Goal: Entertainment & Leisure: Consume media (video, audio)

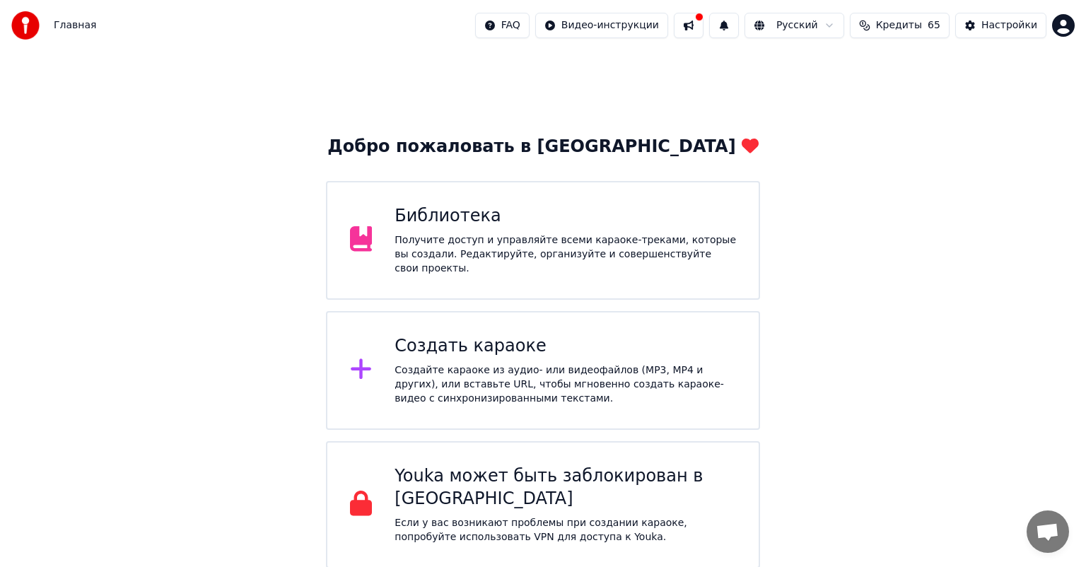
click at [476, 233] on div "Библиотека Получите доступ и управляйте всеми караоке-треками, которые вы созда…" at bounding box center [565, 240] width 341 height 71
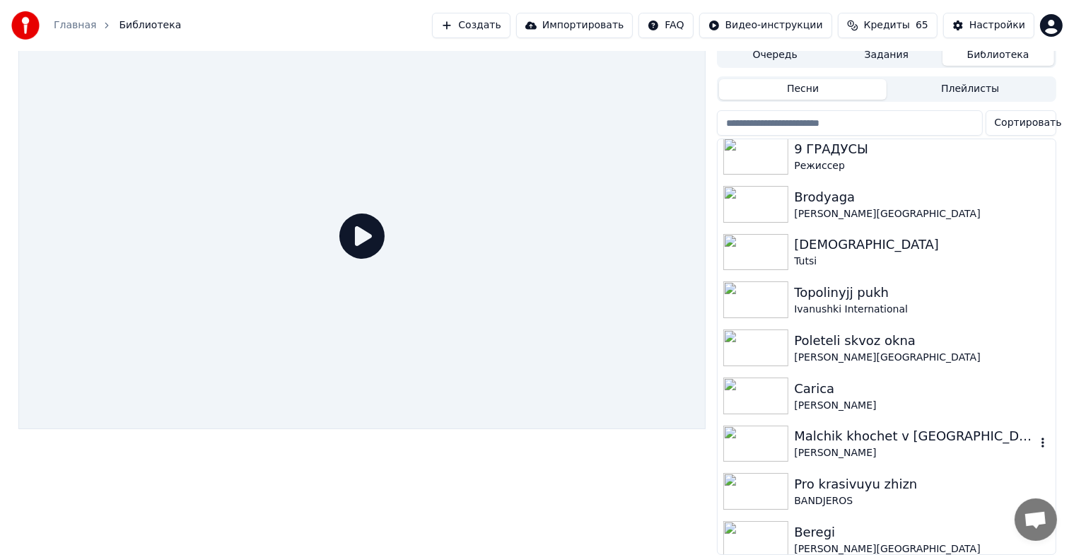
scroll to position [17, 0]
click at [842, 381] on div "Carica" at bounding box center [914, 389] width 241 height 20
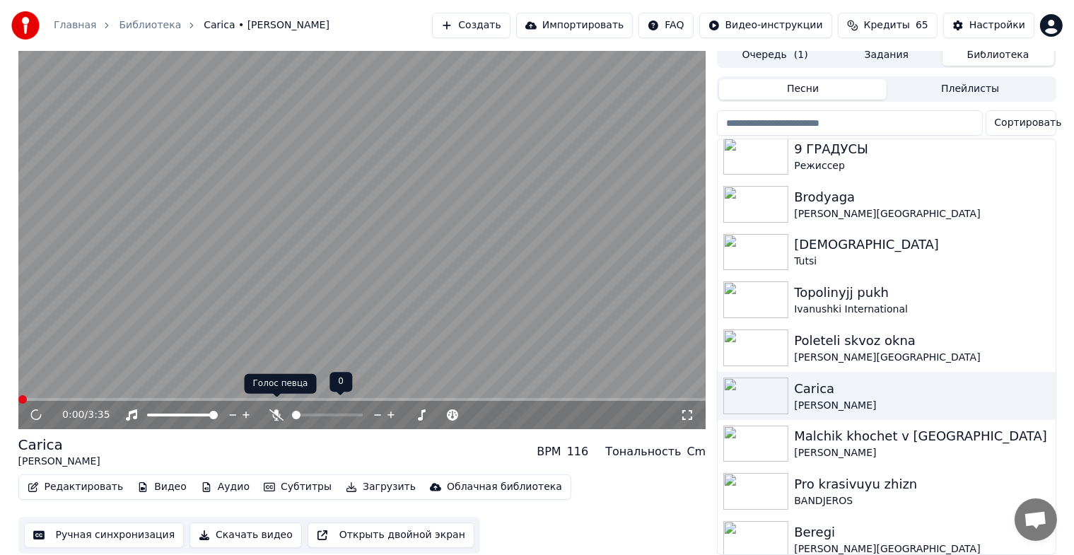
click at [274, 409] on icon at bounding box center [276, 414] width 14 height 11
click at [37, 411] on icon at bounding box center [36, 415] width 7 height 8
click at [146, 477] on button "Видео" at bounding box center [162, 487] width 61 height 20
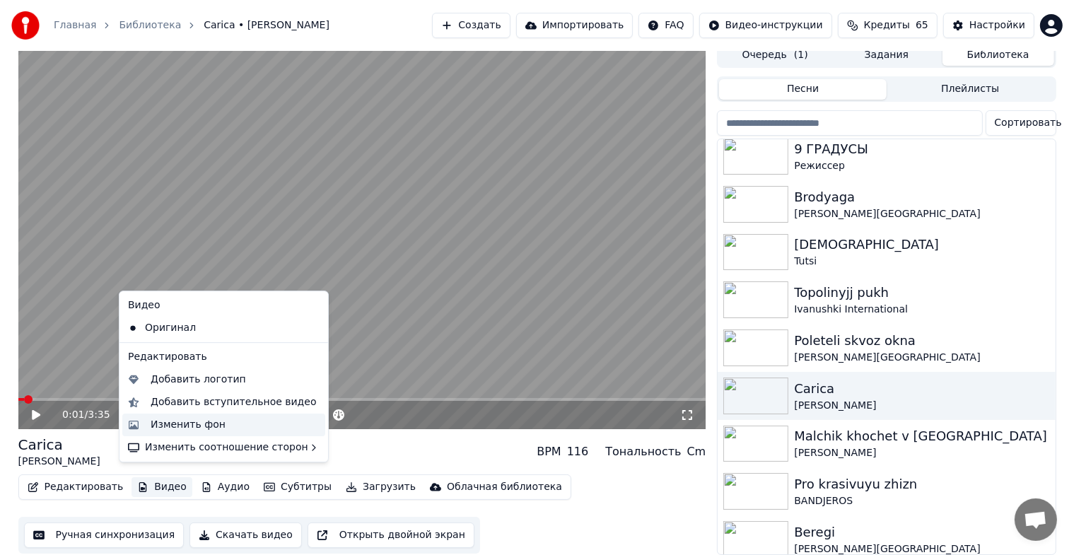
click at [180, 426] on div "Изменить фон" at bounding box center [188, 425] width 75 height 14
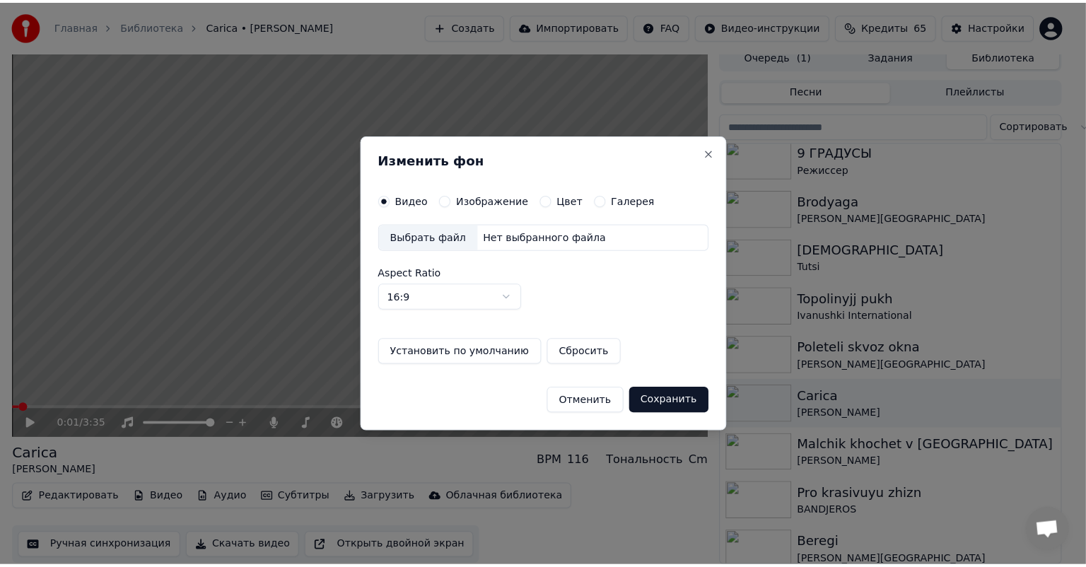
scroll to position [6, 0]
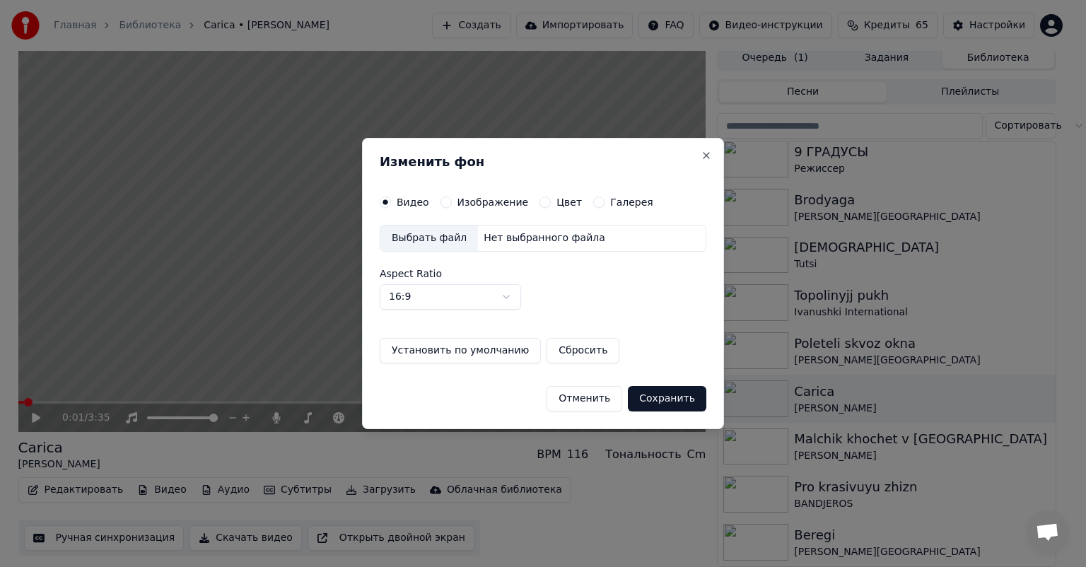
click at [486, 206] on label "Изображение" at bounding box center [492, 202] width 71 height 10
click at [452, 206] on button "Изображение" at bounding box center [445, 202] width 11 height 11
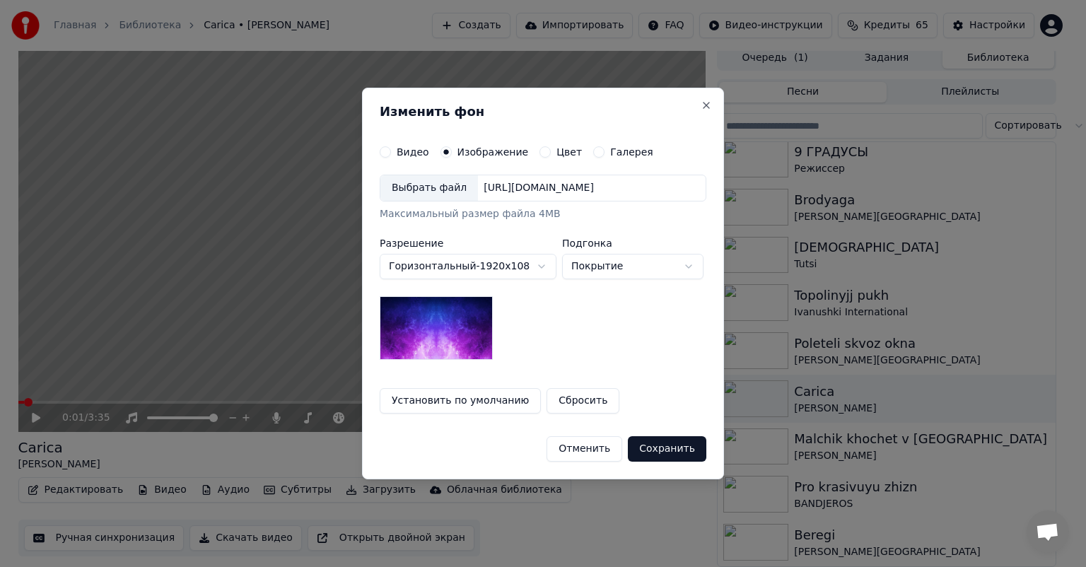
click at [429, 194] on div "Выбрать файл" at bounding box center [429, 187] width 98 height 25
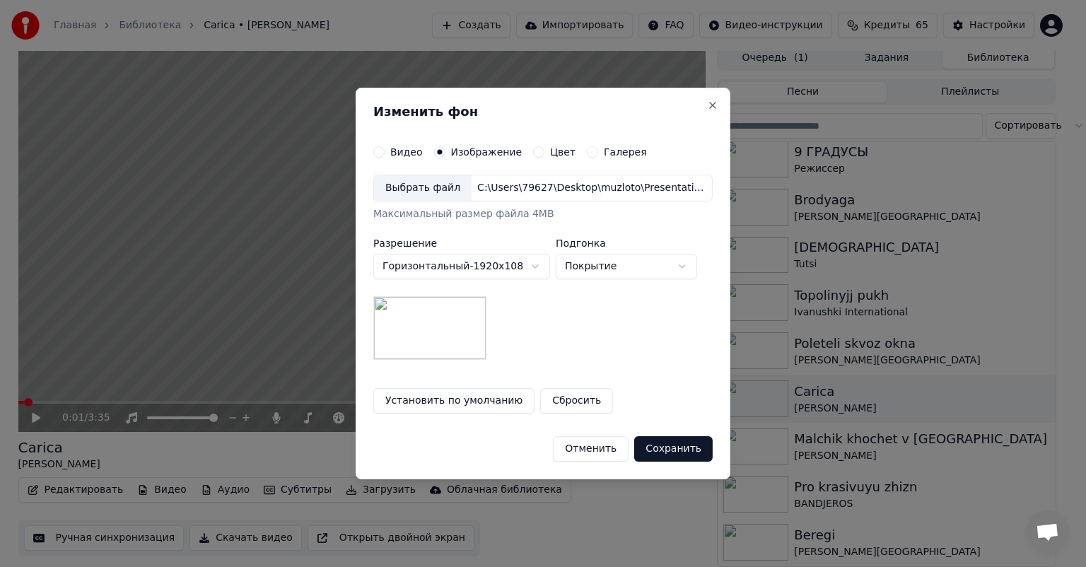
click at [675, 450] on button "Сохранить" at bounding box center [673, 448] width 78 height 25
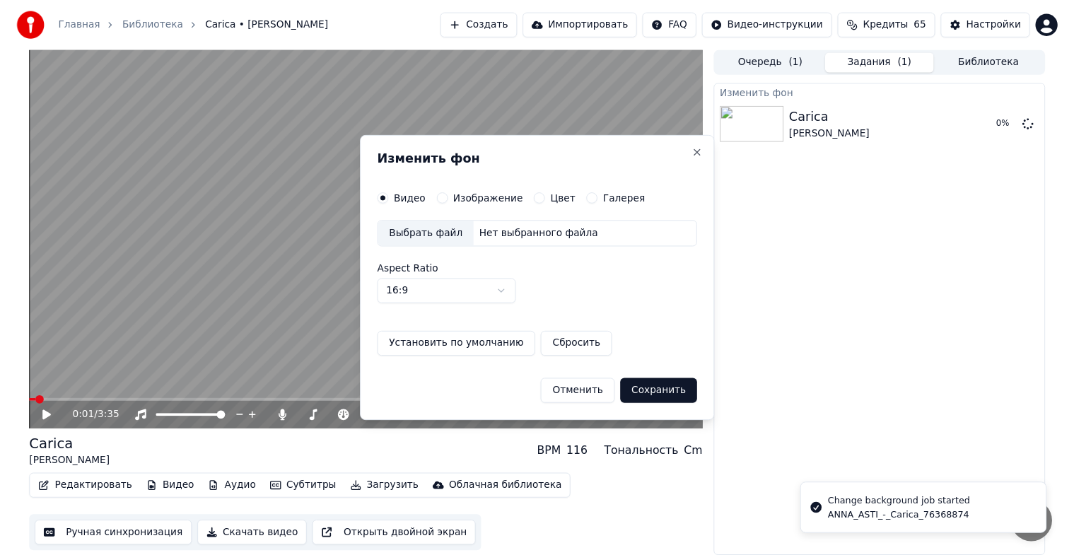
scroll to position [0, 0]
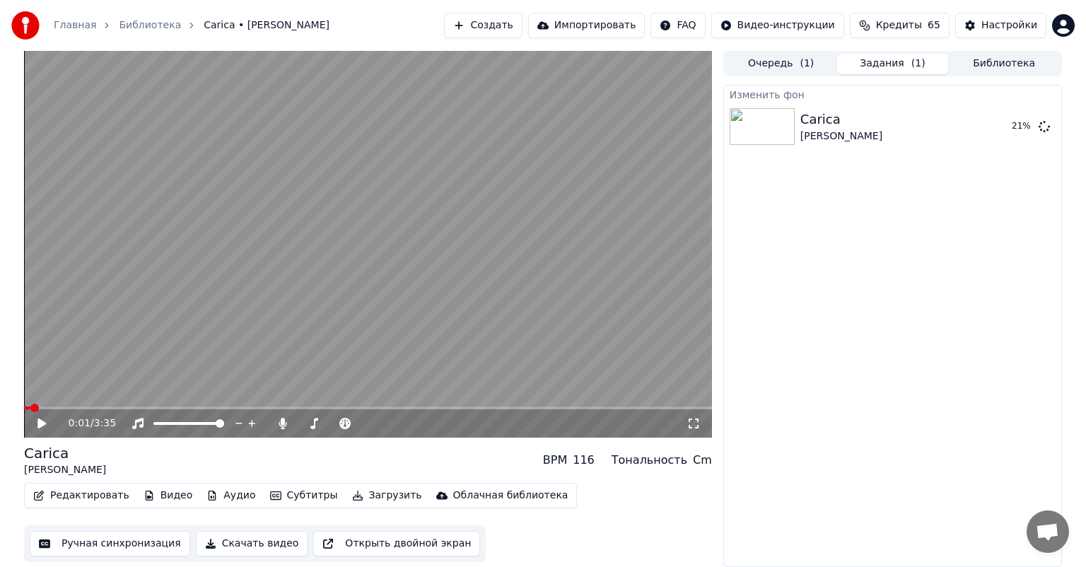
click at [978, 59] on button "Библиотека" at bounding box center [1004, 64] width 112 height 21
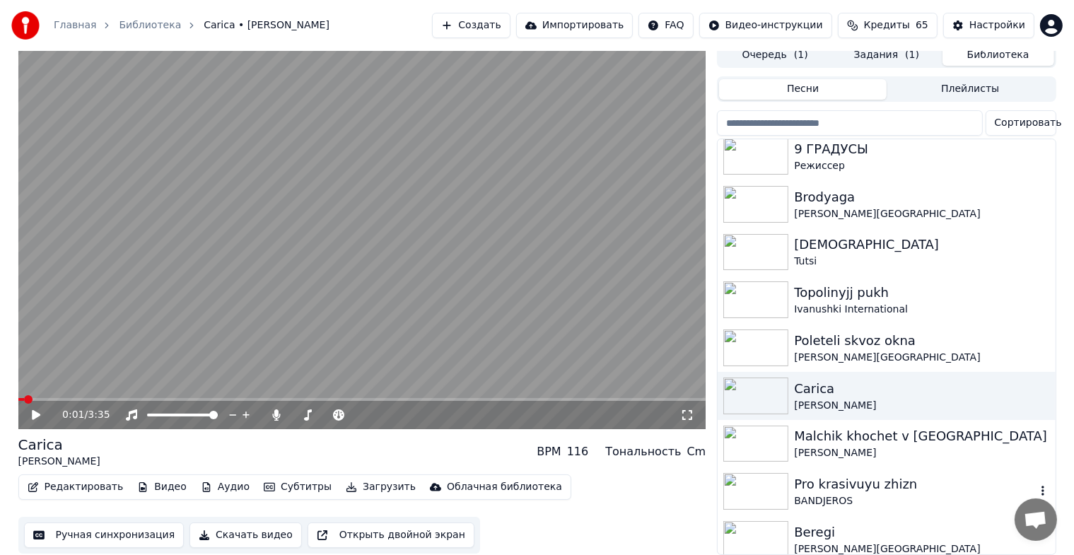
scroll to position [17, 0]
click at [892, 351] on div "[PERSON_NAME][GEOGRAPHIC_DATA]" at bounding box center [914, 358] width 241 height 14
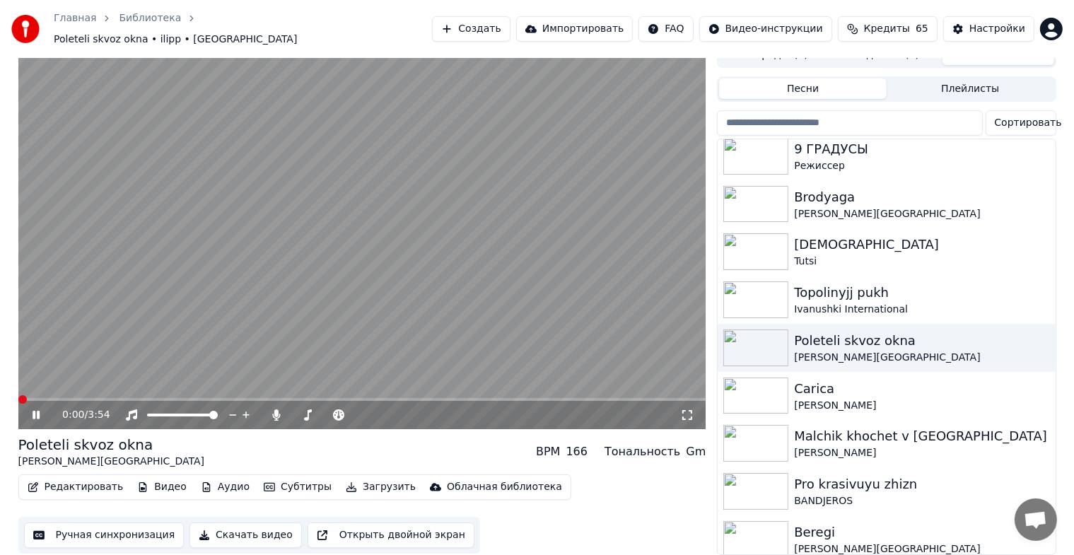
click at [33, 411] on icon at bounding box center [36, 415] width 7 height 8
click at [155, 479] on button "Видео" at bounding box center [162, 487] width 61 height 20
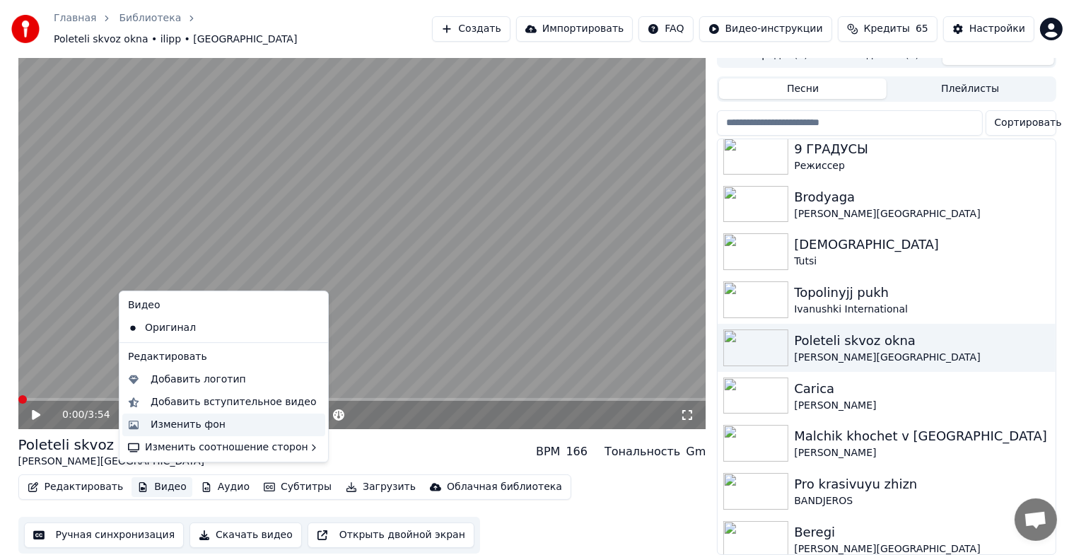
click at [188, 431] on div "Изменить фон" at bounding box center [188, 425] width 75 height 14
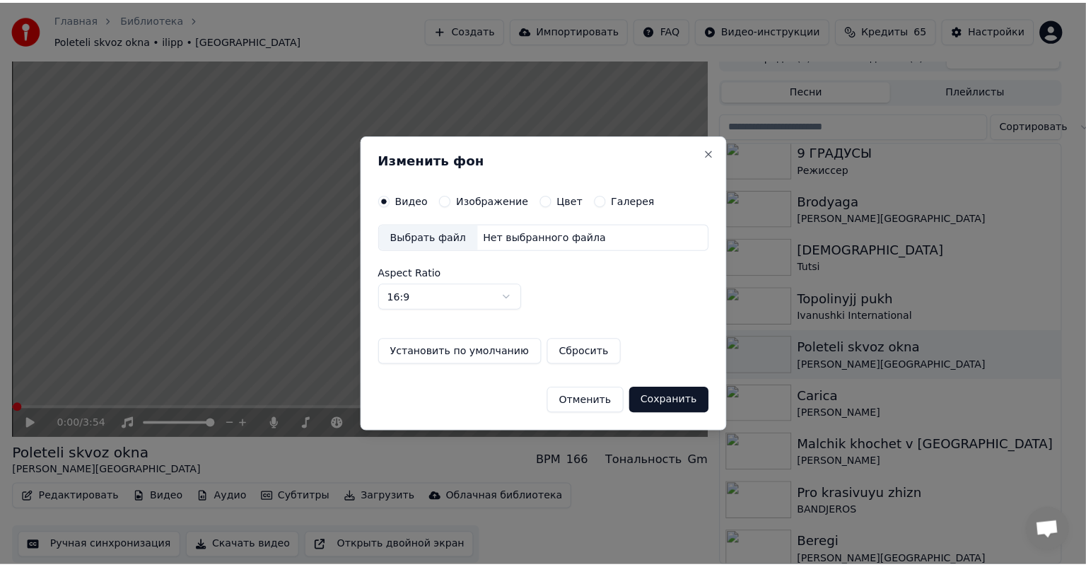
scroll to position [6, 0]
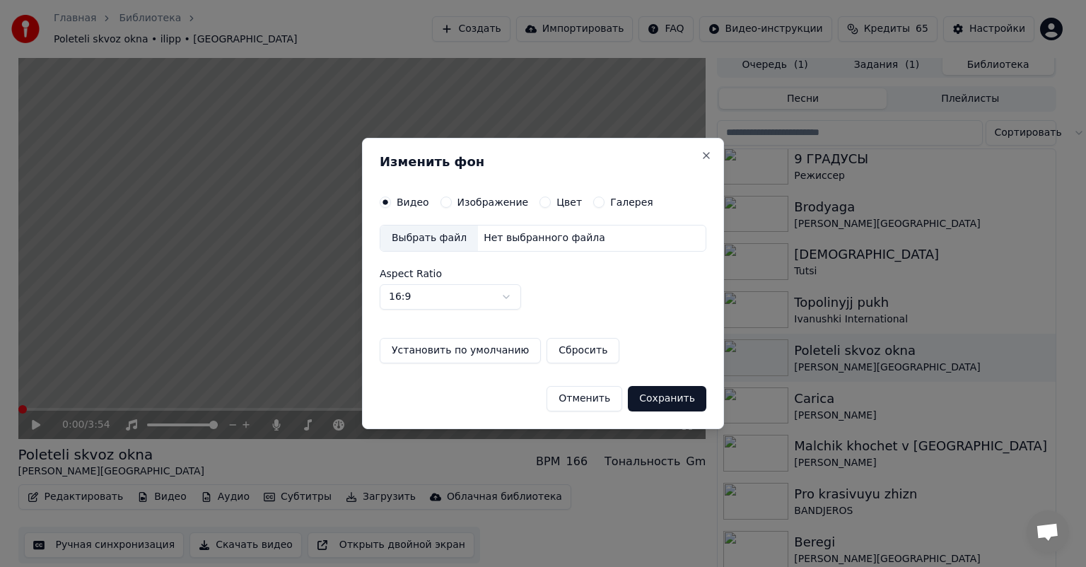
click at [478, 202] on label "Изображение" at bounding box center [492, 202] width 71 height 10
click at [452, 202] on button "Изображение" at bounding box center [445, 202] width 11 height 11
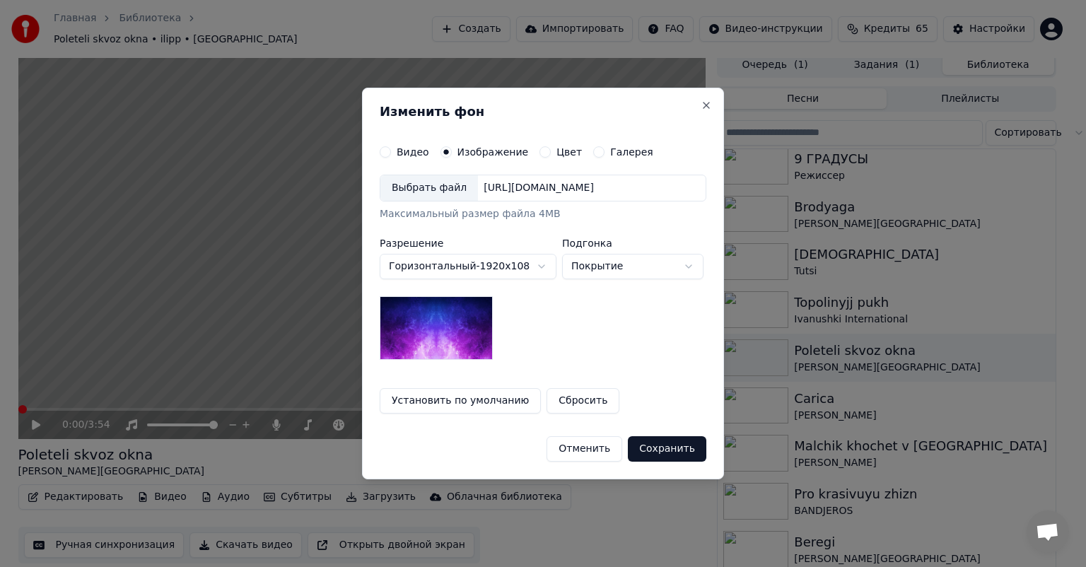
click at [422, 187] on div "Выбрать файл" at bounding box center [429, 187] width 98 height 25
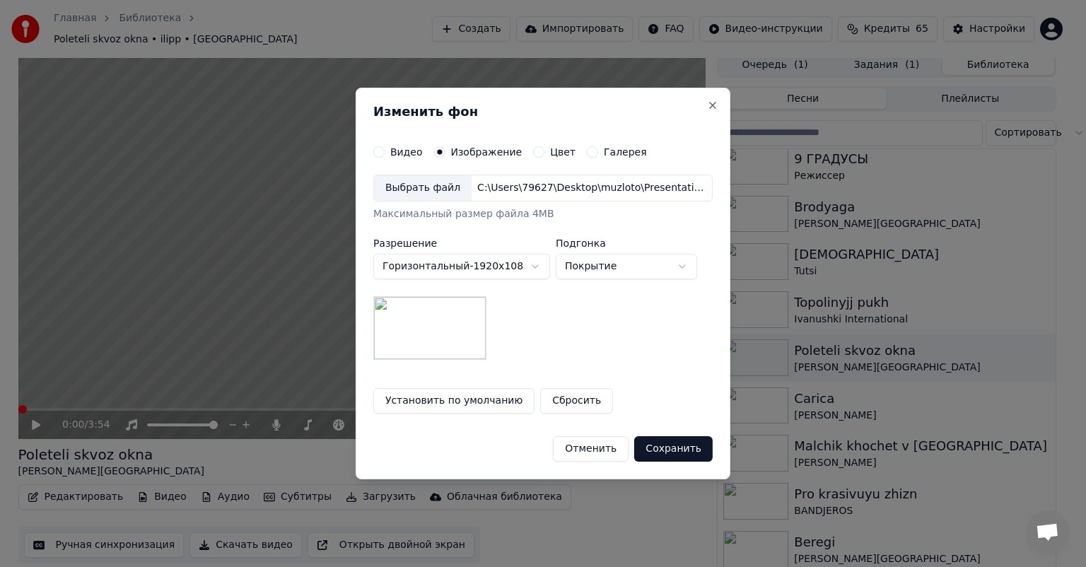
click at [670, 445] on button "Сохранить" at bounding box center [673, 448] width 78 height 25
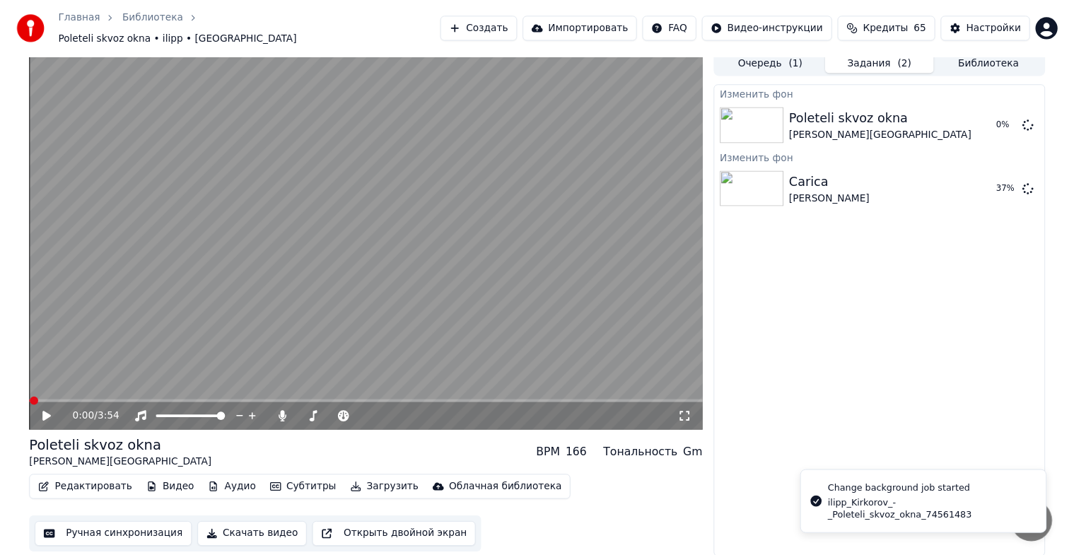
scroll to position [0, 0]
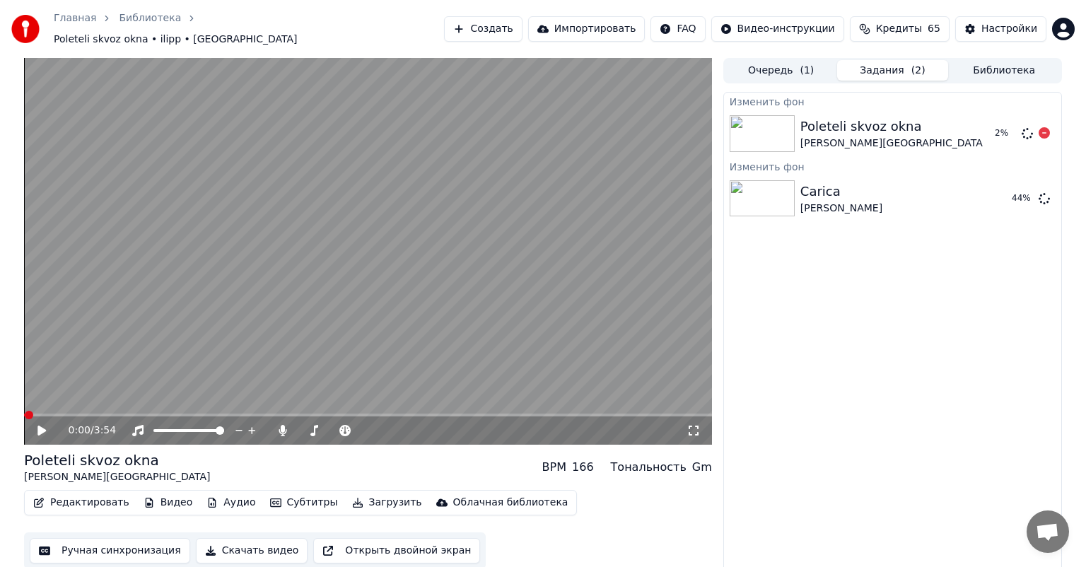
click at [988, 60] on button "Библиотека" at bounding box center [1004, 70] width 112 height 21
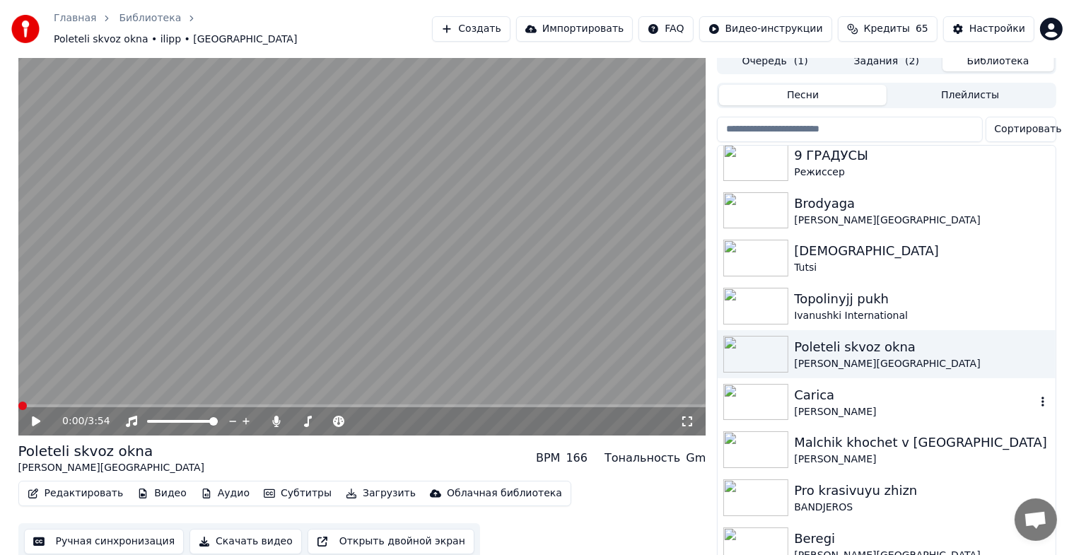
scroll to position [17, 0]
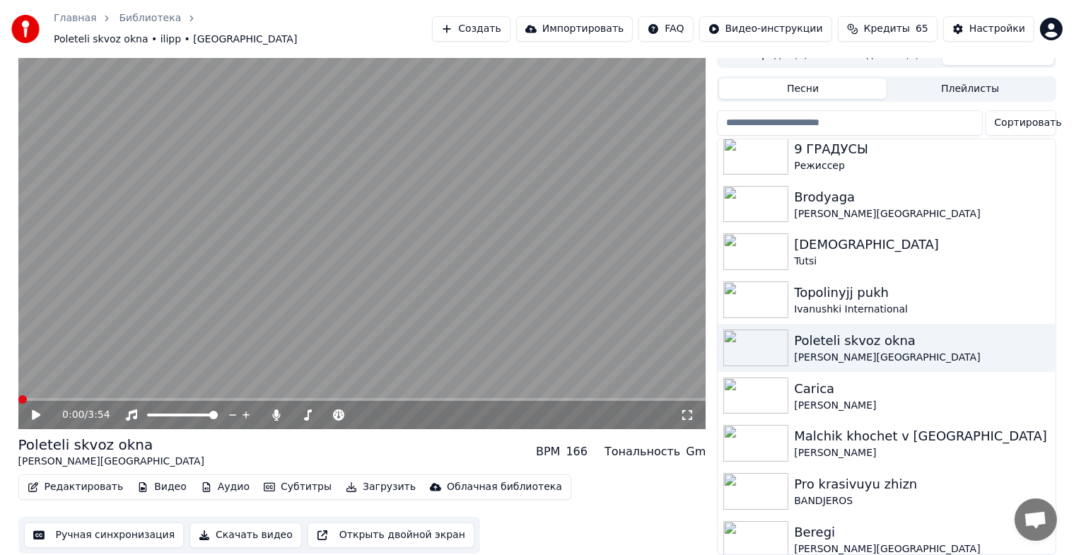
click at [856, 283] on div "Topolinyjj pukh" at bounding box center [921, 293] width 255 height 20
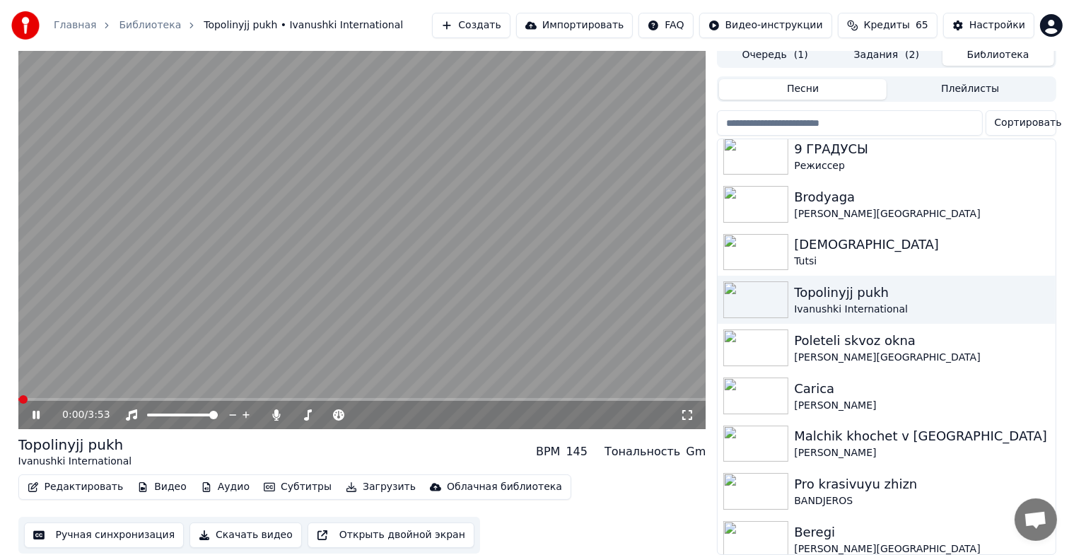
click at [40, 409] on icon at bounding box center [46, 414] width 33 height 11
click at [162, 480] on button "Видео" at bounding box center [162, 487] width 61 height 20
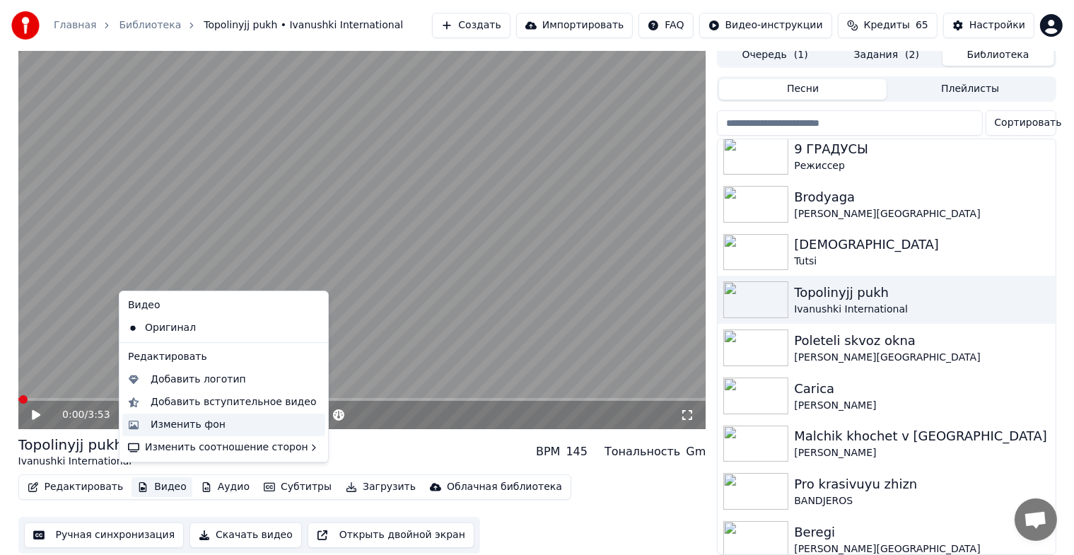
click at [180, 428] on div "Изменить фон" at bounding box center [188, 425] width 75 height 14
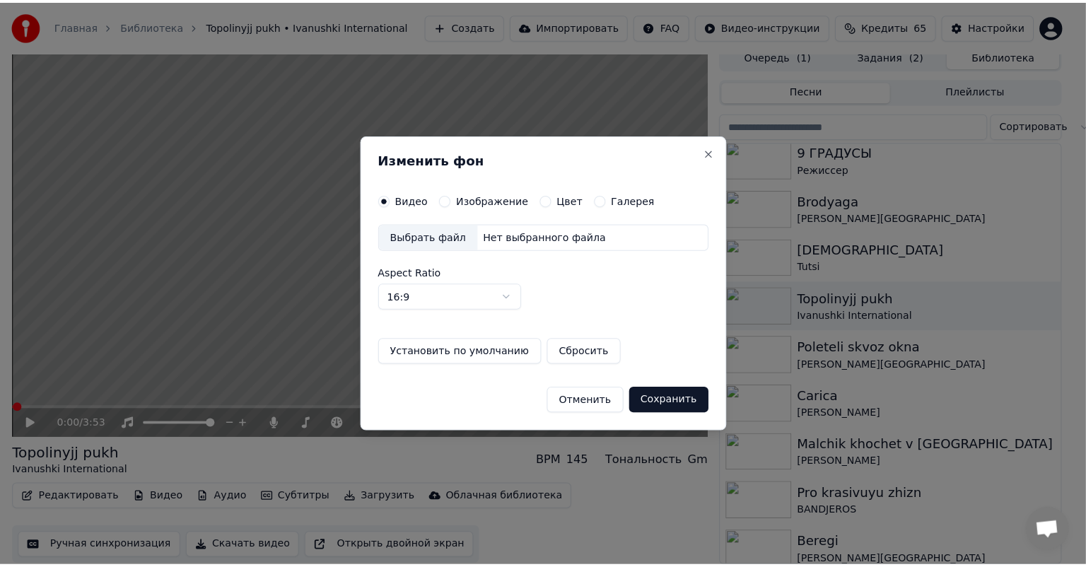
scroll to position [6, 0]
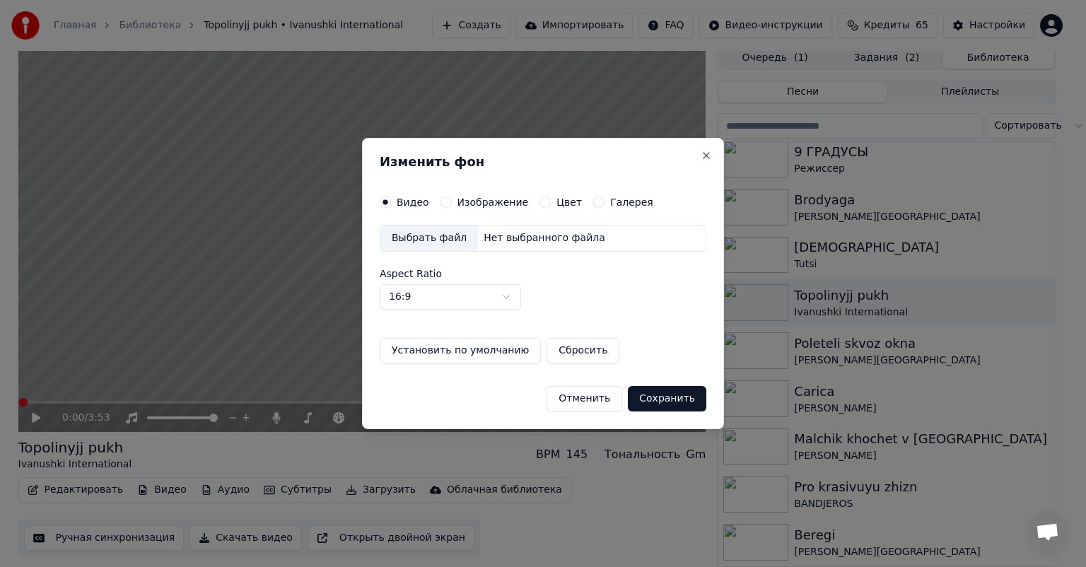
click at [468, 201] on label "Изображение" at bounding box center [492, 202] width 71 height 10
click at [452, 201] on button "Изображение" at bounding box center [445, 202] width 11 height 11
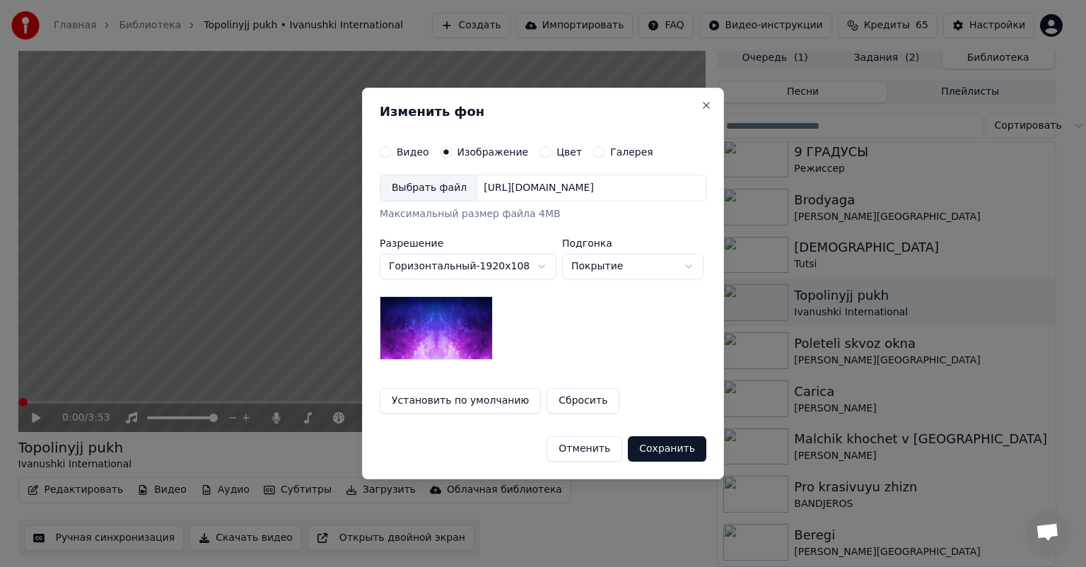
click at [430, 193] on div "Выбрать файл" at bounding box center [429, 187] width 98 height 25
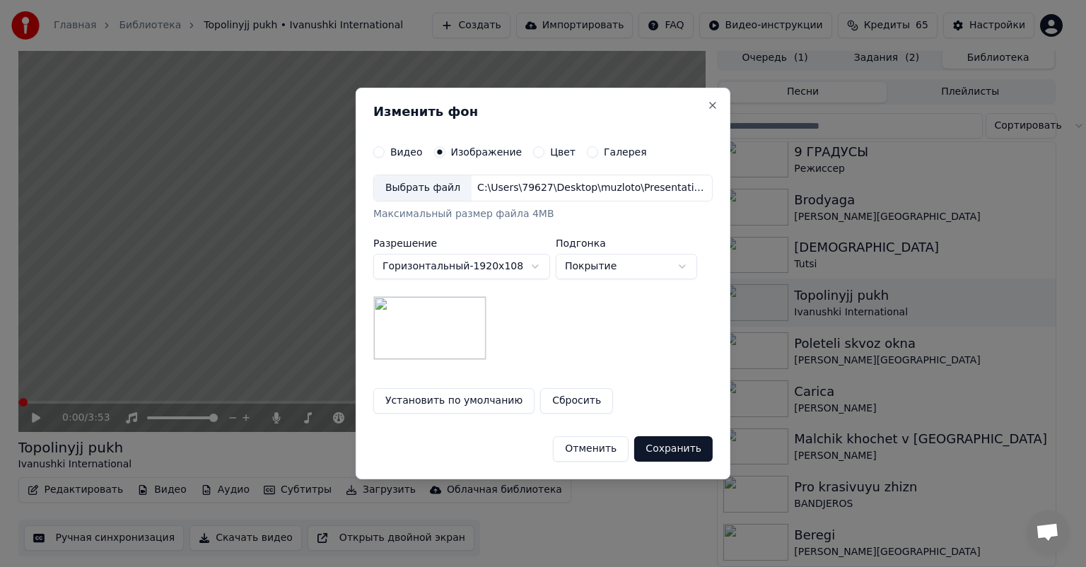
click at [675, 442] on button "Сохранить" at bounding box center [673, 448] width 78 height 25
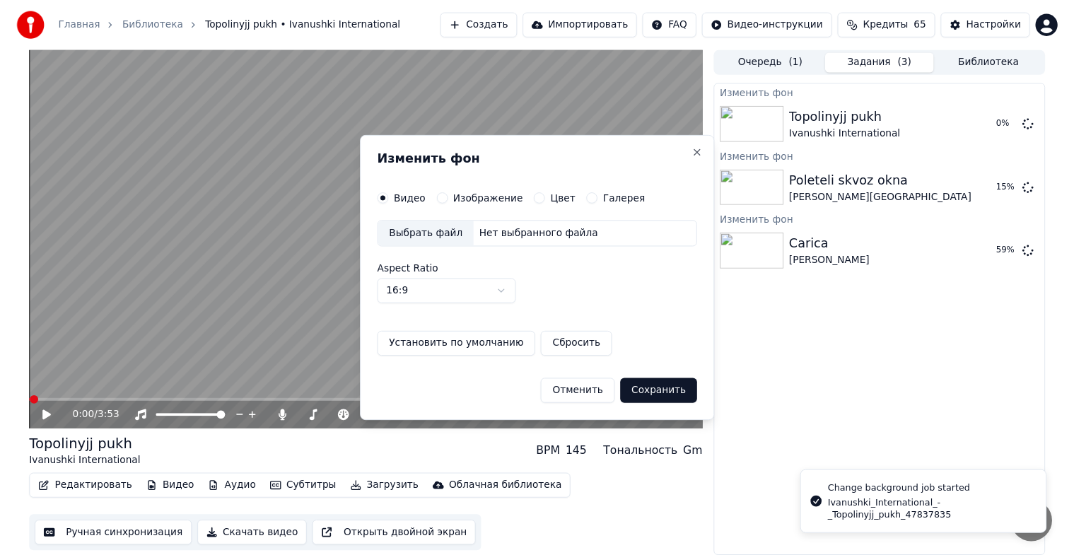
scroll to position [0, 0]
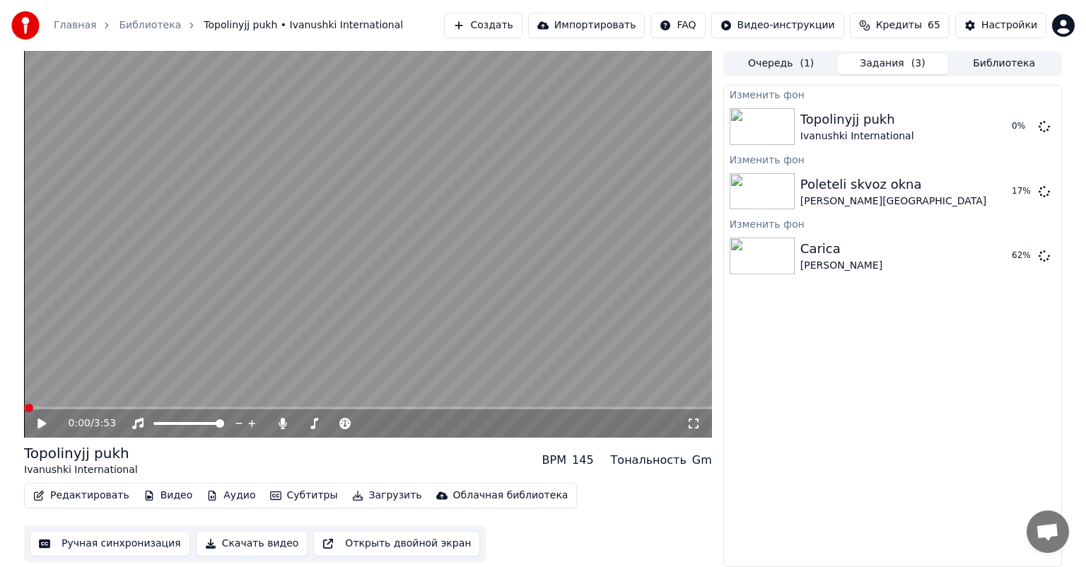
click at [1002, 65] on button "Библиотека" at bounding box center [1004, 64] width 112 height 21
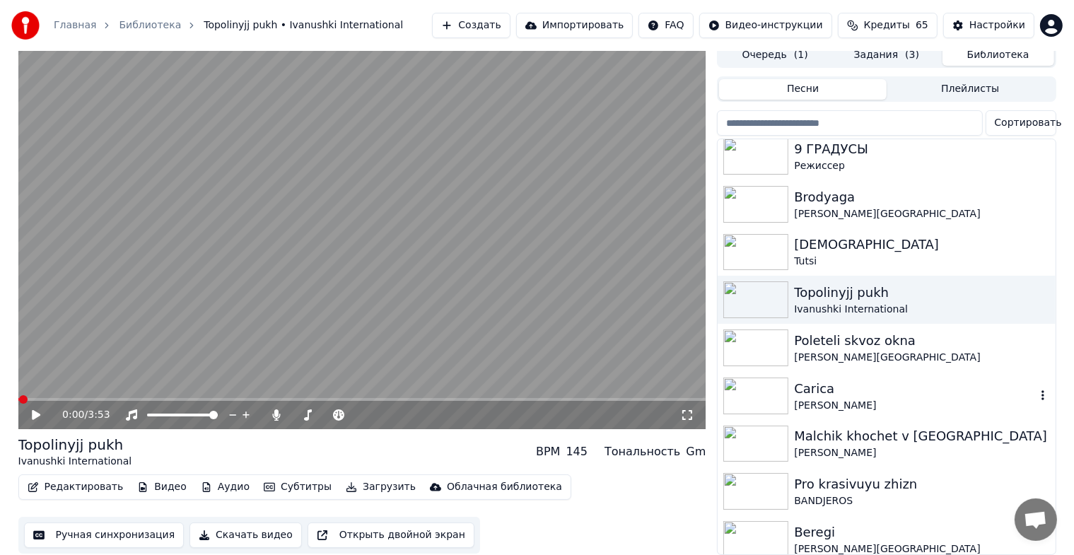
scroll to position [17, 0]
click at [868, 195] on div "Brodyaga" at bounding box center [914, 197] width 241 height 20
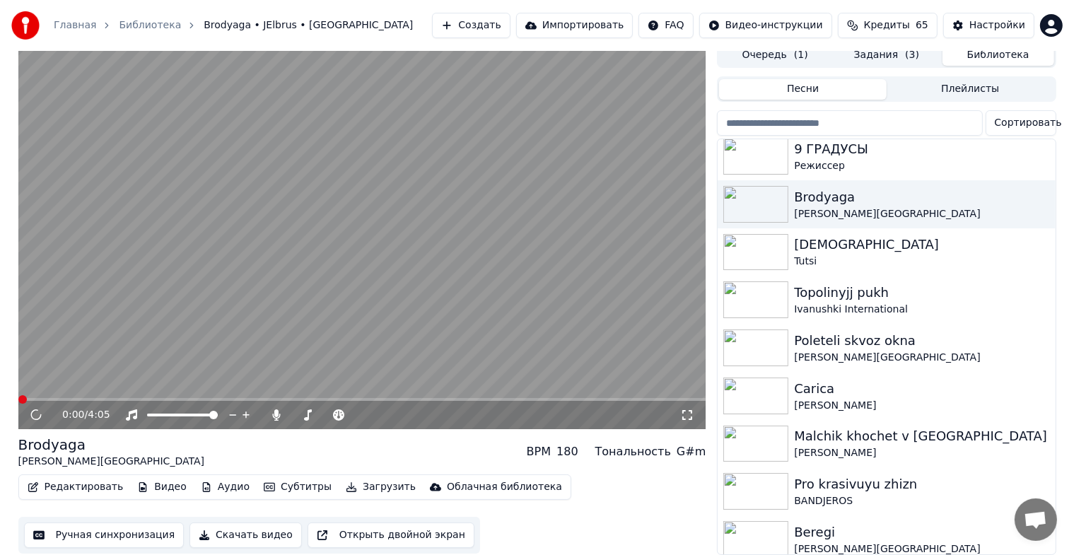
click at [153, 478] on button "Видео" at bounding box center [162, 487] width 61 height 20
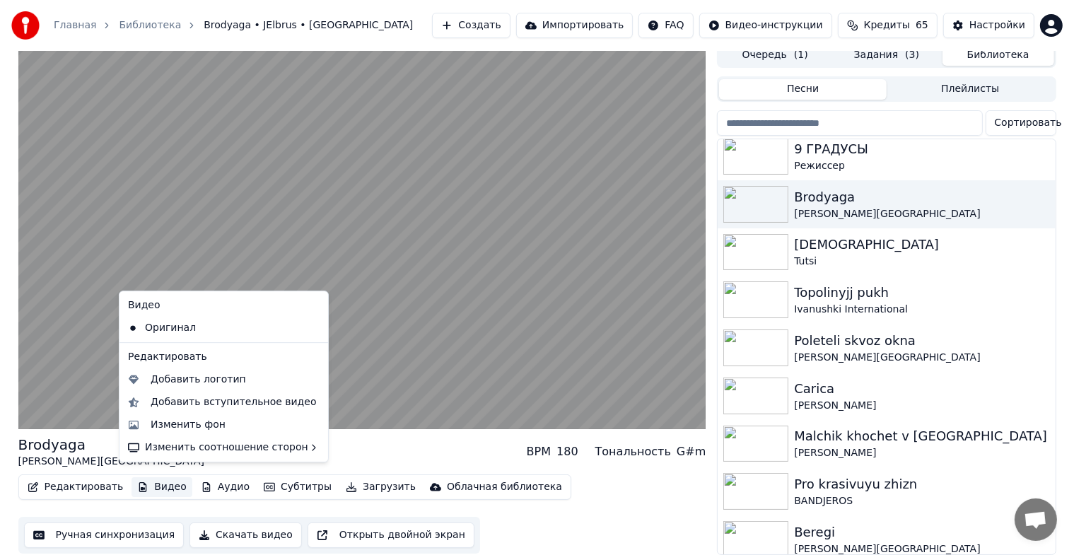
click at [90, 437] on div "Brodyaga" at bounding box center [111, 445] width 186 height 20
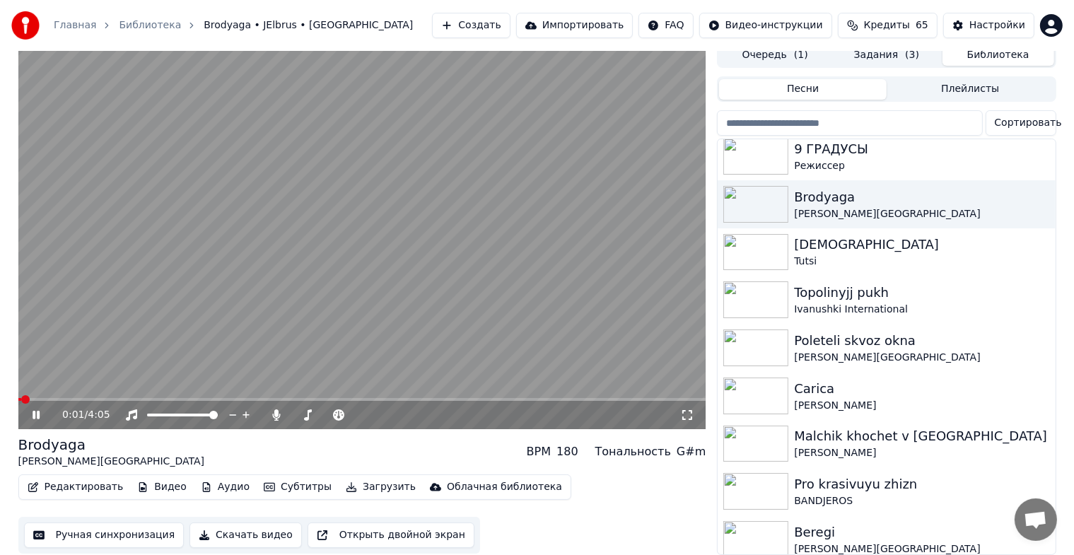
click at [34, 411] on icon at bounding box center [36, 415] width 7 height 8
click at [158, 479] on button "Видео" at bounding box center [162, 487] width 61 height 20
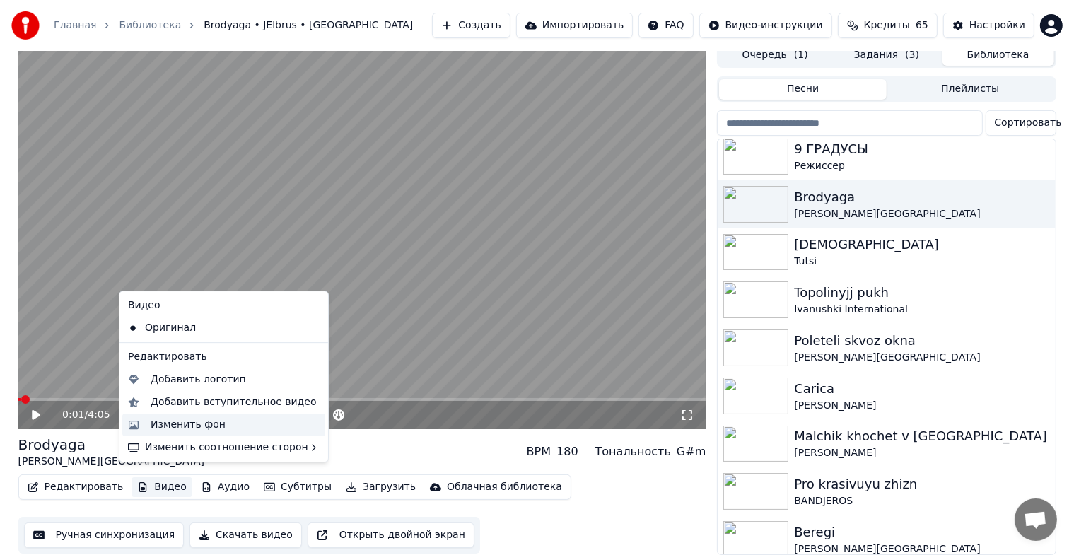
click at [161, 424] on div "Изменить фон" at bounding box center [188, 425] width 75 height 14
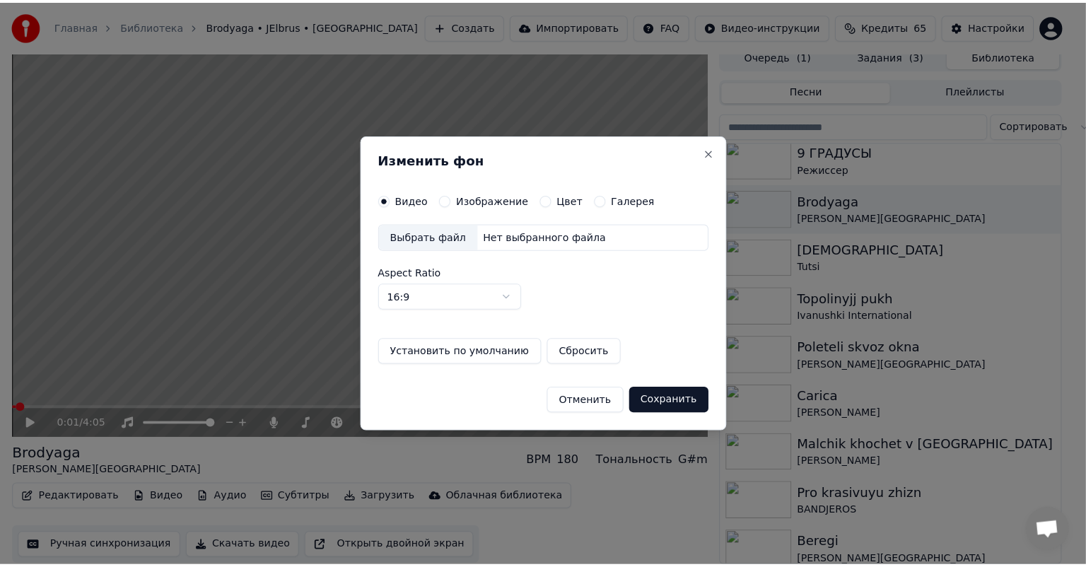
scroll to position [6, 0]
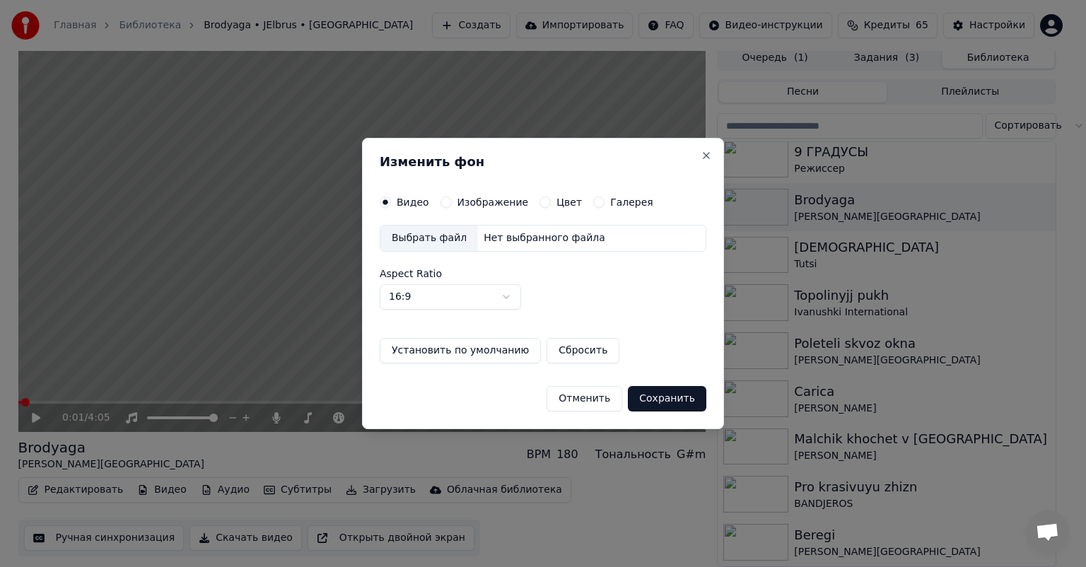
click at [483, 197] on label "Изображение" at bounding box center [492, 202] width 71 height 10
click at [452, 197] on button "Изображение" at bounding box center [445, 202] width 11 height 11
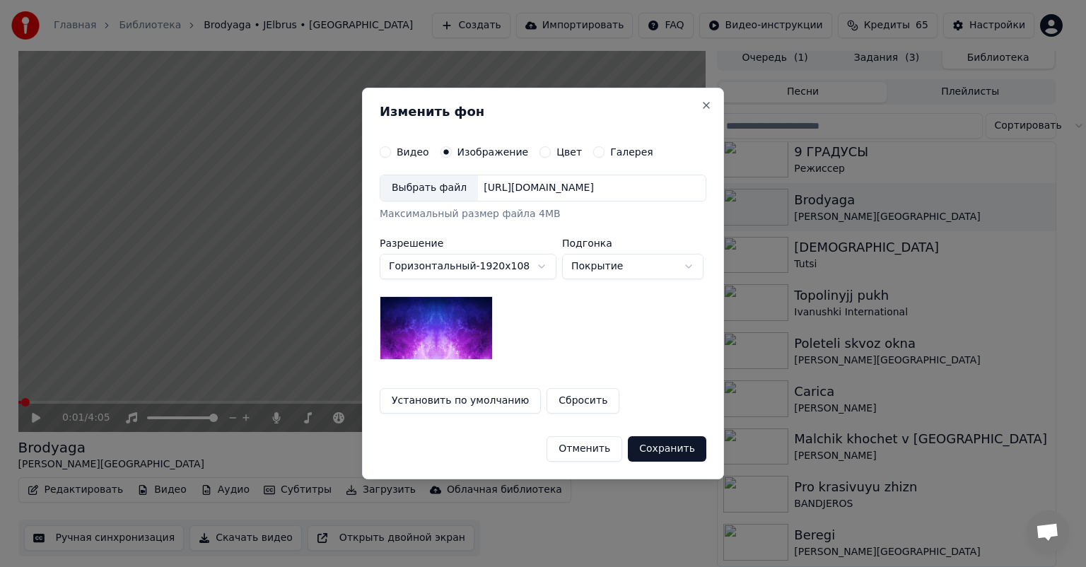
click at [421, 184] on div "Выбрать файл" at bounding box center [429, 187] width 98 height 25
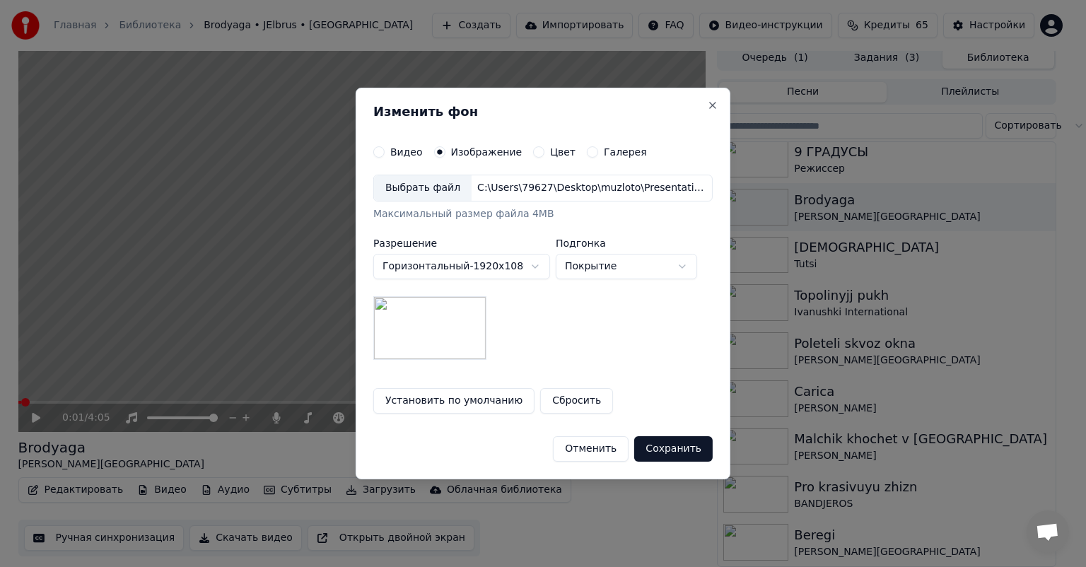
click at [677, 446] on button "Сохранить" at bounding box center [673, 448] width 78 height 25
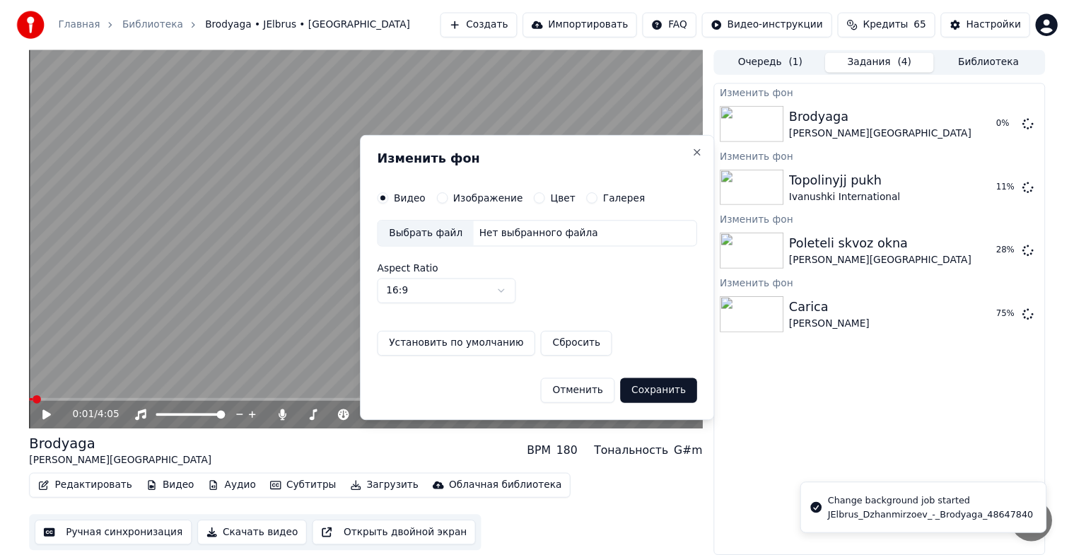
scroll to position [0, 0]
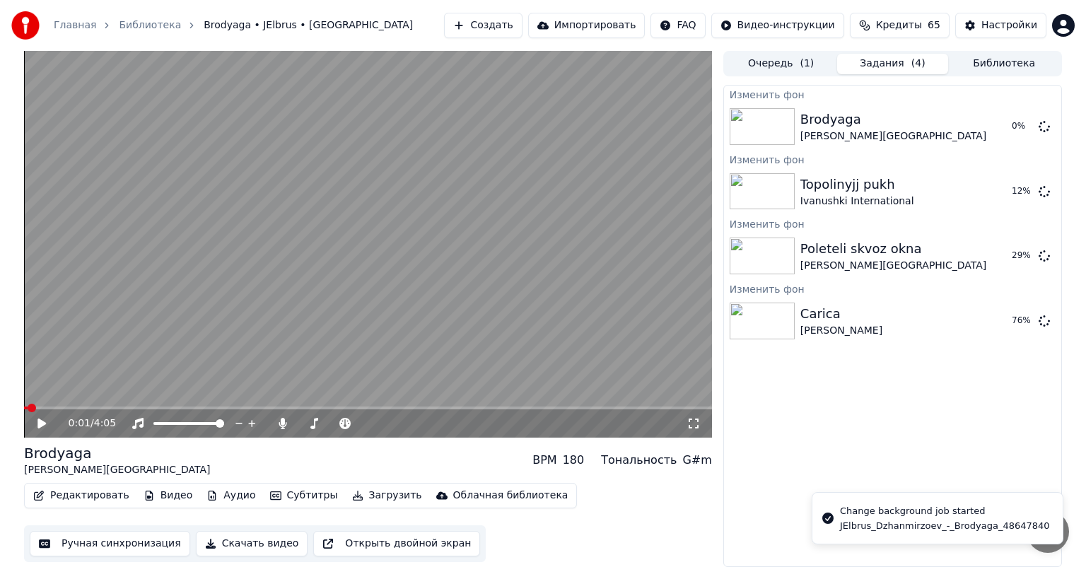
click at [982, 66] on button "Библиотека" at bounding box center [1004, 64] width 112 height 21
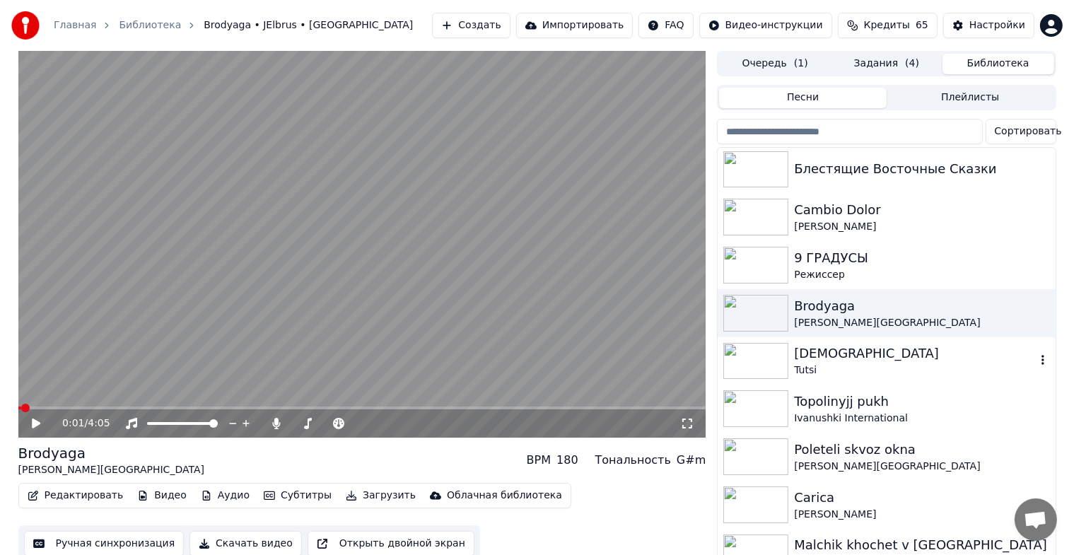
scroll to position [7533, 0]
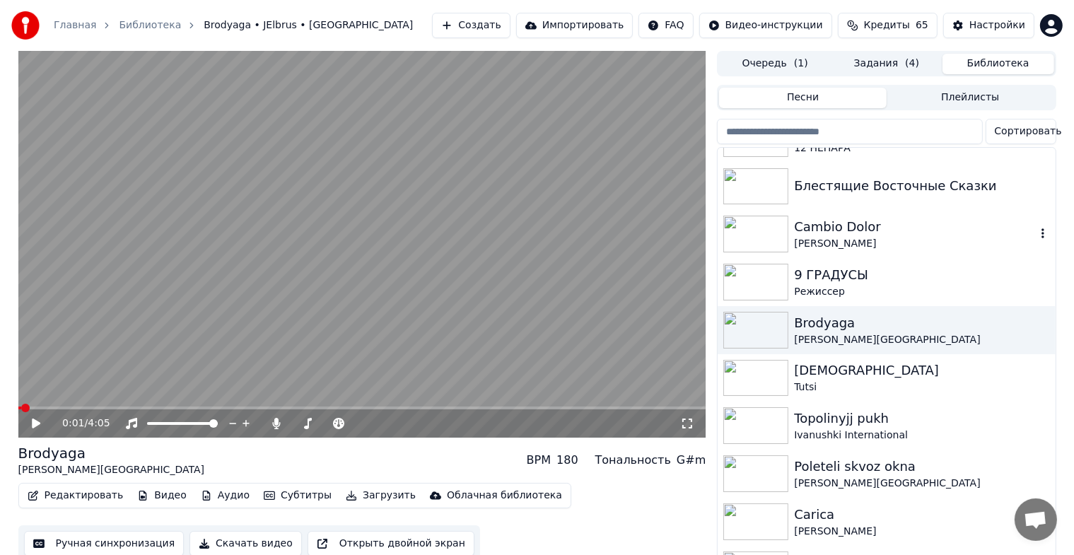
click at [831, 229] on div "Cambio Dolor" at bounding box center [914, 227] width 241 height 20
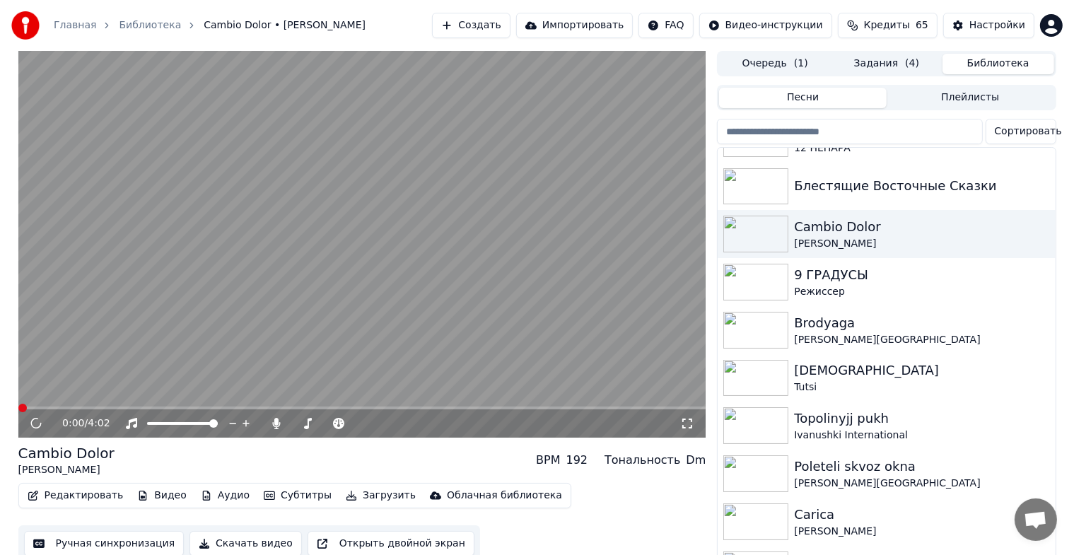
click at [156, 498] on button "Видео" at bounding box center [162, 496] width 61 height 20
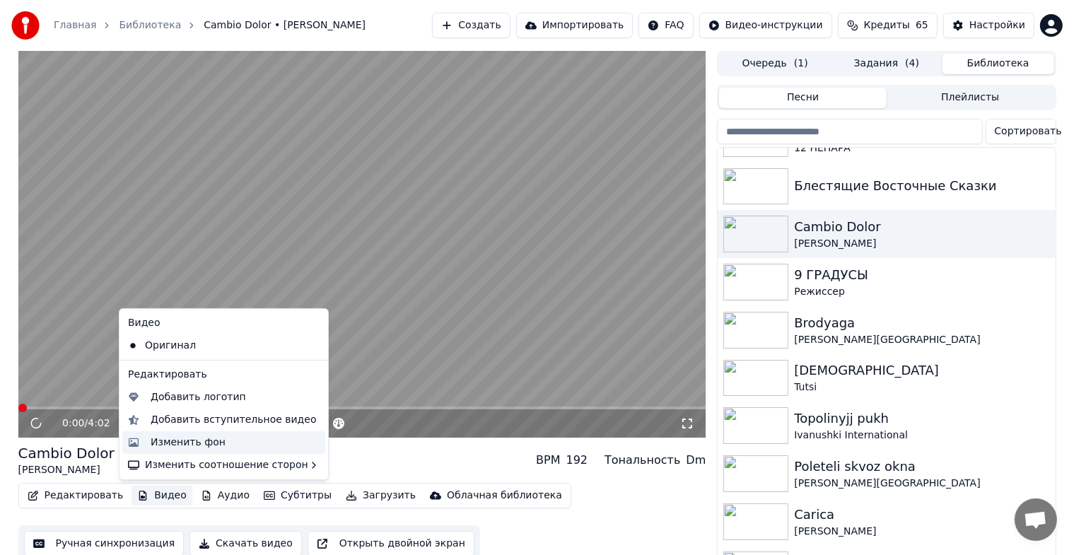
click at [173, 437] on div "Изменить фон" at bounding box center [188, 443] width 75 height 14
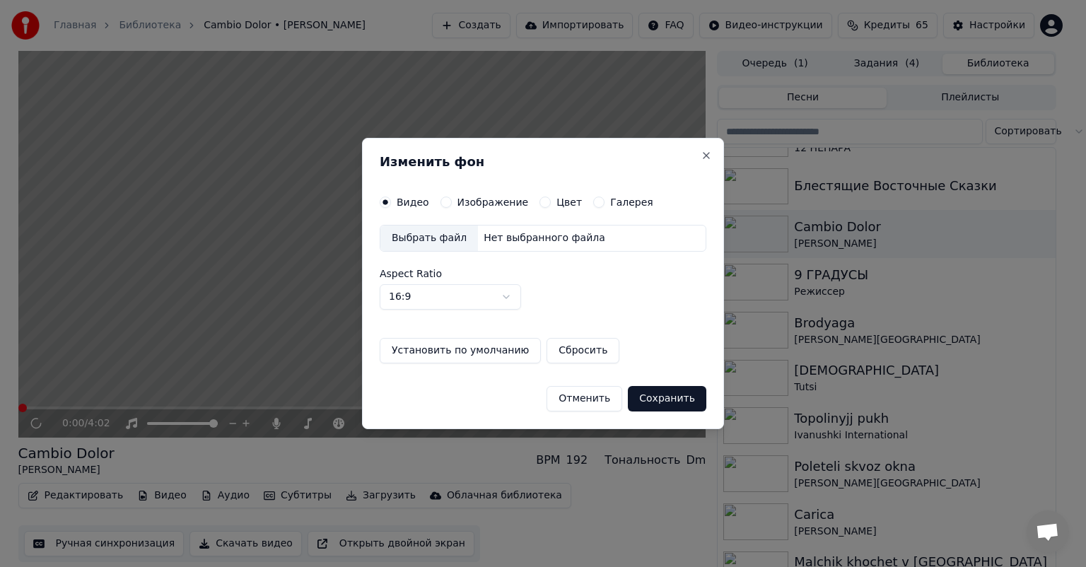
click at [432, 239] on div "Выбрать файл" at bounding box center [429, 238] width 98 height 25
click at [489, 203] on label "Изображение" at bounding box center [492, 202] width 71 height 10
click at [452, 203] on button "Изображение" at bounding box center [445, 202] width 11 height 11
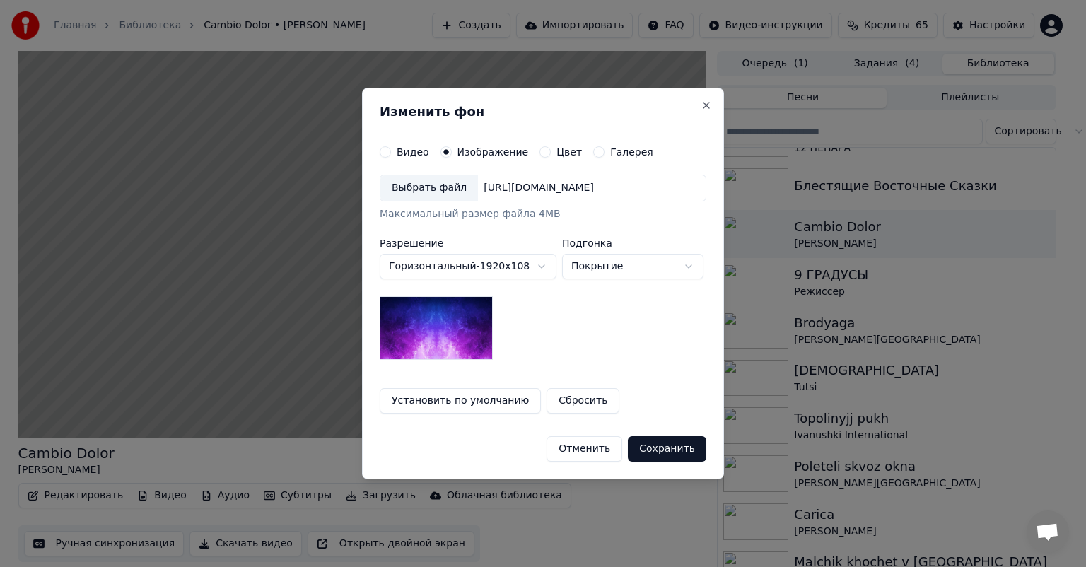
click at [438, 187] on div "Выбрать файл" at bounding box center [429, 187] width 98 height 25
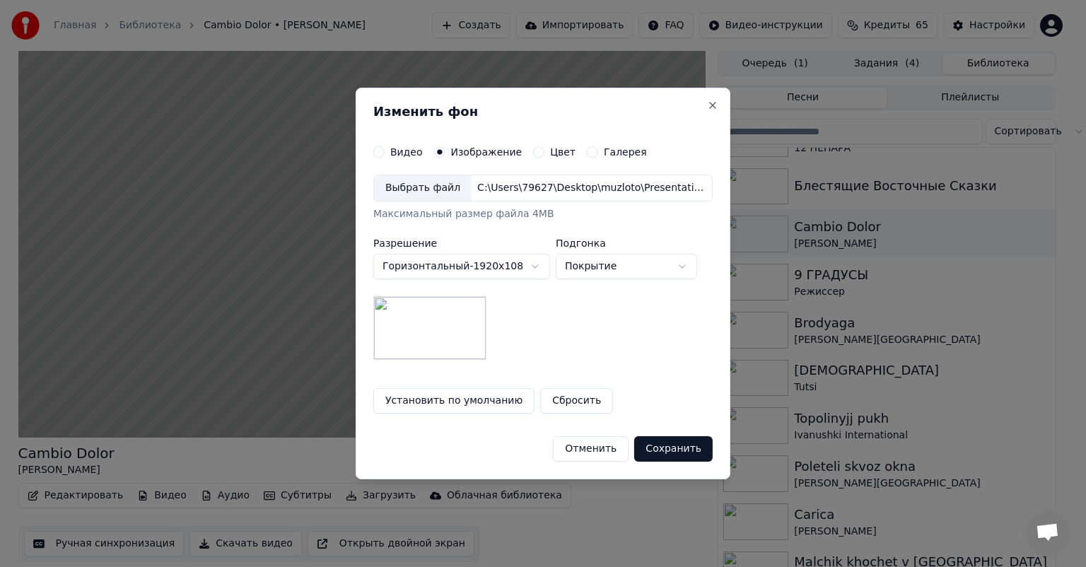
click at [667, 442] on button "Сохранить" at bounding box center [673, 448] width 78 height 25
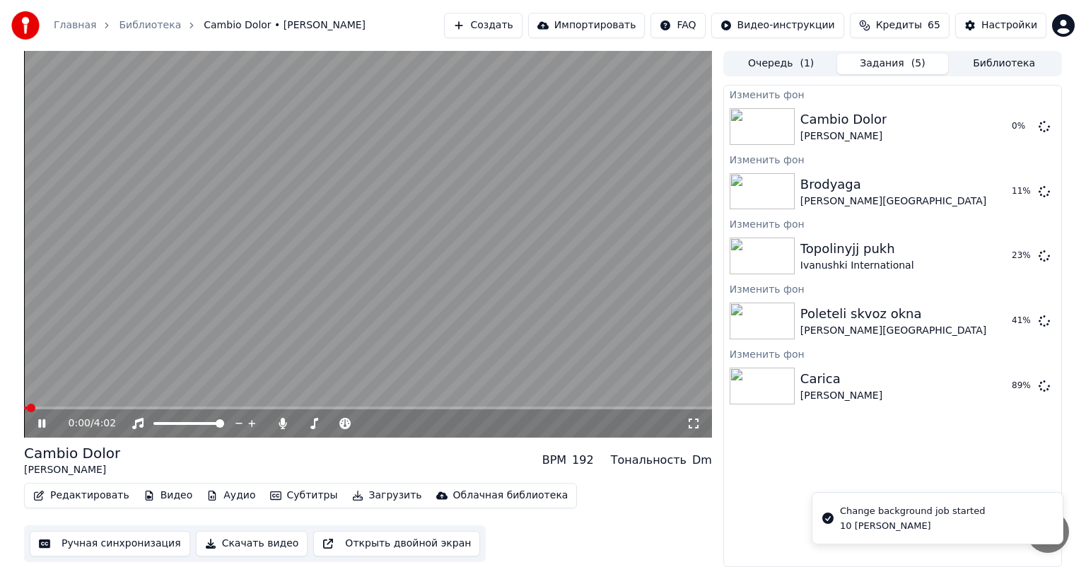
click at [42, 424] on icon at bounding box center [41, 423] width 7 height 8
click at [774, 64] on button "Очередь ( 1 )" at bounding box center [781, 64] width 112 height 21
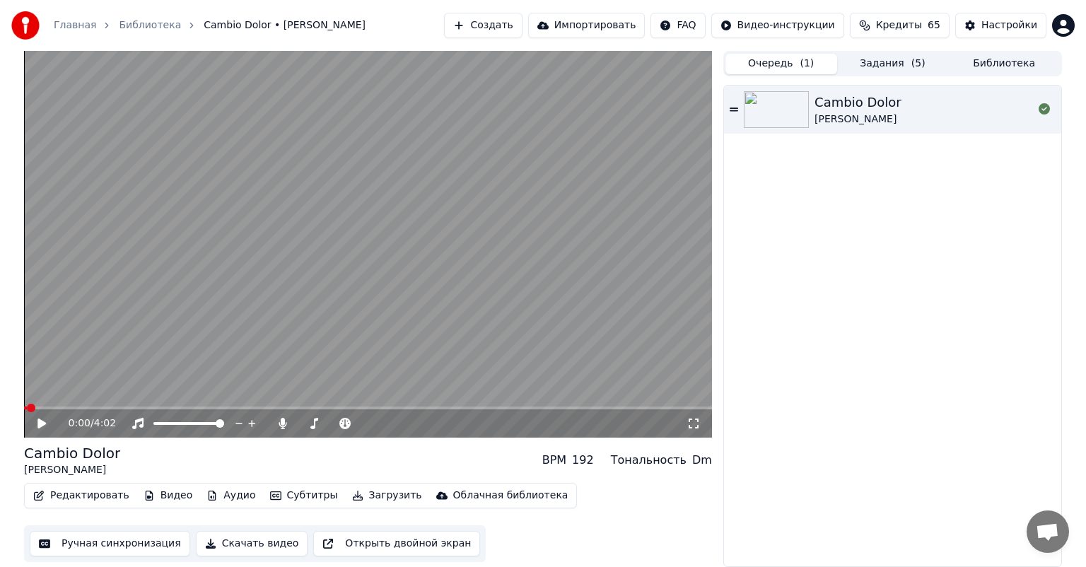
click at [876, 59] on button "Задания ( 5 )" at bounding box center [893, 64] width 112 height 21
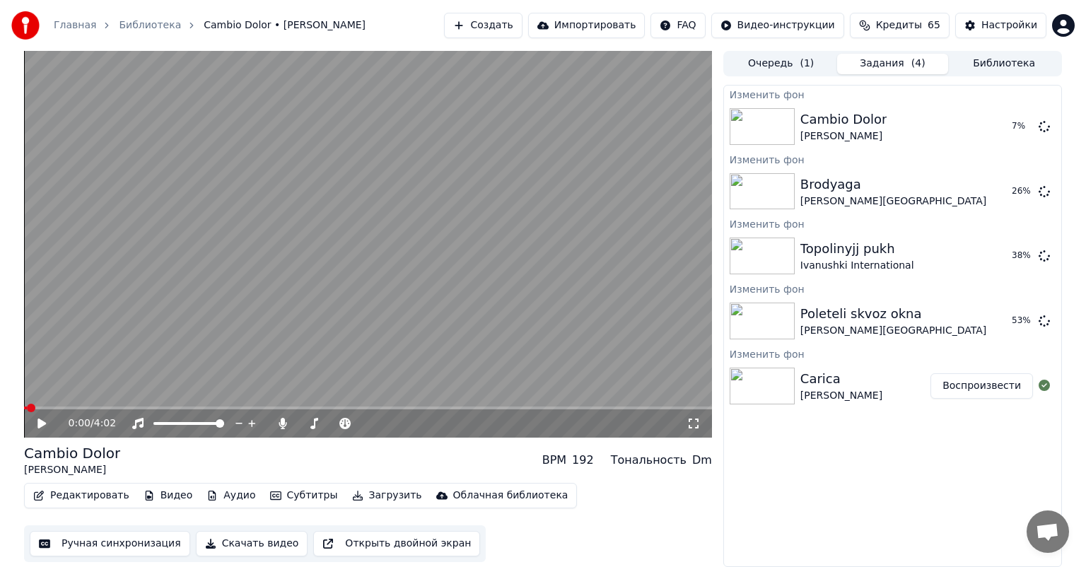
drag, startPoint x: 981, startPoint y: 385, endPoint x: 832, endPoint y: 455, distance: 164.8
click at [981, 385] on button "Воспроизвести" at bounding box center [981, 385] width 103 height 25
click at [40, 425] on icon at bounding box center [41, 423] width 7 height 8
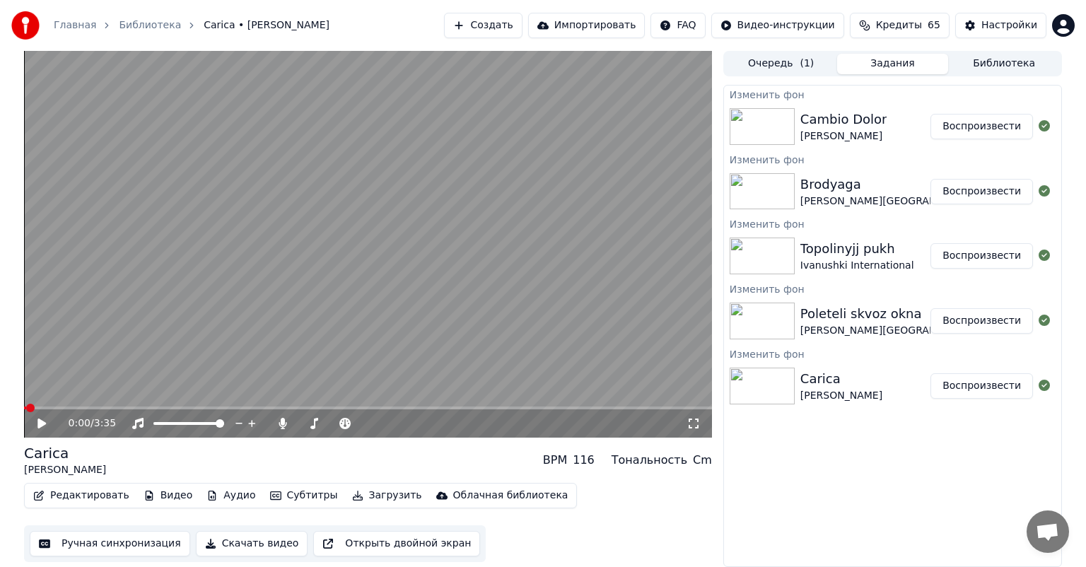
click at [957, 121] on button "Воспроизвести" at bounding box center [981, 126] width 103 height 25
click at [851, 450] on div "Изменить [PERSON_NAME] Dolor [PERSON_NAME] Изменить [PERSON_NAME] [PERSON_NAME]…" at bounding box center [892, 326] width 339 height 482
click at [40, 424] on icon at bounding box center [41, 423] width 7 height 8
click at [1012, 59] on button "Библиотека" at bounding box center [1004, 64] width 112 height 21
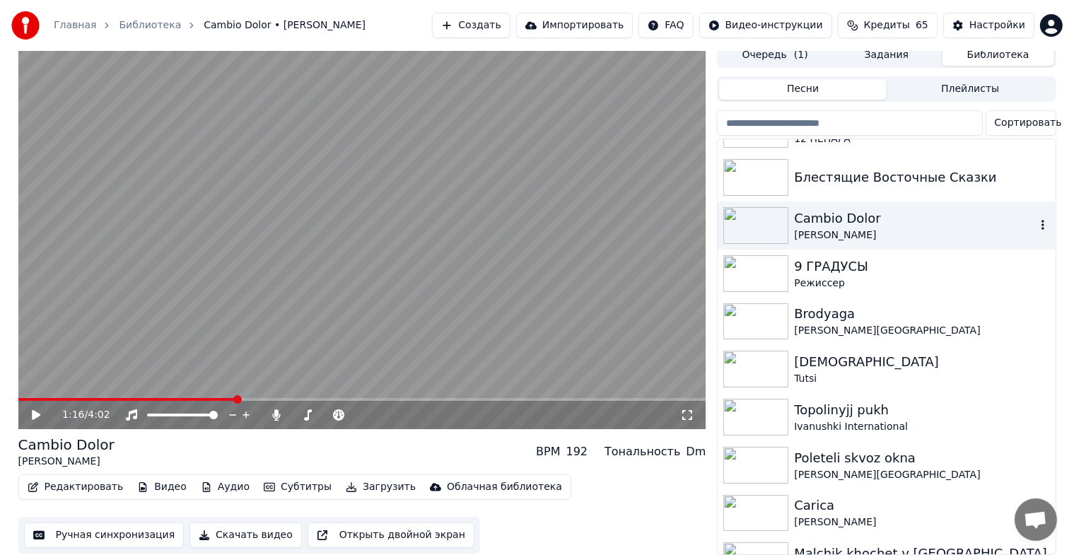
scroll to position [7415, 0]
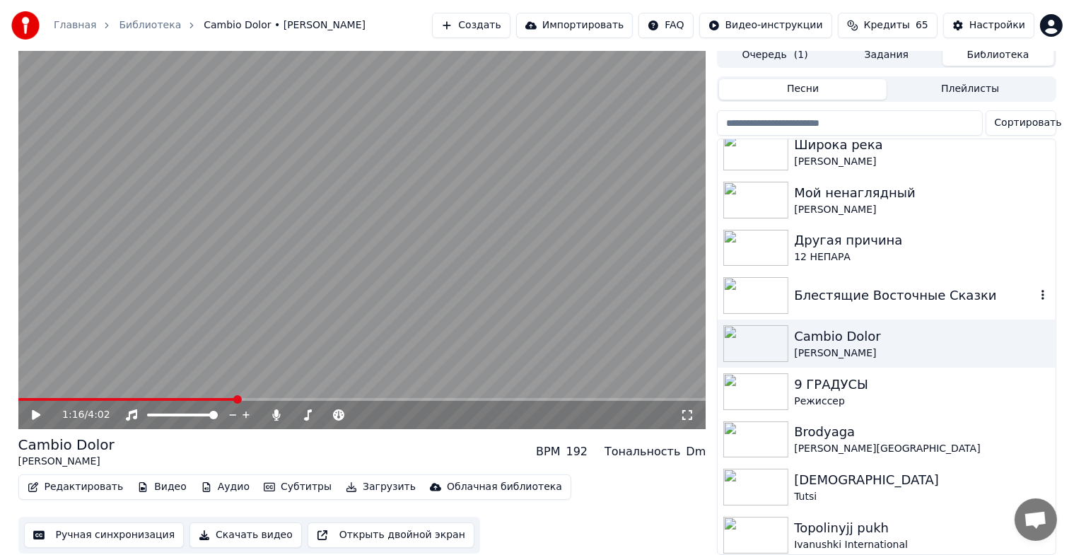
click at [871, 286] on div "Блестящие Восточные Сказки" at bounding box center [914, 296] width 241 height 20
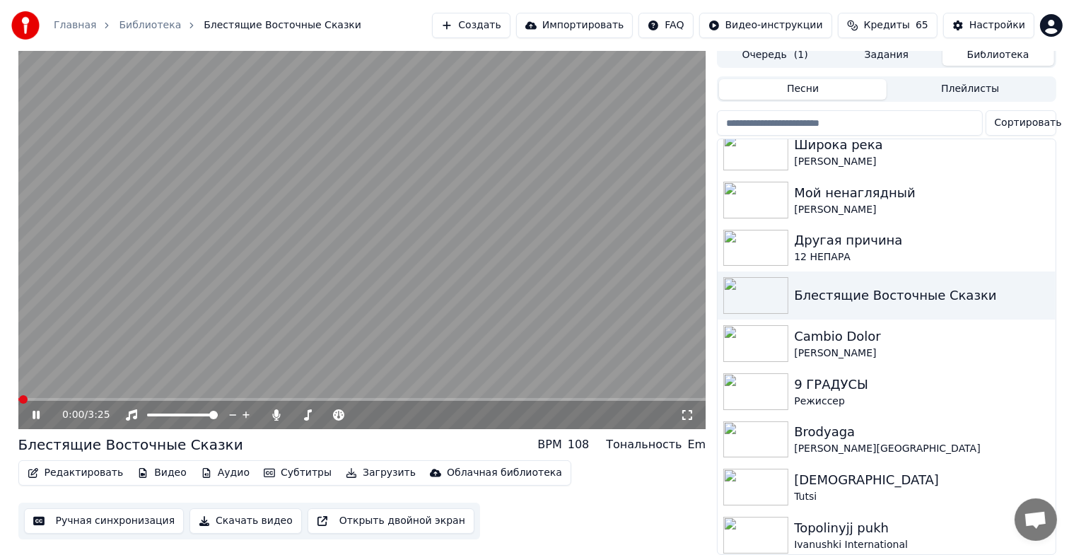
click at [35, 411] on icon at bounding box center [36, 415] width 7 height 8
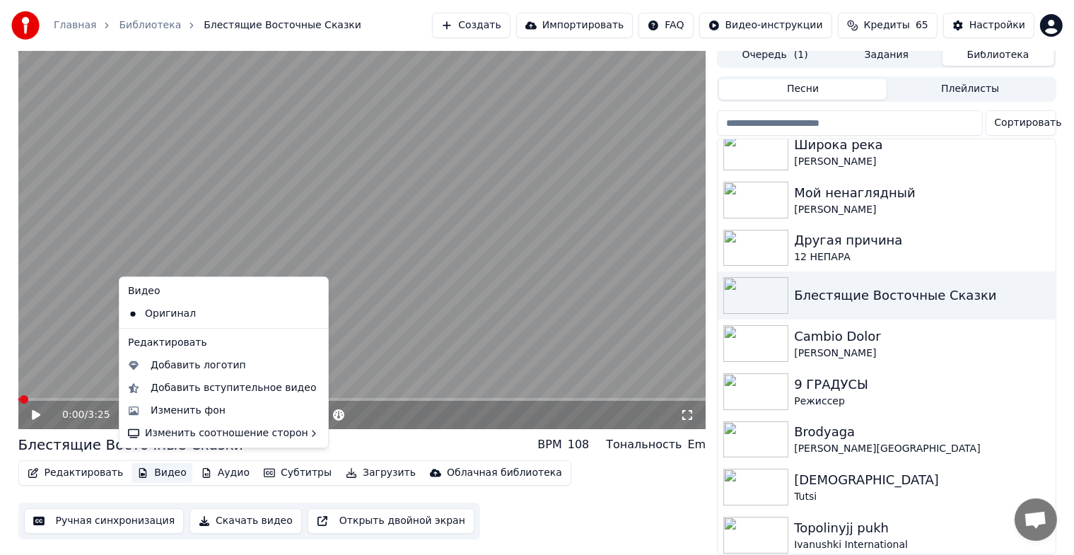
click at [155, 463] on button "Видео" at bounding box center [162, 473] width 61 height 20
click at [180, 416] on div "Изменить фон" at bounding box center [188, 411] width 75 height 14
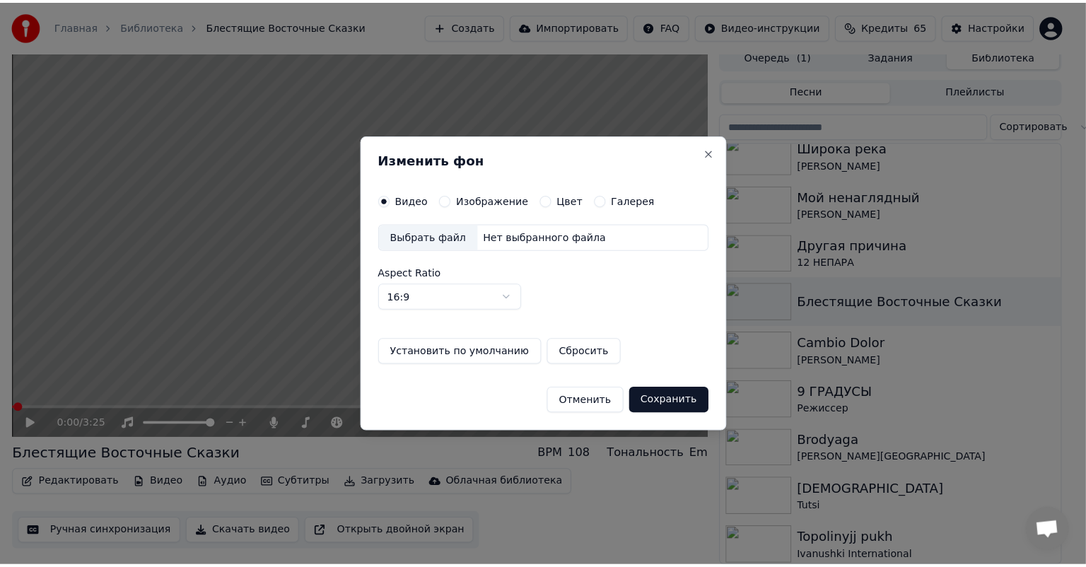
scroll to position [6, 0]
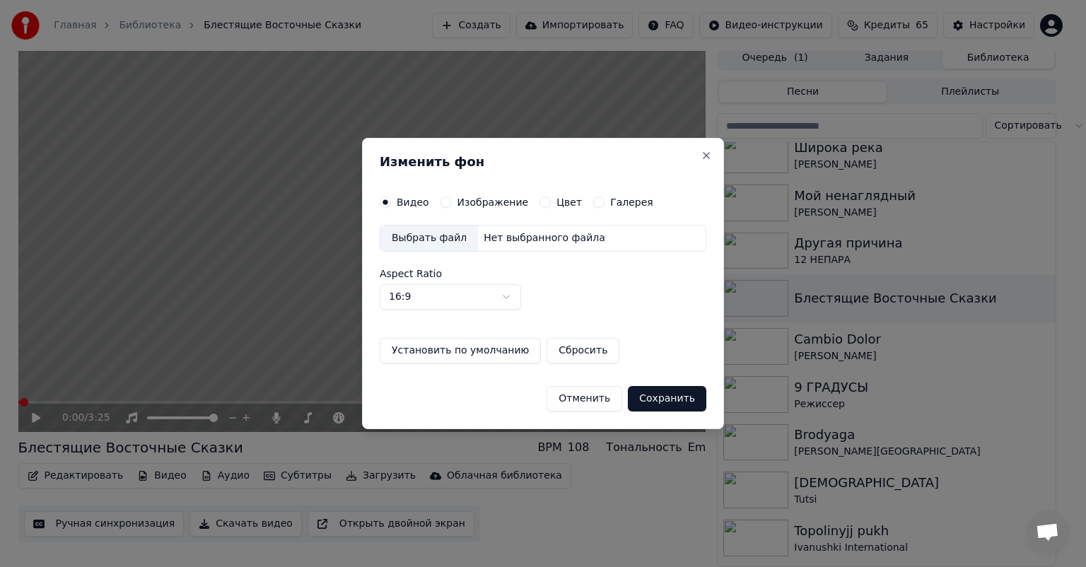
click at [487, 201] on label "Изображение" at bounding box center [492, 202] width 71 height 10
click at [452, 201] on button "Изображение" at bounding box center [445, 202] width 11 height 11
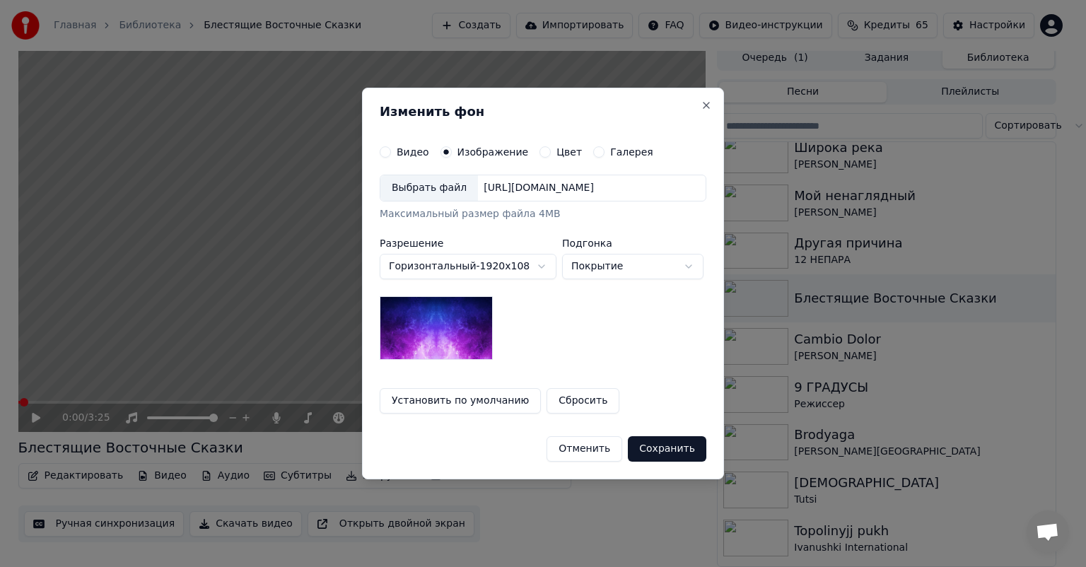
click at [427, 194] on div "Выбрать файл" at bounding box center [429, 187] width 98 height 25
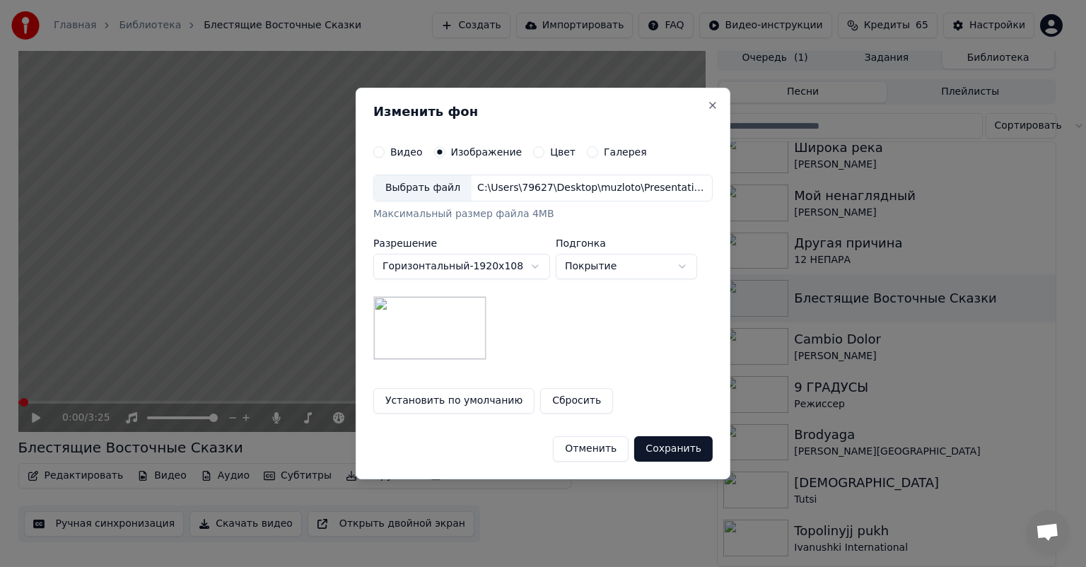
click at [665, 443] on button "Сохранить" at bounding box center [673, 448] width 78 height 25
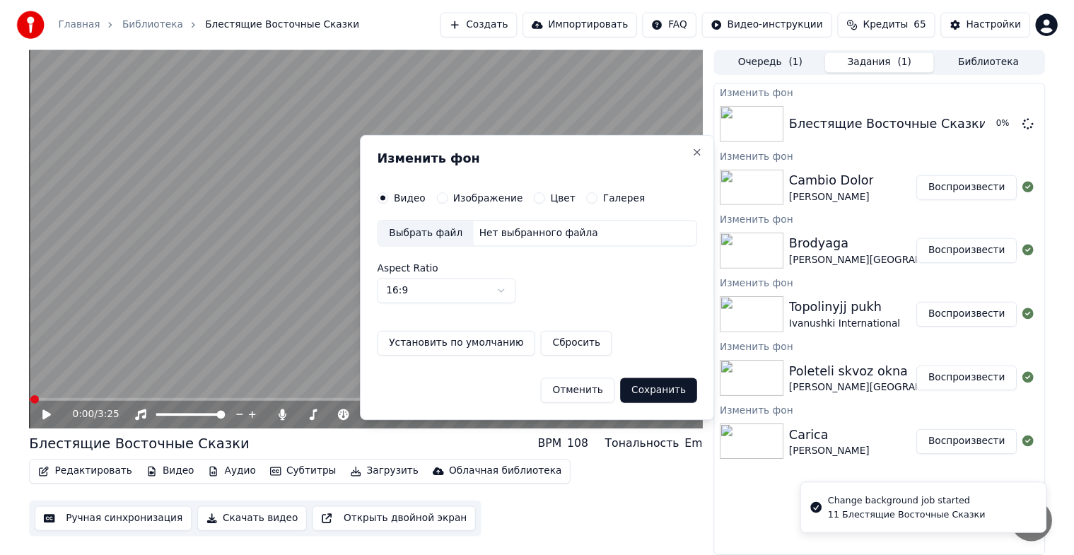
scroll to position [0, 0]
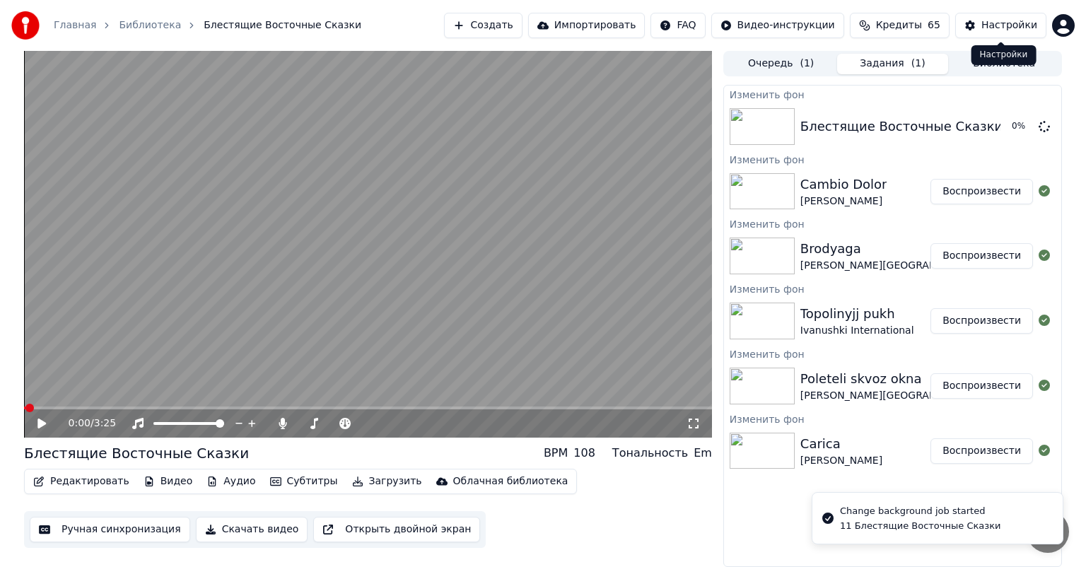
click at [996, 62] on div "Настройки Настройки" at bounding box center [1003, 55] width 65 height 20
click at [991, 69] on button "Библиотека" at bounding box center [1004, 64] width 112 height 21
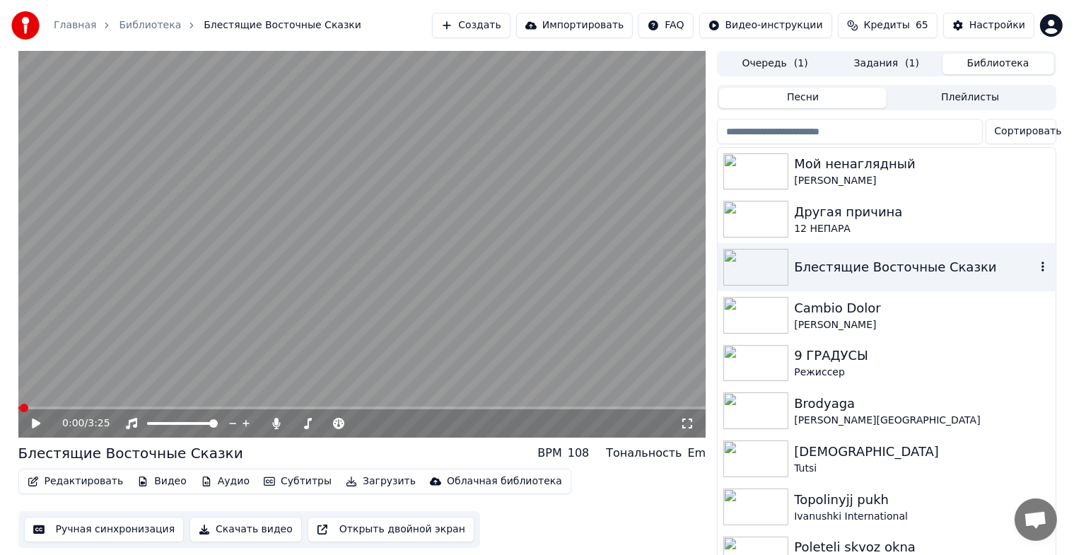
scroll to position [7415, 0]
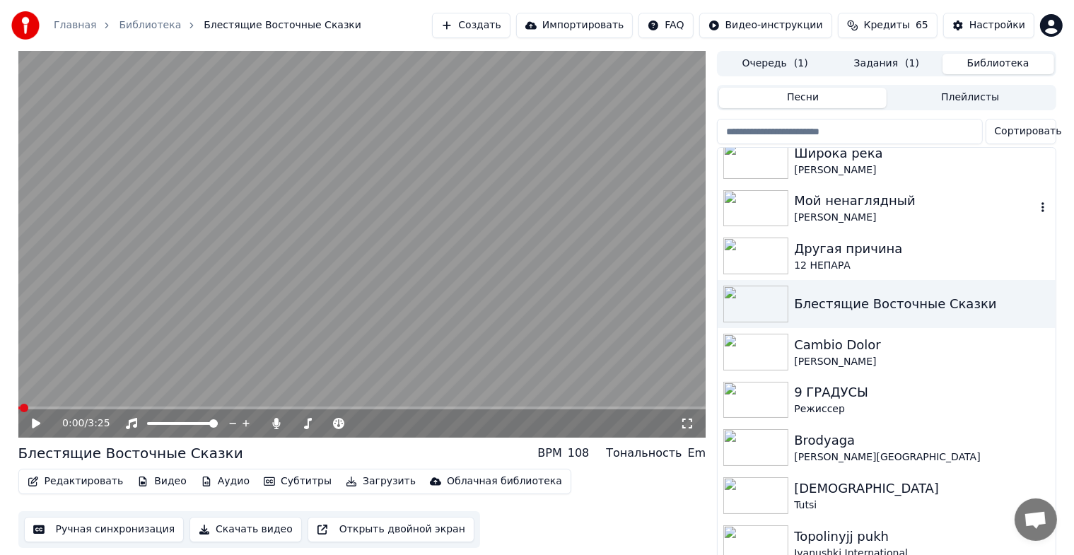
click at [874, 209] on div "Мой ненаглядный" at bounding box center [914, 201] width 241 height 20
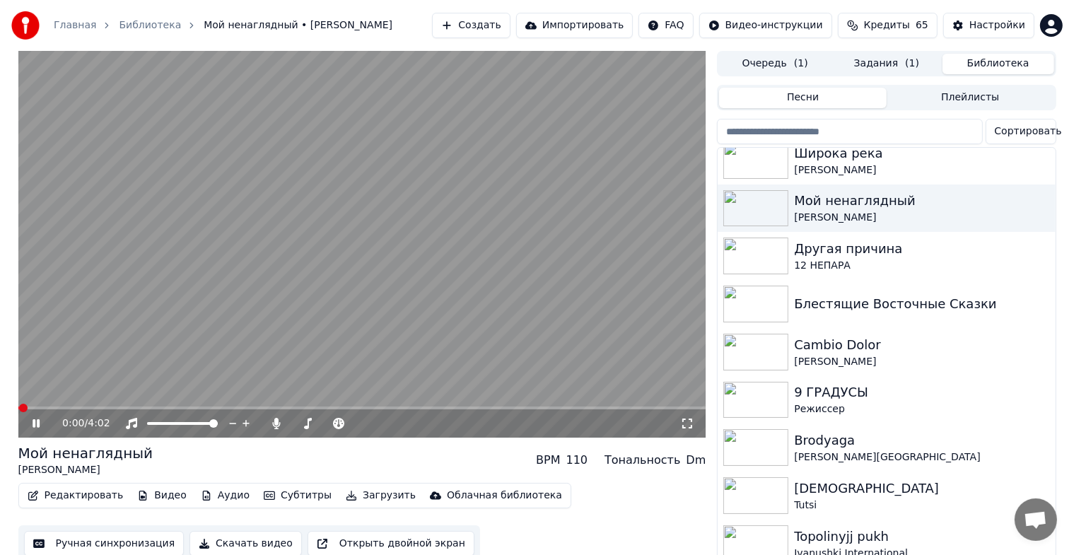
click at [36, 426] on icon at bounding box center [46, 423] width 33 height 11
click at [153, 496] on button "Видео" at bounding box center [162, 496] width 61 height 20
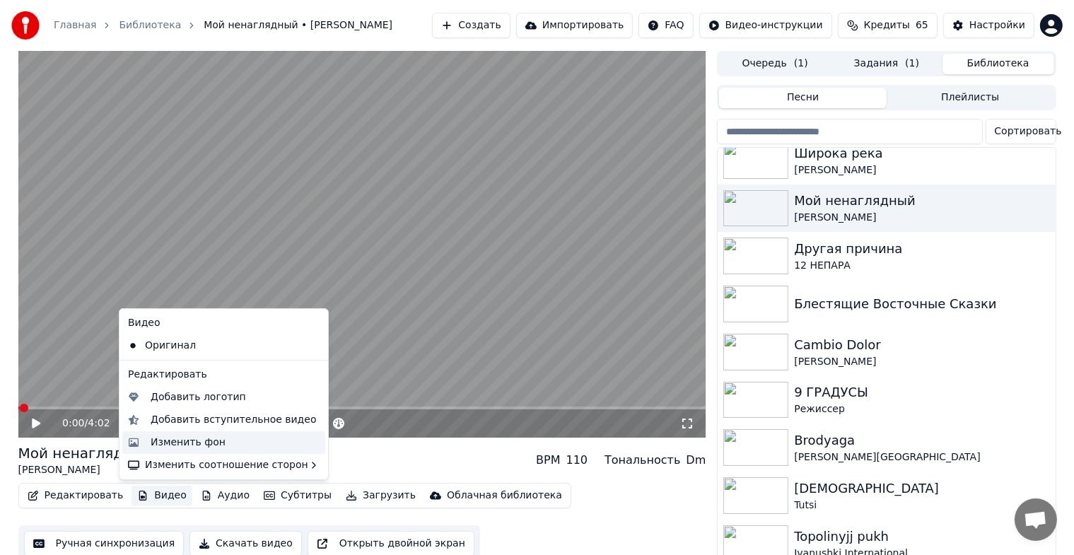
click at [170, 438] on div "Изменить фон" at bounding box center [188, 443] width 75 height 14
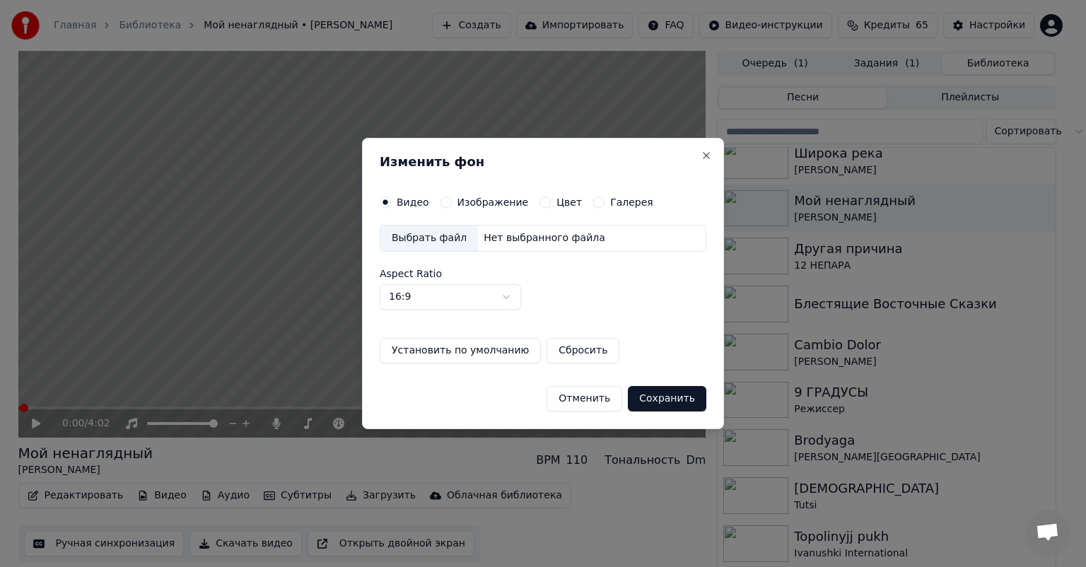
click at [483, 202] on label "Изображение" at bounding box center [492, 202] width 71 height 10
click at [452, 202] on button "Изображение" at bounding box center [445, 202] width 11 height 11
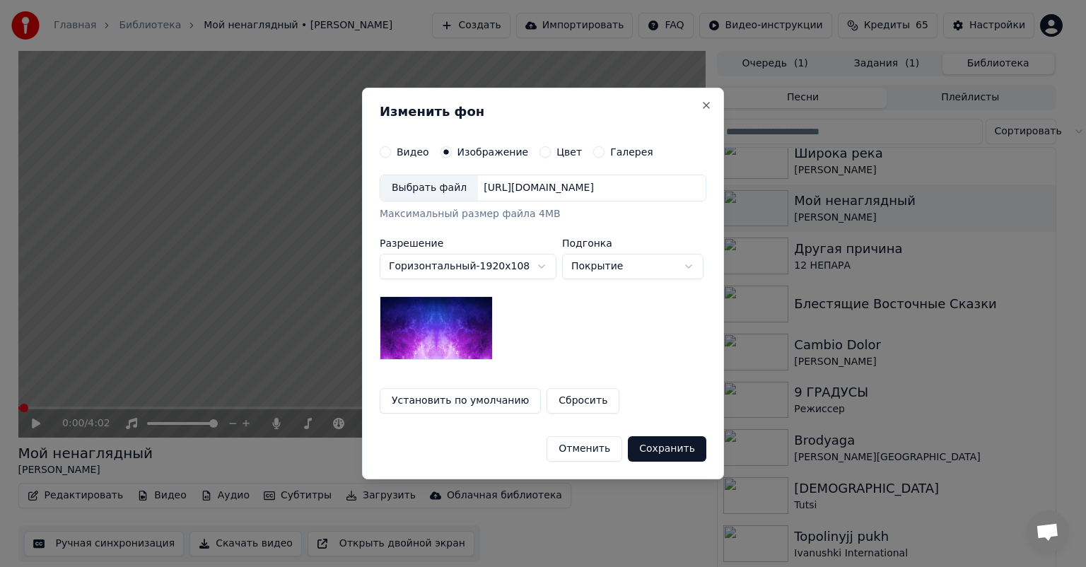
click at [435, 188] on div "Выбрать файл" at bounding box center [429, 187] width 98 height 25
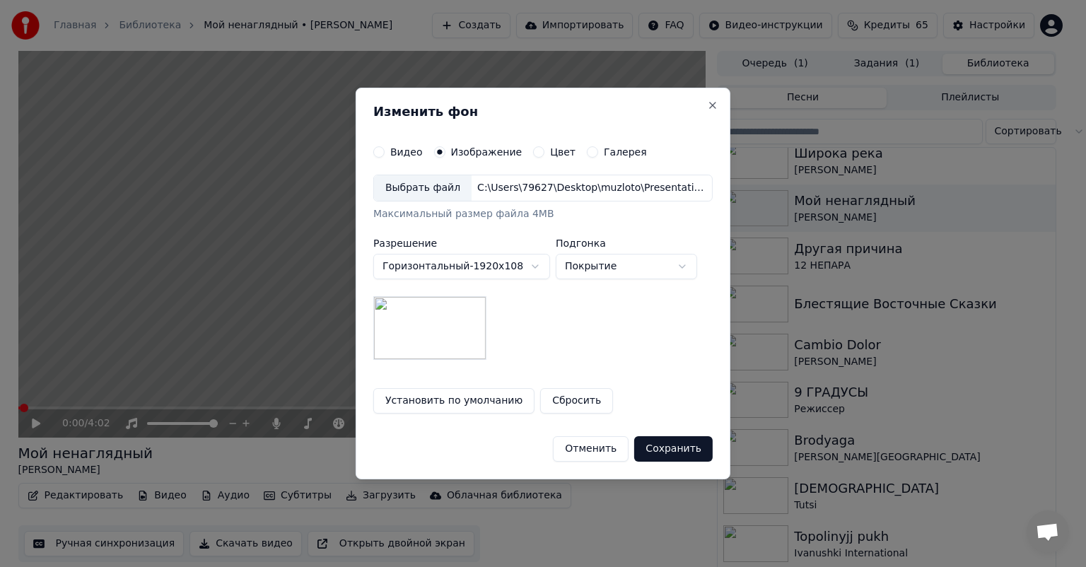
click at [683, 451] on button "Сохранить" at bounding box center [673, 448] width 78 height 25
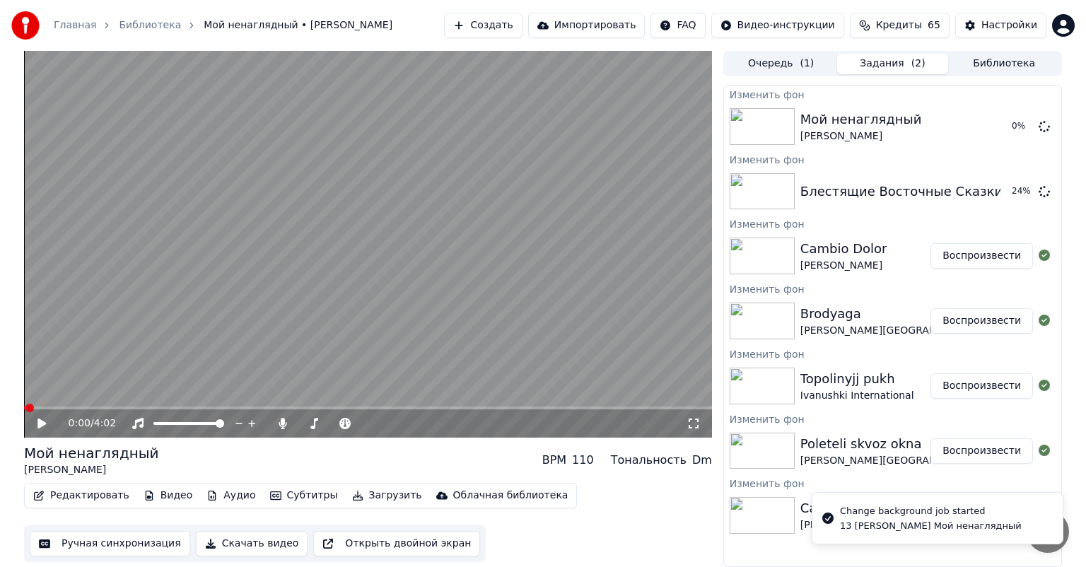
click at [982, 65] on button "Библиотека" at bounding box center [1004, 64] width 112 height 21
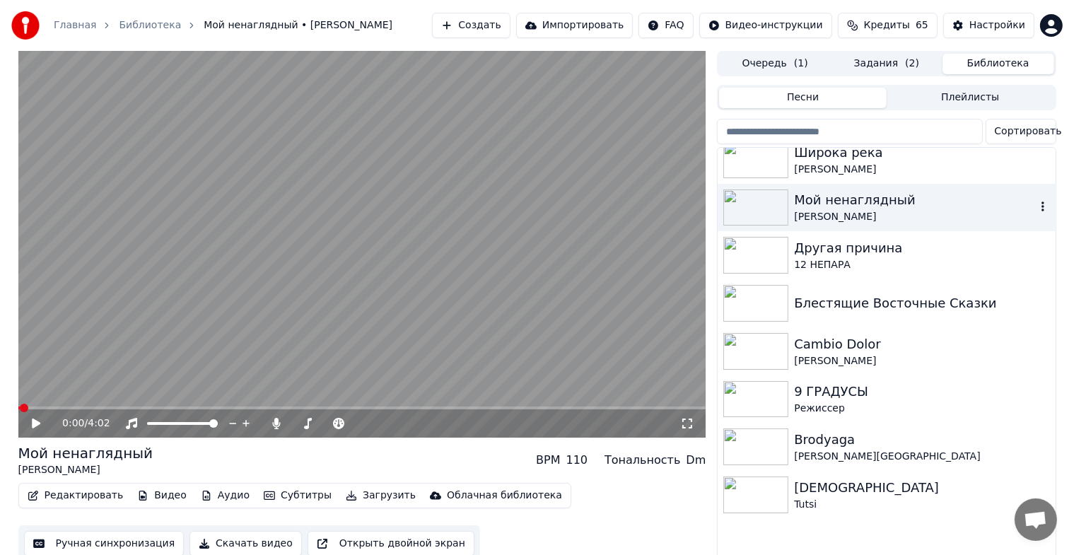
scroll to position [7298, 0]
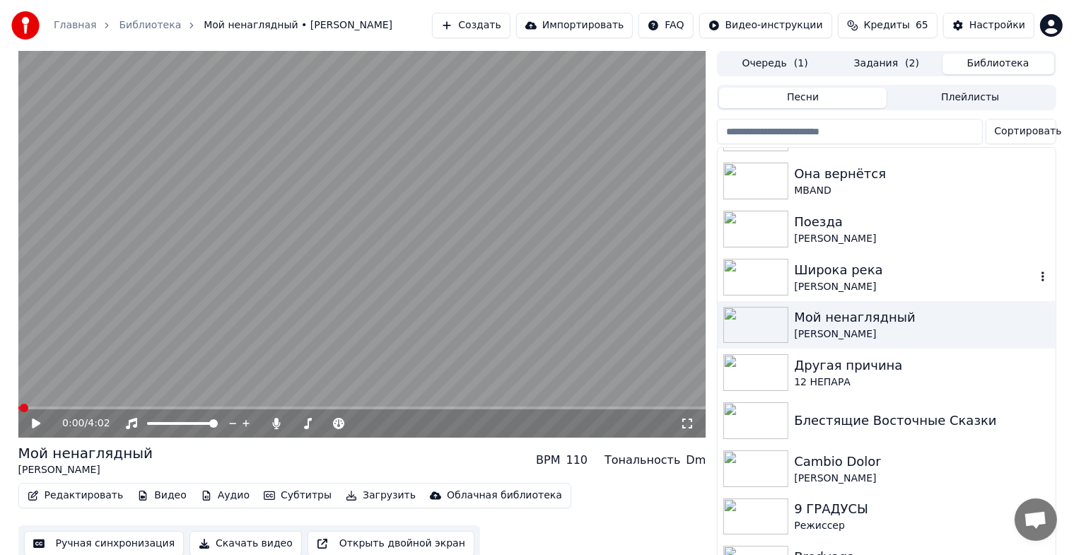
click at [857, 280] on div "[PERSON_NAME]" at bounding box center [914, 287] width 241 height 14
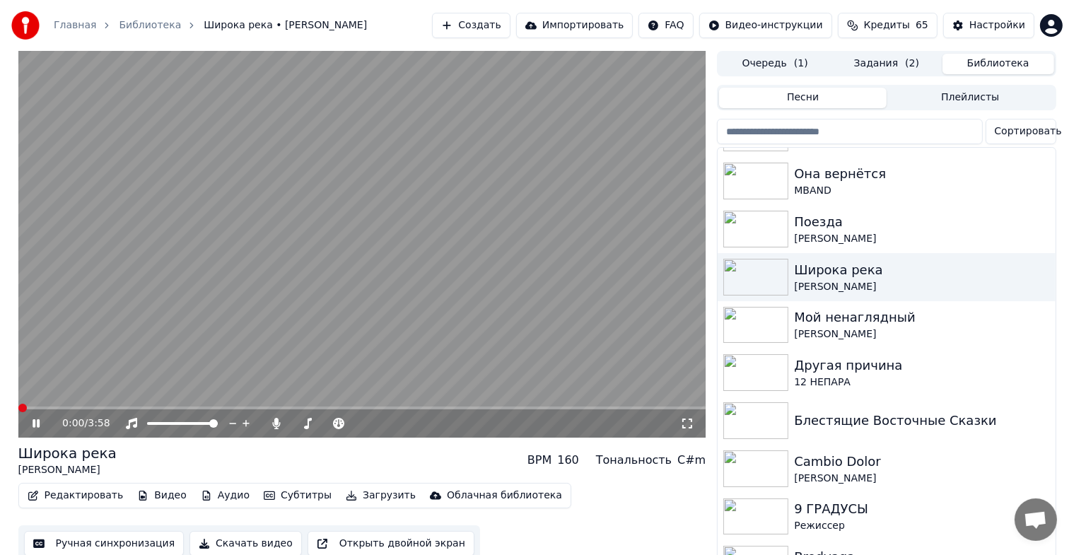
click at [34, 424] on icon at bounding box center [36, 423] width 7 height 8
click at [146, 495] on button "Видео" at bounding box center [162, 496] width 61 height 20
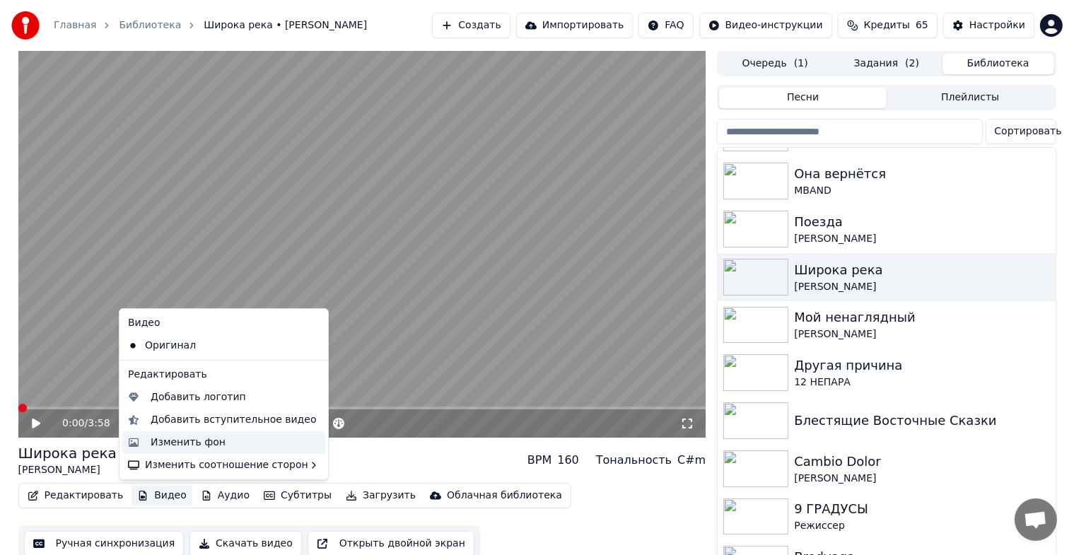
click at [168, 444] on div "Изменить фон" at bounding box center [188, 443] width 75 height 14
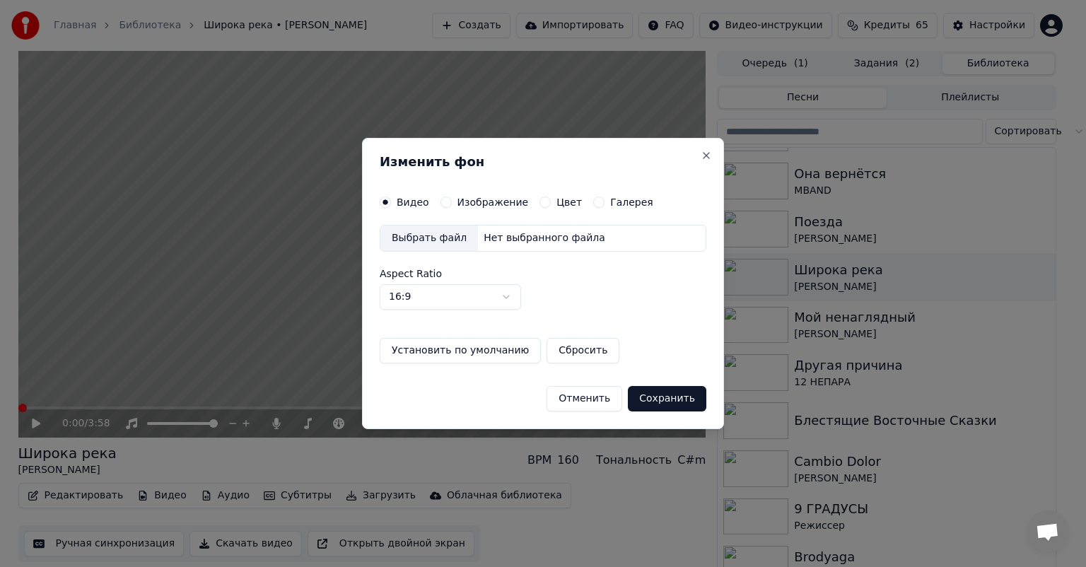
click at [438, 248] on div "Выбрать файл" at bounding box center [429, 238] width 98 height 25
click at [468, 198] on label "Изображение" at bounding box center [492, 202] width 71 height 10
click at [452, 198] on button "Изображение" at bounding box center [445, 202] width 11 height 11
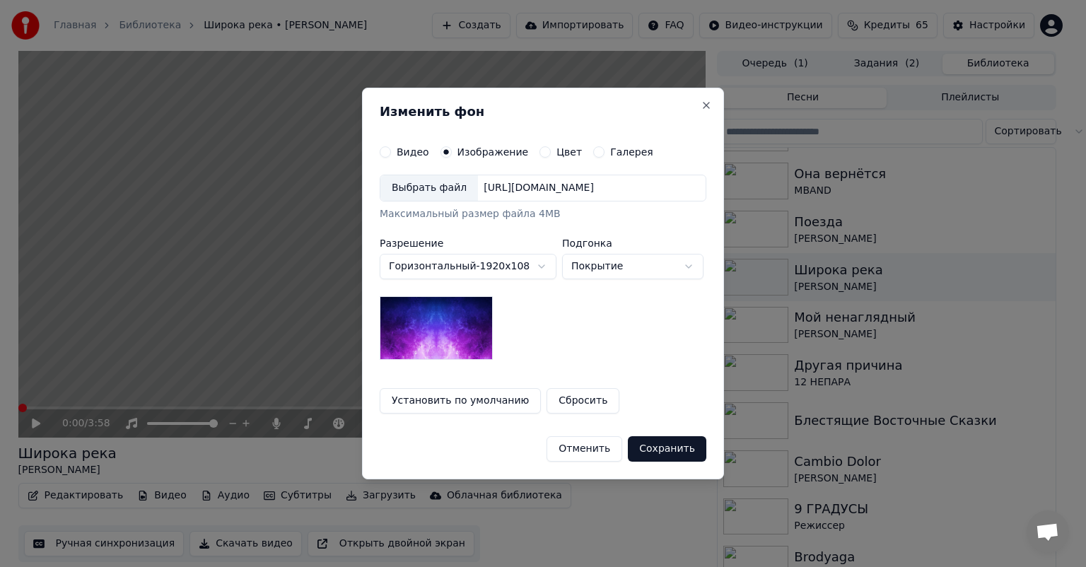
click at [433, 187] on div "Выбрать файл" at bounding box center [429, 187] width 98 height 25
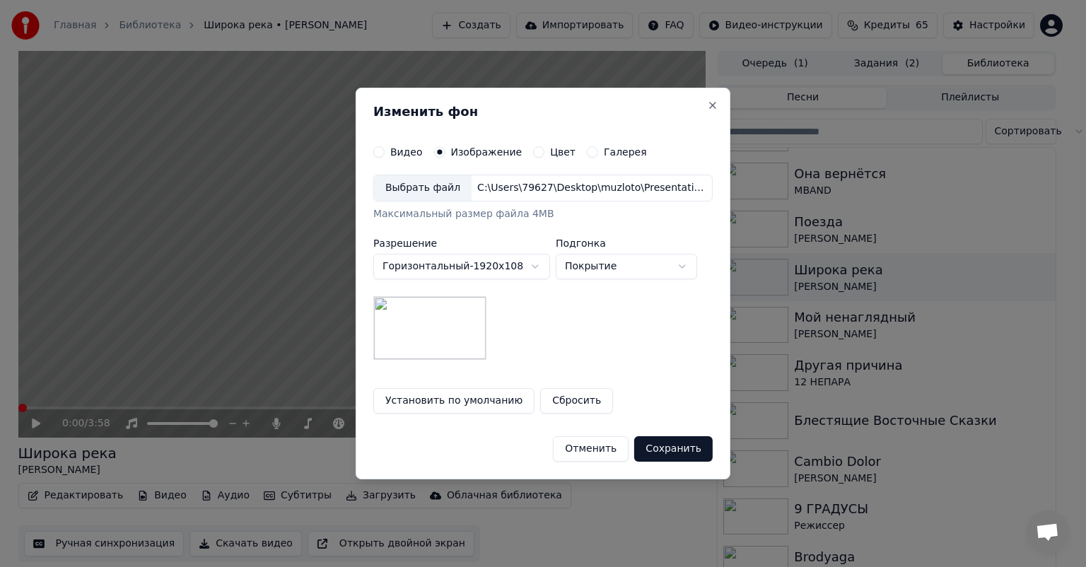
click at [665, 451] on button "Сохранить" at bounding box center [673, 448] width 78 height 25
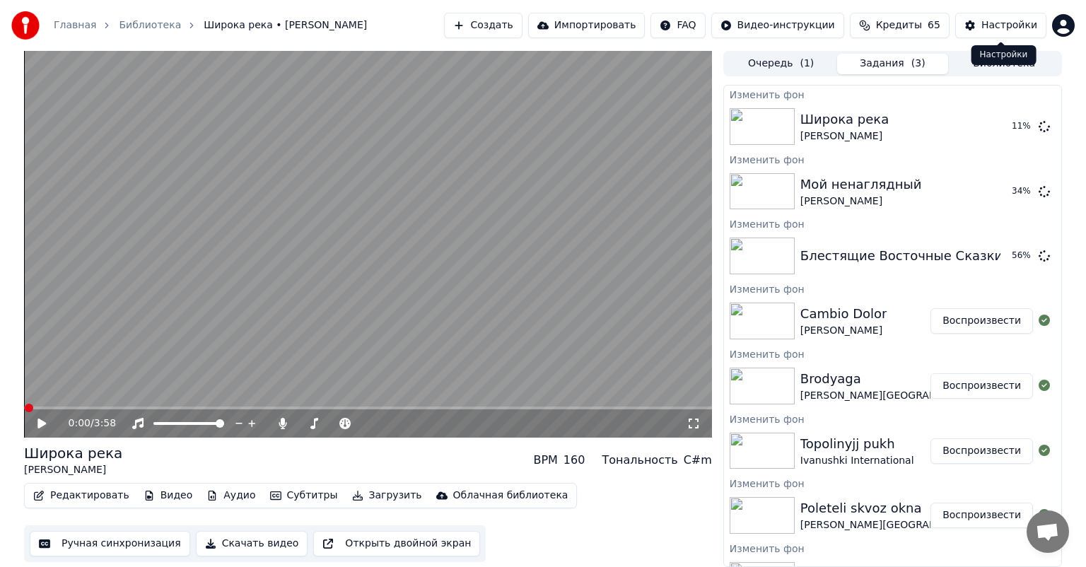
click at [990, 57] on div "Настройки Настройки" at bounding box center [1003, 55] width 65 height 20
click at [991, 65] on button "Библиотека" at bounding box center [1004, 64] width 112 height 21
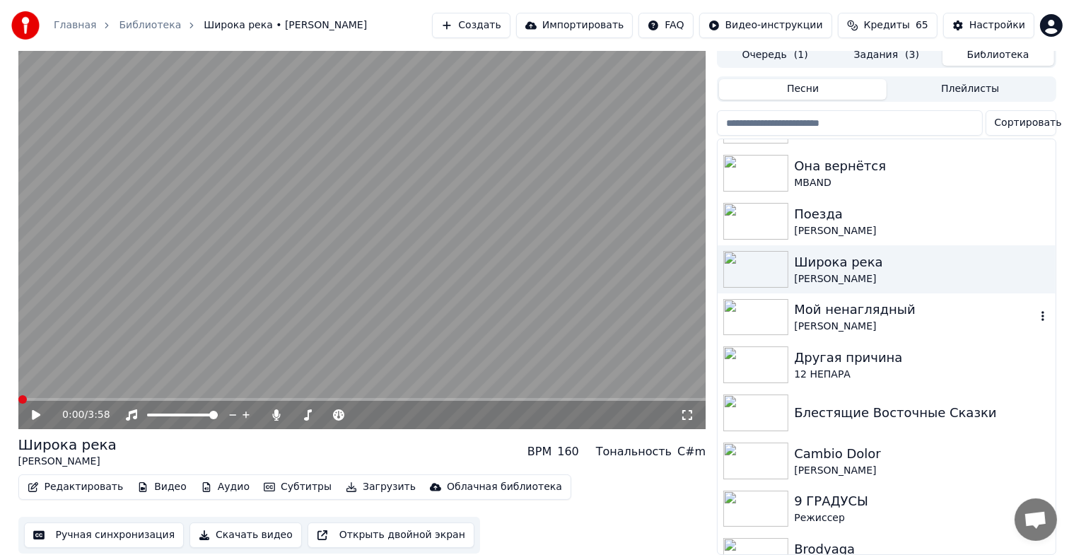
scroll to position [7179, 0]
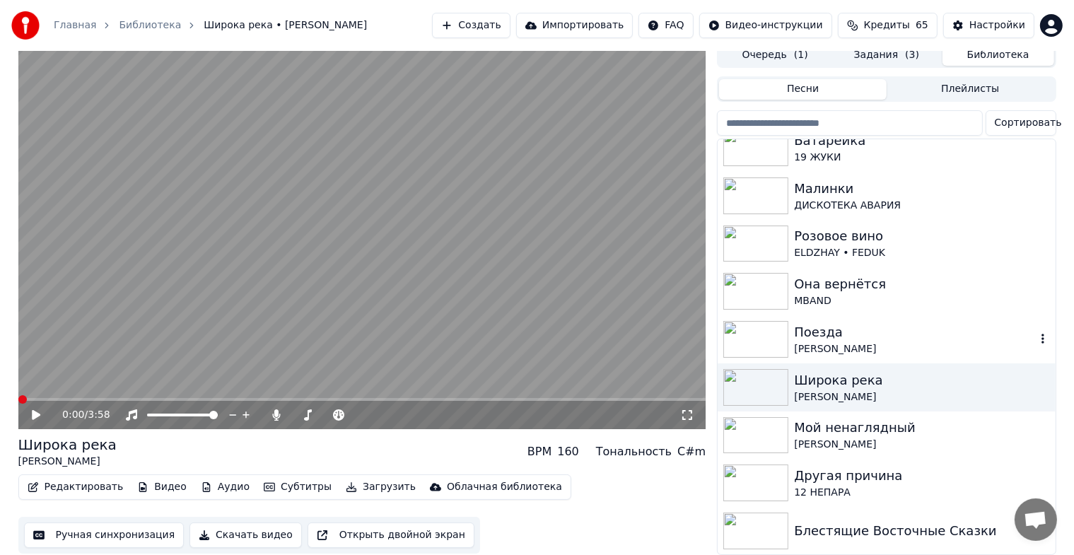
click at [798, 322] on div "Поезда" at bounding box center [914, 332] width 241 height 20
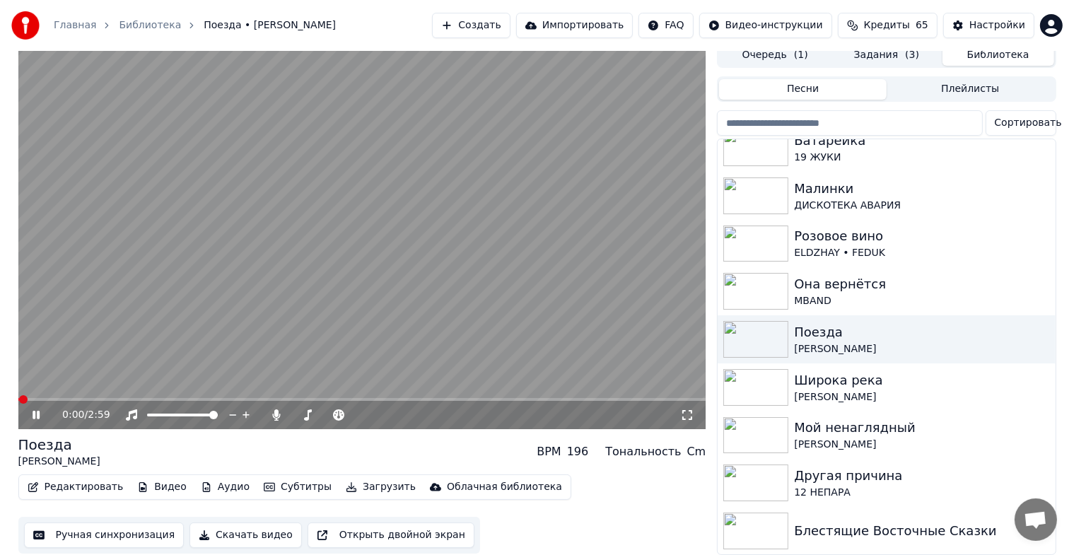
click at [37, 411] on icon at bounding box center [36, 415] width 7 height 8
click at [140, 479] on button "Видео" at bounding box center [162, 487] width 61 height 20
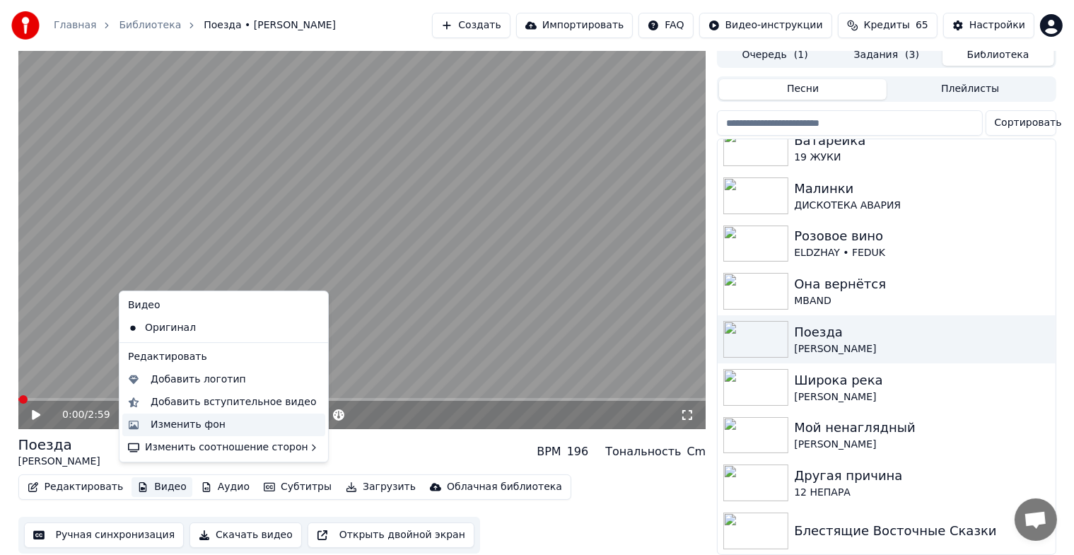
click at [173, 424] on div "Изменить фон" at bounding box center [188, 425] width 75 height 14
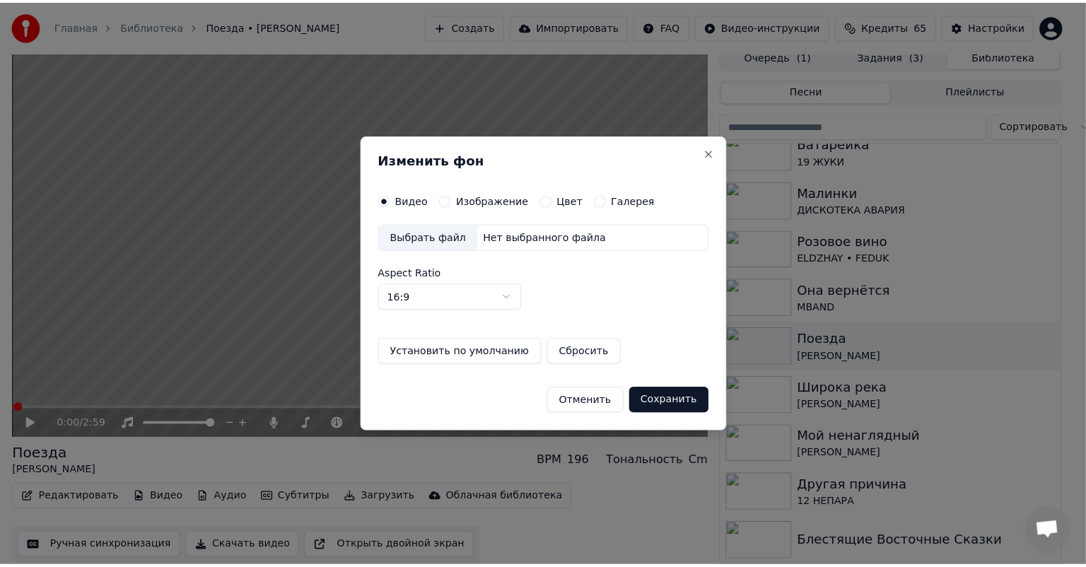
scroll to position [6, 0]
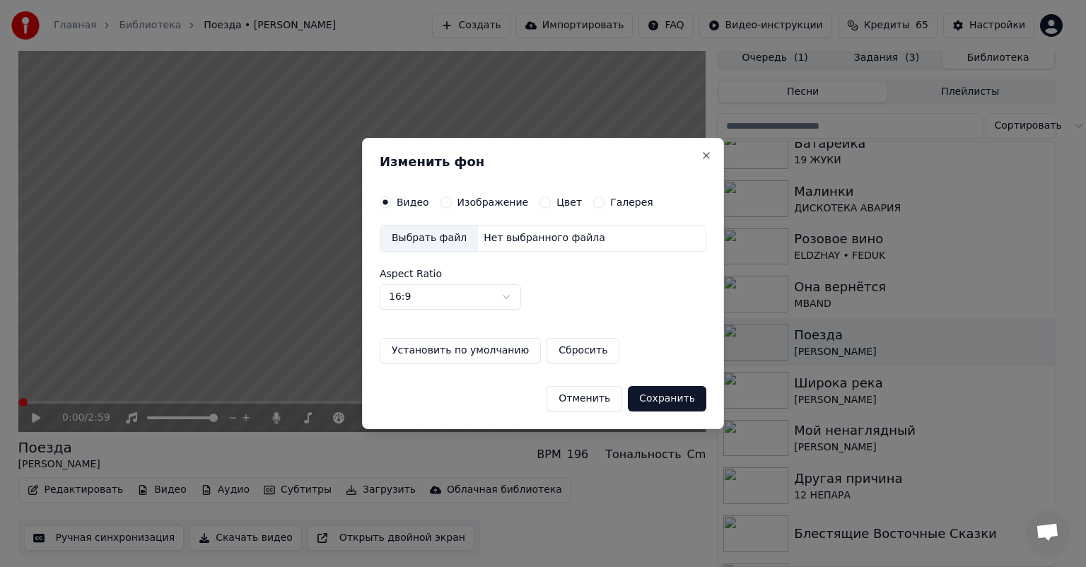
click at [464, 202] on label "Изображение" at bounding box center [492, 202] width 71 height 10
click at [452, 202] on button "Изображение" at bounding box center [445, 202] width 11 height 11
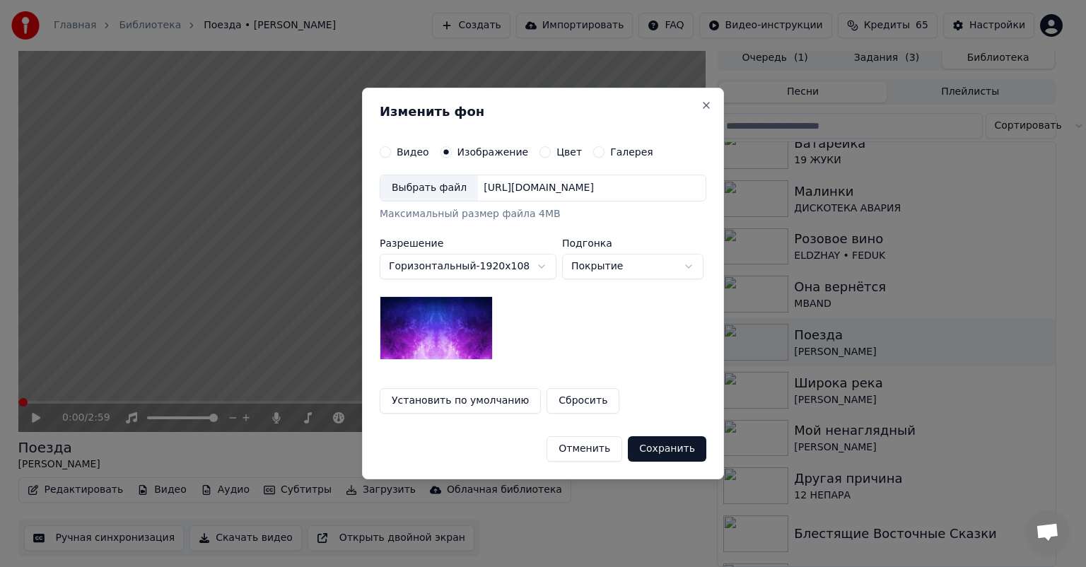
click at [420, 190] on div "Выбрать файл" at bounding box center [429, 187] width 98 height 25
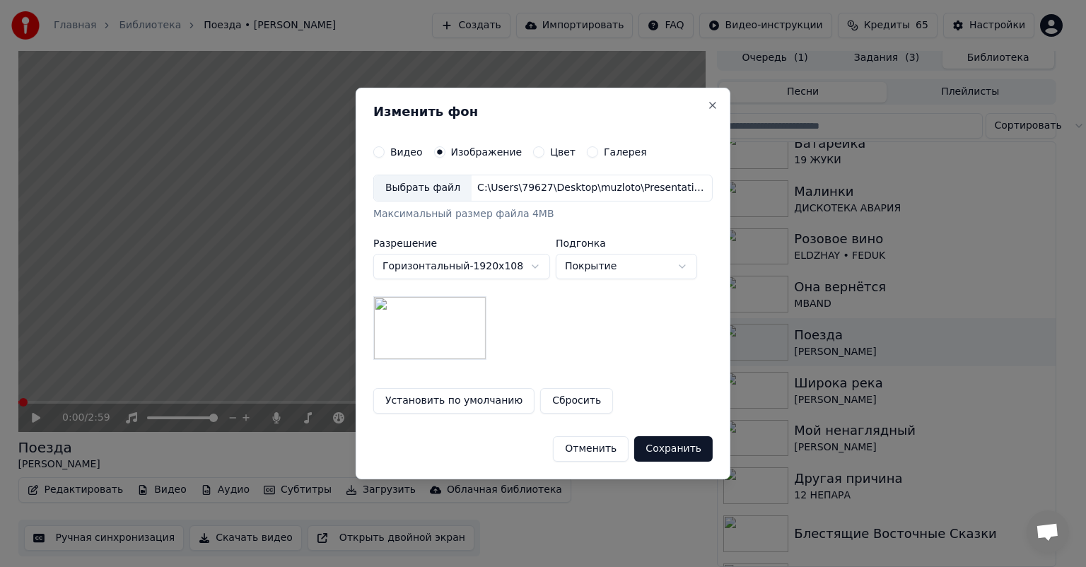
click at [674, 445] on button "Сохранить" at bounding box center [673, 448] width 78 height 25
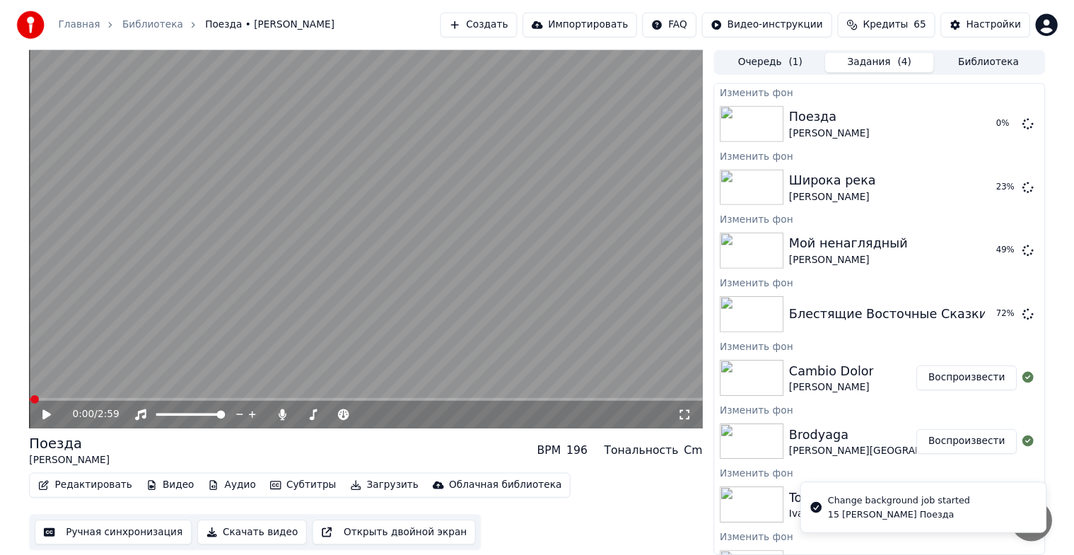
scroll to position [0, 0]
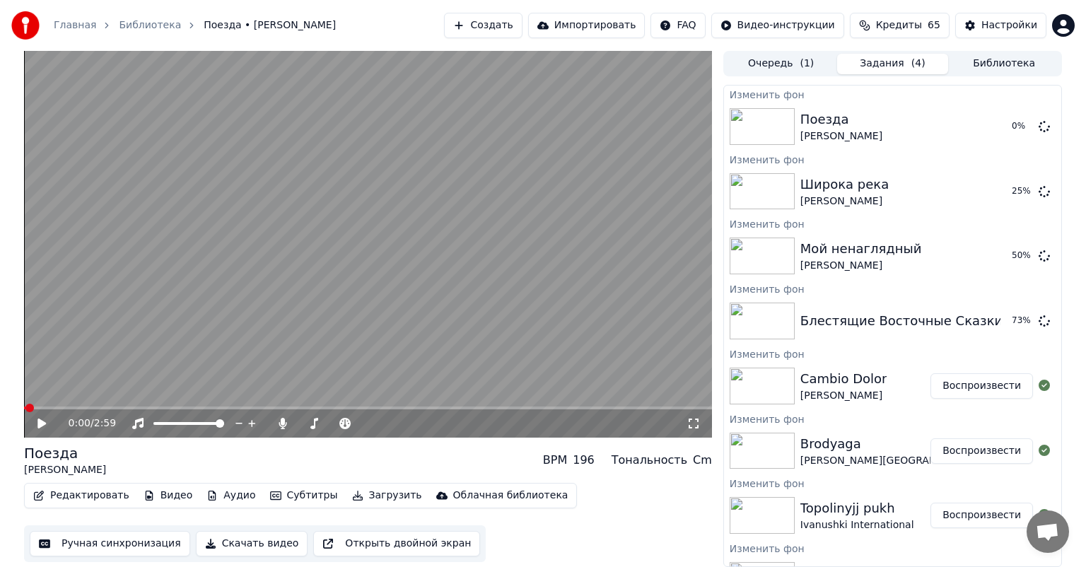
click at [981, 59] on button "Библиотека" at bounding box center [1004, 64] width 112 height 21
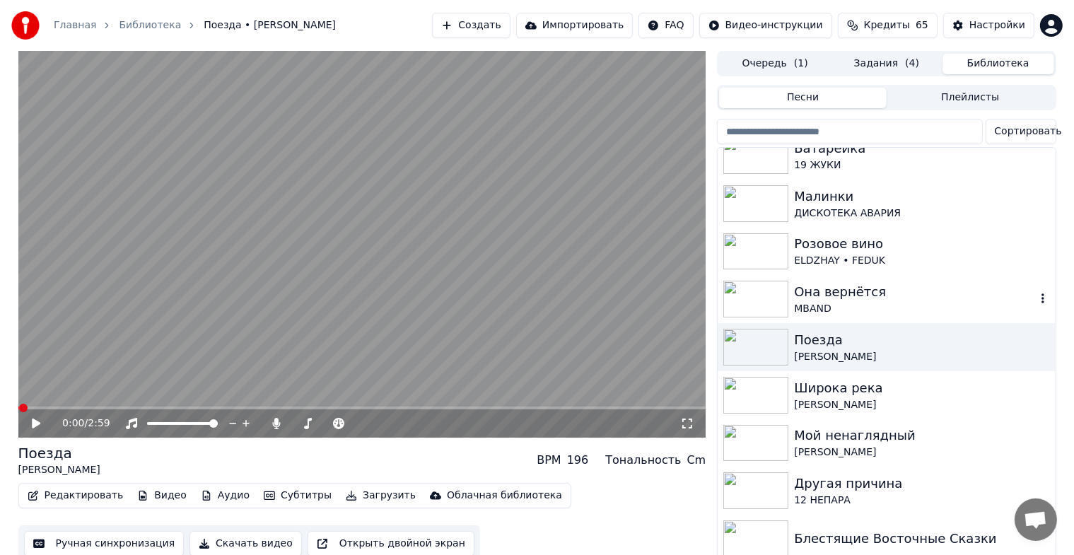
scroll to position [7062, 0]
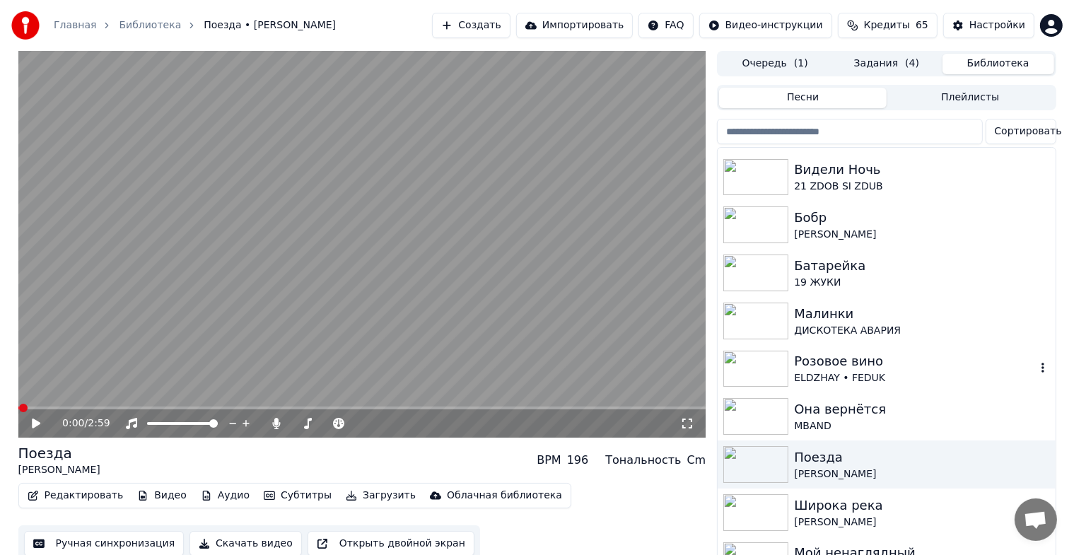
click at [865, 373] on div "ELDZHAY • FEDUK" at bounding box center [914, 378] width 241 height 14
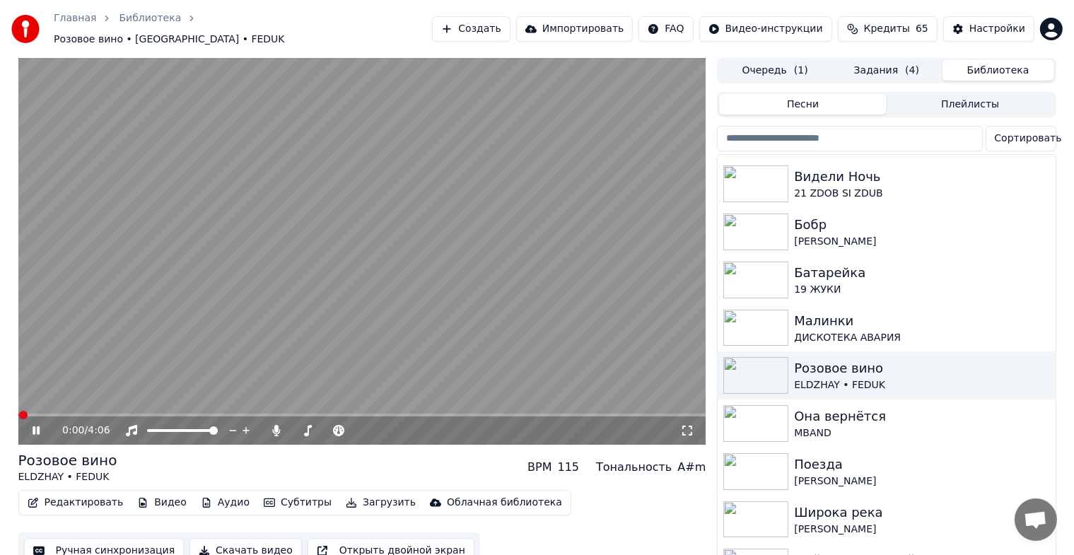
click at [36, 425] on icon at bounding box center [46, 430] width 33 height 11
click at [161, 497] on button "Видео" at bounding box center [162, 503] width 61 height 20
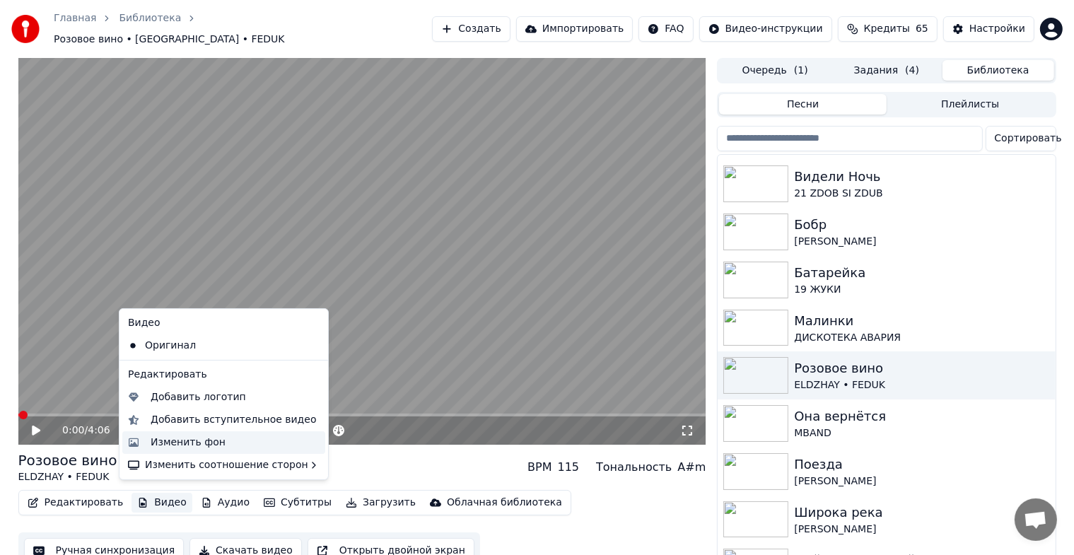
click at [179, 438] on div "Изменить фон" at bounding box center [188, 443] width 75 height 14
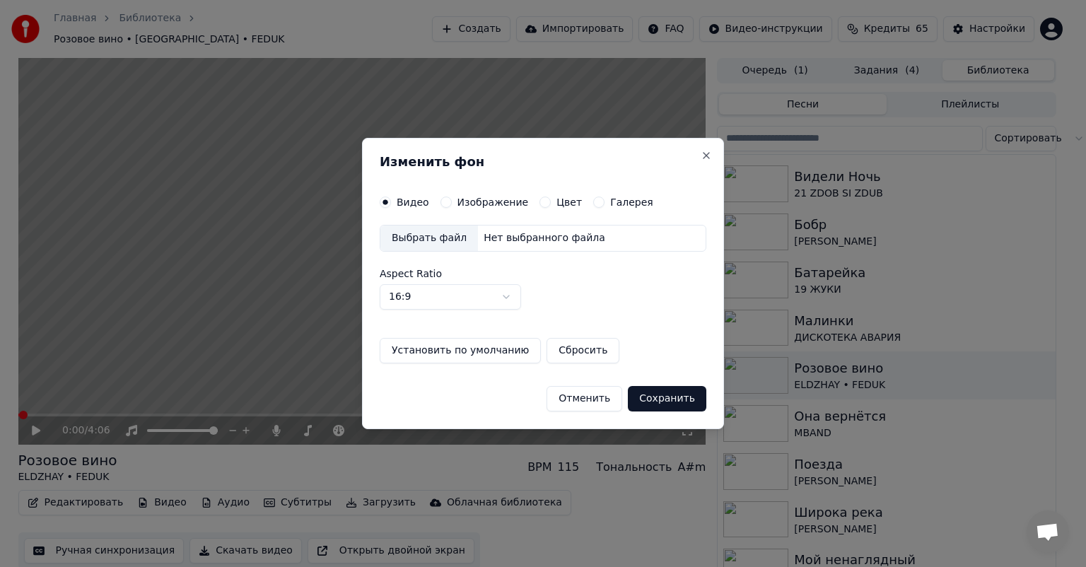
click at [468, 204] on label "Изображение" at bounding box center [492, 202] width 71 height 10
click at [452, 204] on button "Изображение" at bounding box center [445, 202] width 11 height 11
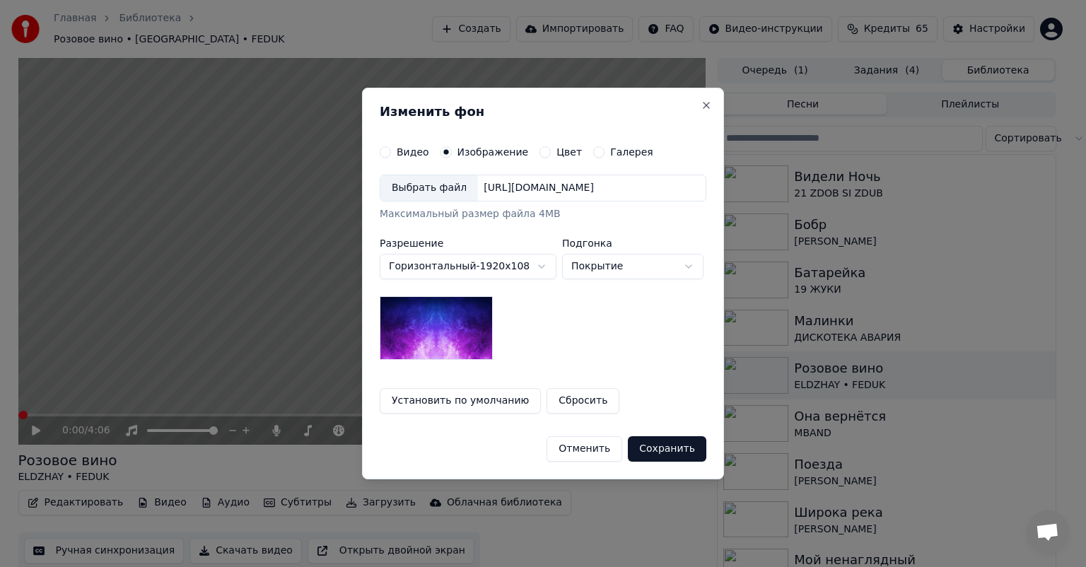
click at [434, 194] on div "Выбрать файл" at bounding box center [429, 187] width 98 height 25
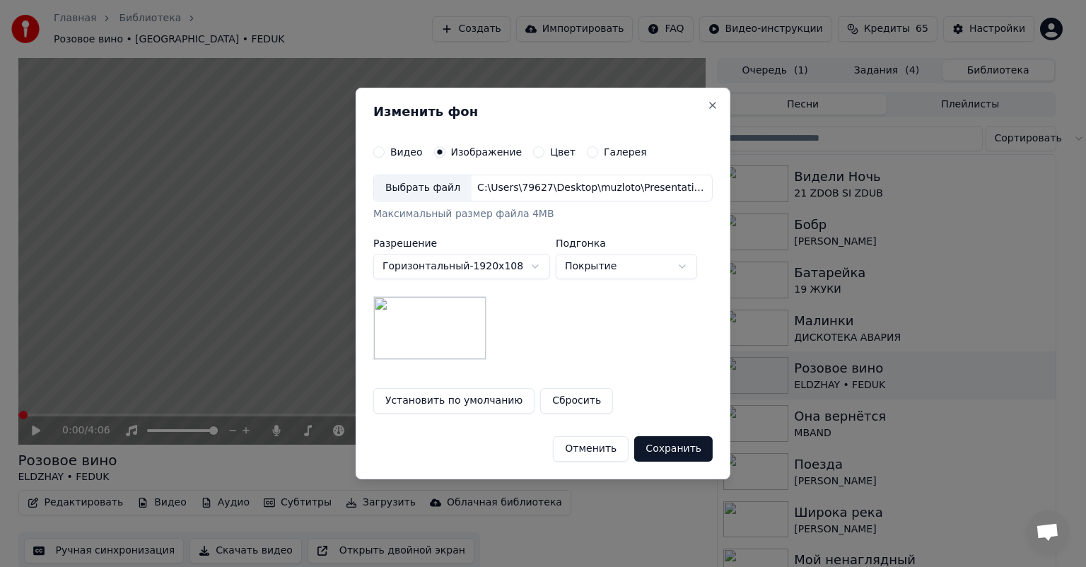
click at [678, 443] on button "Сохранить" at bounding box center [673, 448] width 78 height 25
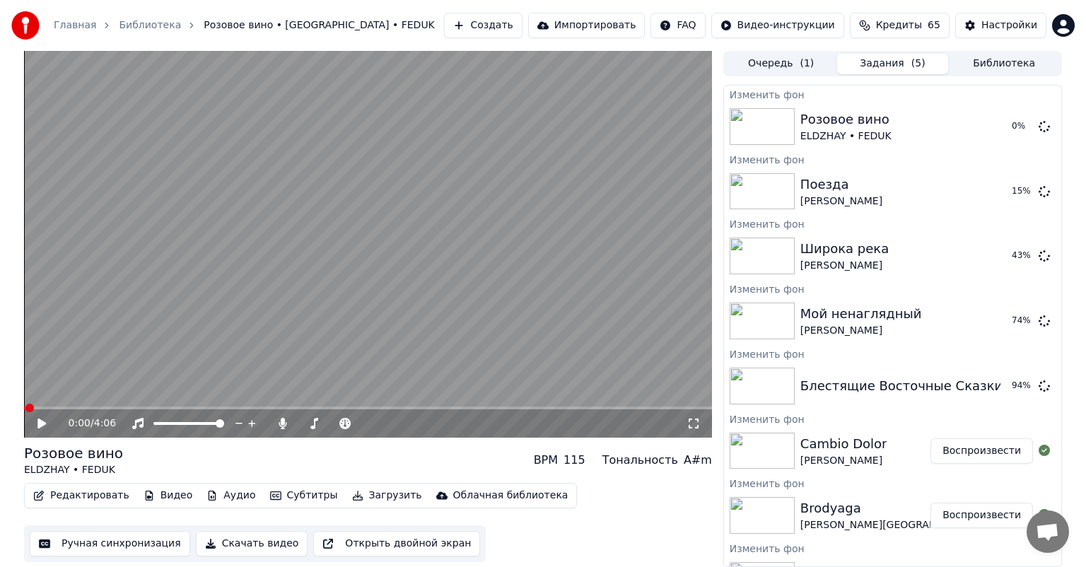
click at [1010, 57] on button "Библиотека" at bounding box center [1004, 64] width 112 height 21
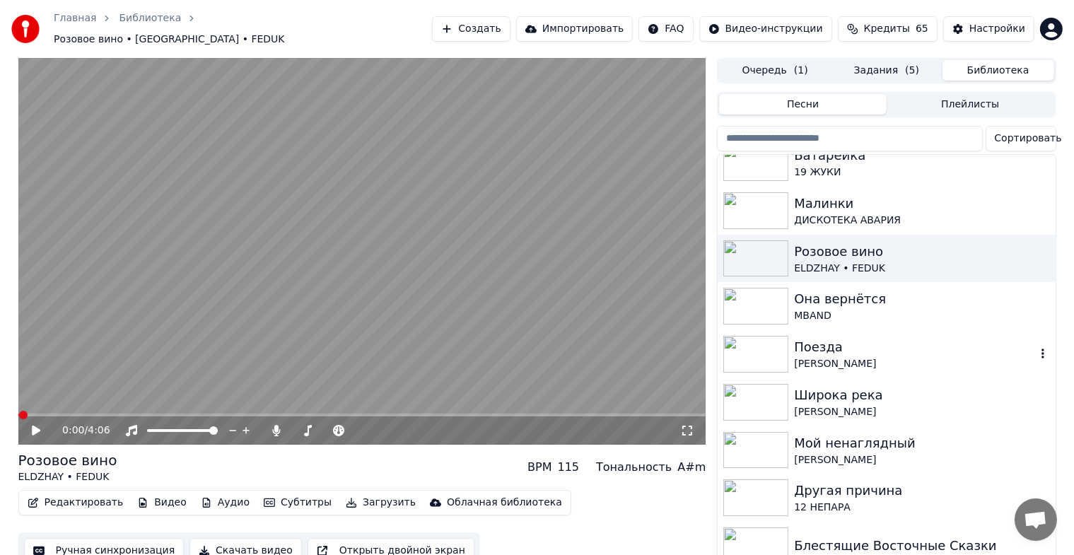
scroll to position [7062, 0]
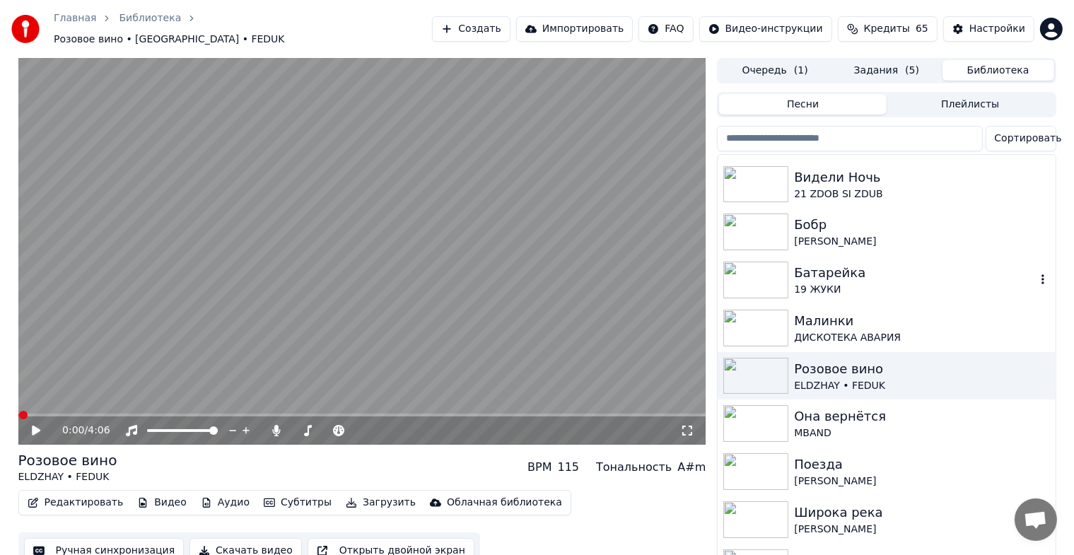
click at [828, 267] on div "Батарейка" at bounding box center [914, 273] width 241 height 20
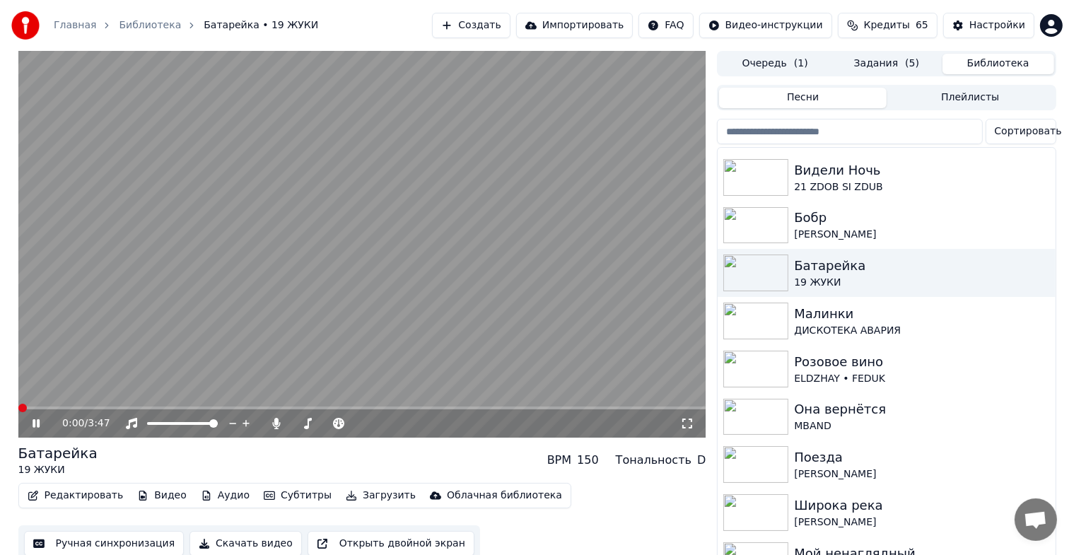
click at [35, 424] on icon at bounding box center [46, 423] width 33 height 11
click at [75, 497] on button "Редактировать" at bounding box center [75, 496] width 107 height 20
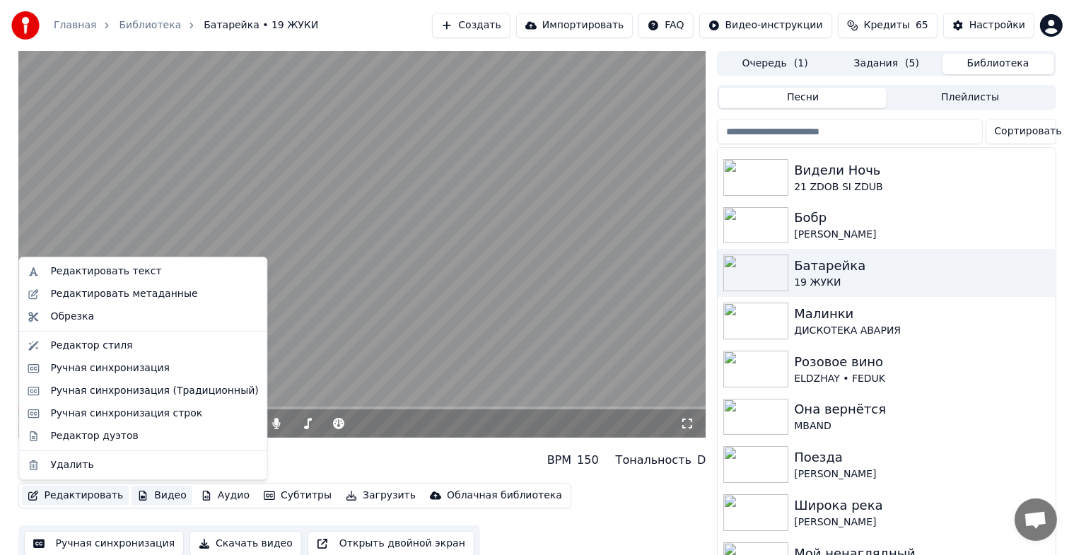
click at [149, 498] on button "Видео" at bounding box center [162, 496] width 61 height 20
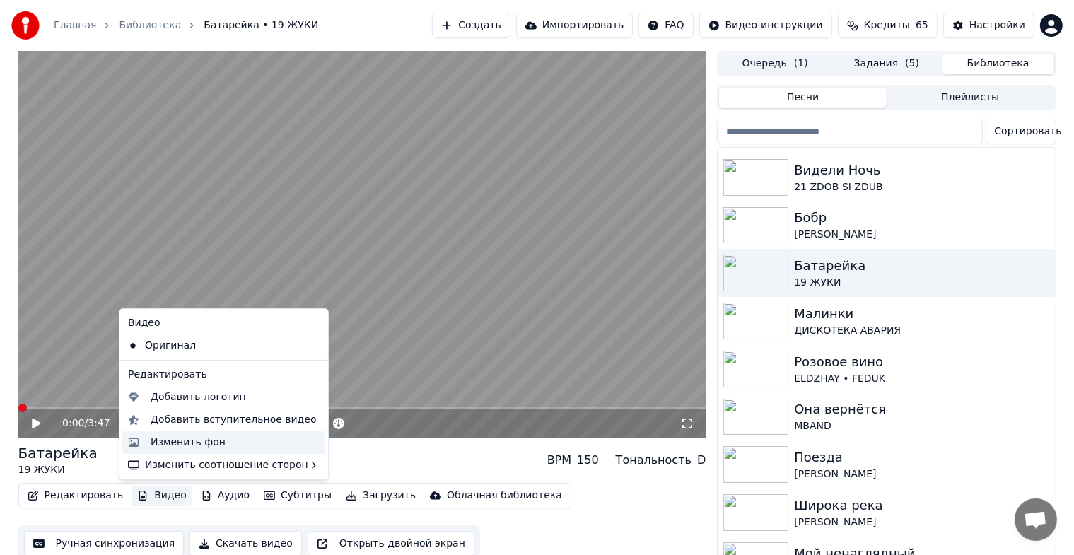
click at [175, 441] on div "Изменить фон" at bounding box center [188, 443] width 75 height 14
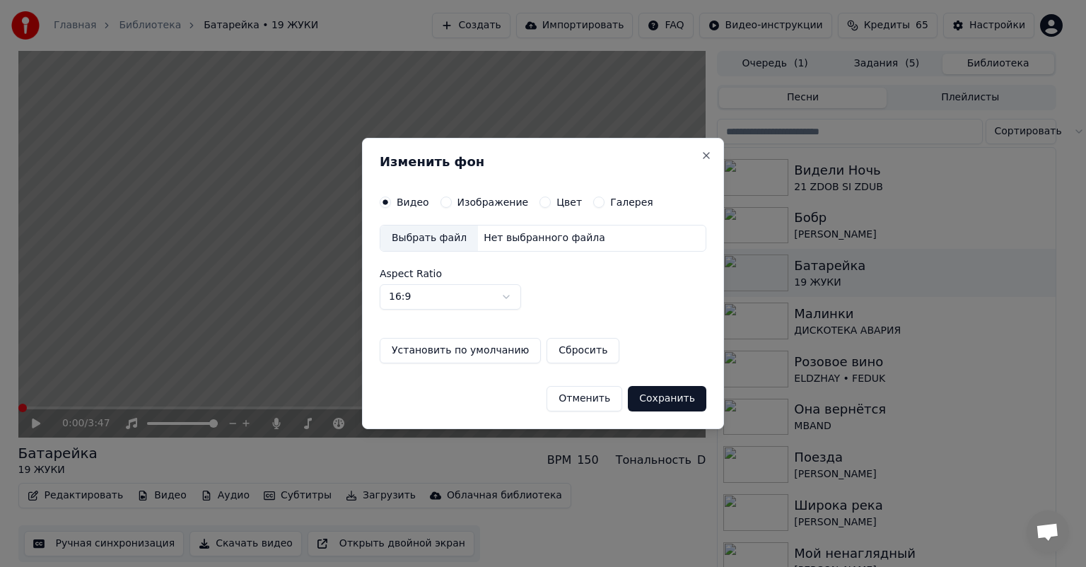
click at [475, 199] on label "Изображение" at bounding box center [492, 202] width 71 height 10
click at [452, 199] on button "Изображение" at bounding box center [445, 202] width 11 height 11
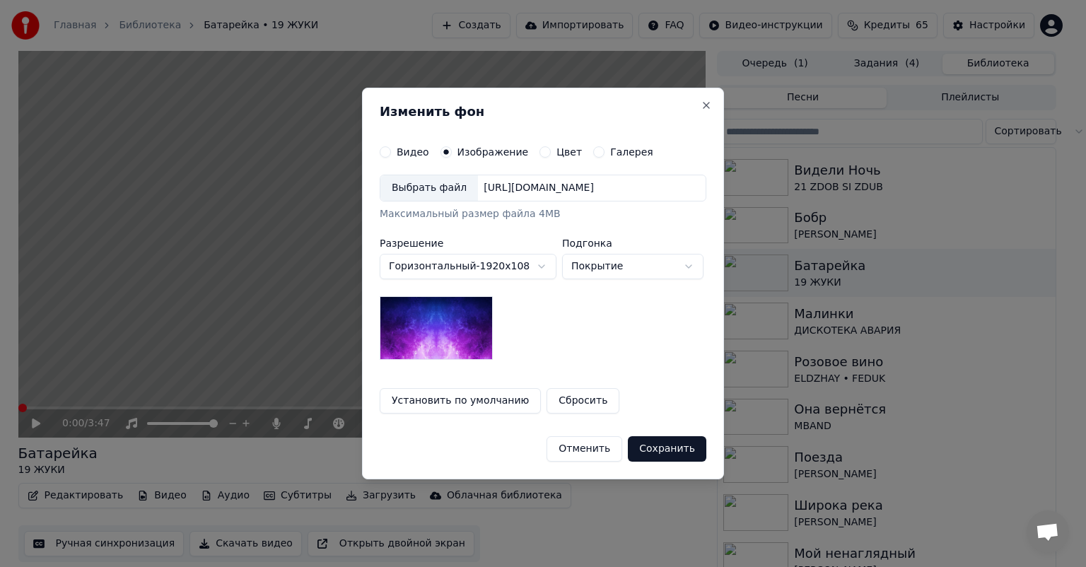
click at [435, 184] on div "Выбрать файл" at bounding box center [429, 187] width 98 height 25
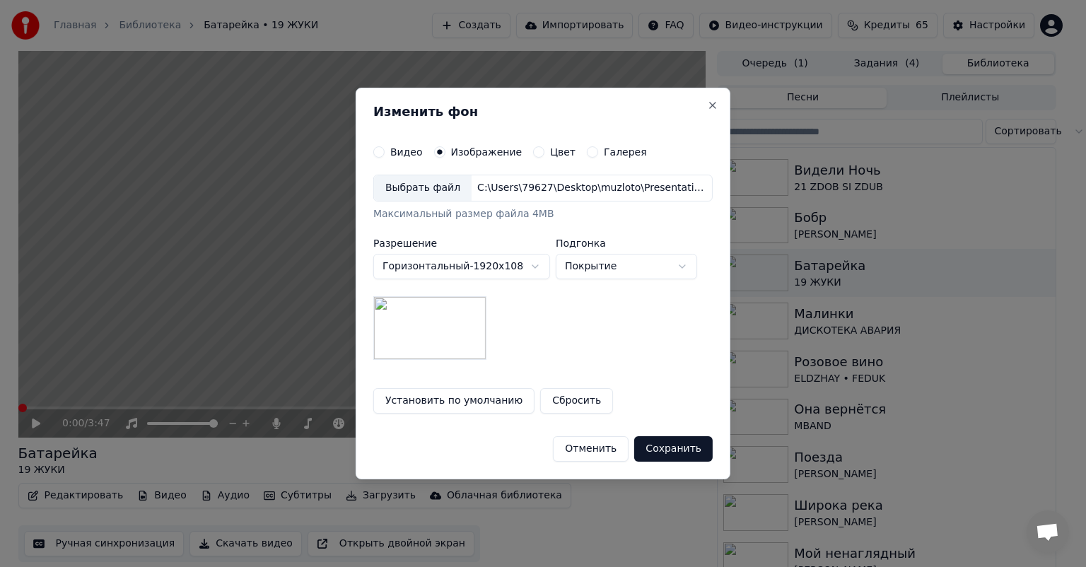
click at [665, 454] on button "Сохранить" at bounding box center [673, 448] width 78 height 25
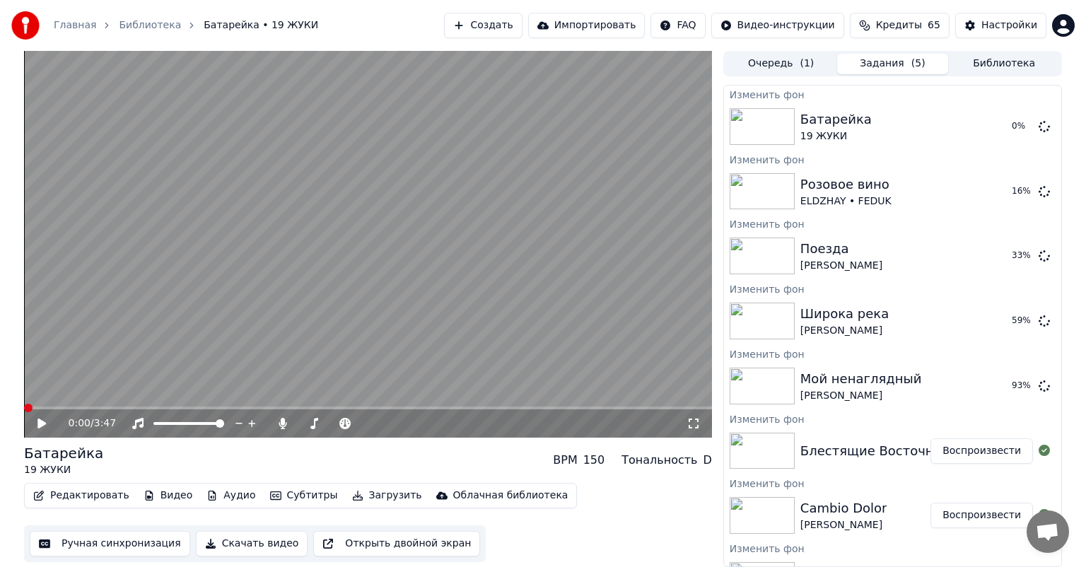
click at [1005, 63] on button "Библиотека" at bounding box center [1004, 64] width 112 height 21
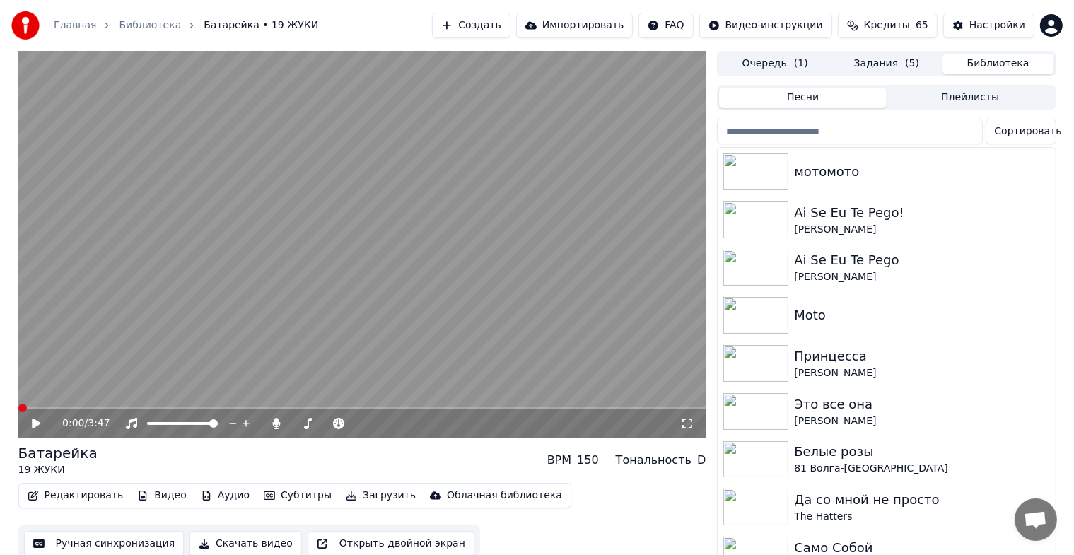
click at [836, 132] on input "search" at bounding box center [849, 131] width 265 height 25
type input "*****"
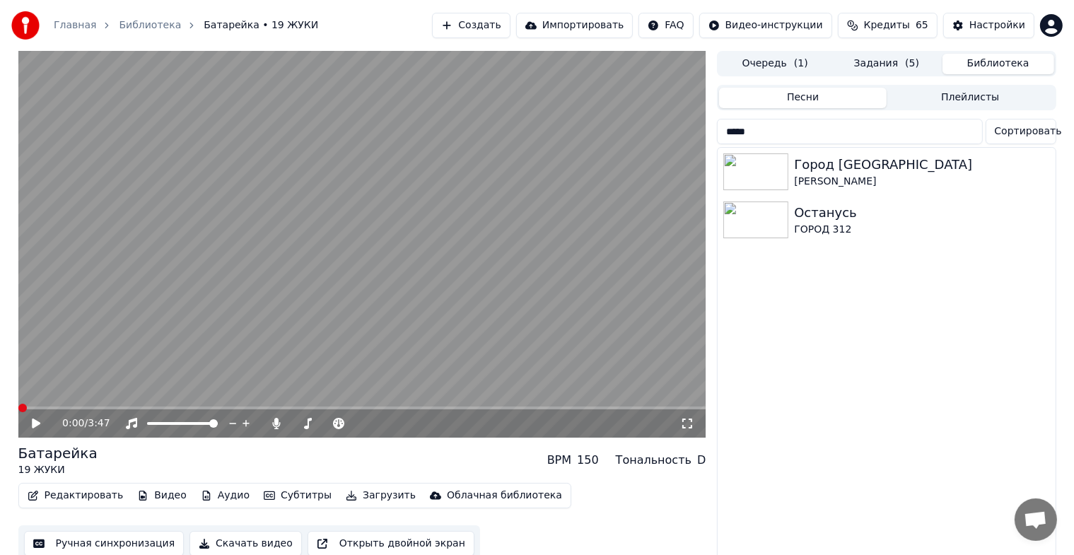
click at [810, 133] on input "*****" at bounding box center [849, 131] width 265 height 25
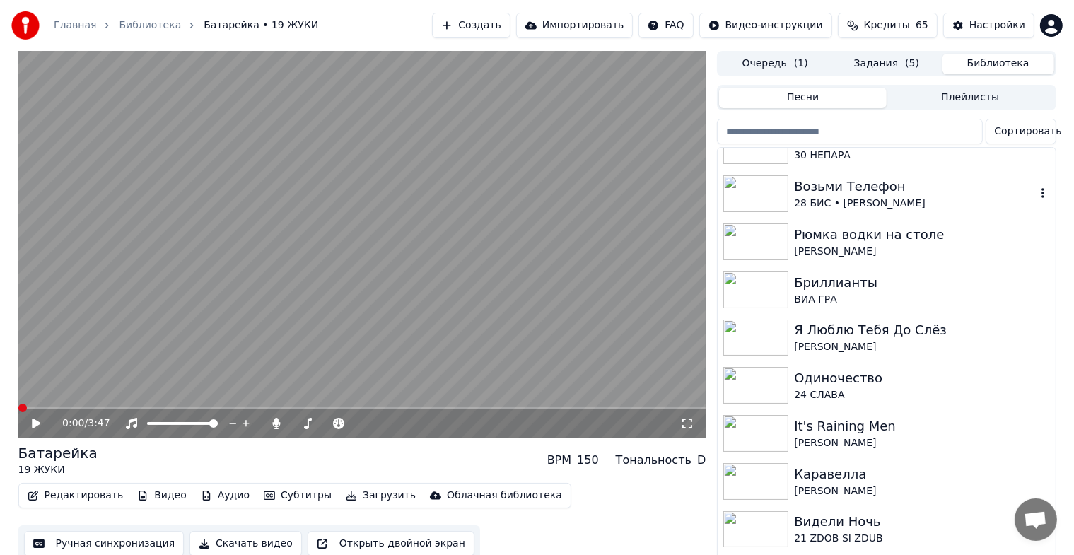
scroll to position [6598, 0]
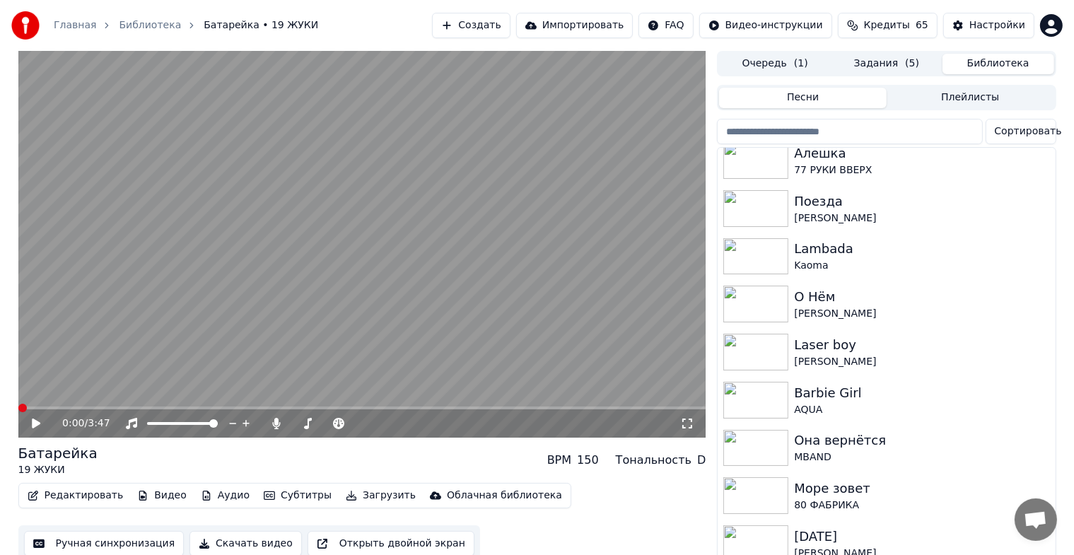
click at [872, 209] on div "Поезда" at bounding box center [921, 202] width 255 height 20
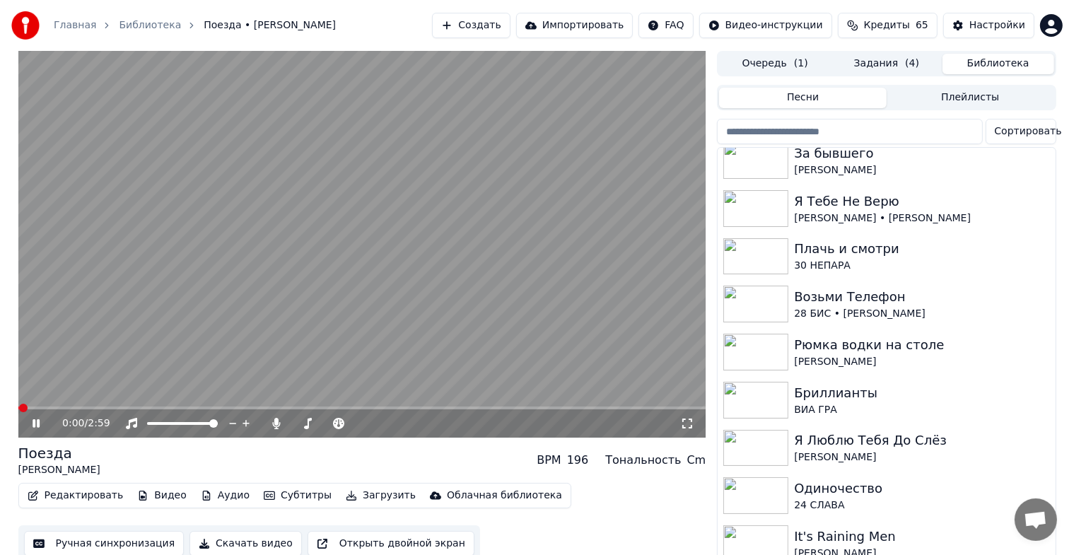
click at [32, 424] on icon at bounding box center [46, 423] width 33 height 11
click at [877, 203] on div "Я Тебе Не Верю" at bounding box center [921, 202] width 255 height 20
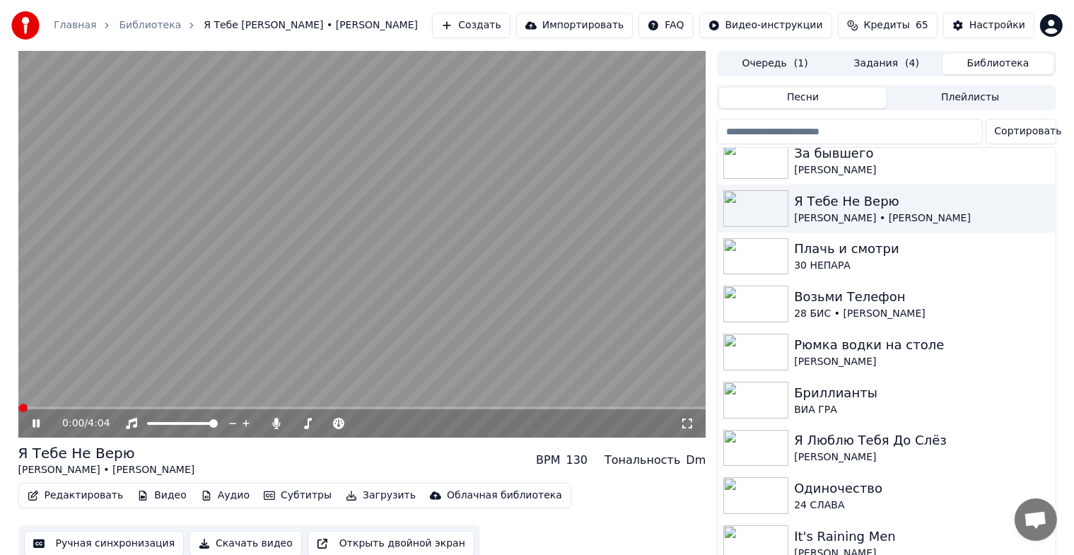
click at [35, 429] on icon at bounding box center [46, 423] width 33 height 11
click at [158, 498] on button "Видео" at bounding box center [162, 496] width 61 height 20
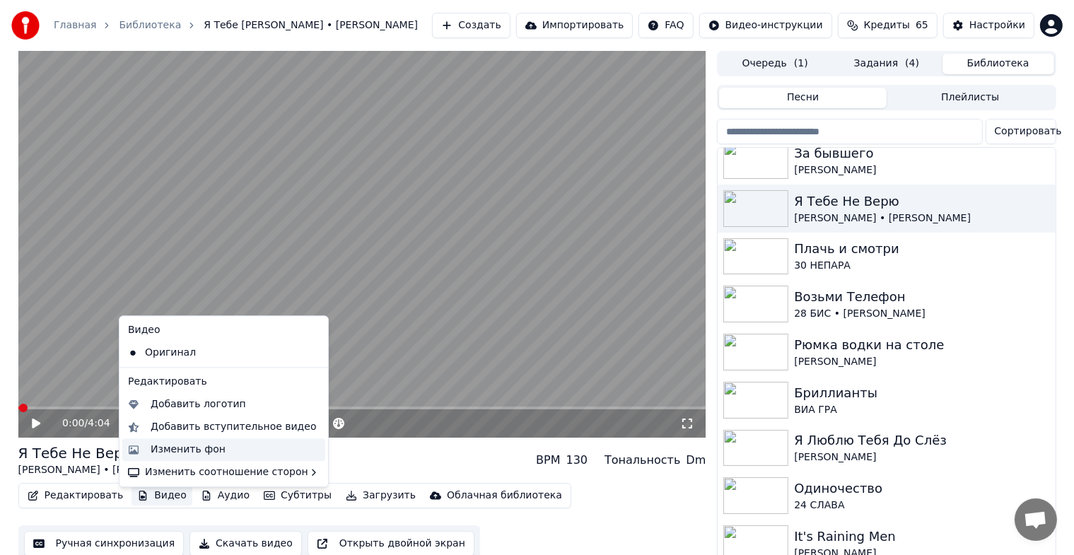
click at [172, 448] on div "Изменить фон" at bounding box center [188, 450] width 75 height 14
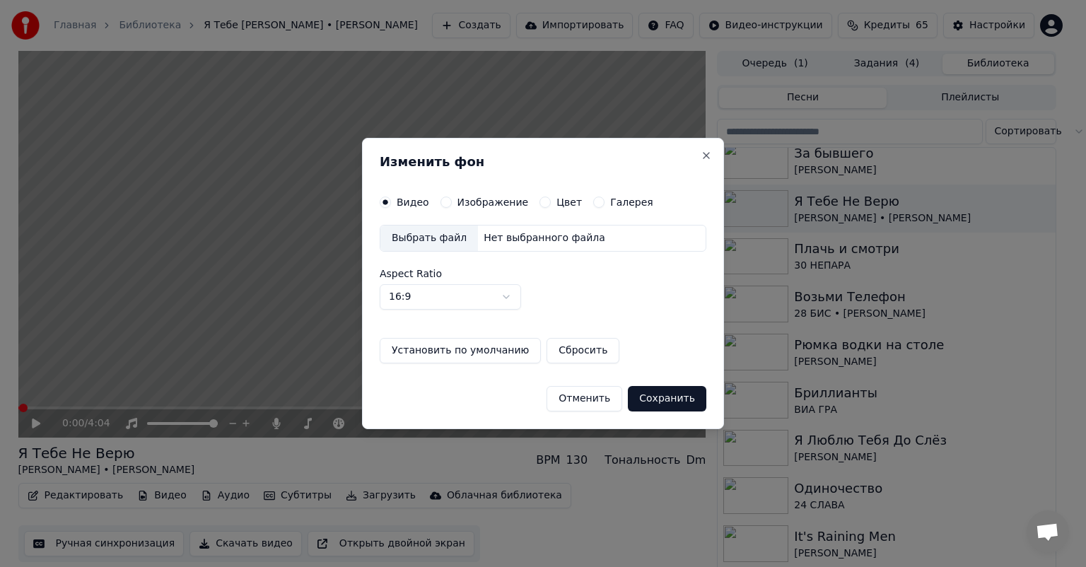
click at [482, 204] on label "Изображение" at bounding box center [492, 202] width 71 height 10
click at [452, 204] on button "Изображение" at bounding box center [445, 202] width 11 height 11
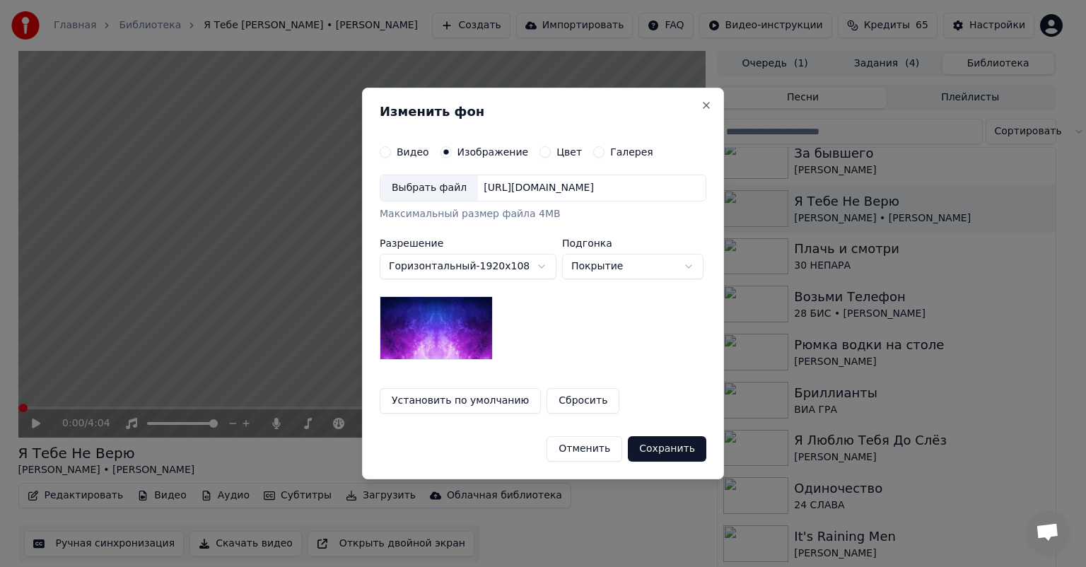
click at [435, 184] on div "Выбрать файл" at bounding box center [429, 187] width 98 height 25
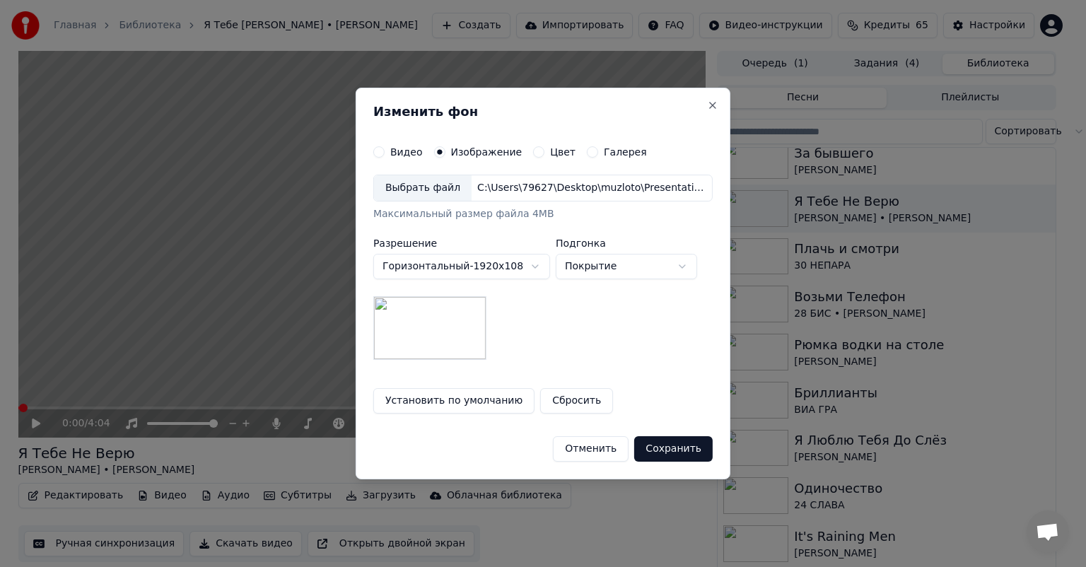
click at [667, 441] on button "Сохранить" at bounding box center [673, 448] width 78 height 25
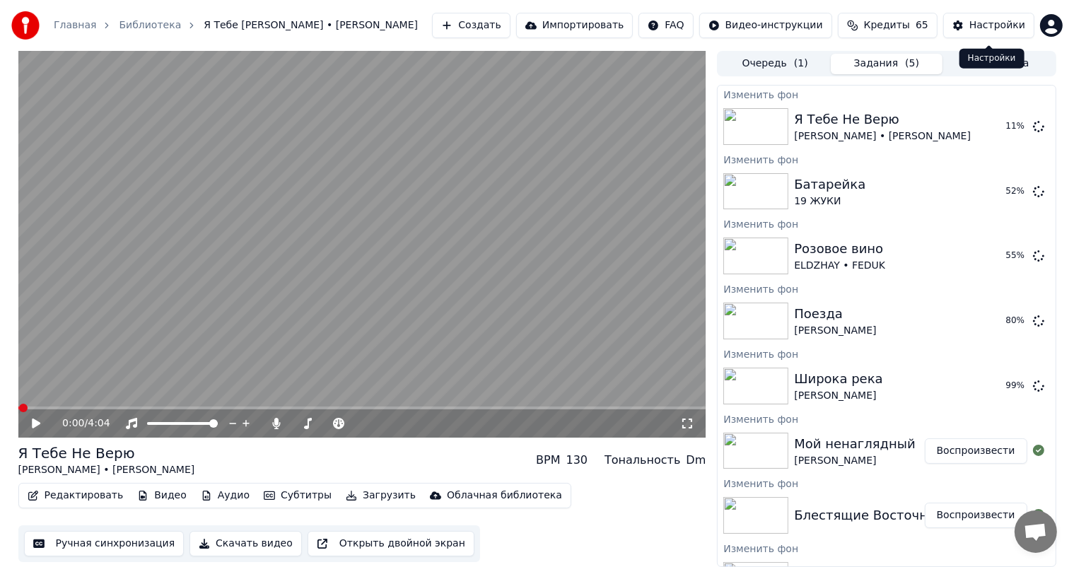
click at [983, 30] on div "Настройки" at bounding box center [997, 25] width 56 height 14
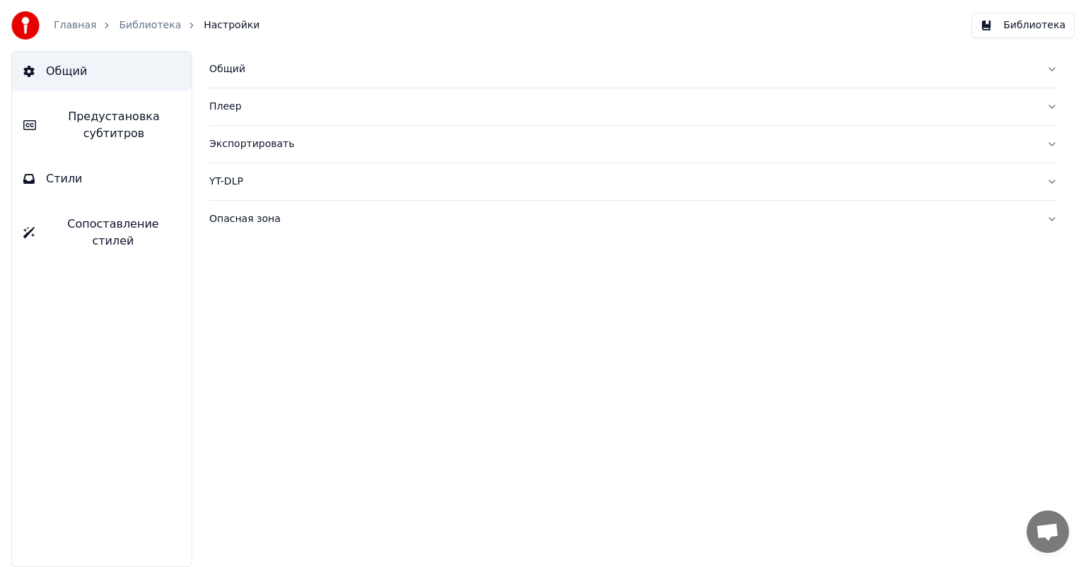
click at [99, 179] on button "Стили" at bounding box center [102, 179] width 180 height 40
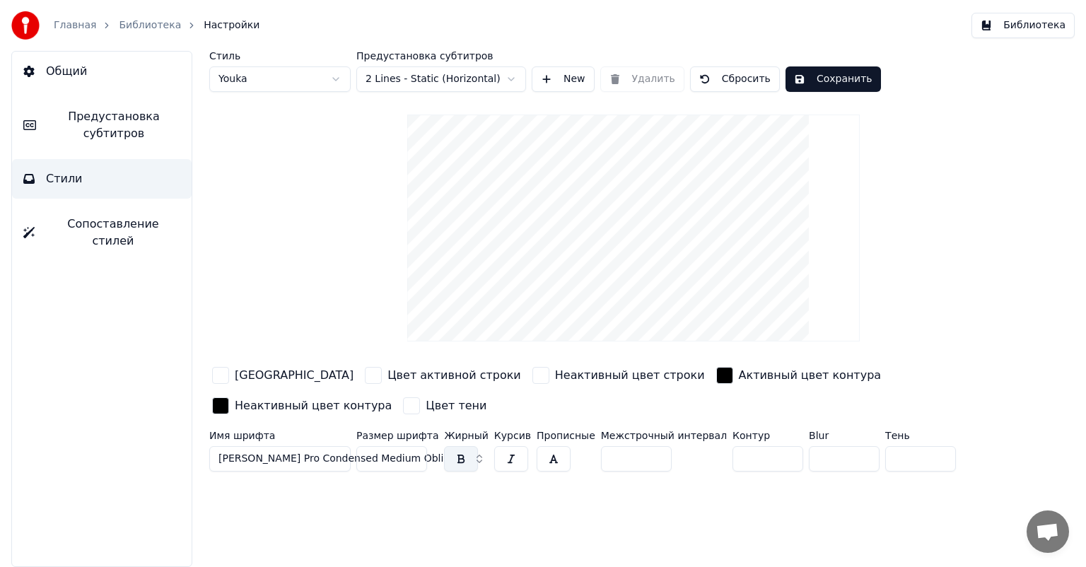
click at [1029, 31] on button "Библиотека" at bounding box center [1022, 25] width 103 height 25
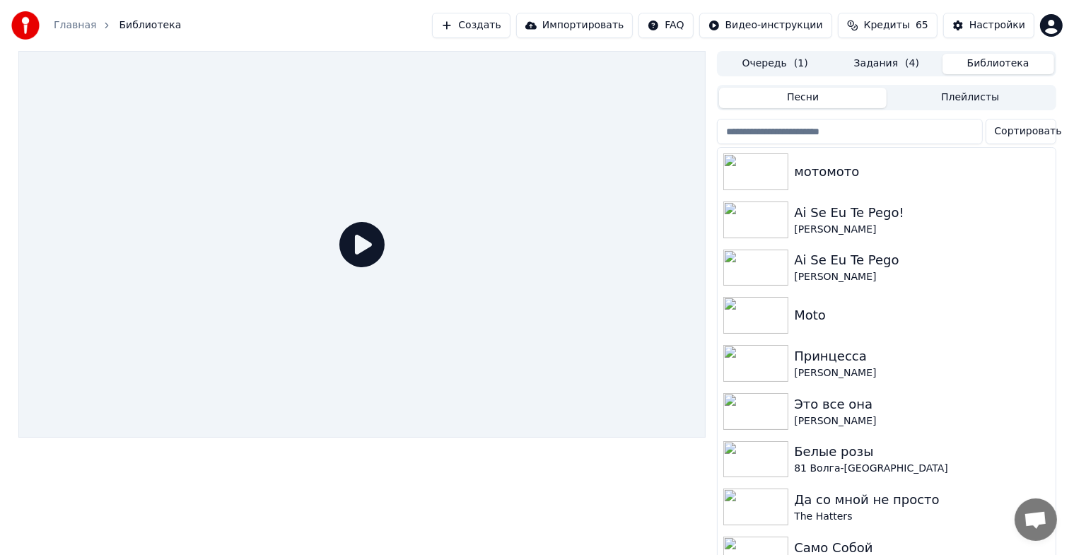
click at [892, 63] on button "Задания ( 4 )" at bounding box center [887, 64] width 112 height 21
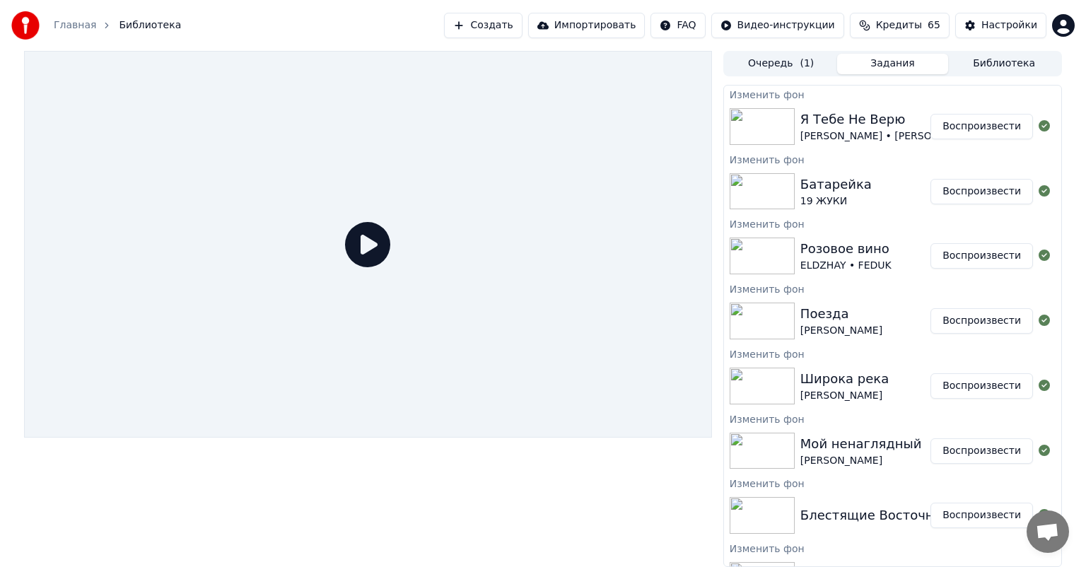
click at [1003, 59] on button "Библиотека" at bounding box center [1004, 64] width 112 height 21
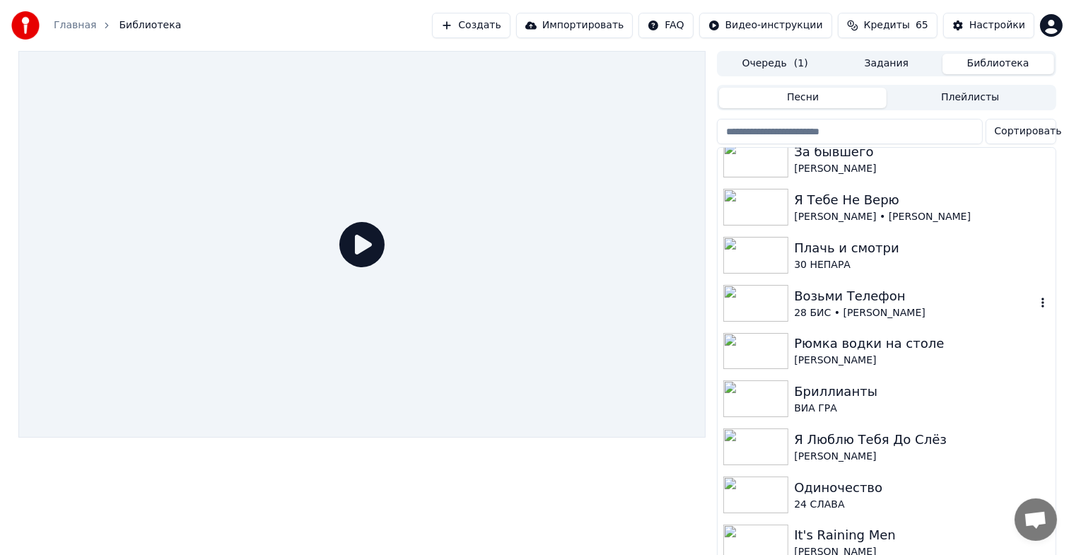
scroll to position [6598, 0]
click at [854, 307] on div "28 БИС • [PERSON_NAME]" at bounding box center [914, 314] width 241 height 14
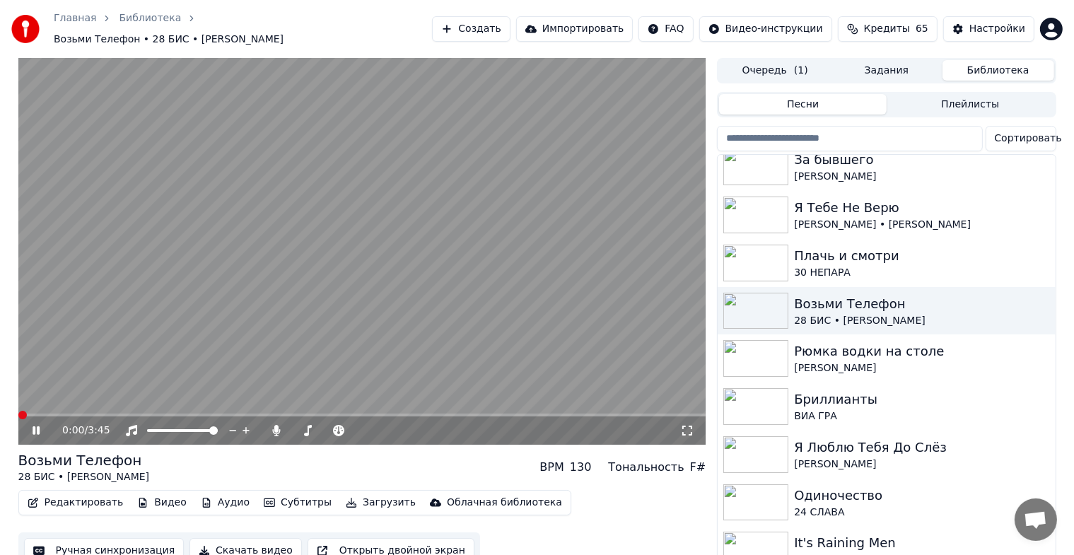
click at [35, 426] on icon at bounding box center [36, 430] width 7 height 8
click at [156, 494] on button "Видео" at bounding box center [162, 503] width 61 height 20
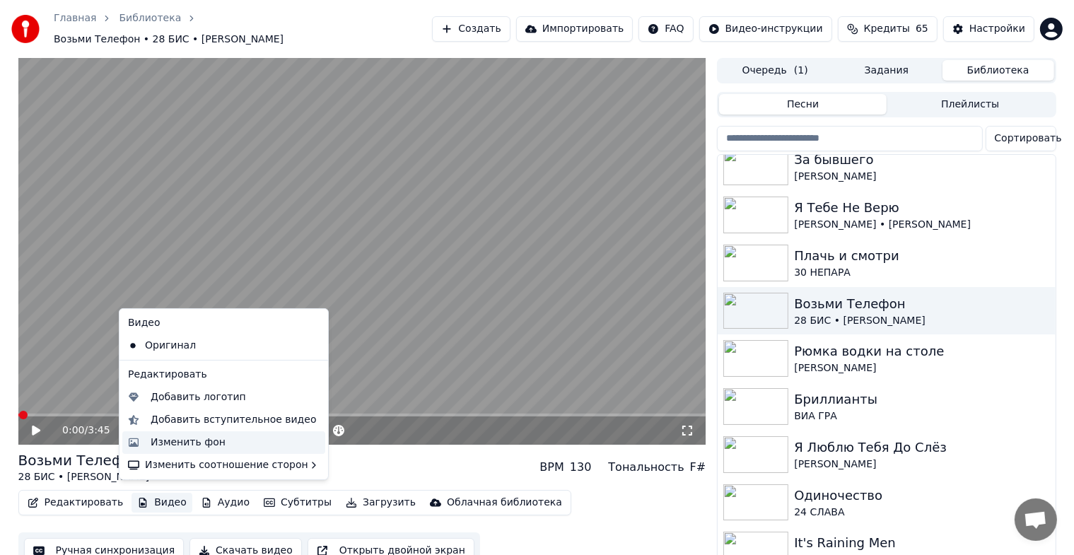
click at [187, 440] on div "Изменить фон" at bounding box center [188, 443] width 75 height 14
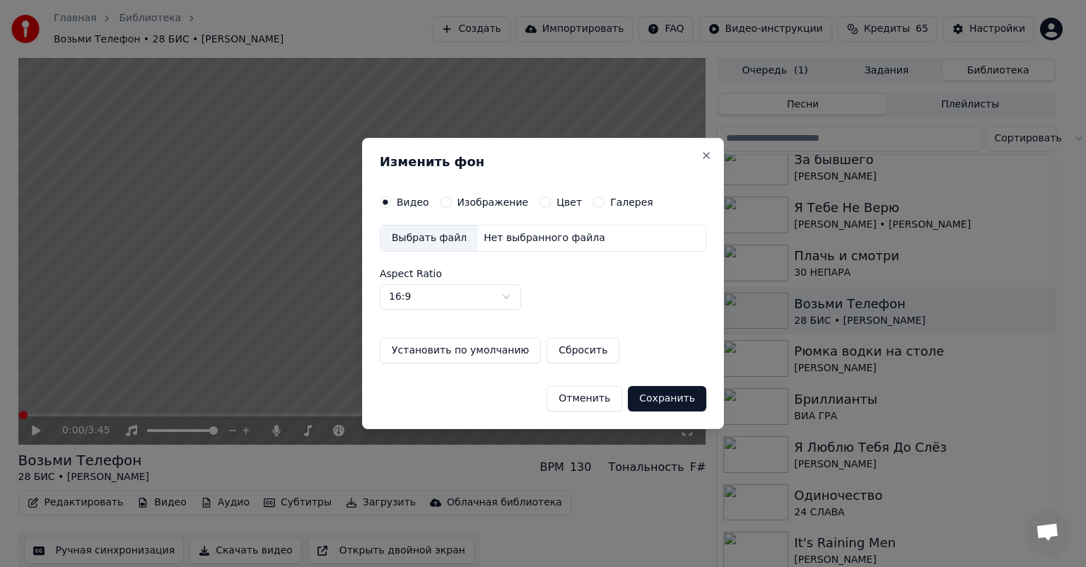
click at [461, 205] on label "Изображение" at bounding box center [492, 202] width 71 height 10
click at [452, 205] on button "Изображение" at bounding box center [445, 202] width 11 height 11
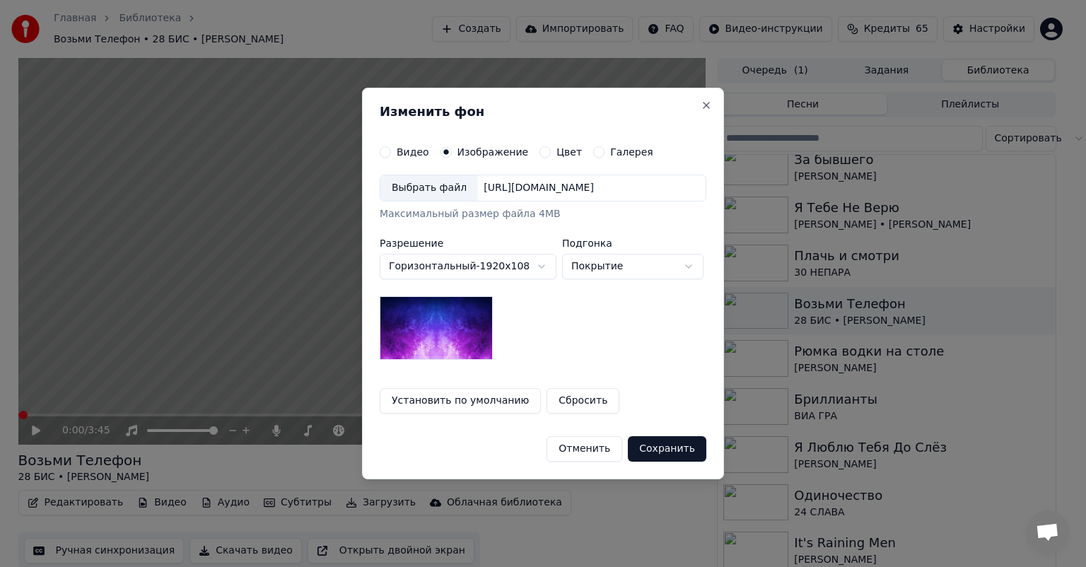
click at [426, 189] on div "Выбрать файл" at bounding box center [429, 187] width 98 height 25
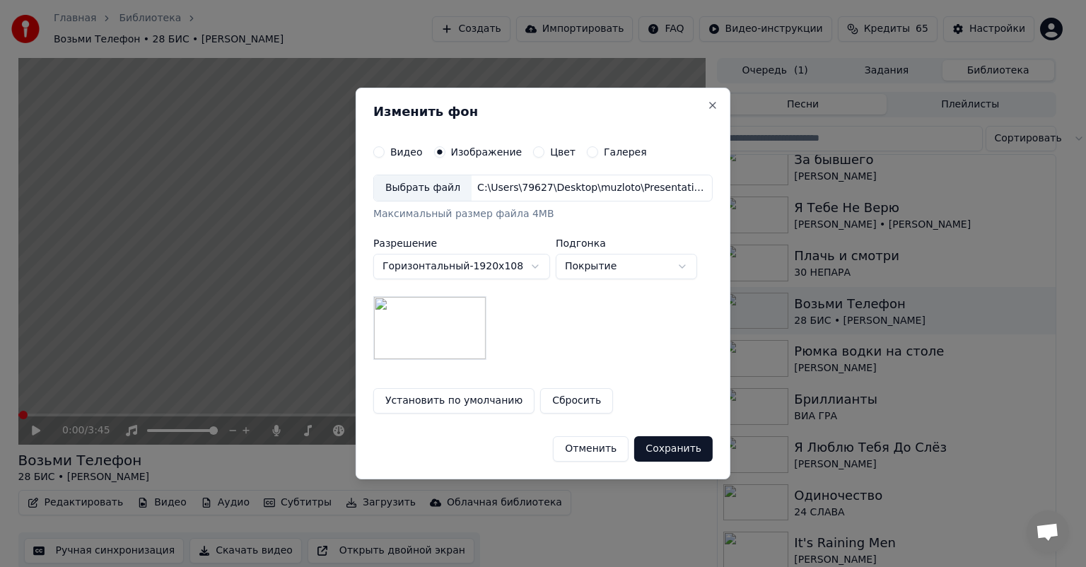
click at [689, 452] on button "Сохранить" at bounding box center [673, 448] width 78 height 25
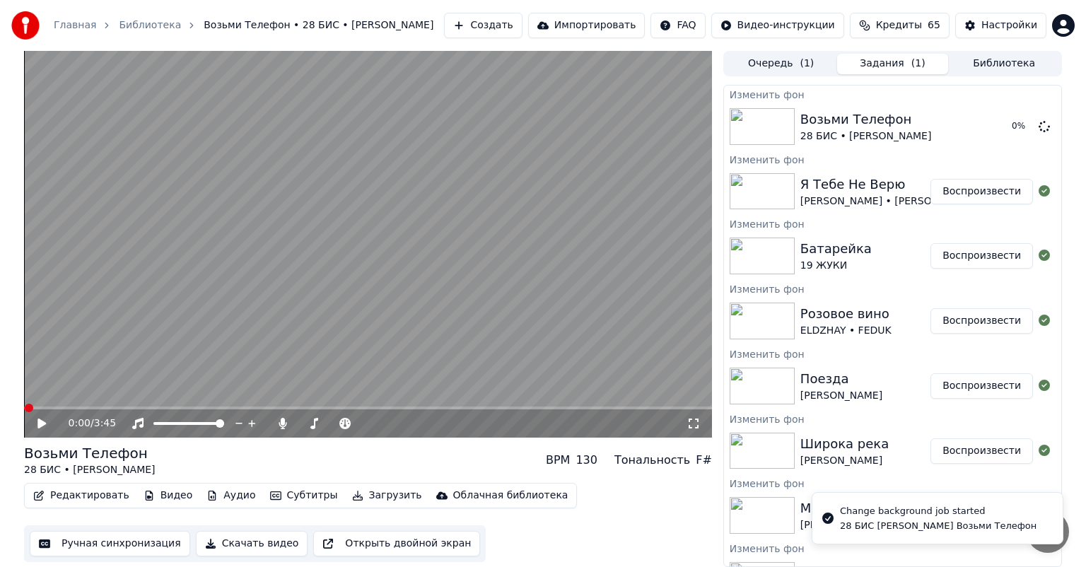
click at [1002, 59] on button "Библиотека" at bounding box center [1004, 64] width 112 height 21
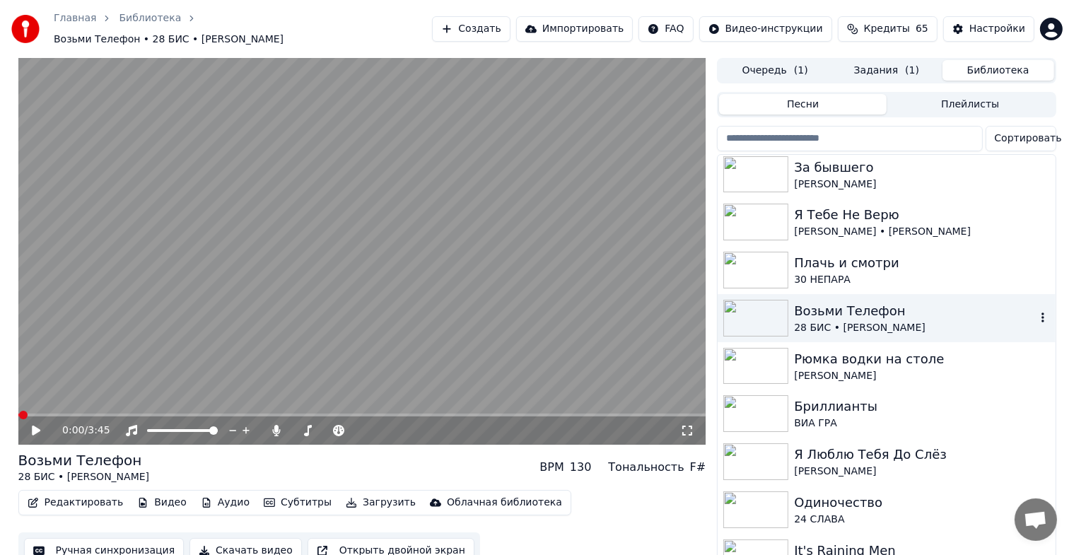
scroll to position [6473, 0]
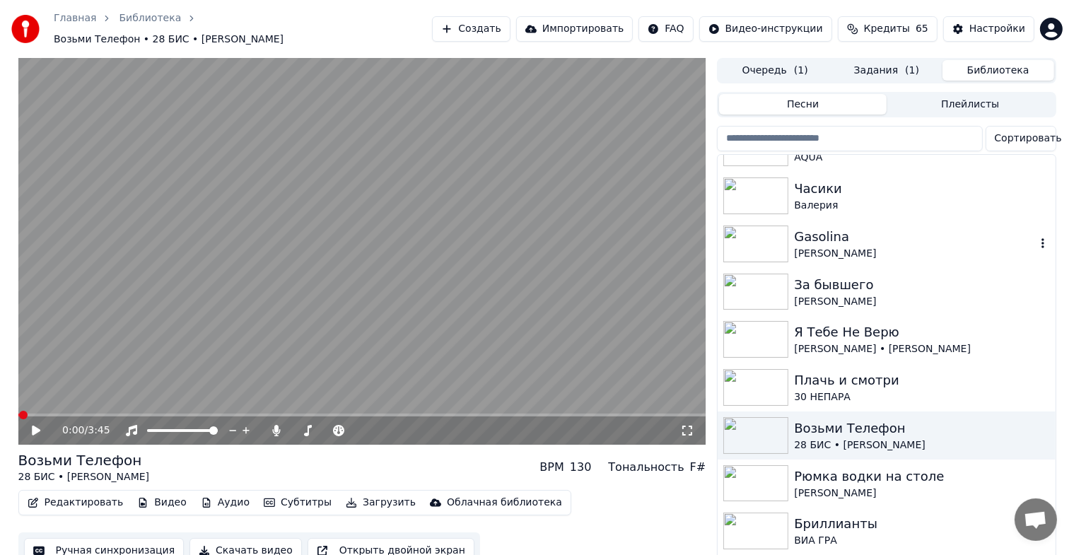
click at [854, 235] on div "Gasolina" at bounding box center [914, 237] width 241 height 20
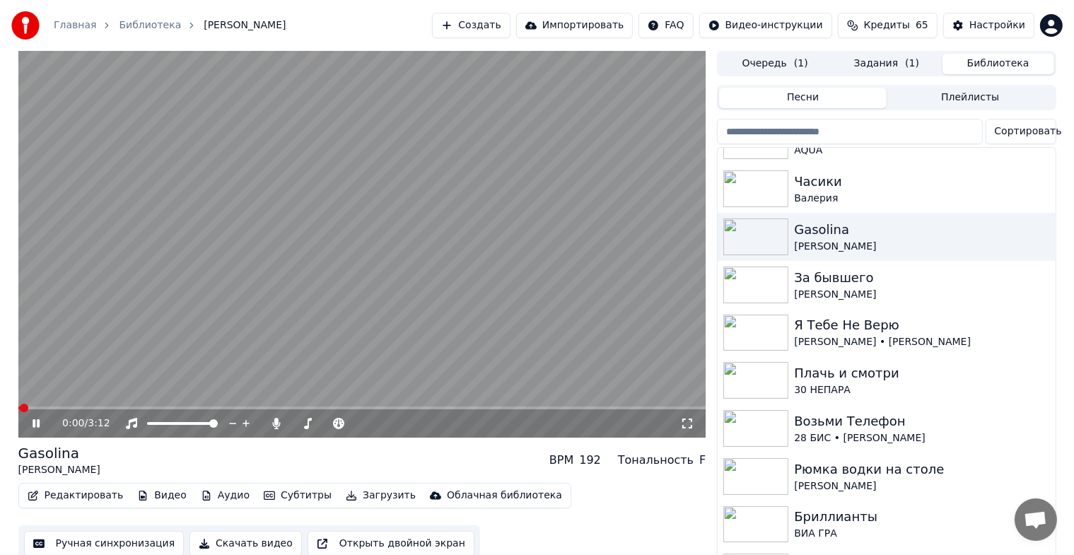
click at [37, 425] on icon at bounding box center [36, 423] width 7 height 8
click at [151, 498] on button "Видео" at bounding box center [162, 496] width 61 height 20
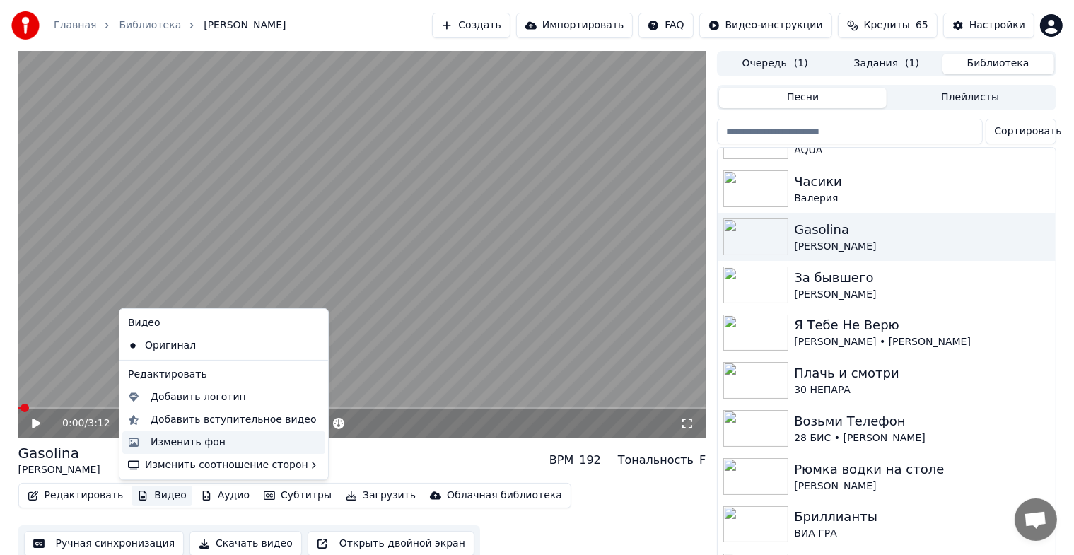
click at [178, 446] on div "Изменить фон" at bounding box center [188, 443] width 75 height 14
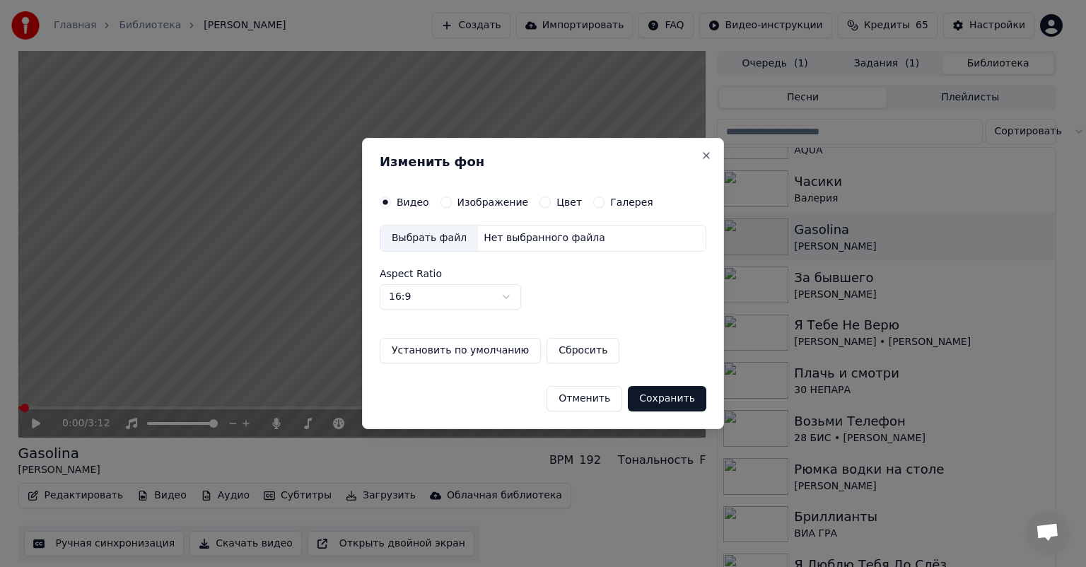
click at [492, 199] on label "Изображение" at bounding box center [492, 202] width 71 height 10
click at [452, 199] on button "Изображение" at bounding box center [445, 202] width 11 height 11
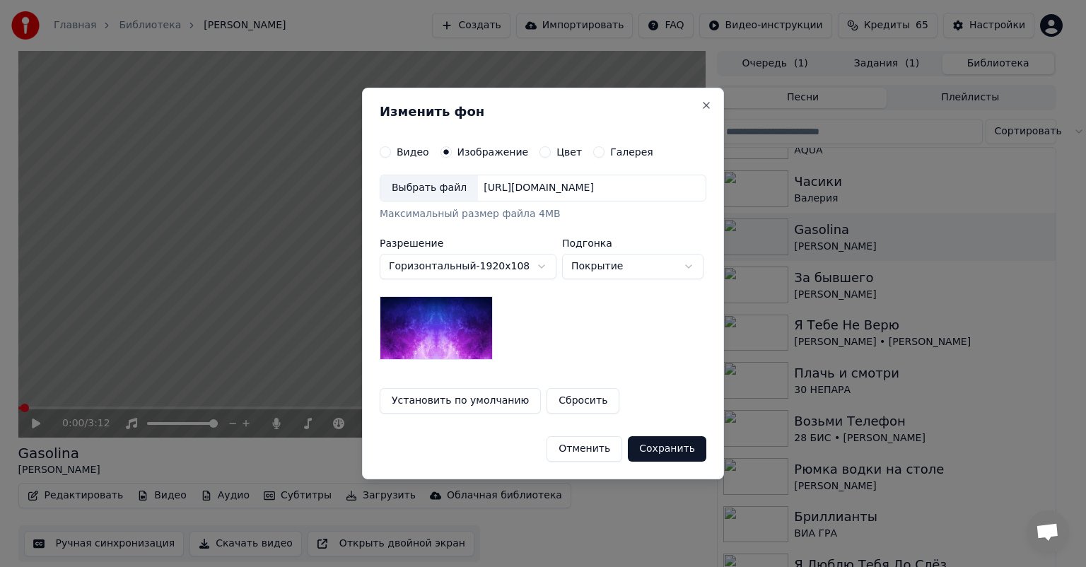
click at [438, 189] on div "Выбрать файл" at bounding box center [429, 187] width 98 height 25
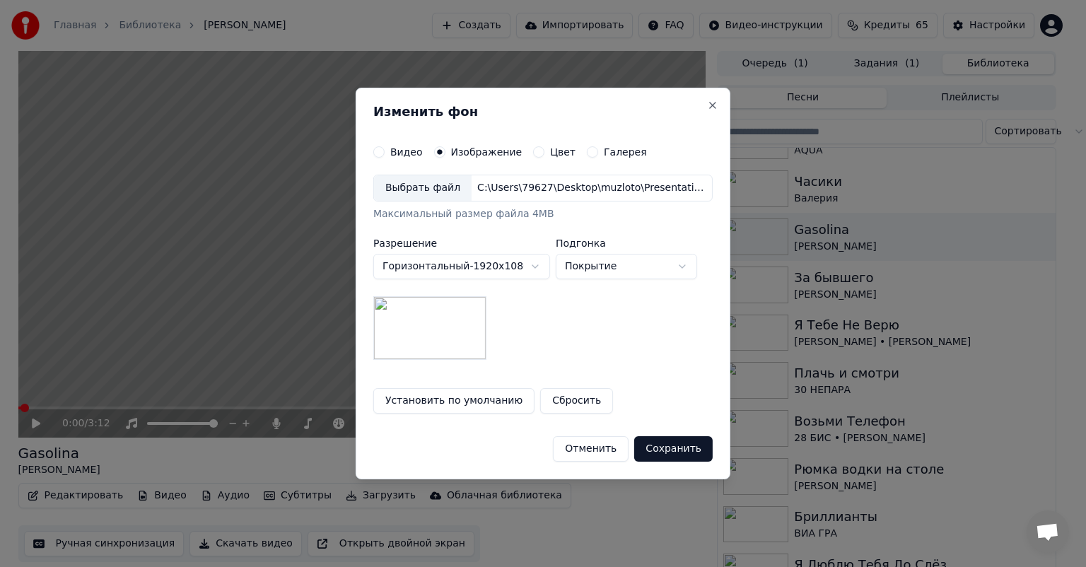
click at [670, 443] on button "Сохранить" at bounding box center [673, 448] width 78 height 25
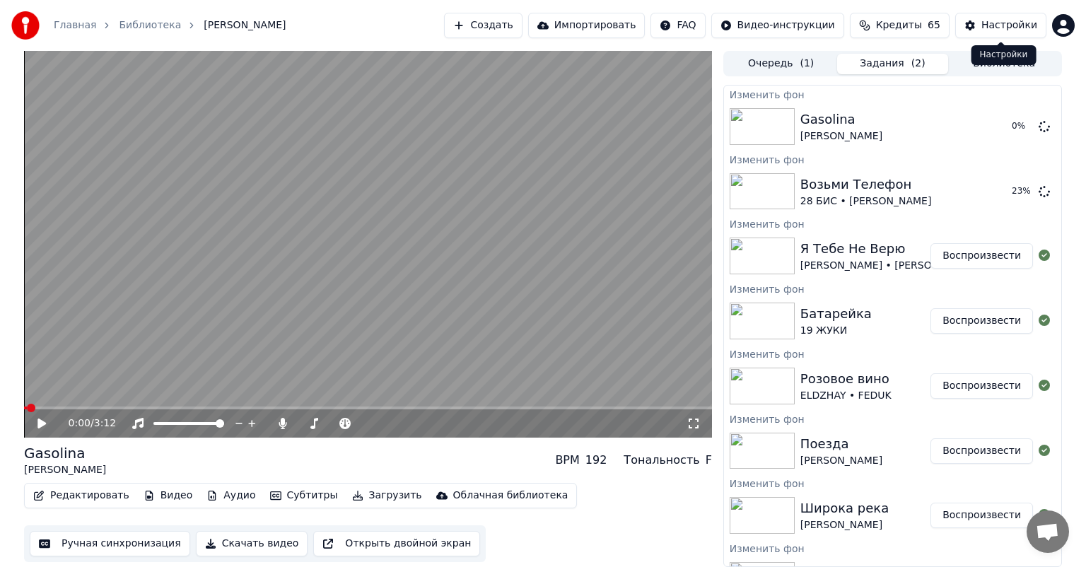
click at [1004, 64] on div "Настройки Настройки" at bounding box center [1003, 55] width 65 height 20
click at [995, 68] on button "Библиотека" at bounding box center [1004, 64] width 112 height 21
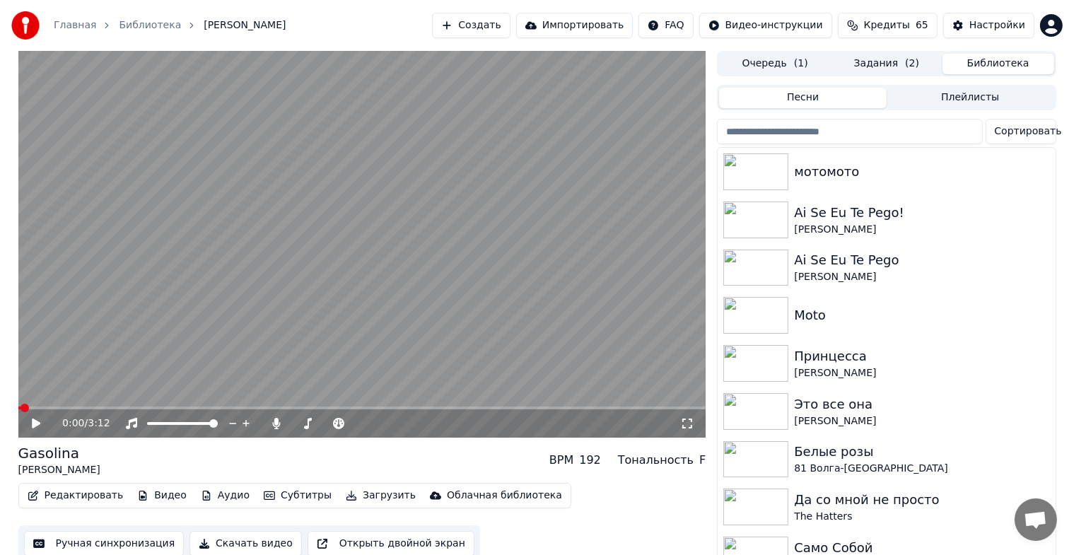
click at [954, 92] on button "Плейлисты" at bounding box center [971, 98] width 168 height 21
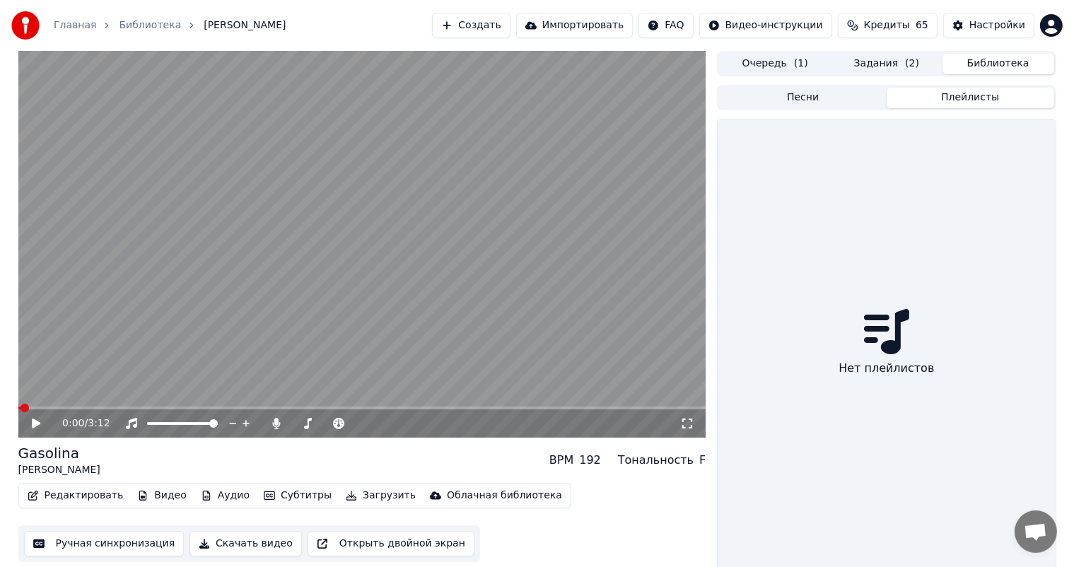
click at [812, 96] on button "Песни" at bounding box center [803, 98] width 168 height 21
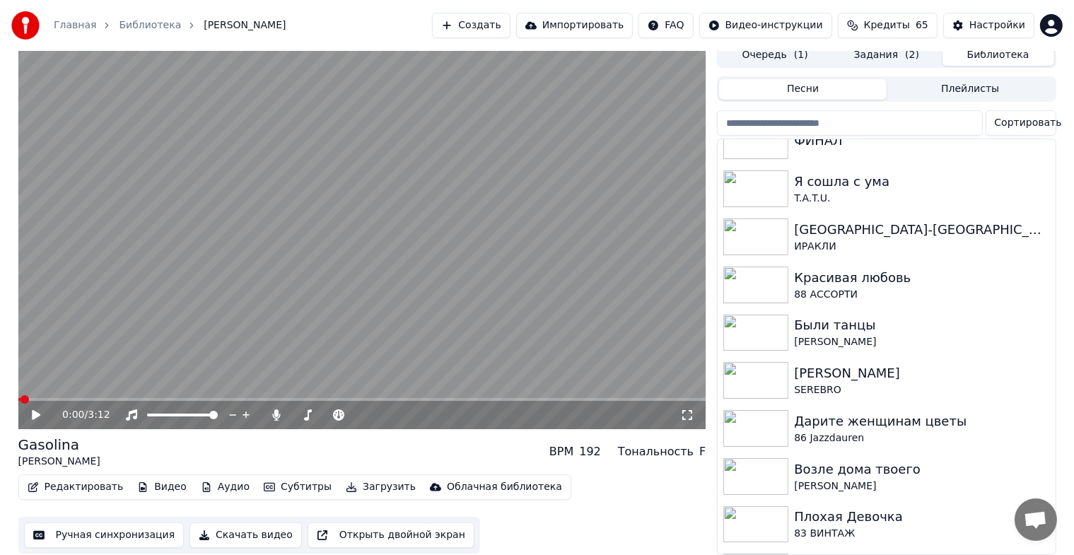
scroll to position [3762, 0]
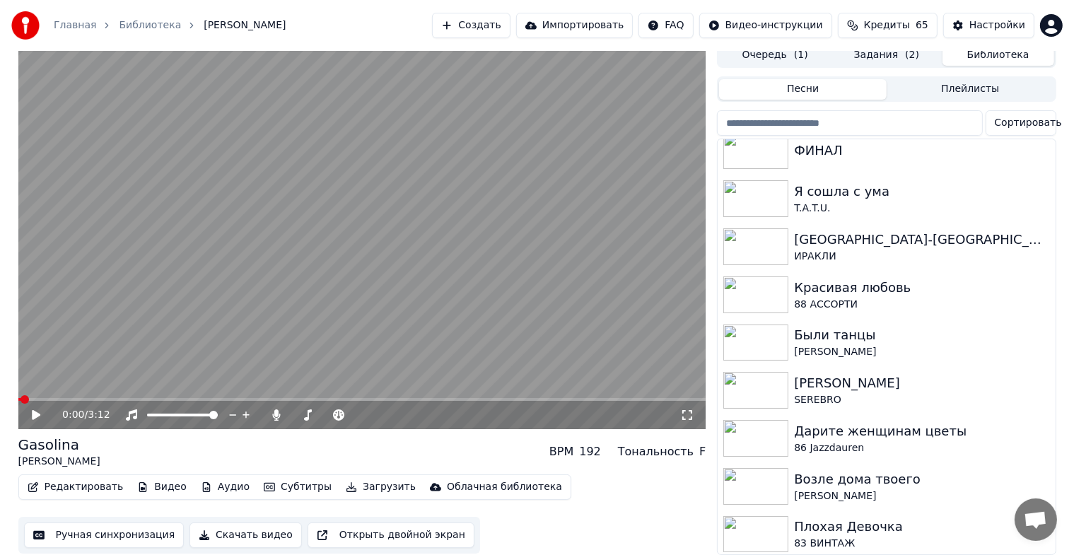
click at [803, 114] on input "search" at bounding box center [849, 122] width 265 height 25
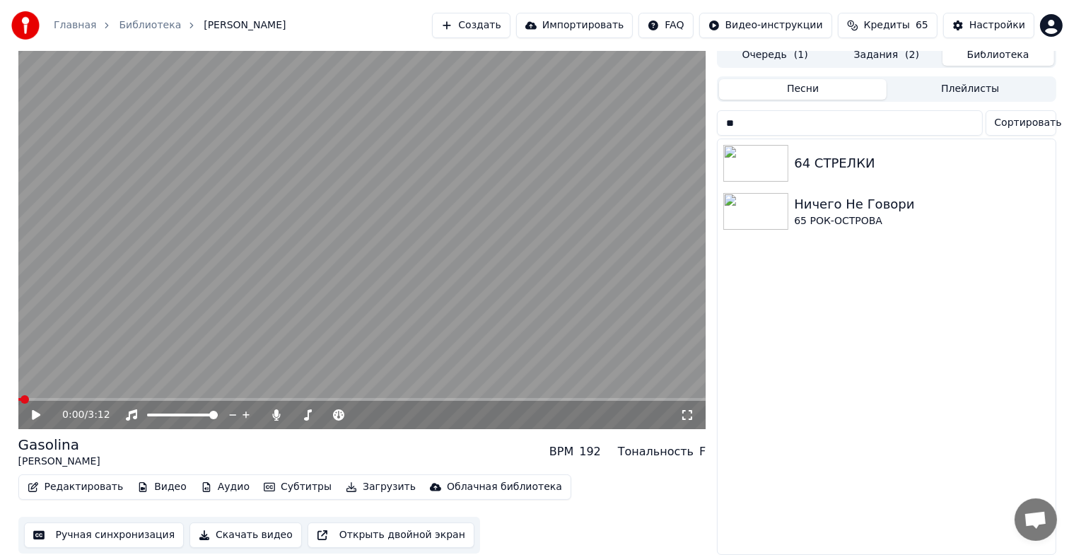
type input "*"
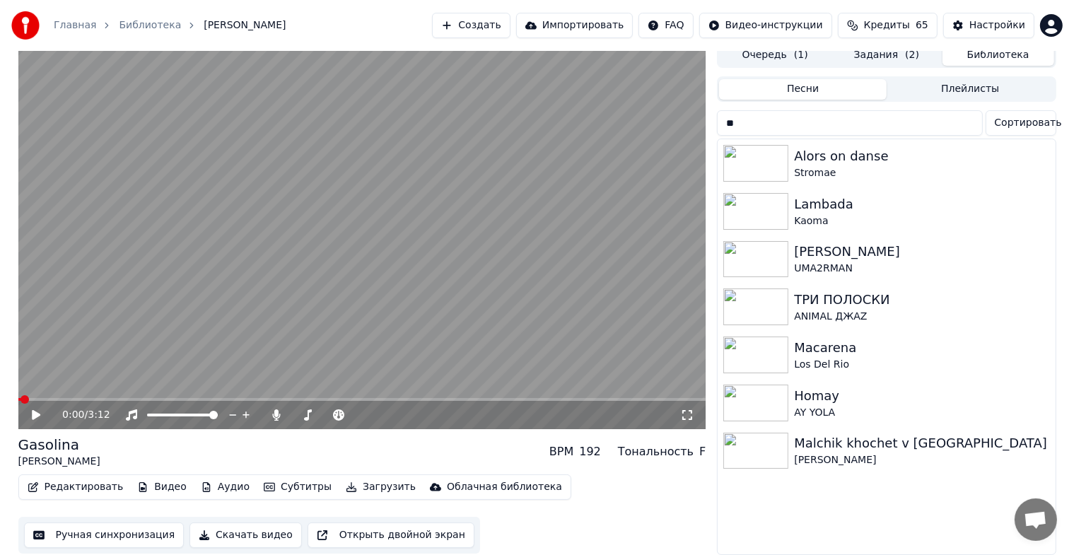
type input "*"
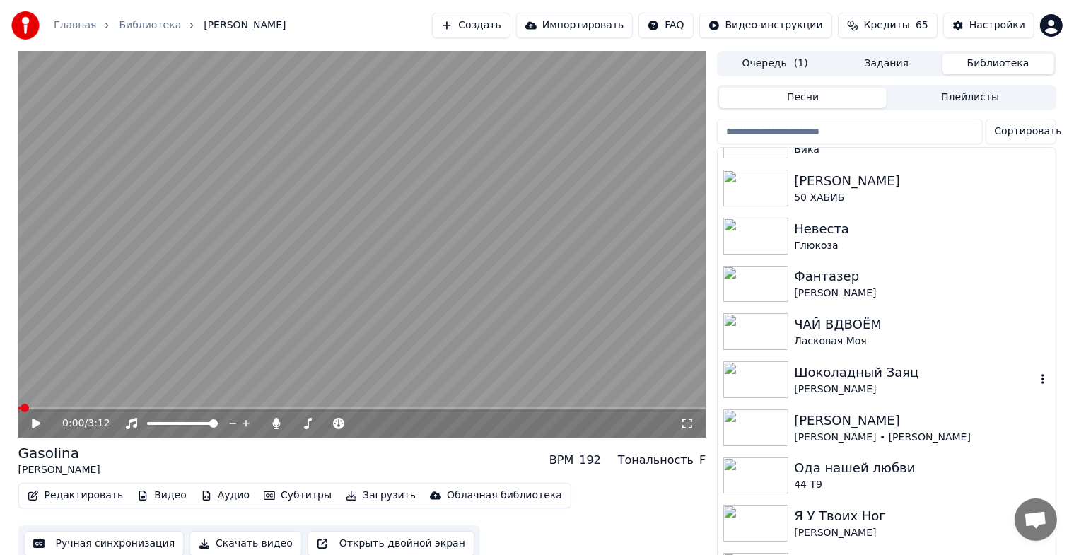
scroll to position [5656, 0]
click at [884, 329] on div "ЧАЙ ВДВОЁМ" at bounding box center [914, 325] width 241 height 20
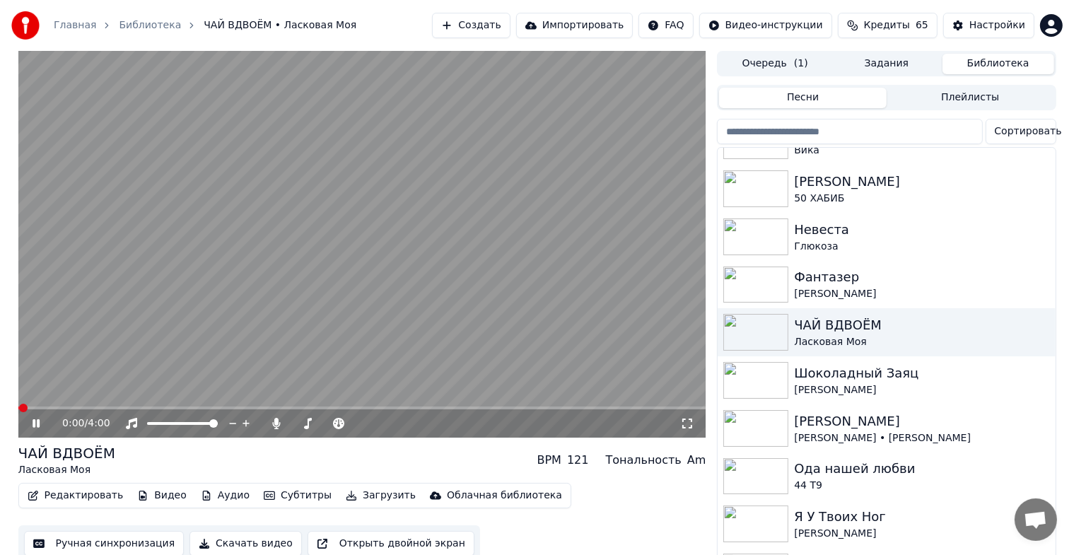
click at [34, 424] on icon at bounding box center [36, 423] width 7 height 8
click at [144, 495] on button "Видео" at bounding box center [162, 496] width 61 height 20
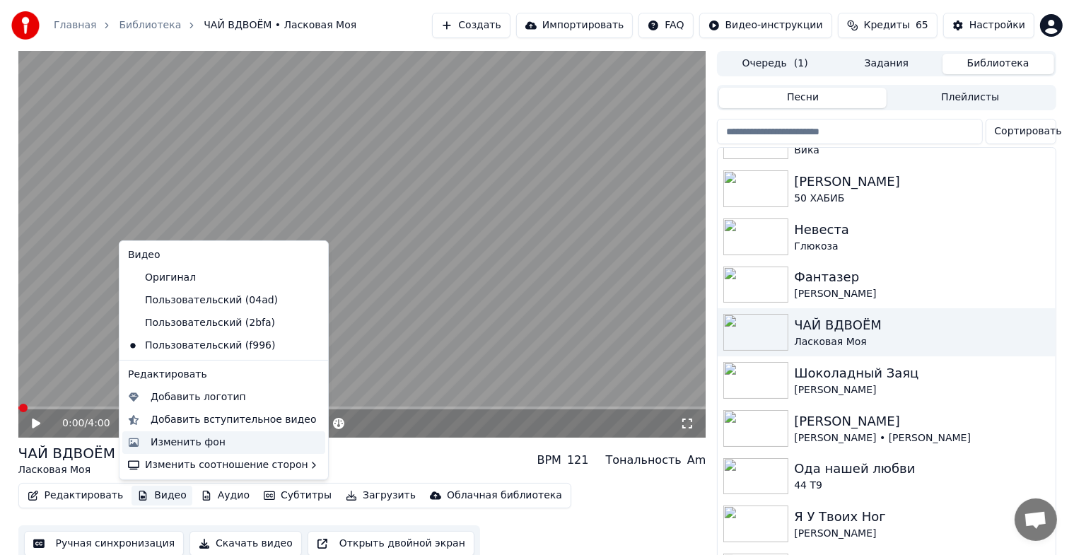
click at [176, 442] on div "Изменить фон" at bounding box center [188, 443] width 75 height 14
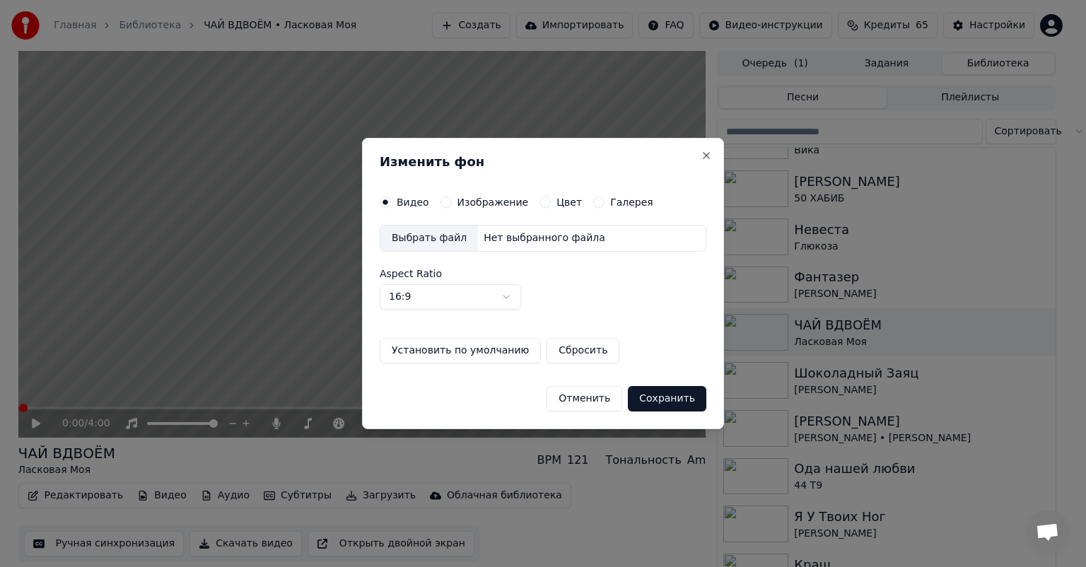
click at [449, 204] on div "Изображение" at bounding box center [484, 202] width 88 height 11
click at [440, 202] on button "Изображение" at bounding box center [445, 202] width 11 height 11
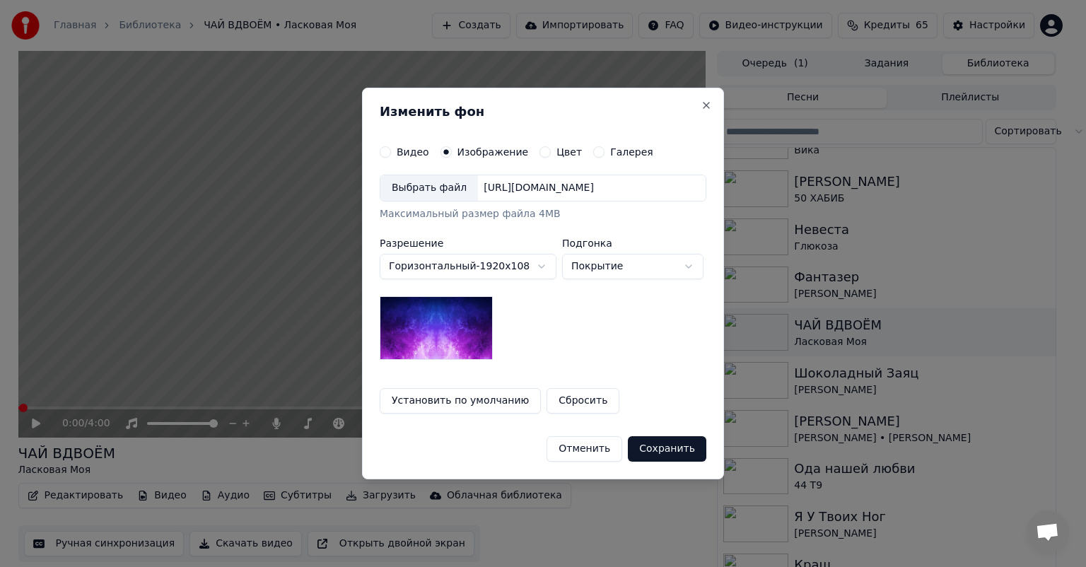
click at [436, 187] on div "Выбрать файл" at bounding box center [429, 187] width 98 height 25
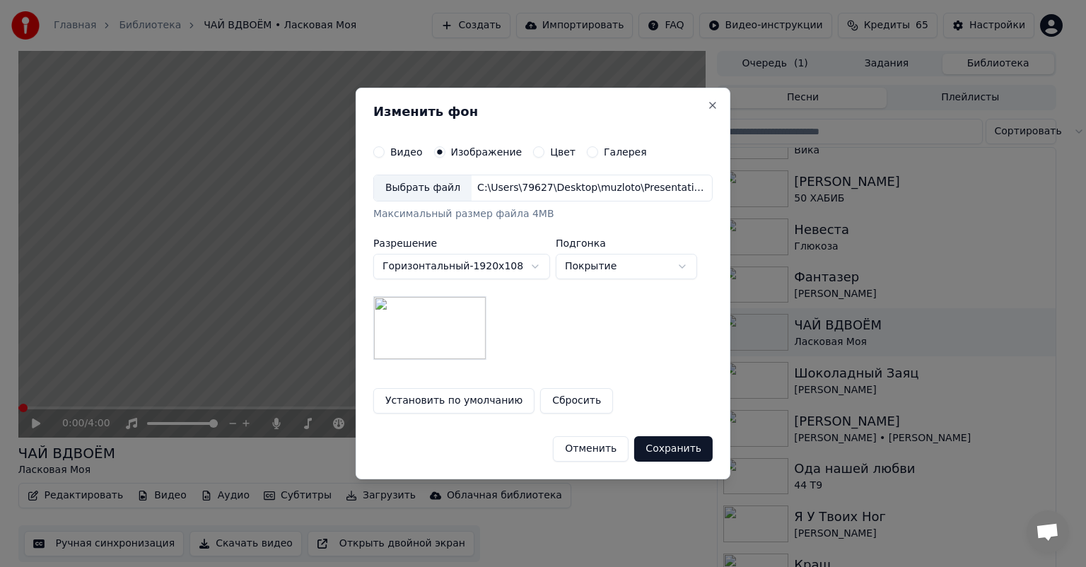
click at [663, 444] on button "Сохранить" at bounding box center [673, 448] width 78 height 25
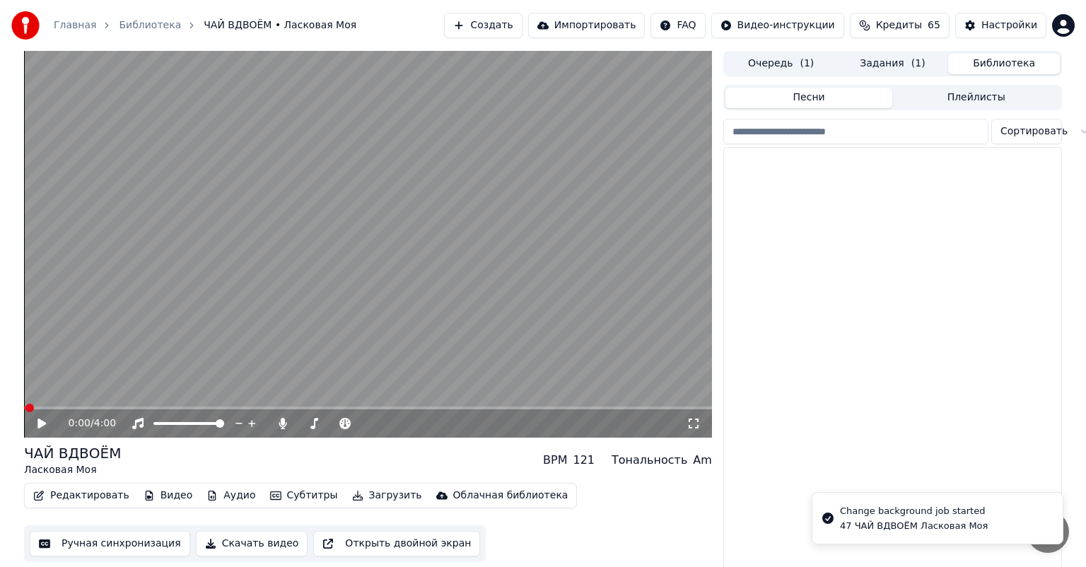
click at [979, 62] on button "Библиотека" at bounding box center [1004, 64] width 112 height 21
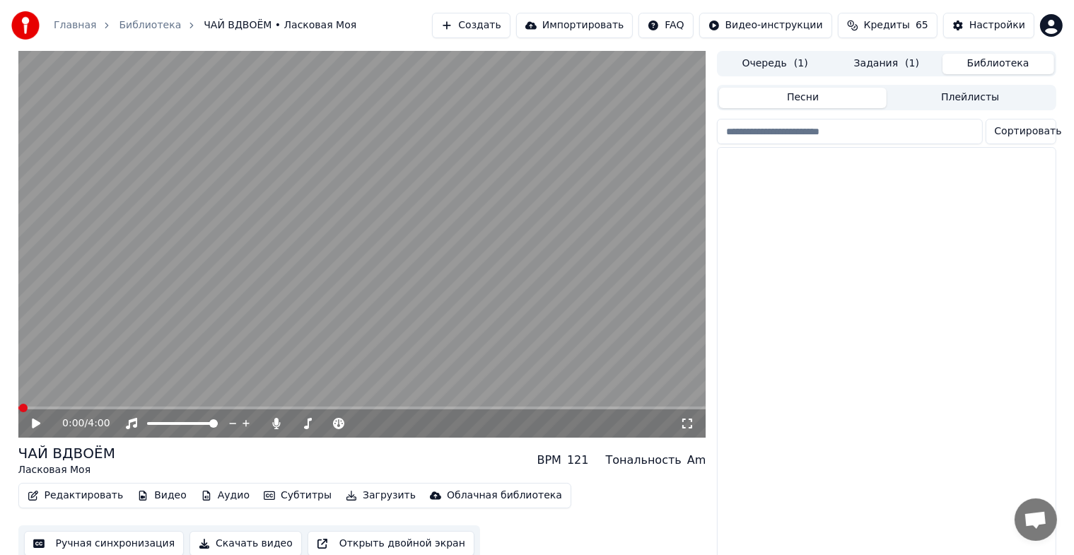
scroll to position [5420, 0]
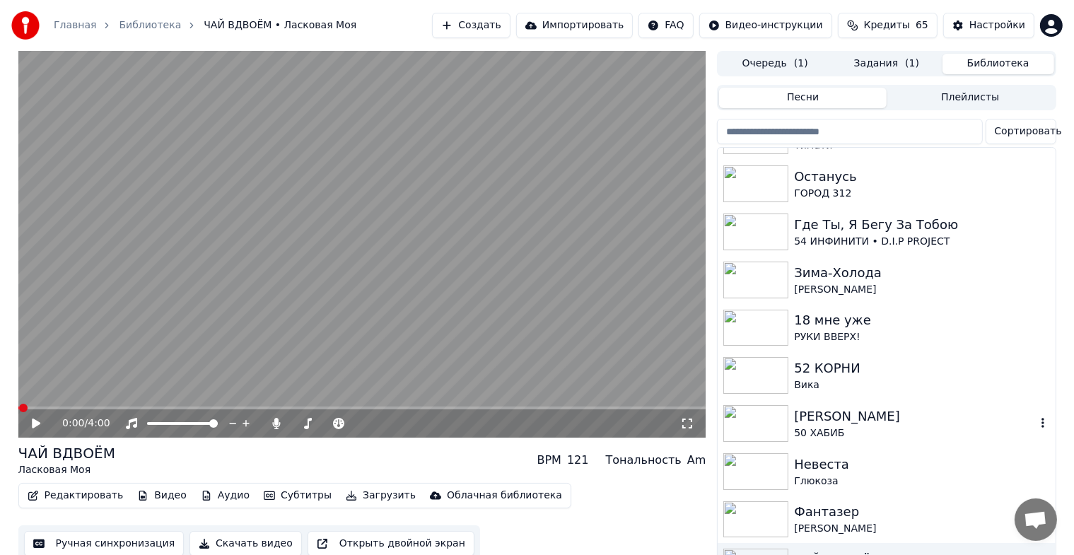
click at [810, 424] on div "[PERSON_NAME]" at bounding box center [914, 417] width 241 height 20
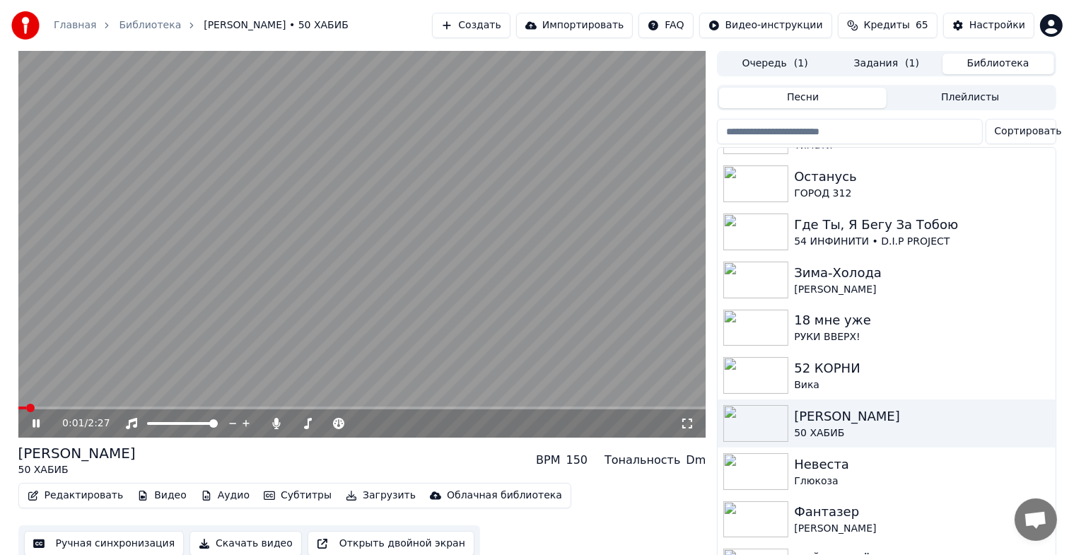
click at [35, 424] on icon at bounding box center [46, 423] width 33 height 11
click at [156, 496] on button "Видео" at bounding box center [162, 496] width 61 height 20
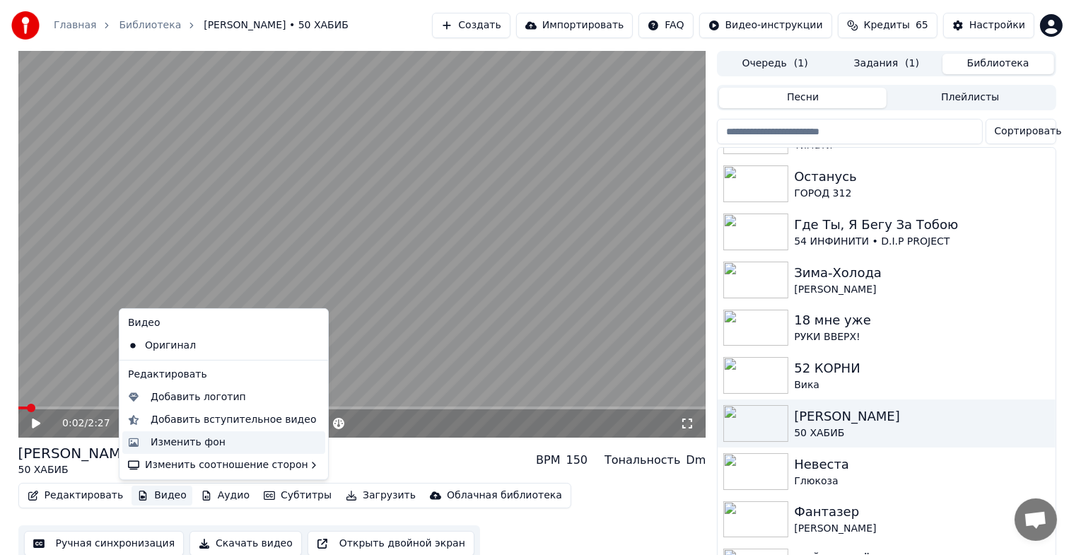
click at [185, 446] on div "Изменить фон" at bounding box center [188, 443] width 75 height 14
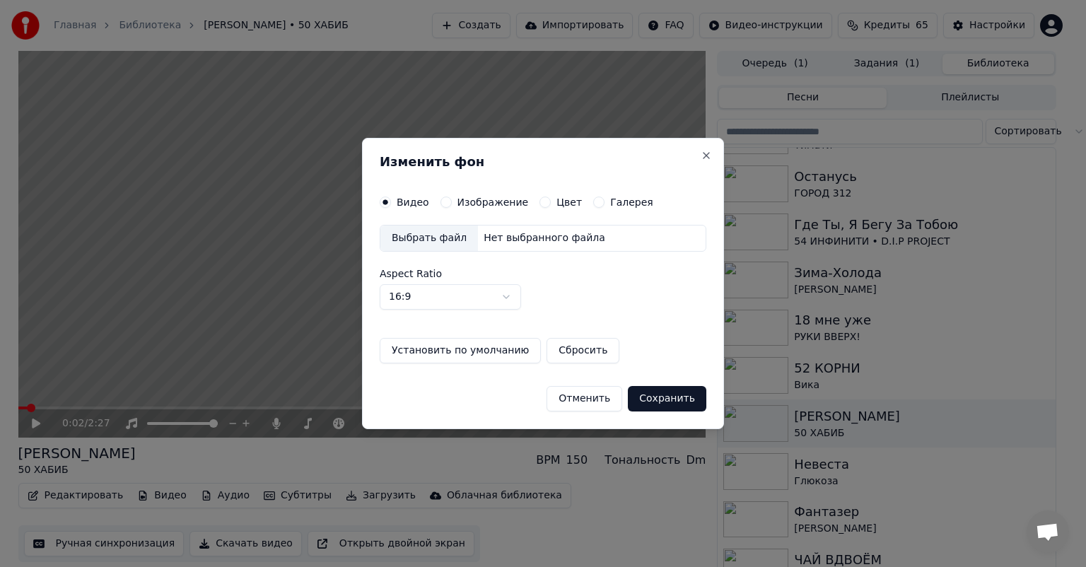
click at [445, 201] on button "Изображение" at bounding box center [445, 202] width 11 height 11
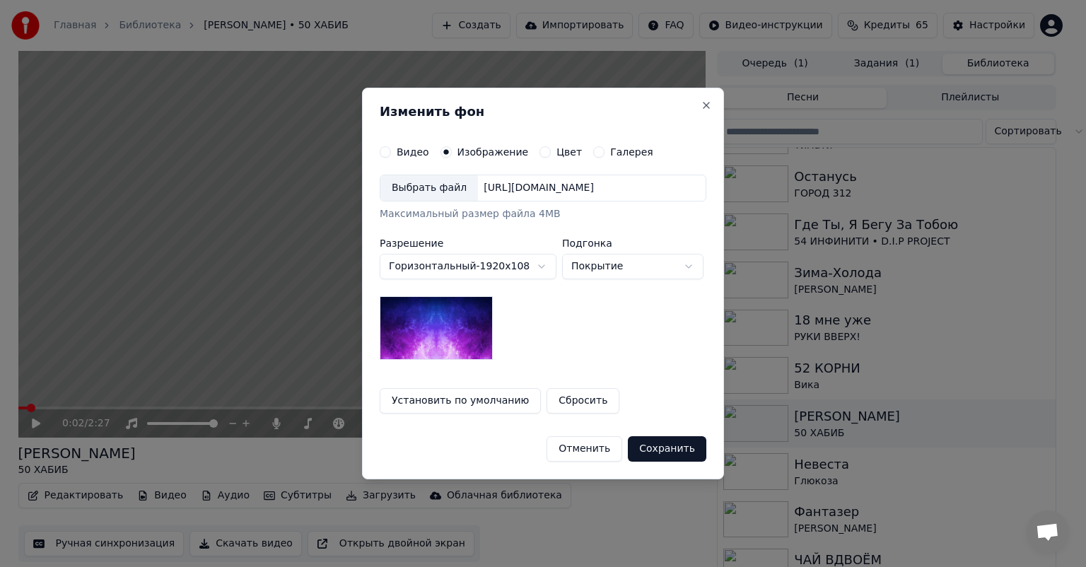
click at [426, 192] on div "Выбрать файл" at bounding box center [429, 187] width 98 height 25
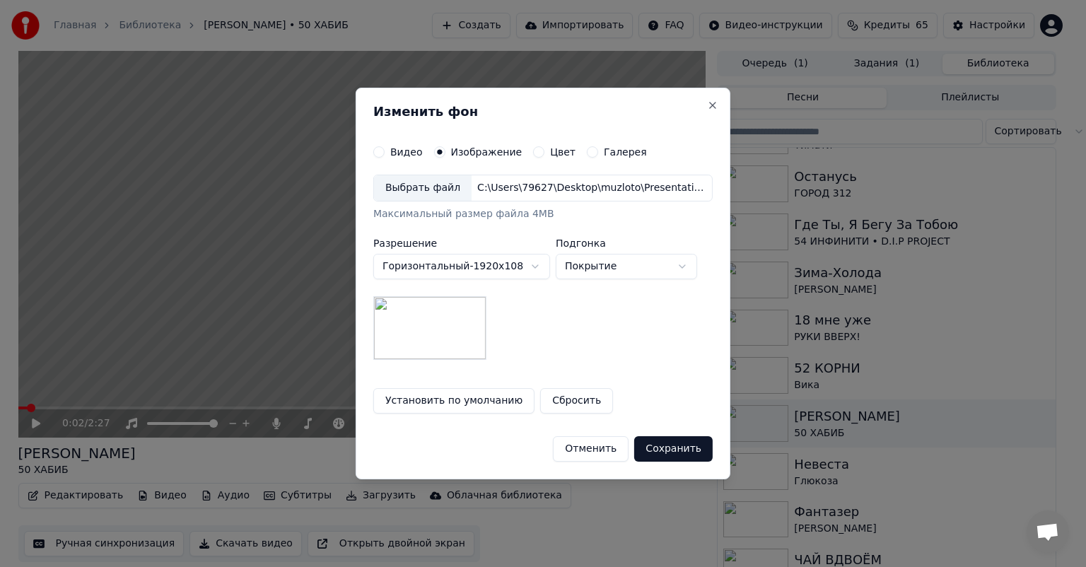
click at [662, 451] on button "Сохранить" at bounding box center [673, 448] width 78 height 25
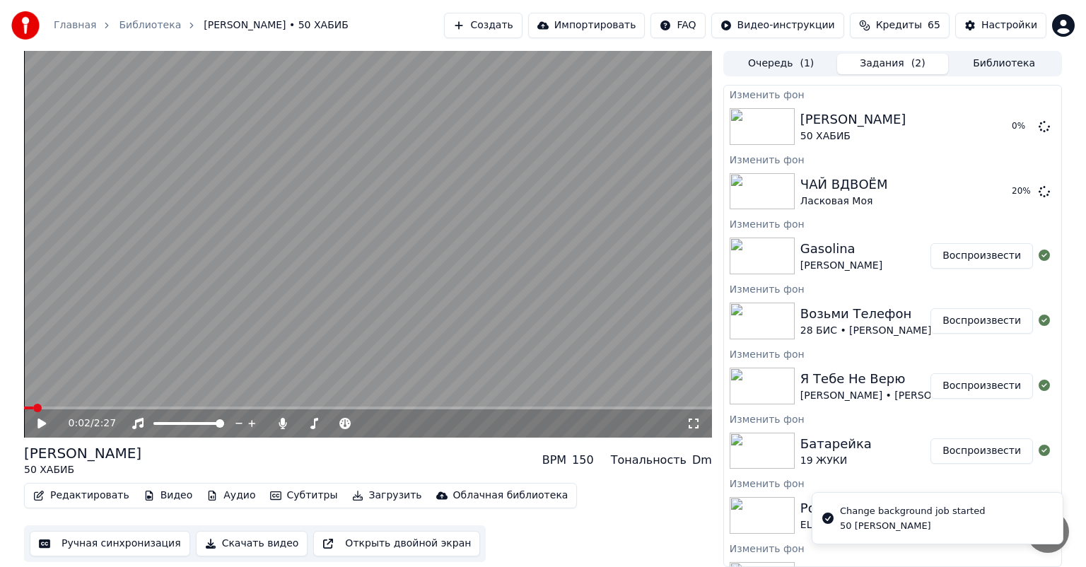
click at [993, 63] on button "Библиотека" at bounding box center [1004, 64] width 112 height 21
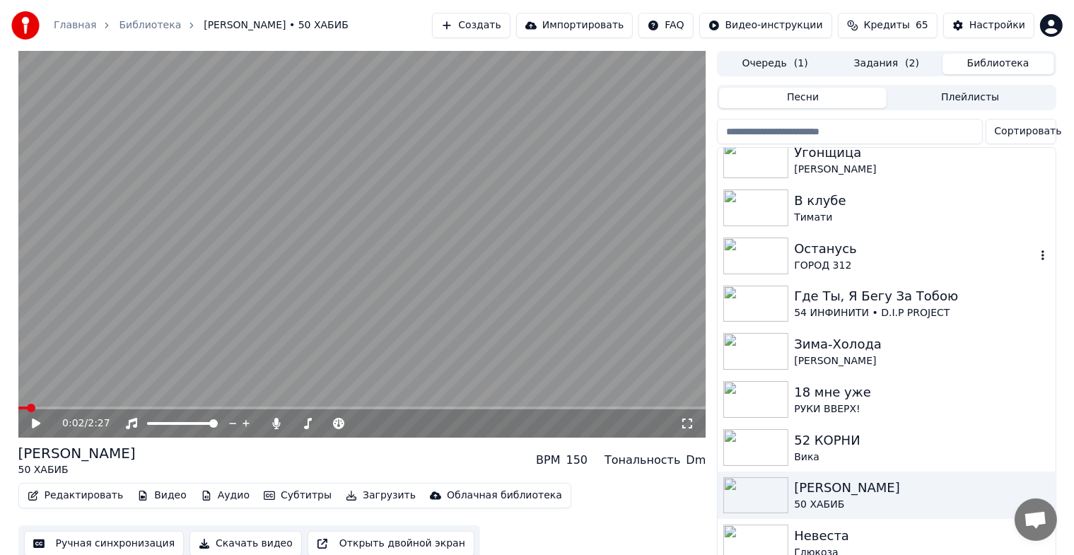
scroll to position [5537, 0]
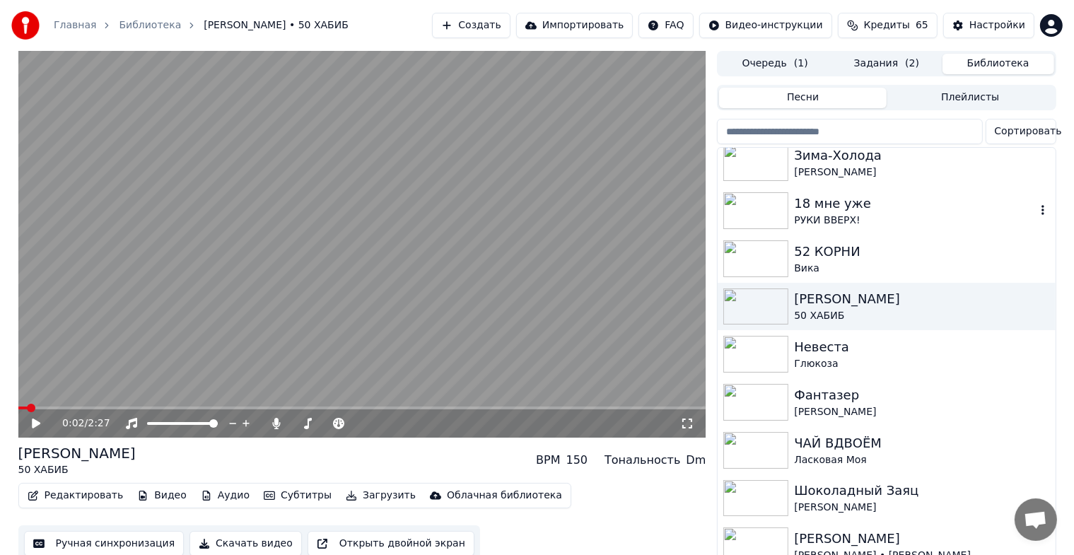
click at [834, 203] on div "18 мне уже" at bounding box center [914, 204] width 241 height 20
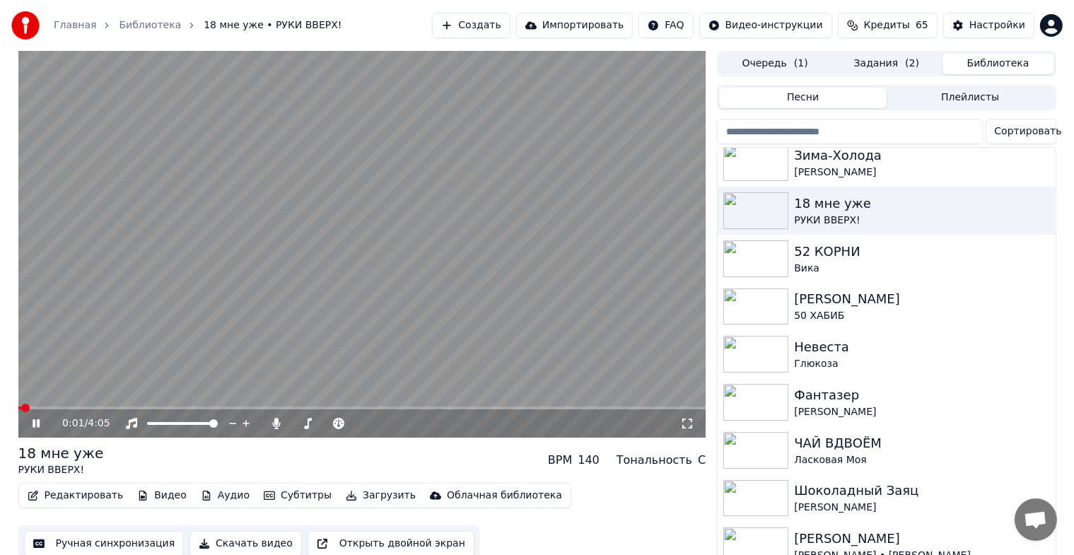
click at [36, 424] on icon at bounding box center [46, 423] width 33 height 11
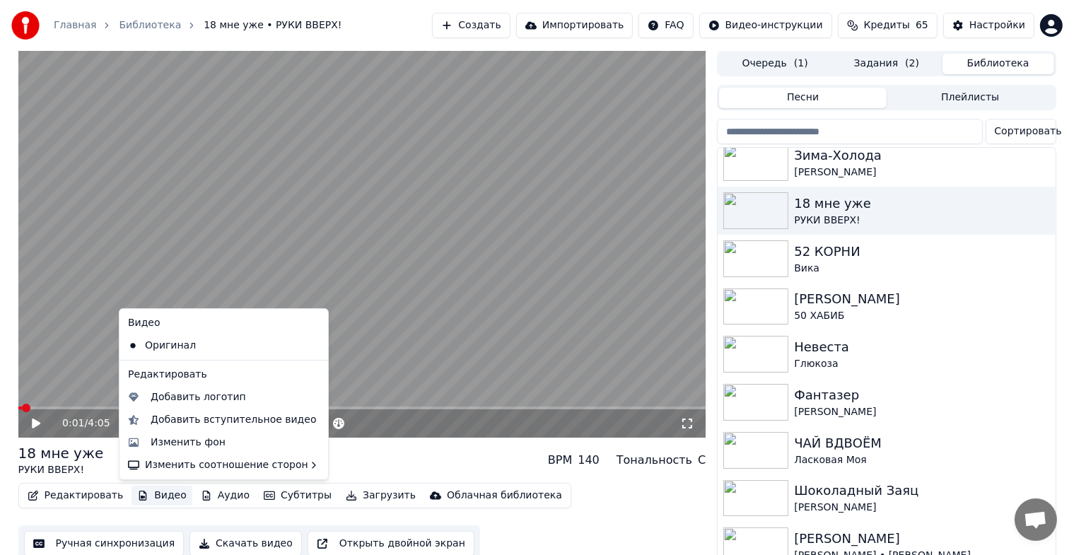
click at [147, 495] on button "Видео" at bounding box center [162, 496] width 61 height 20
click at [174, 441] on div "Изменить фон" at bounding box center [188, 443] width 75 height 14
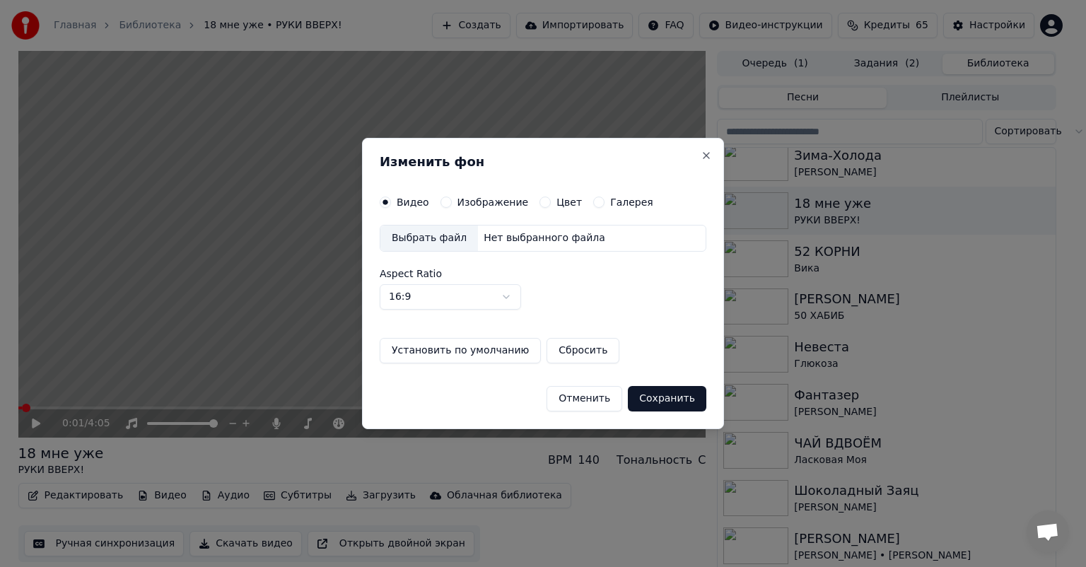
click at [440, 204] on button "Изображение" at bounding box center [445, 202] width 11 height 11
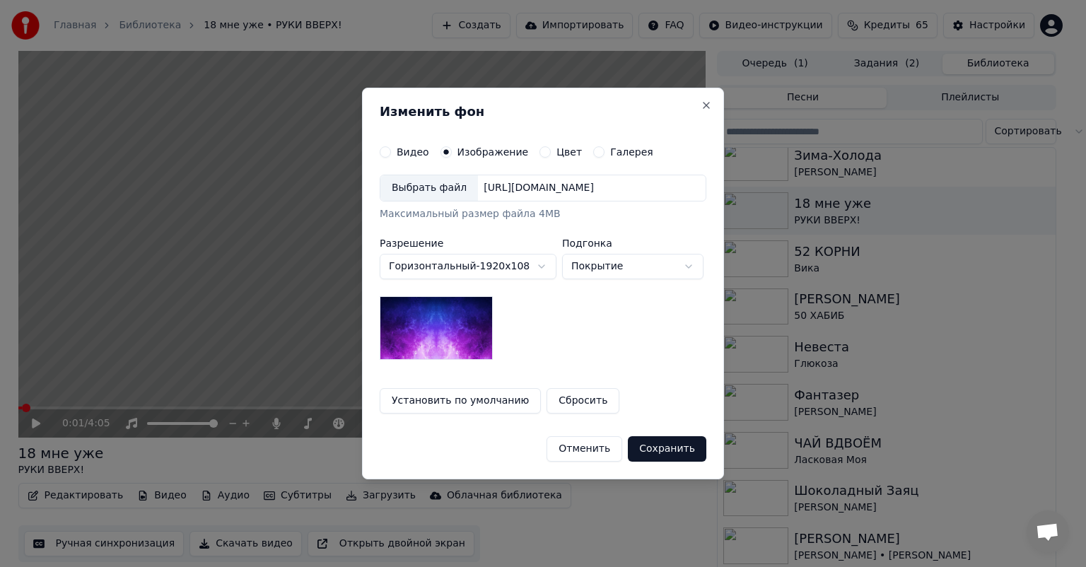
click at [436, 191] on div "Выбрать файл" at bounding box center [429, 187] width 98 height 25
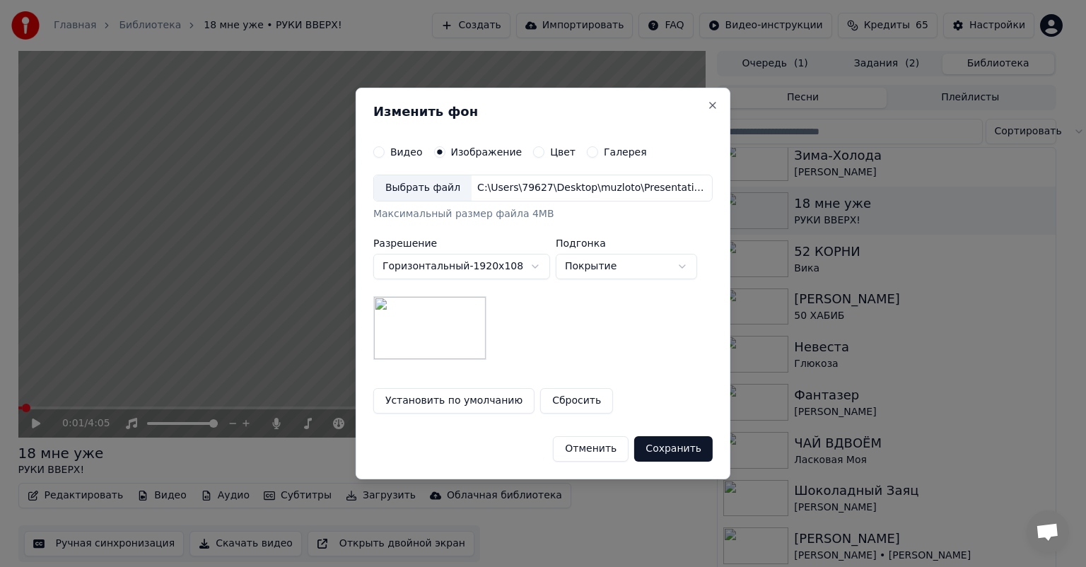
click at [659, 444] on button "Сохранить" at bounding box center [673, 448] width 78 height 25
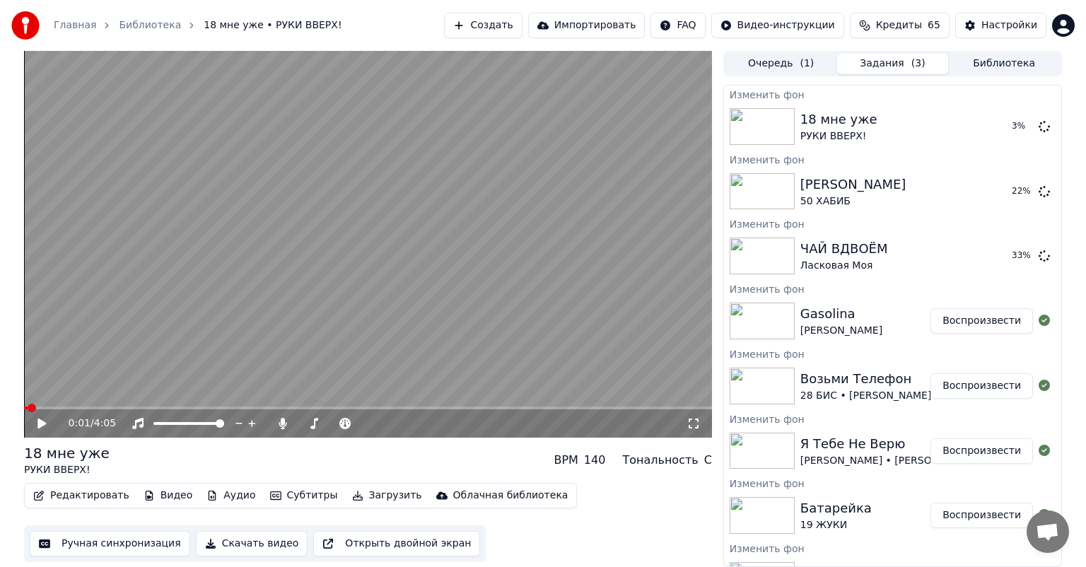
click at [986, 64] on button "Библиотека" at bounding box center [1004, 64] width 112 height 21
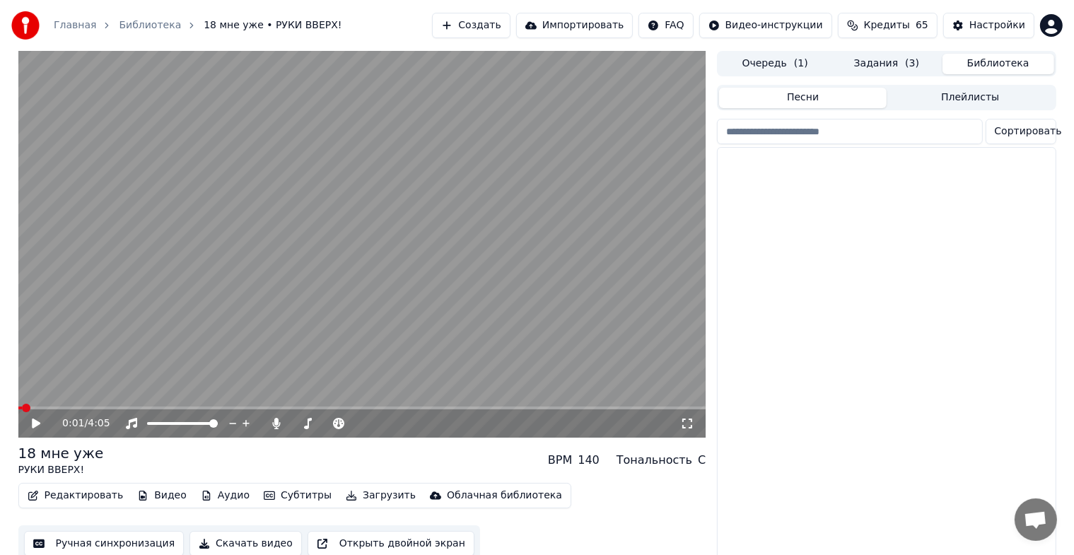
scroll to position [5420, 0]
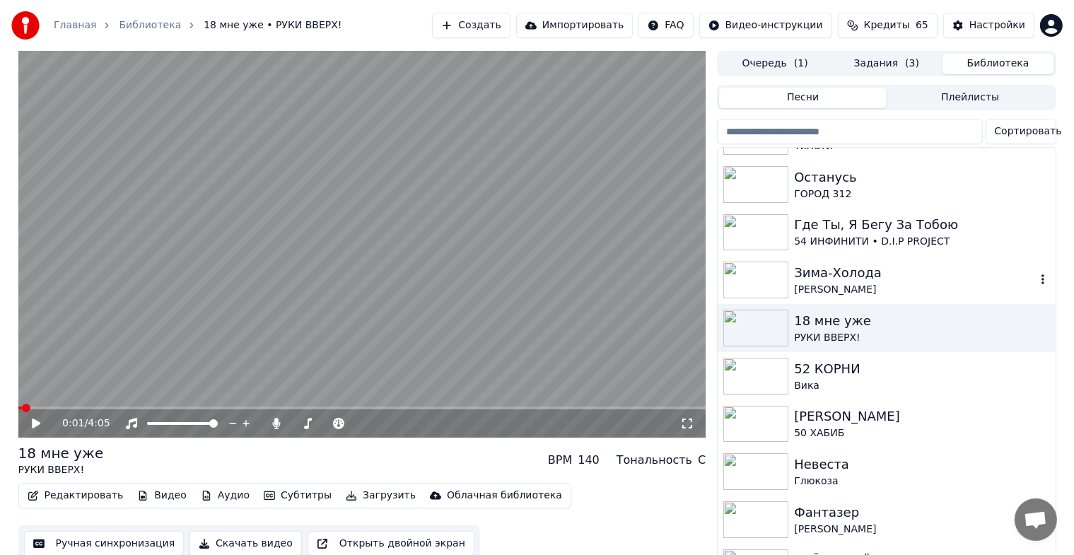
click at [860, 275] on div "Зима-Холода" at bounding box center [914, 273] width 241 height 20
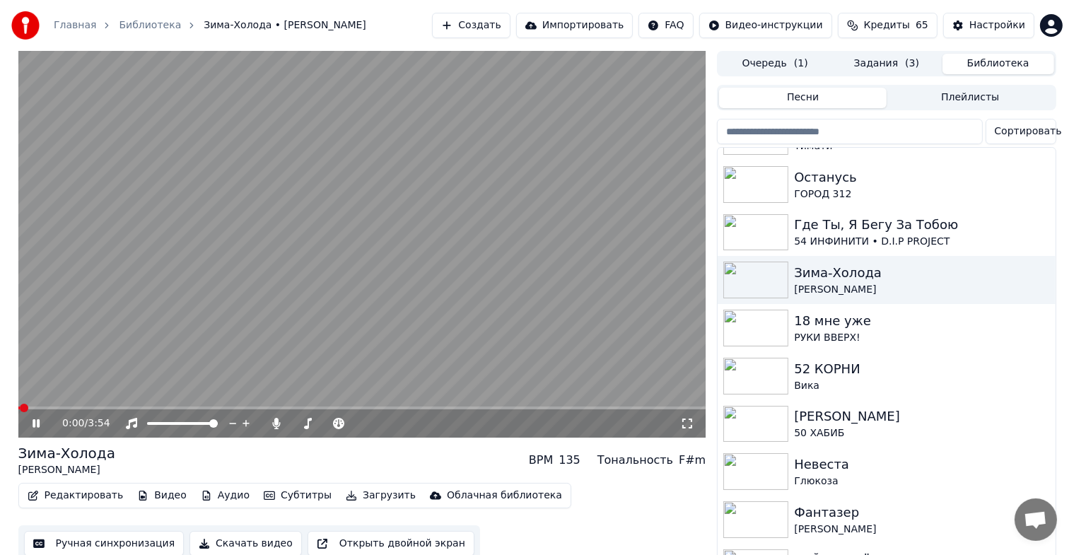
click at [31, 423] on icon at bounding box center [46, 423] width 33 height 11
click at [150, 497] on button "Видео" at bounding box center [162, 496] width 61 height 20
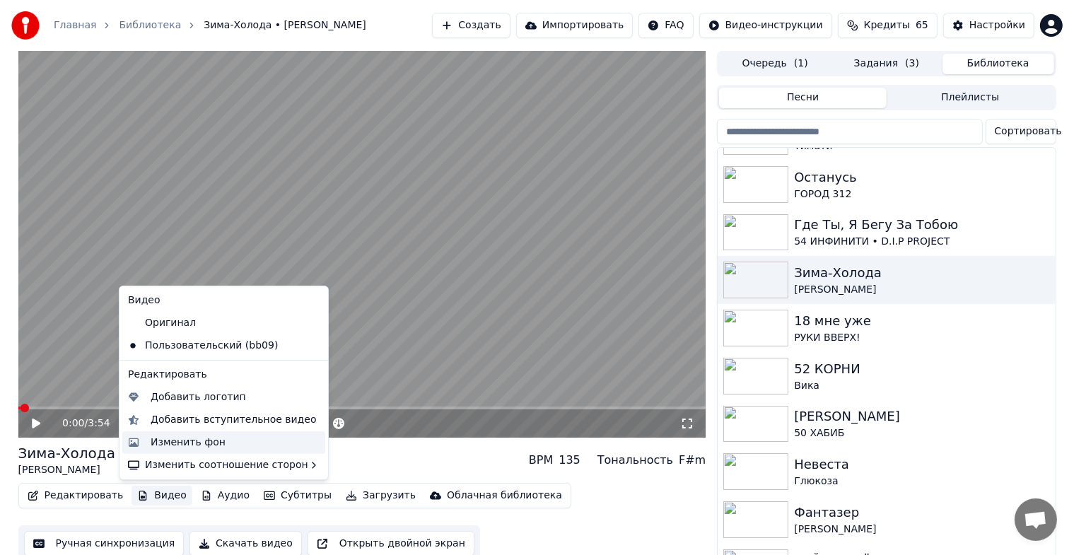
click at [192, 438] on div "Изменить фон" at bounding box center [188, 443] width 75 height 14
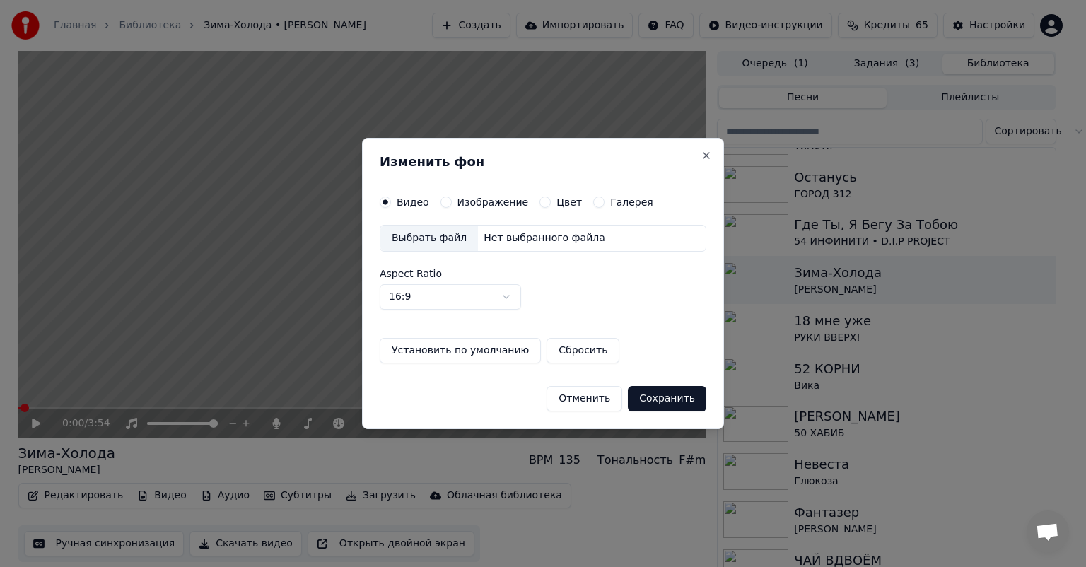
click at [453, 202] on div "Изображение" at bounding box center [484, 202] width 88 height 11
click at [443, 202] on button "Изображение" at bounding box center [445, 202] width 11 height 11
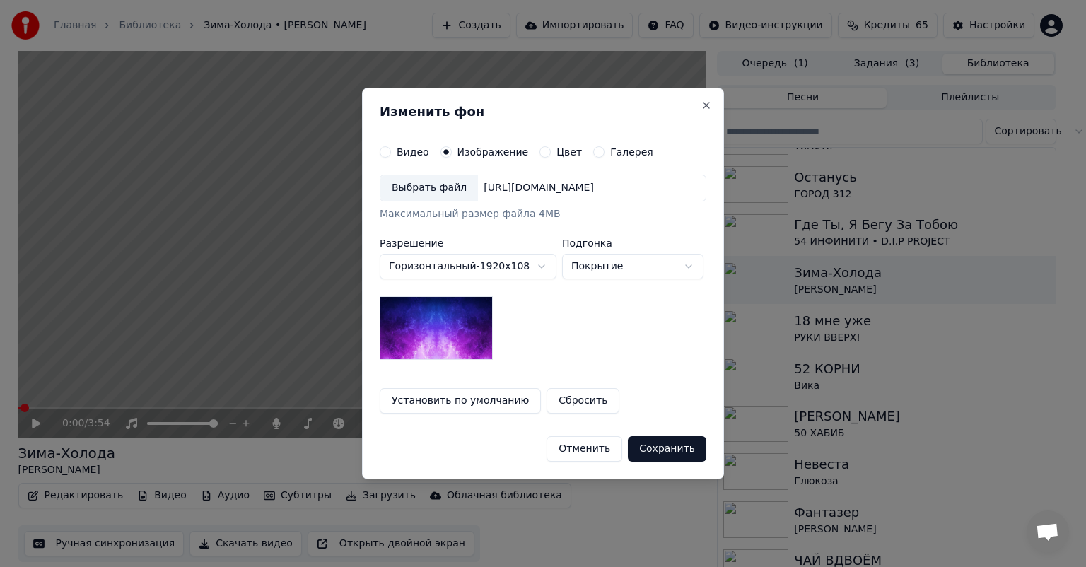
click at [426, 192] on div "Выбрать файл" at bounding box center [429, 187] width 98 height 25
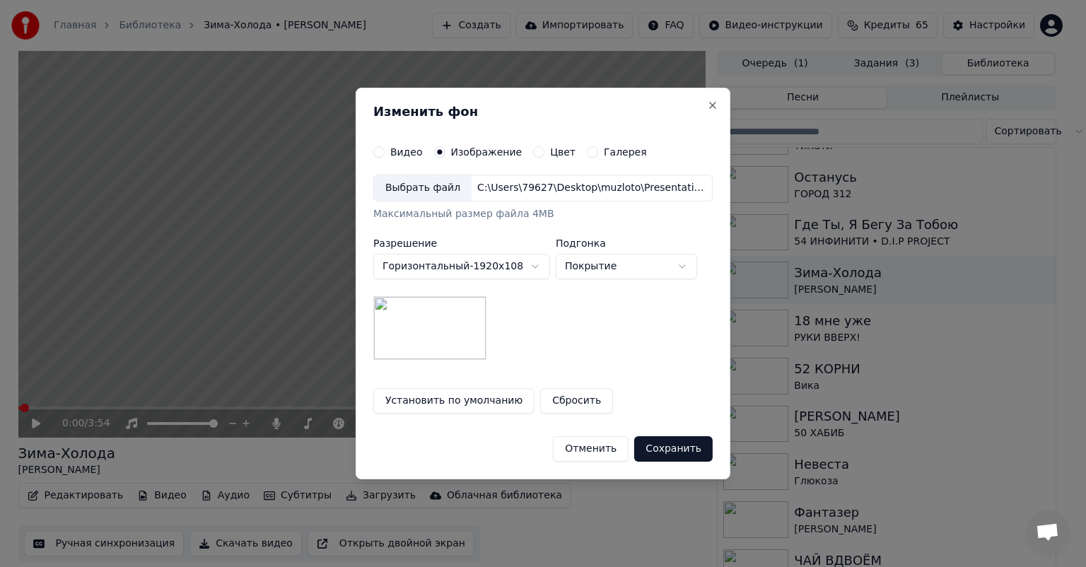
click at [665, 451] on button "Сохранить" at bounding box center [673, 448] width 78 height 25
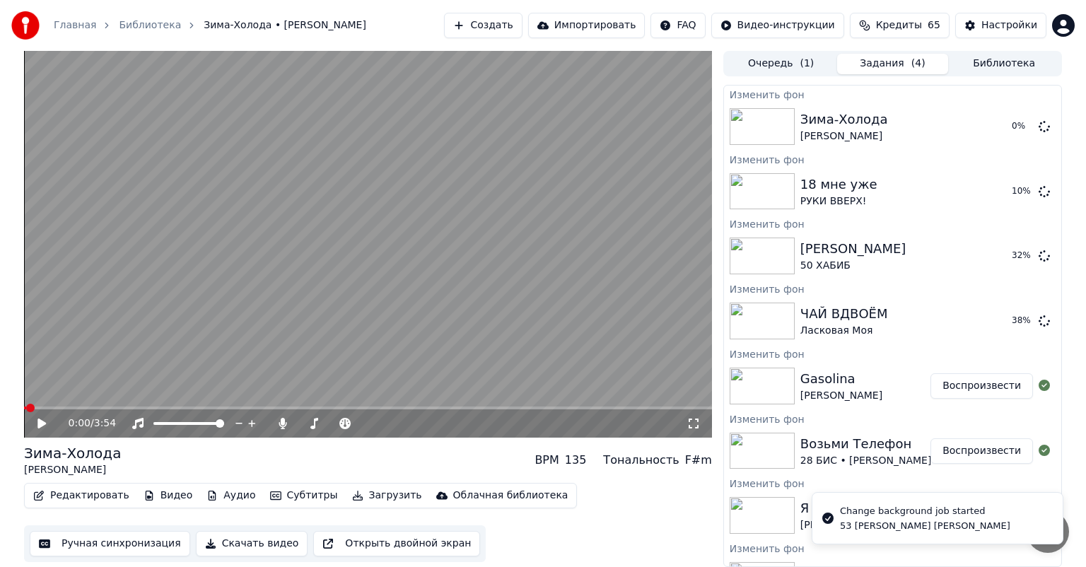
click at [1003, 54] on button "Библиотека" at bounding box center [1004, 64] width 112 height 21
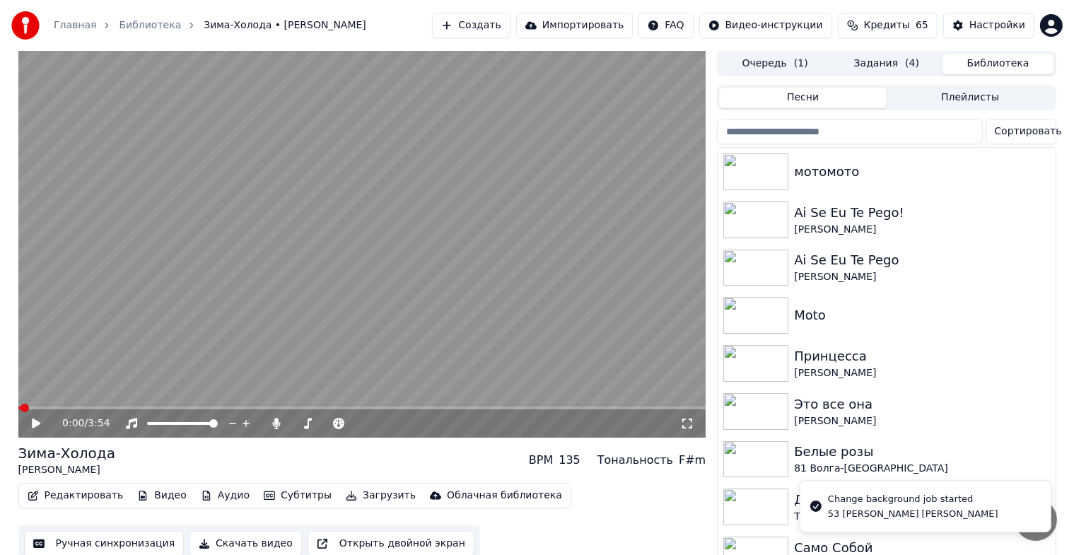
click at [857, 127] on input "search" at bounding box center [849, 131] width 265 height 25
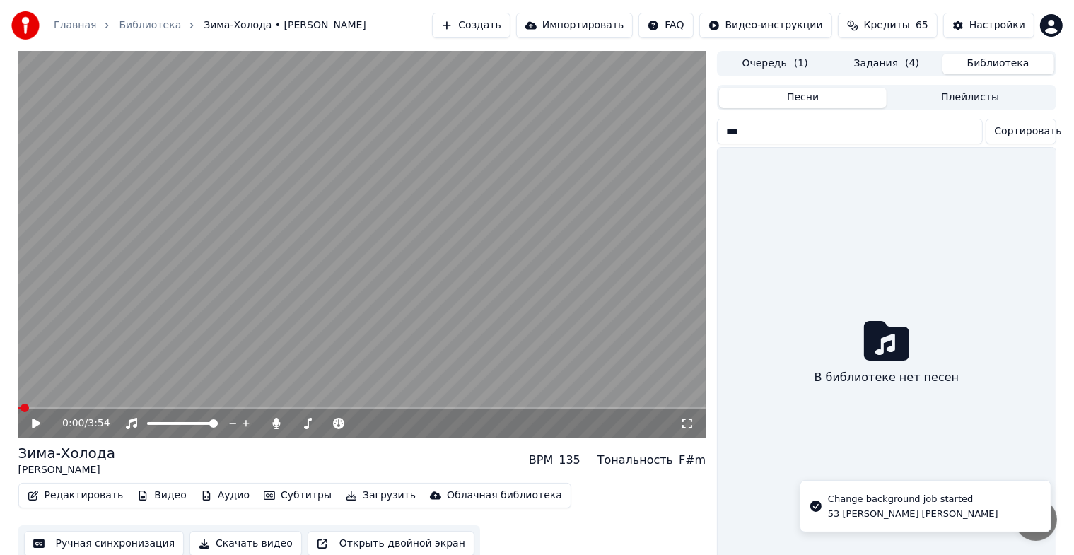
type input "****"
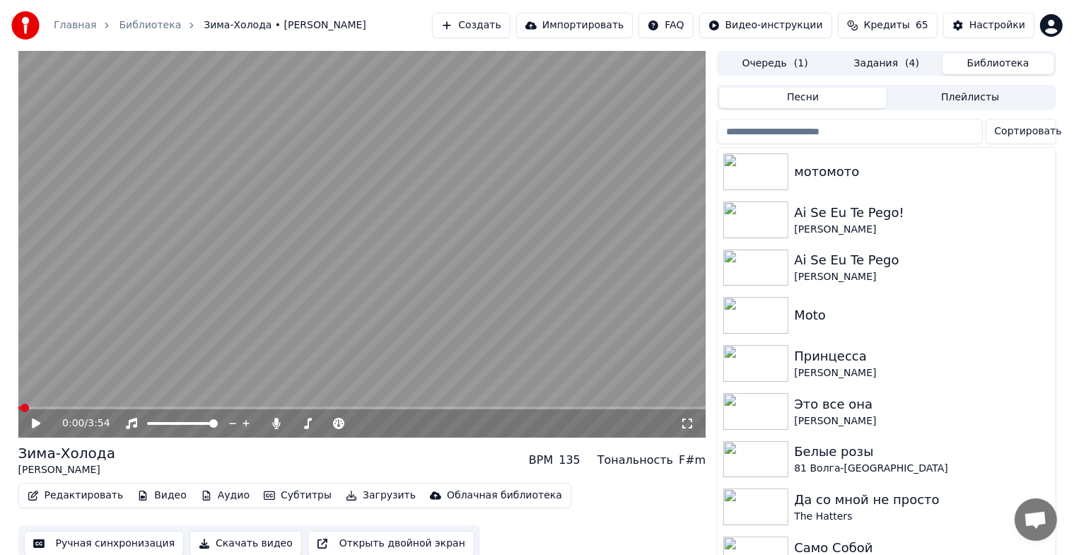
click at [986, 88] on button "Плейлисты" at bounding box center [971, 98] width 168 height 21
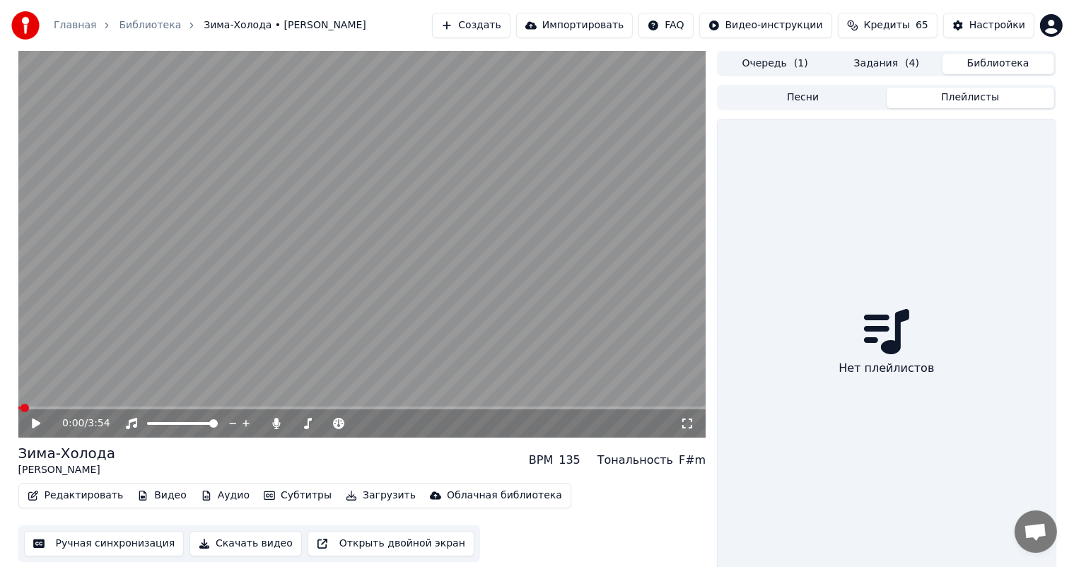
click at [807, 97] on button "Песни" at bounding box center [803, 98] width 168 height 21
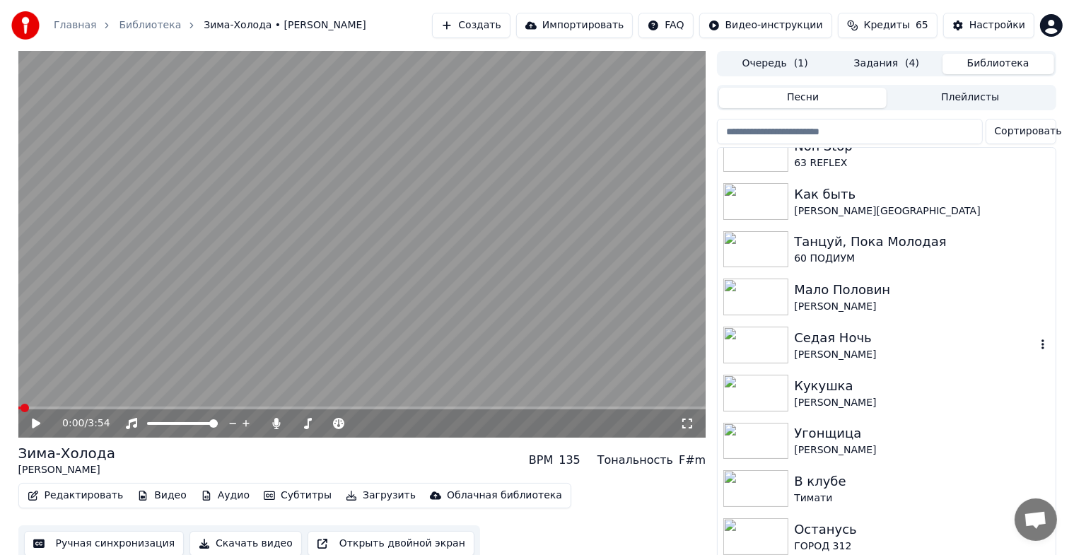
scroll to position [4949, 0]
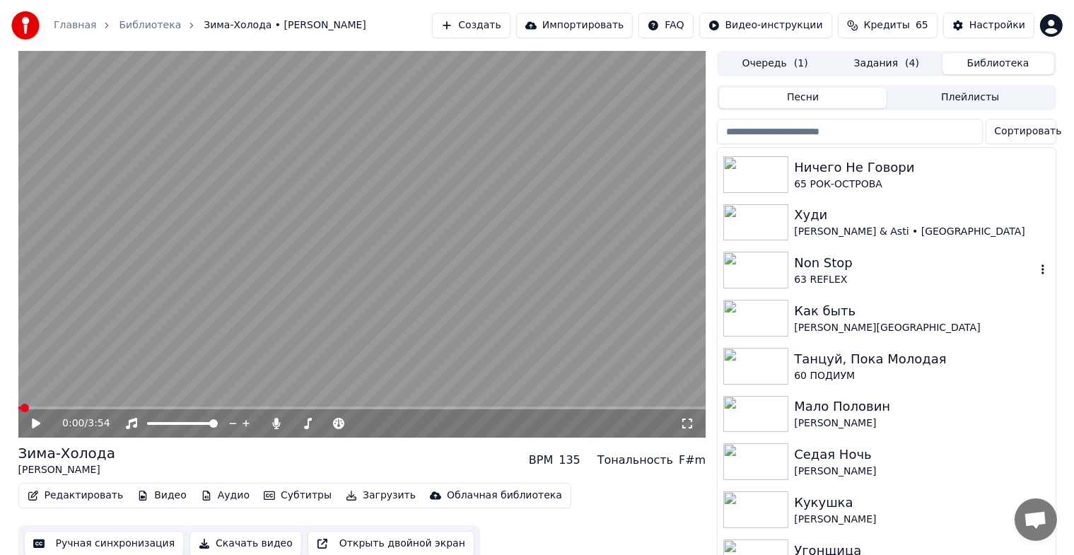
click at [853, 262] on div "Non Stop" at bounding box center [914, 263] width 241 height 20
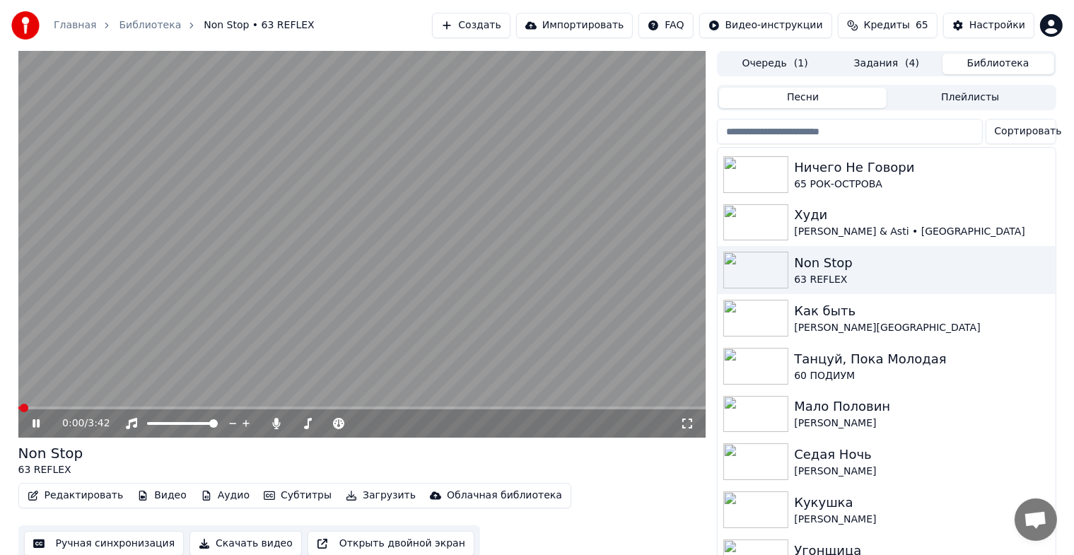
click at [34, 427] on icon at bounding box center [36, 423] width 7 height 8
click at [27, 419] on div "0:00 / 3:42" at bounding box center [362, 423] width 677 height 14
click at [33, 425] on icon at bounding box center [36, 424] width 8 height 10
click at [33, 425] on icon at bounding box center [36, 423] width 7 height 8
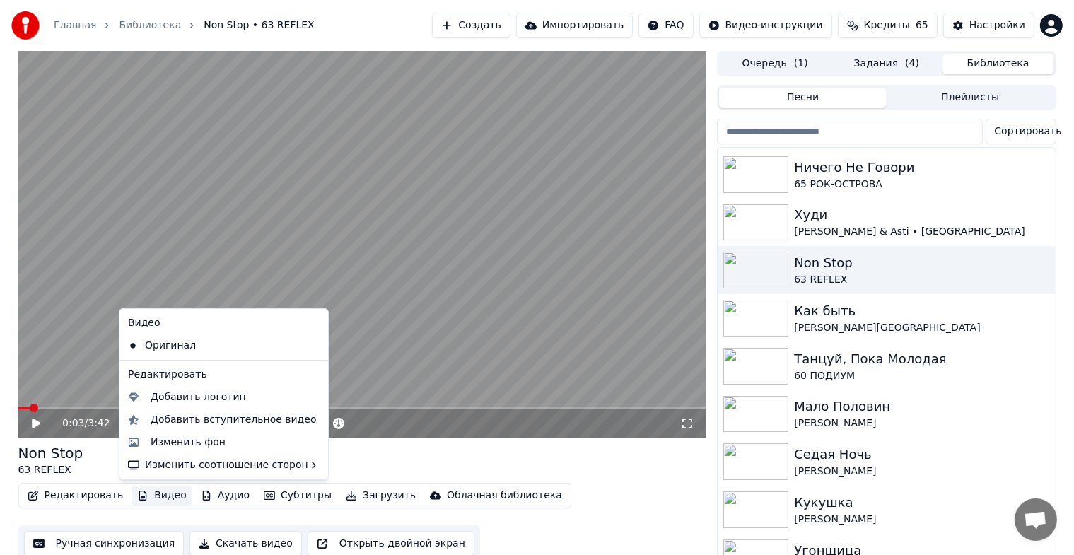
click at [141, 493] on button "Видео" at bounding box center [162, 496] width 61 height 20
click at [188, 448] on div "Изменить фон" at bounding box center [188, 443] width 75 height 14
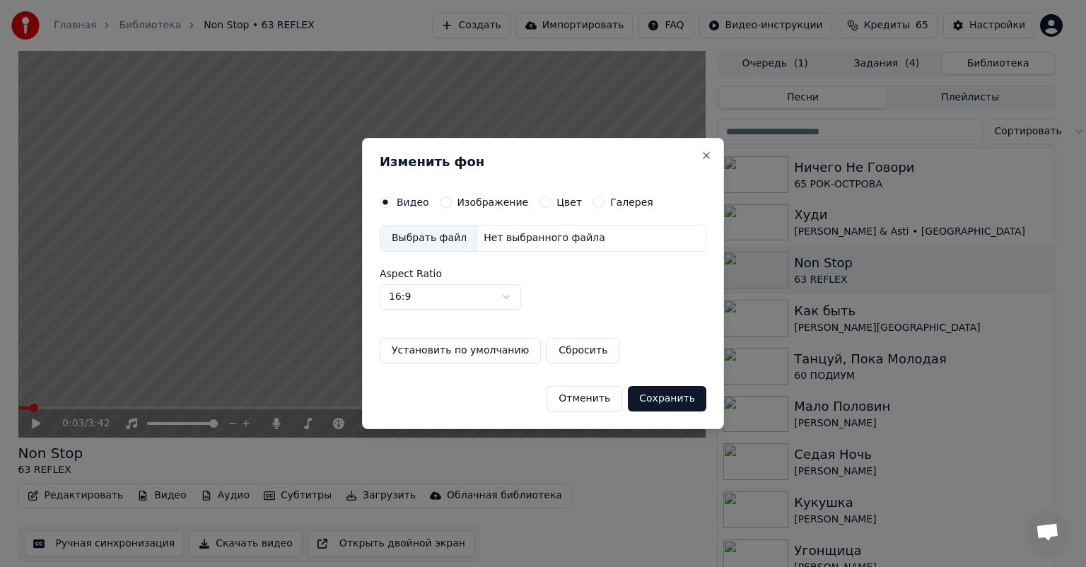
click at [469, 201] on label "Изображение" at bounding box center [492, 202] width 71 height 10
click at [452, 201] on button "Изображение" at bounding box center [445, 202] width 11 height 11
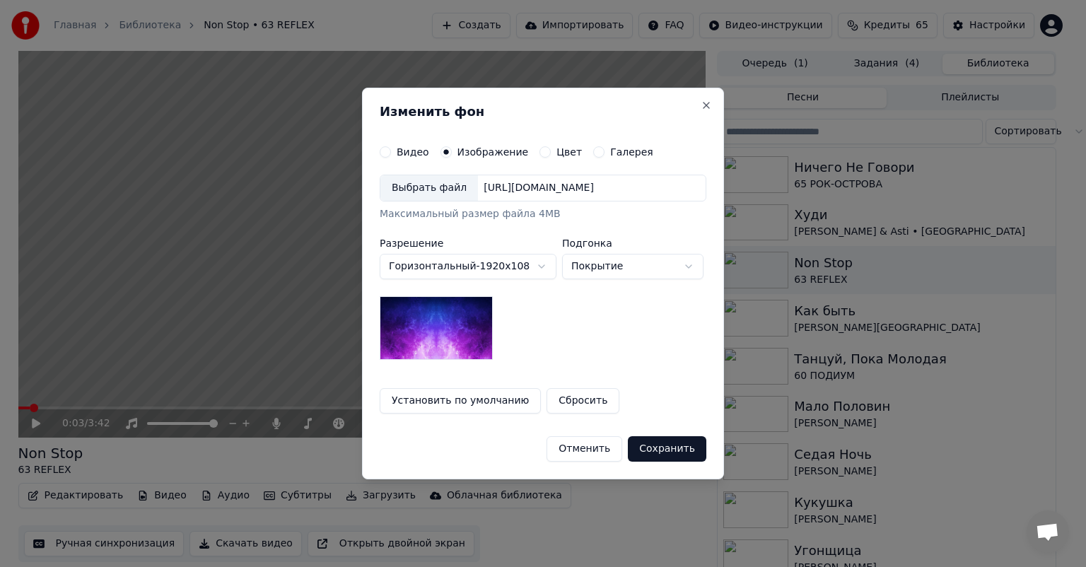
click at [431, 189] on div "Выбрать файл" at bounding box center [429, 187] width 98 height 25
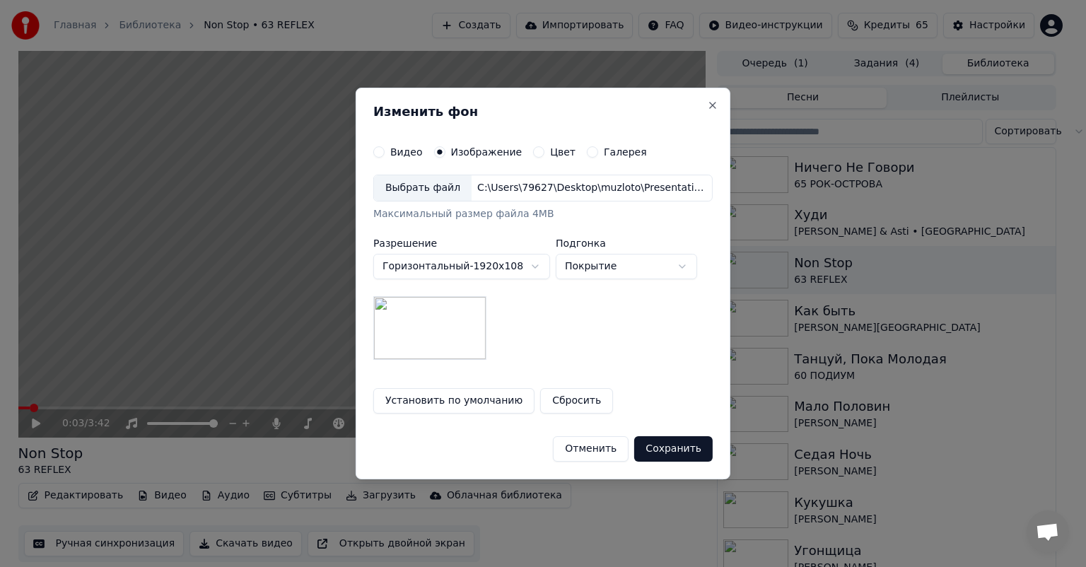
click at [670, 447] on button "Сохранить" at bounding box center [673, 448] width 78 height 25
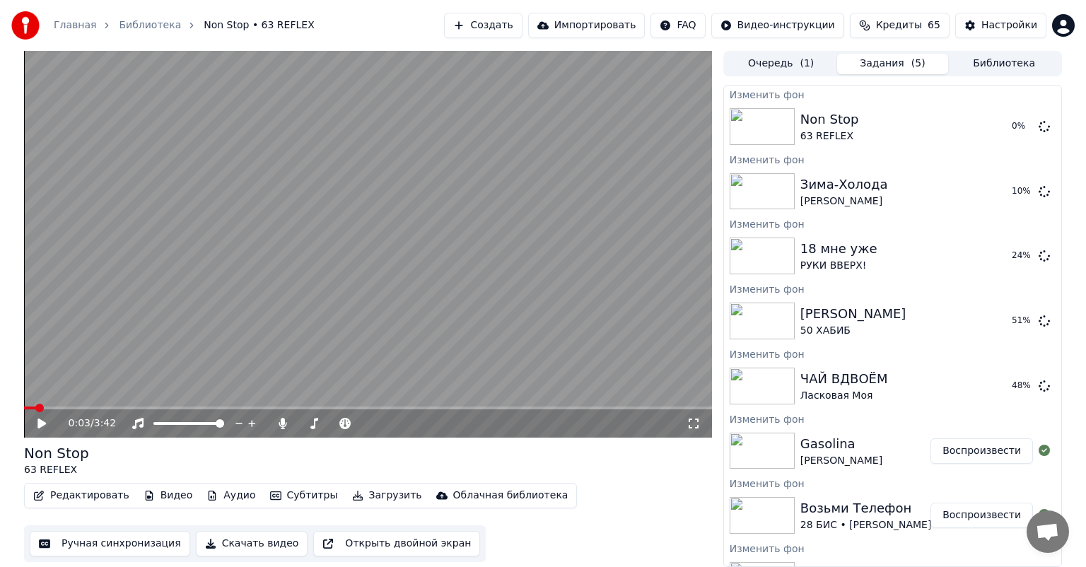
click at [983, 64] on button "Библиотека" at bounding box center [1004, 64] width 112 height 21
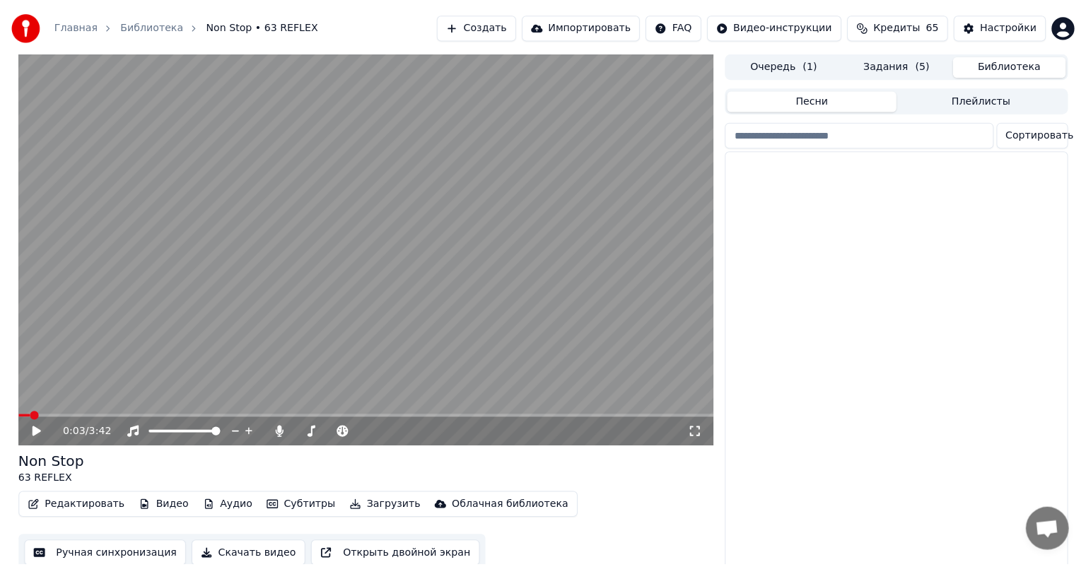
scroll to position [4713, 0]
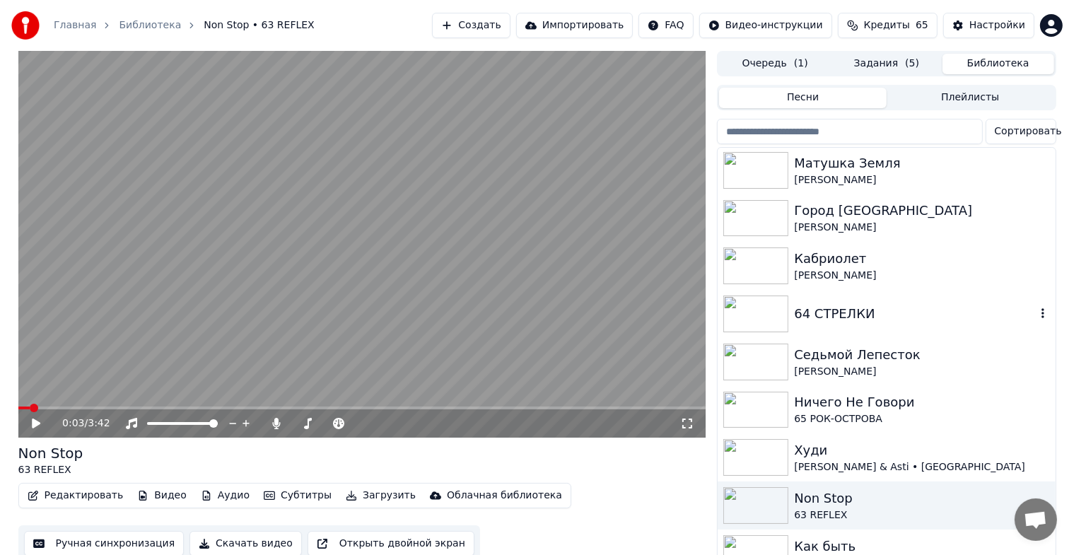
click at [856, 312] on div "64 СТРЕЛКИ" at bounding box center [914, 314] width 241 height 20
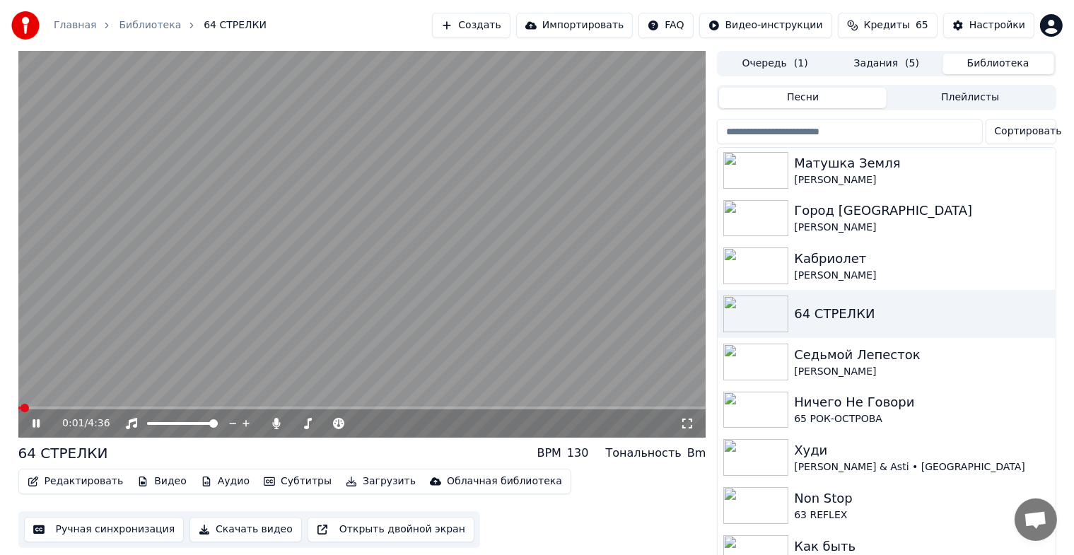
click at [40, 423] on icon at bounding box center [46, 423] width 33 height 11
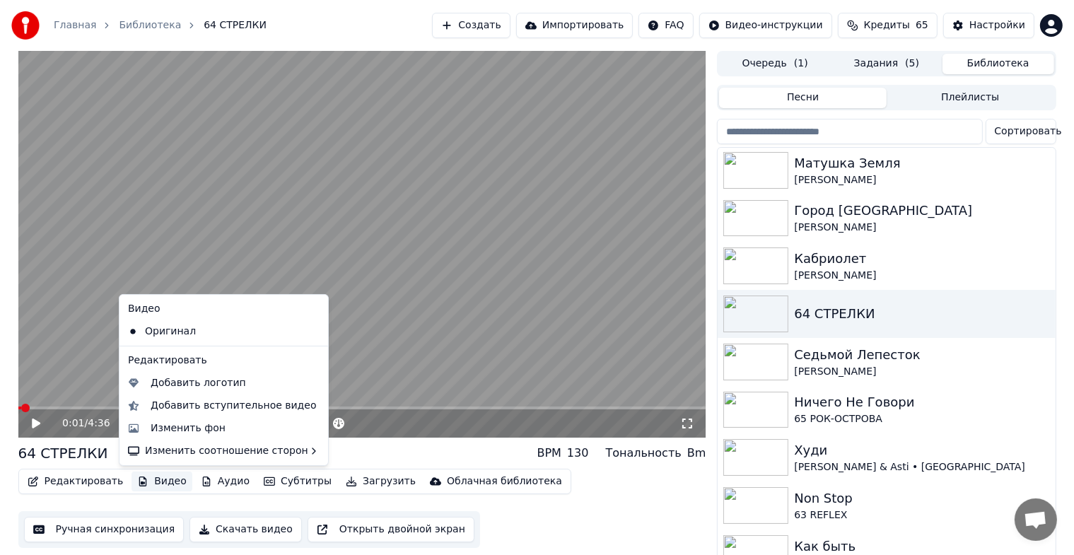
click at [158, 484] on button "Видео" at bounding box center [162, 482] width 61 height 20
click at [168, 430] on div "Изменить фон" at bounding box center [188, 428] width 75 height 14
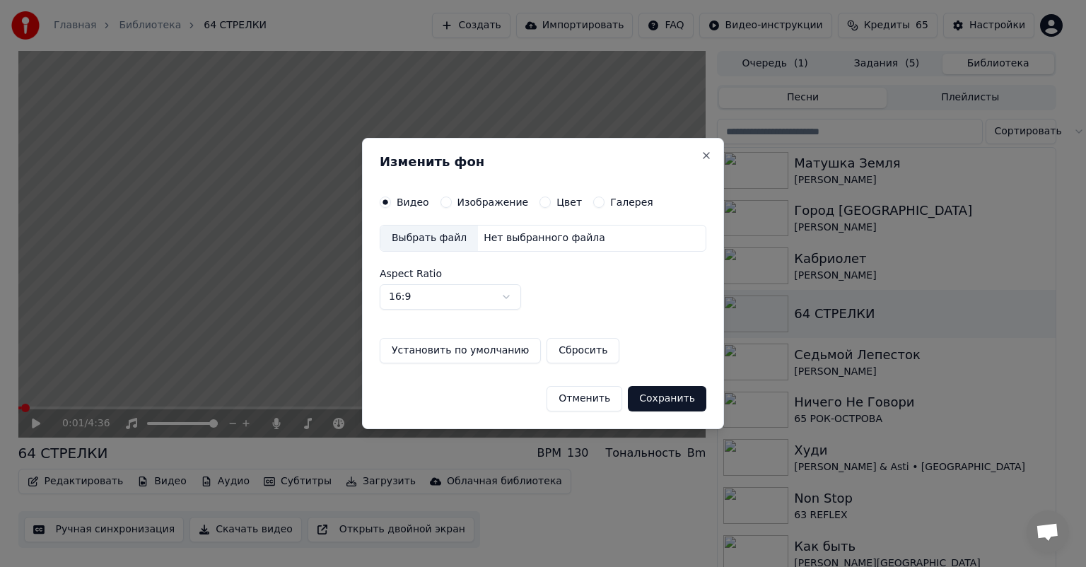
click at [450, 202] on div "Изображение" at bounding box center [484, 202] width 88 height 11
click at [465, 200] on label "Изображение" at bounding box center [492, 202] width 71 height 10
click at [452, 200] on button "Изображение" at bounding box center [445, 202] width 11 height 11
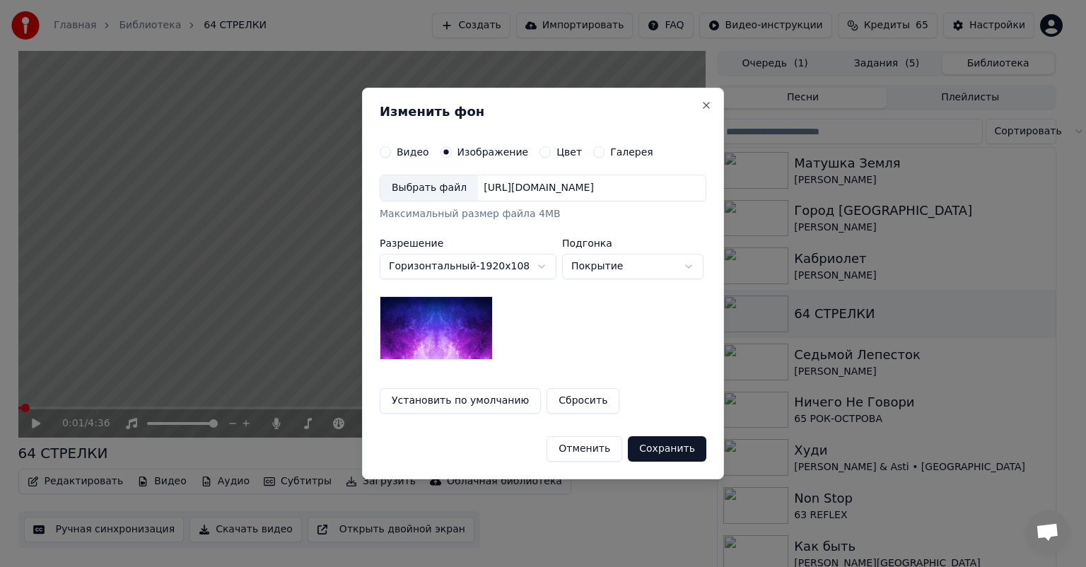
click at [424, 192] on div "Выбрать файл" at bounding box center [429, 187] width 98 height 25
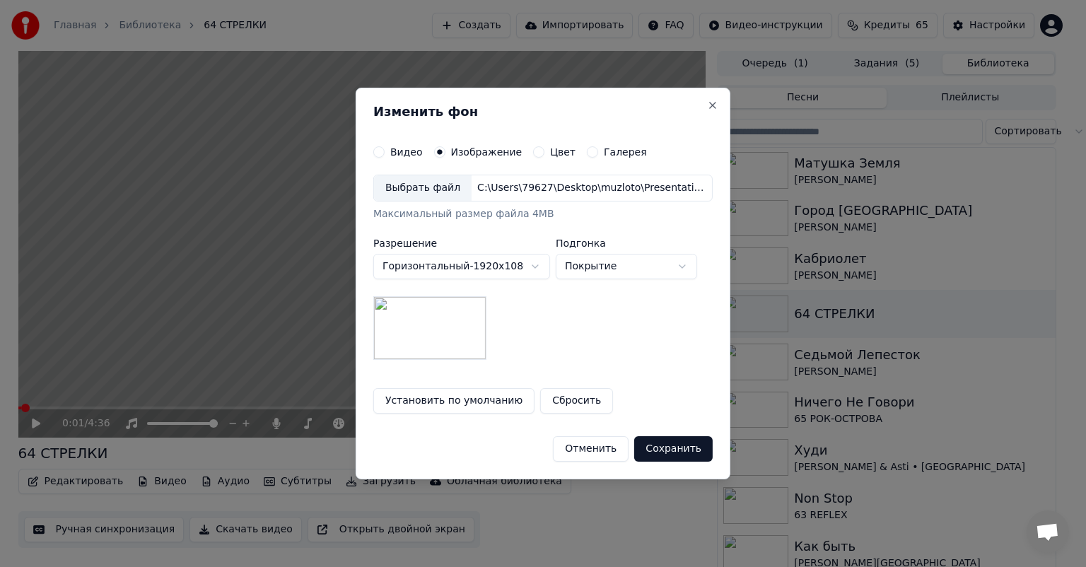
click at [675, 451] on button "Сохранить" at bounding box center [673, 448] width 78 height 25
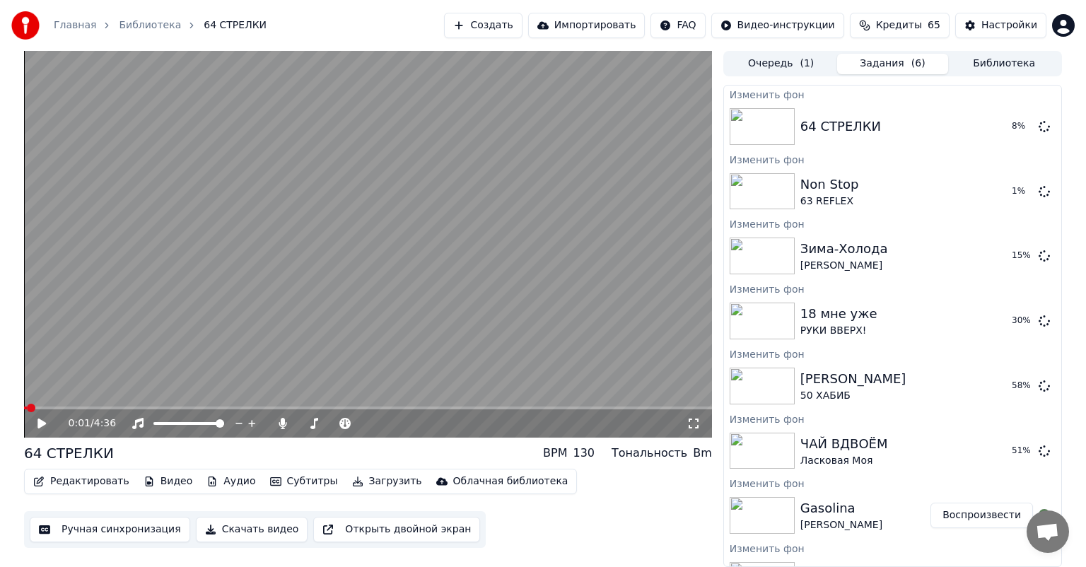
click at [991, 60] on button "Библиотека" at bounding box center [1004, 64] width 112 height 21
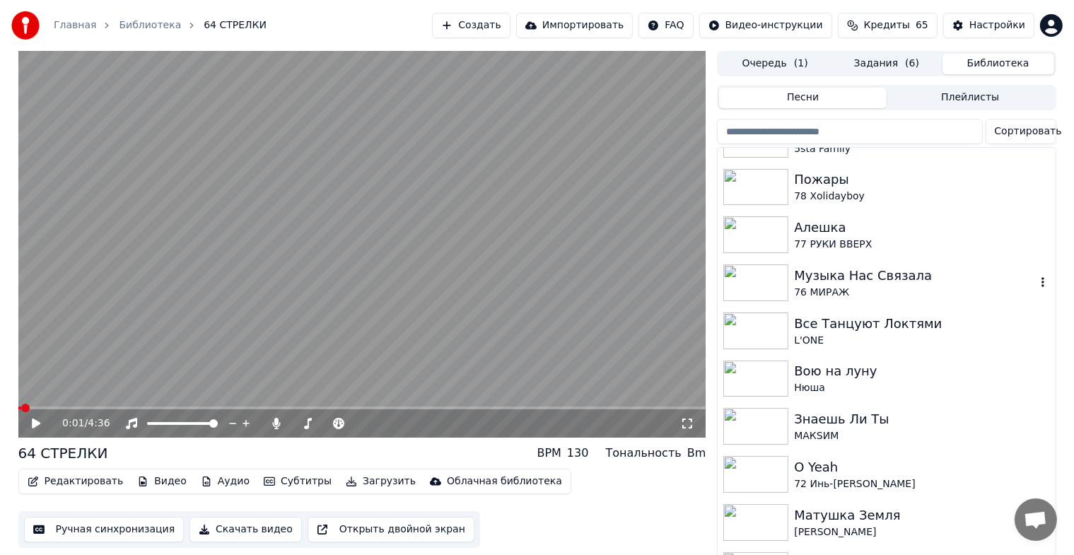
scroll to position [4477, 0]
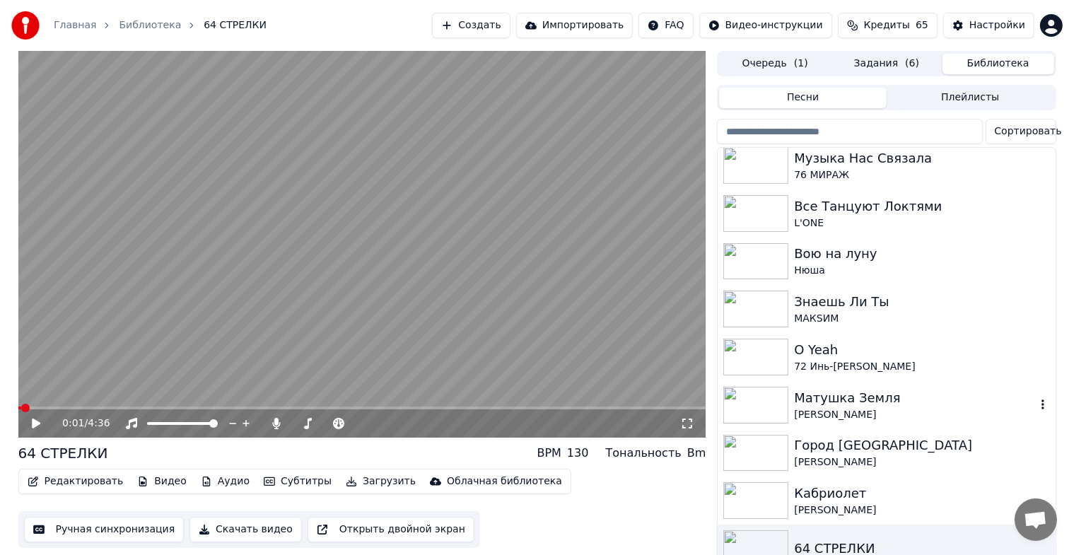
click at [836, 392] on div "Матушка Земля" at bounding box center [914, 398] width 241 height 20
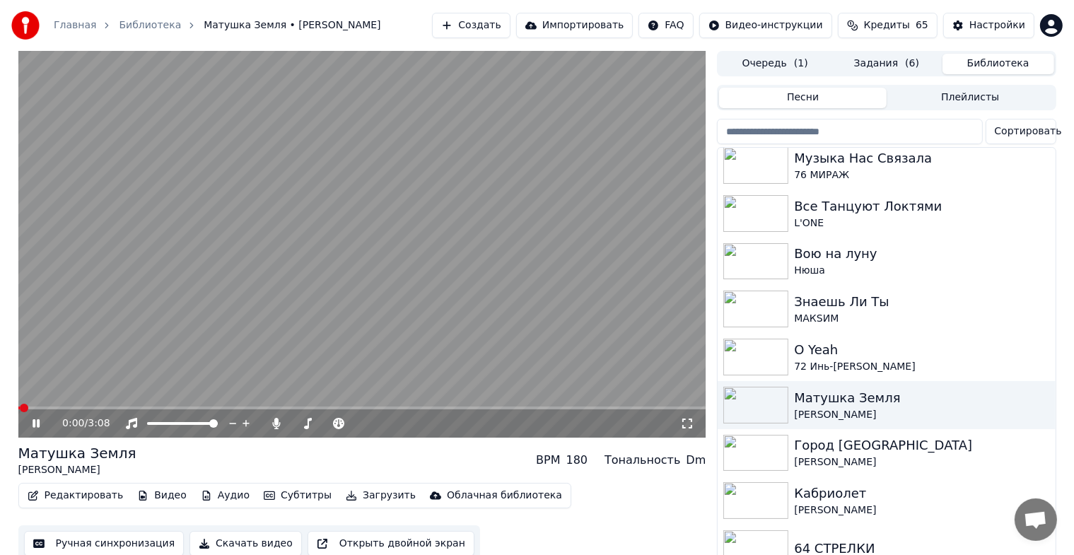
click at [35, 428] on icon at bounding box center [46, 423] width 33 height 11
click at [160, 496] on button "Видео" at bounding box center [162, 496] width 61 height 20
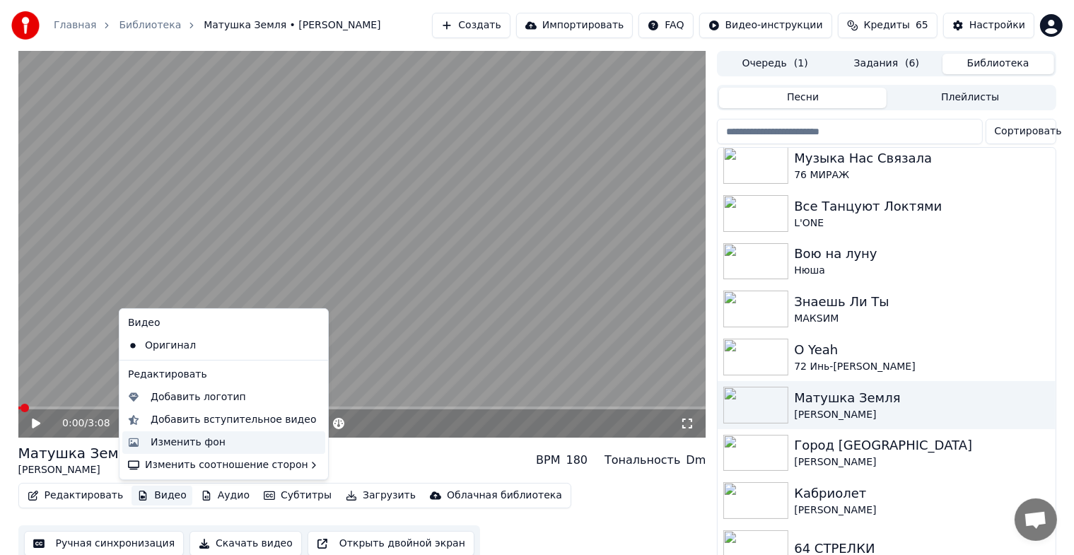
click at [173, 441] on div "Изменить фон" at bounding box center [188, 443] width 75 height 14
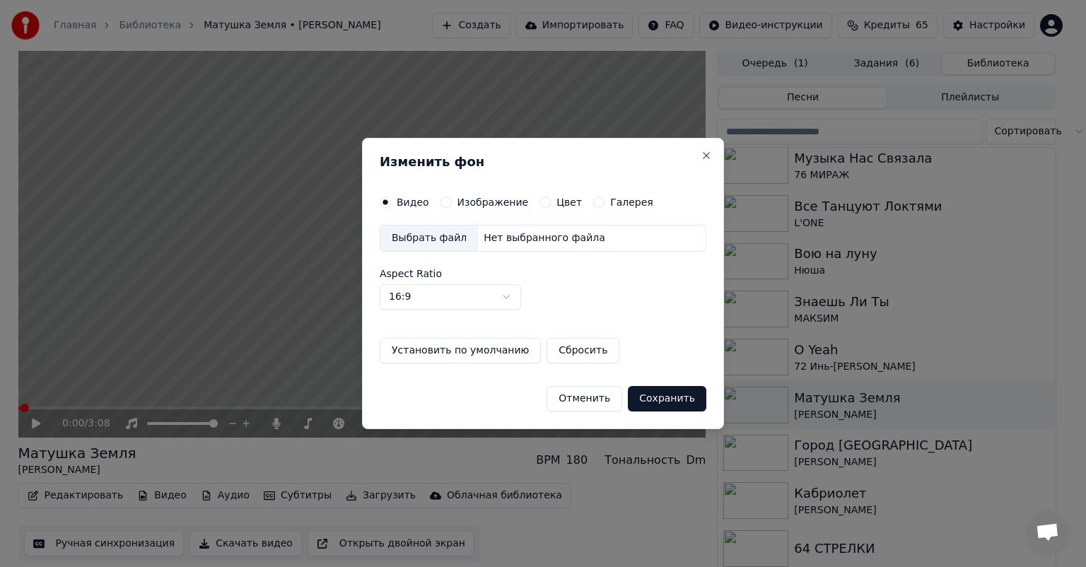
click at [443, 202] on button "Изображение" at bounding box center [445, 202] width 11 height 11
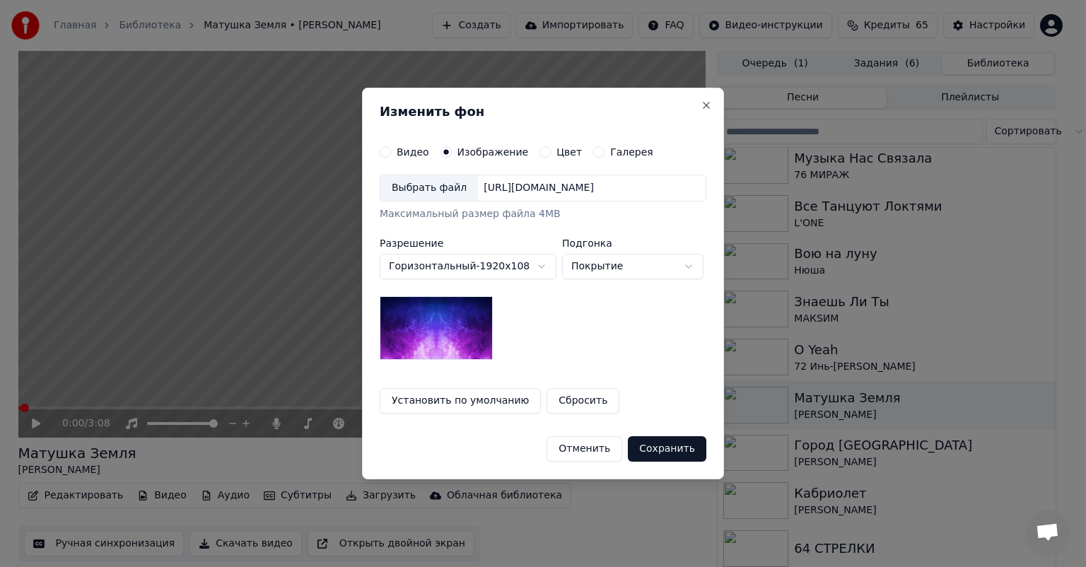
click at [433, 187] on div "Выбрать файл" at bounding box center [429, 187] width 98 height 25
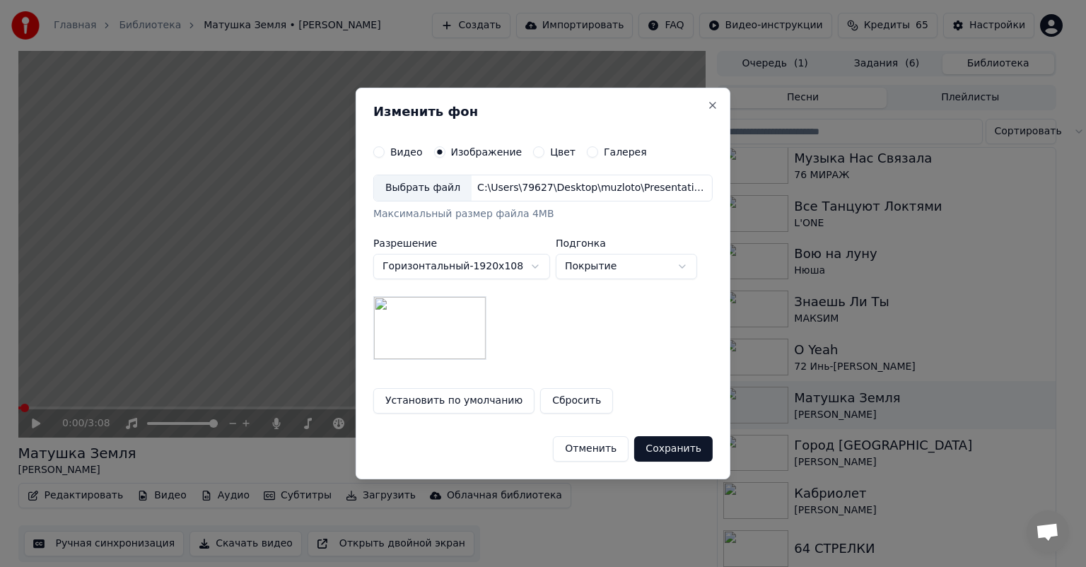
click at [672, 447] on button "Сохранить" at bounding box center [673, 448] width 78 height 25
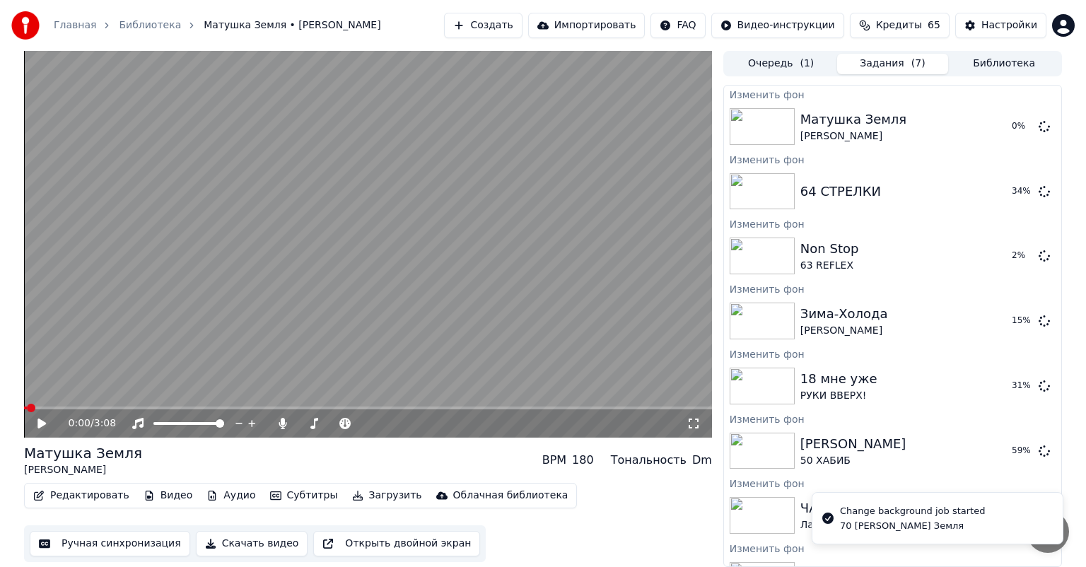
click at [994, 59] on button "Библиотека" at bounding box center [1004, 64] width 112 height 21
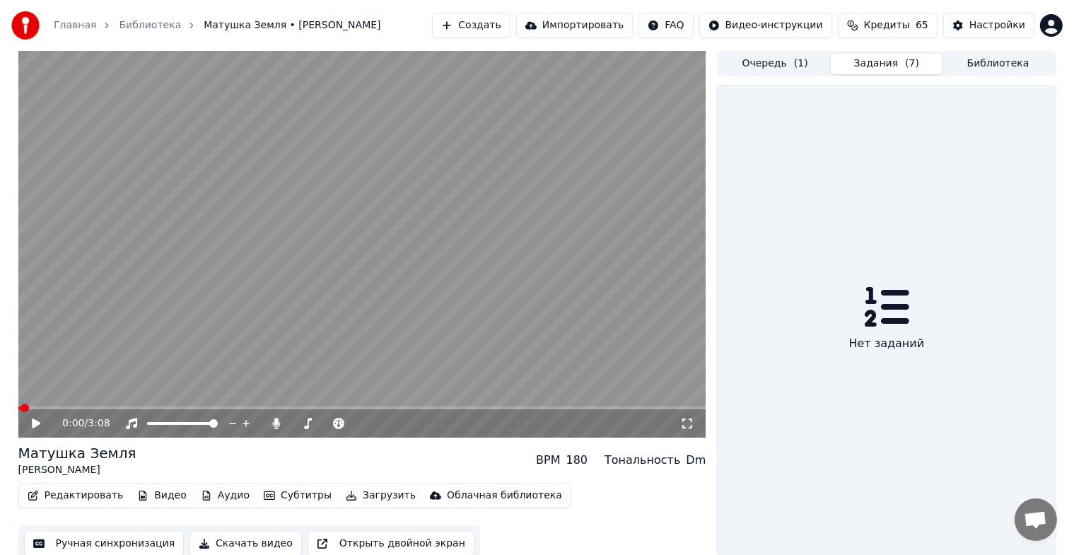
click at [888, 69] on button "Задания ( 7 )" at bounding box center [887, 64] width 112 height 21
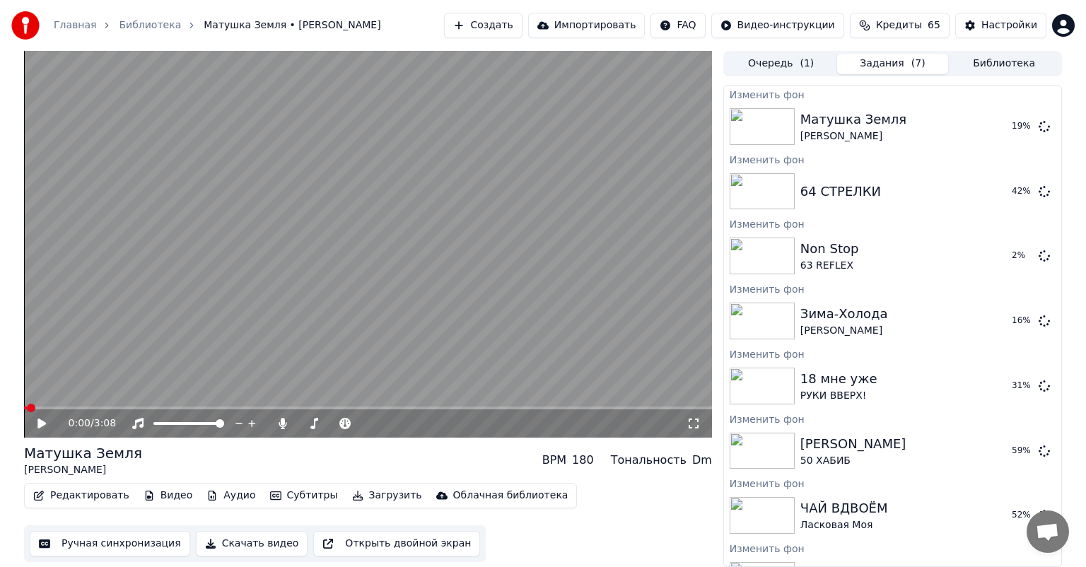
click at [1016, 69] on button "Библиотека" at bounding box center [1004, 64] width 112 height 21
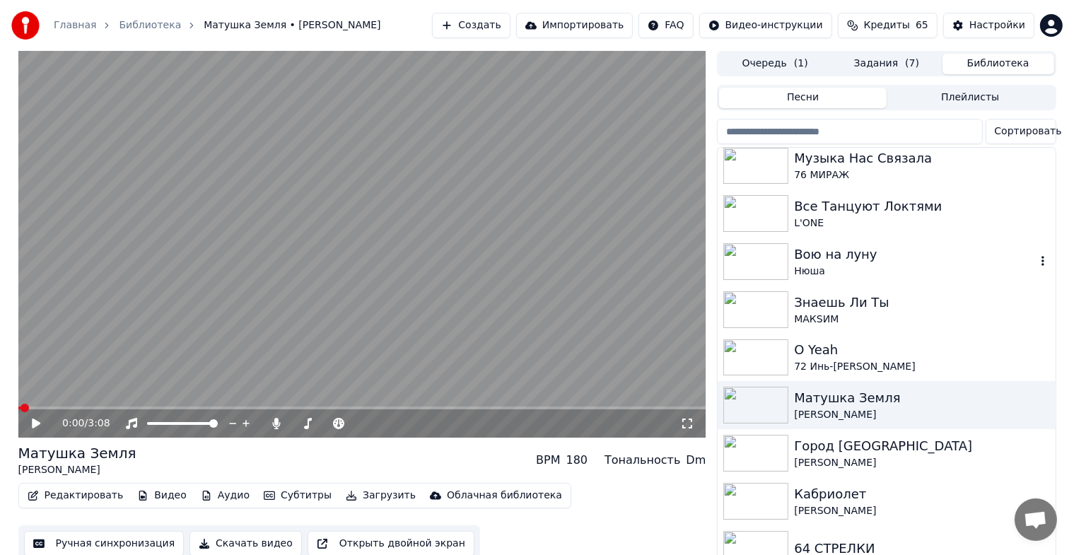
scroll to position [4360, 0]
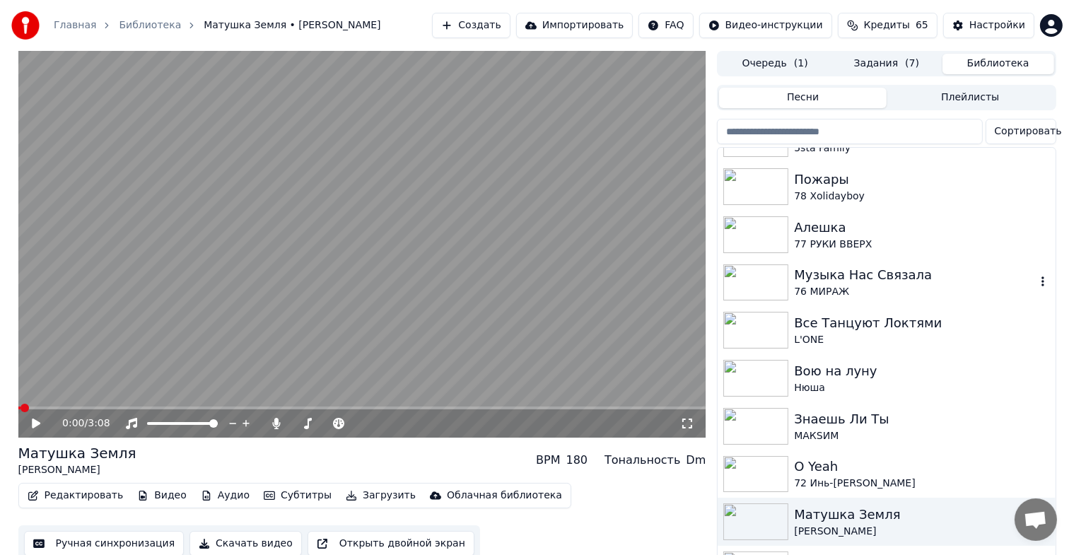
click at [870, 281] on div "Музыка Нас Связала" at bounding box center [914, 275] width 241 height 20
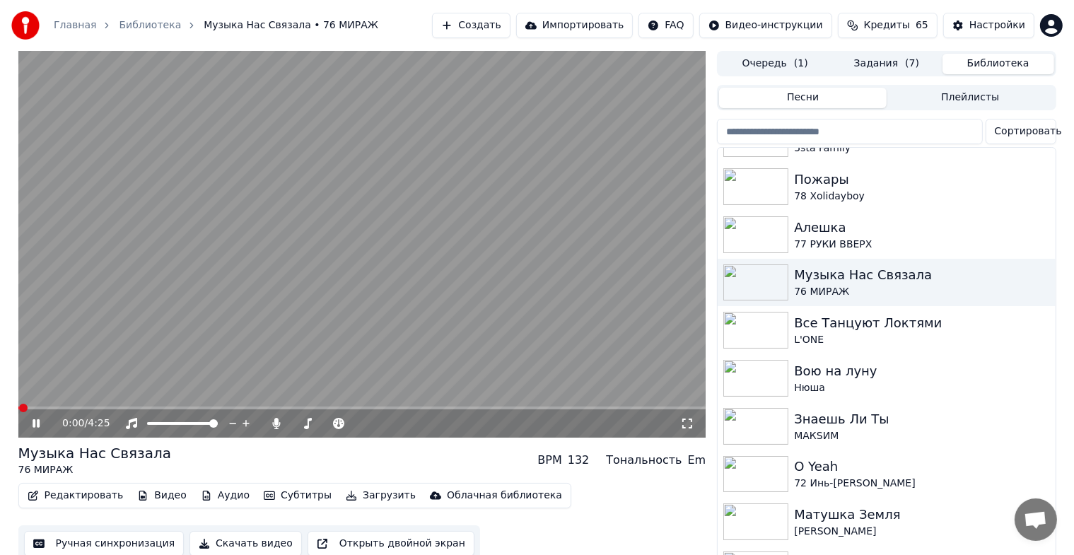
click at [35, 425] on icon at bounding box center [46, 423] width 33 height 11
click at [144, 497] on button "Видео" at bounding box center [162, 496] width 61 height 20
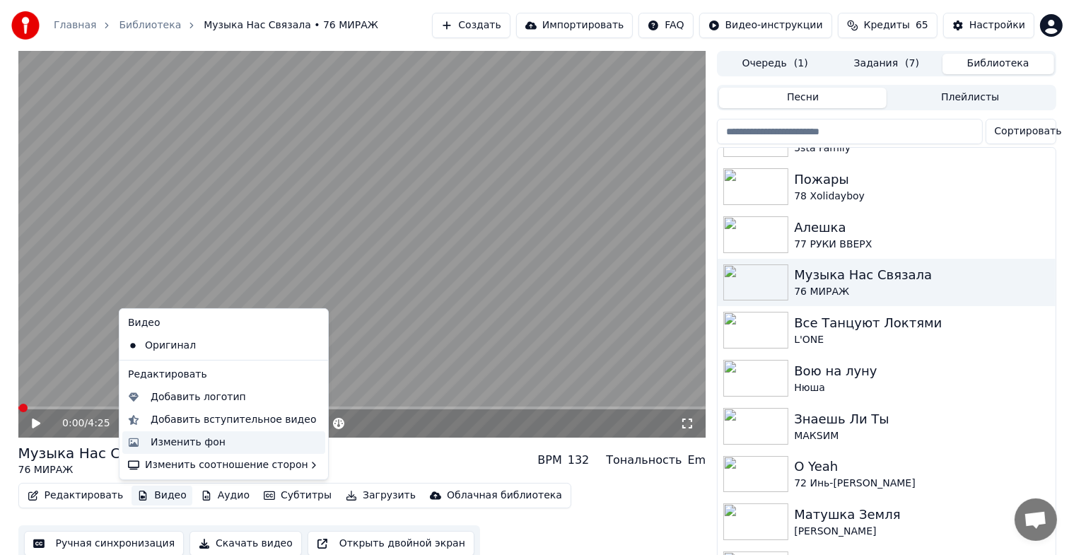
click at [163, 440] on div "Изменить фон" at bounding box center [188, 443] width 75 height 14
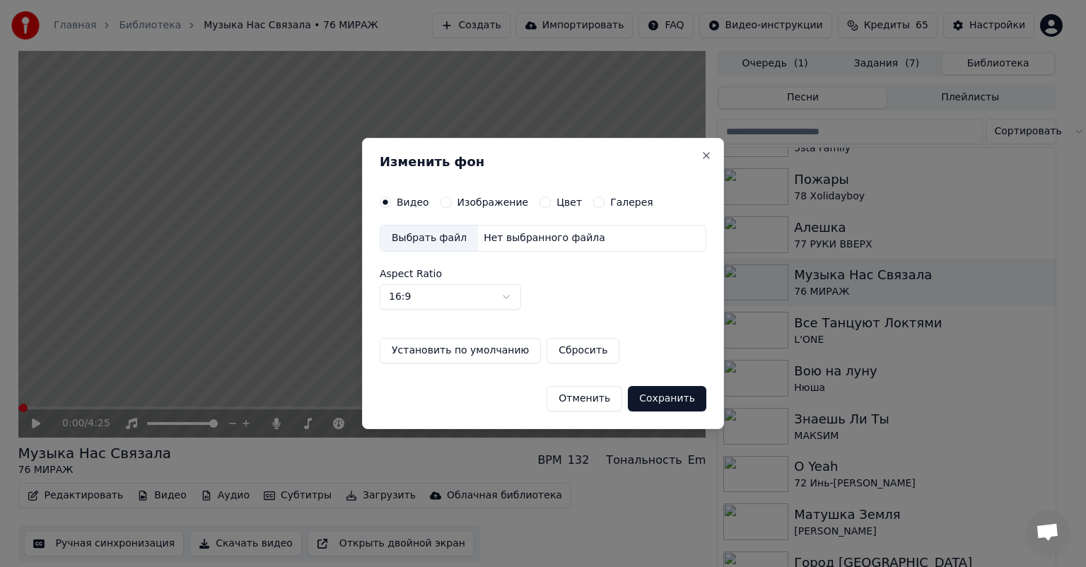
click at [449, 199] on div "Изображение" at bounding box center [484, 202] width 88 height 11
click at [447, 201] on button "Изображение" at bounding box center [445, 202] width 11 height 11
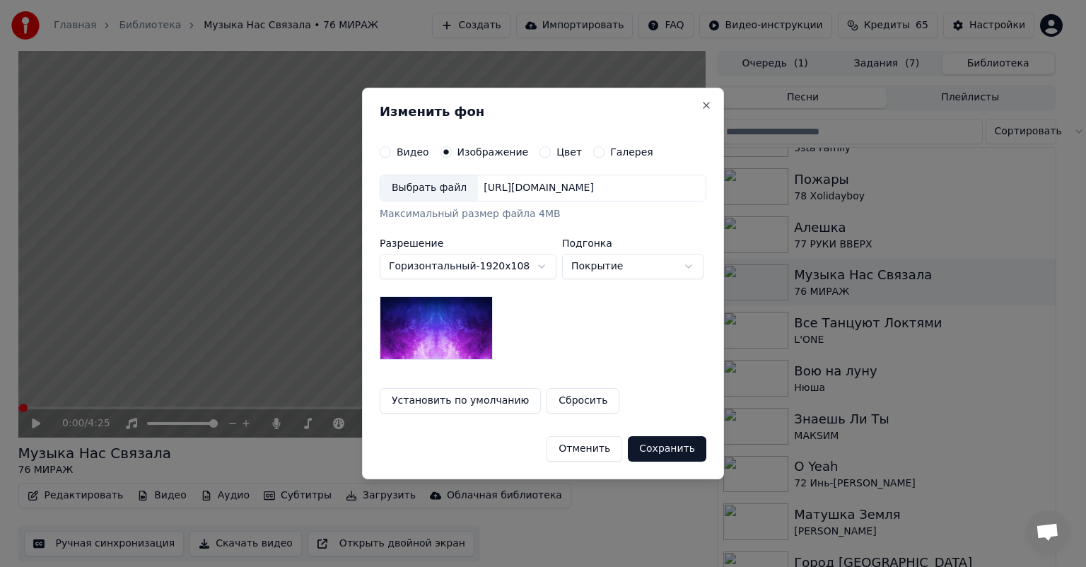
click at [425, 192] on div "Выбрать файл" at bounding box center [429, 187] width 98 height 25
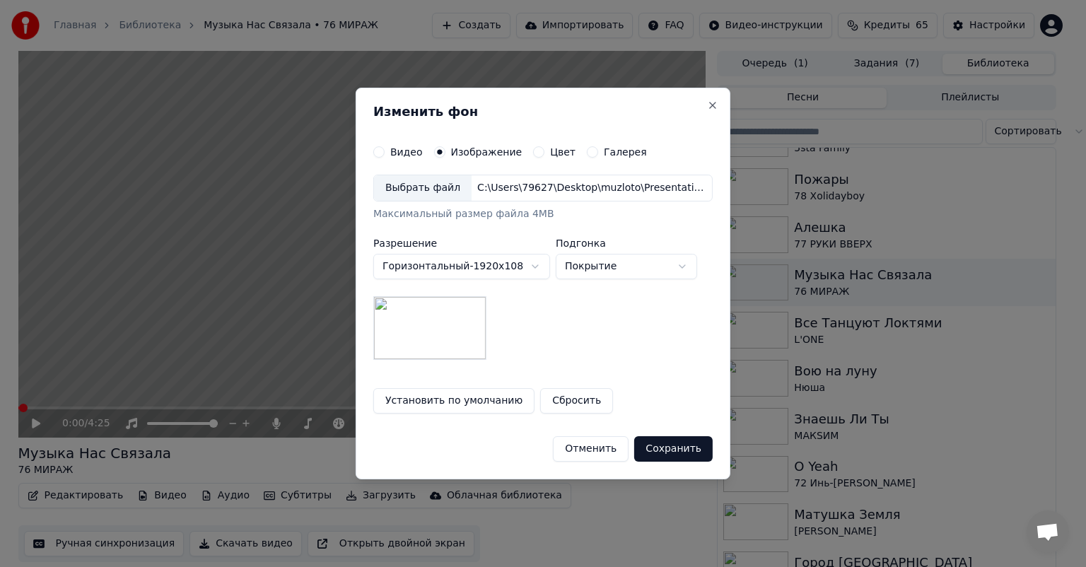
click at [666, 450] on button "Сохранить" at bounding box center [673, 448] width 78 height 25
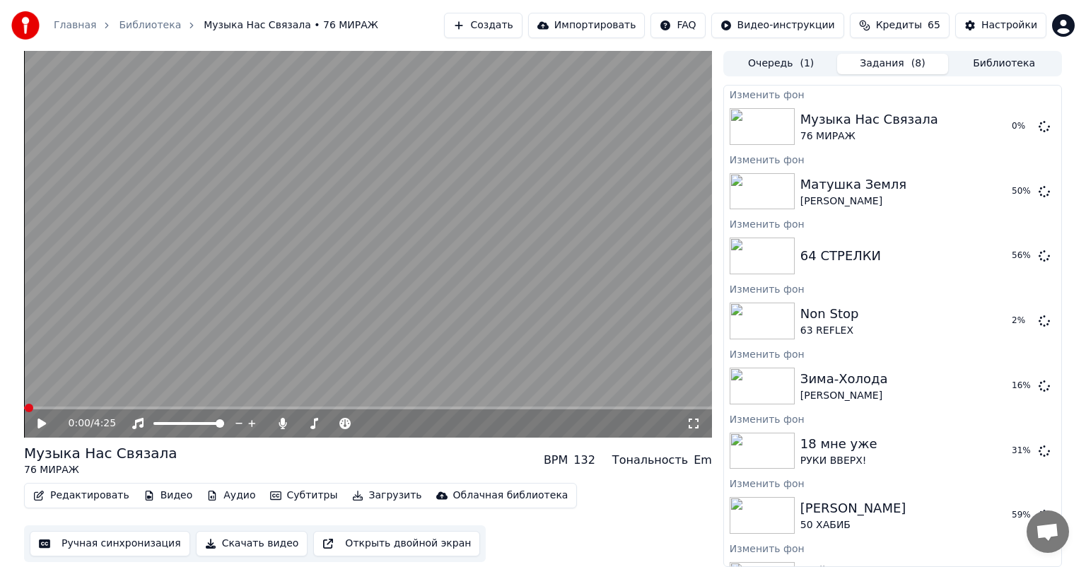
click at [1008, 66] on button "Библиотека" at bounding box center [1004, 64] width 112 height 21
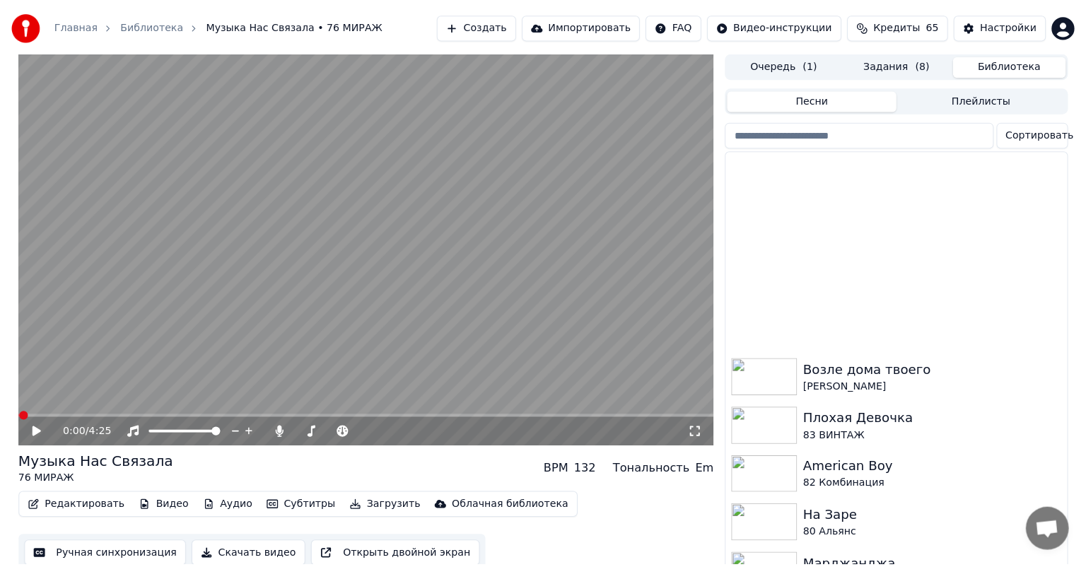
scroll to position [4123, 0]
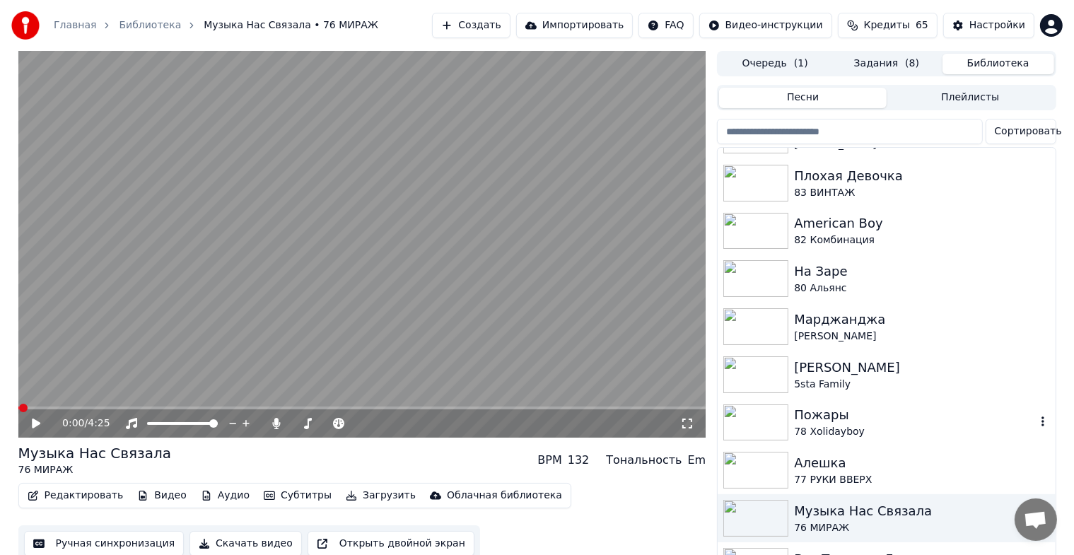
click at [843, 421] on div "Пожары" at bounding box center [914, 415] width 241 height 20
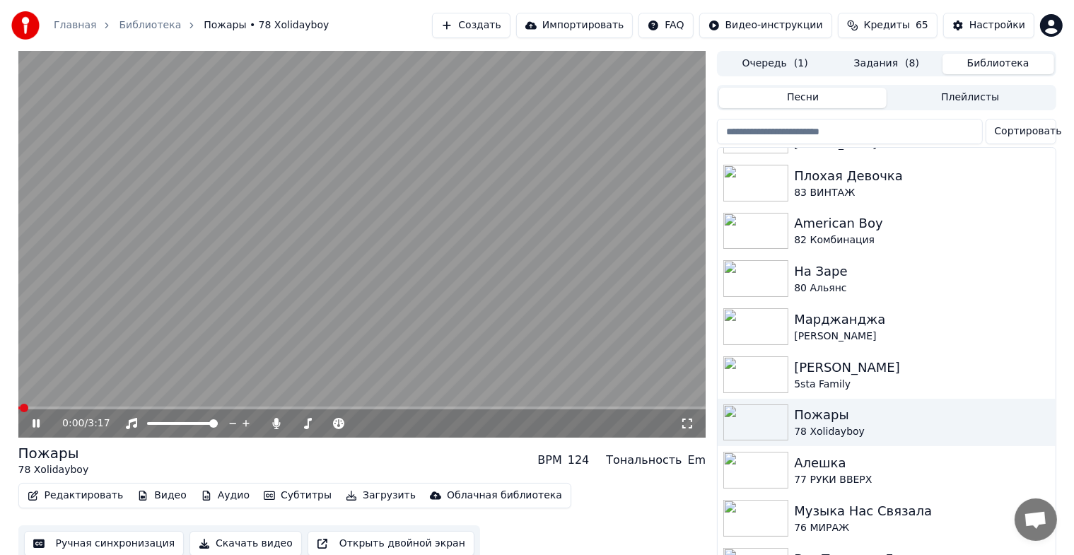
click at [35, 425] on icon at bounding box center [36, 423] width 7 height 8
click at [140, 491] on button "Видео" at bounding box center [162, 496] width 61 height 20
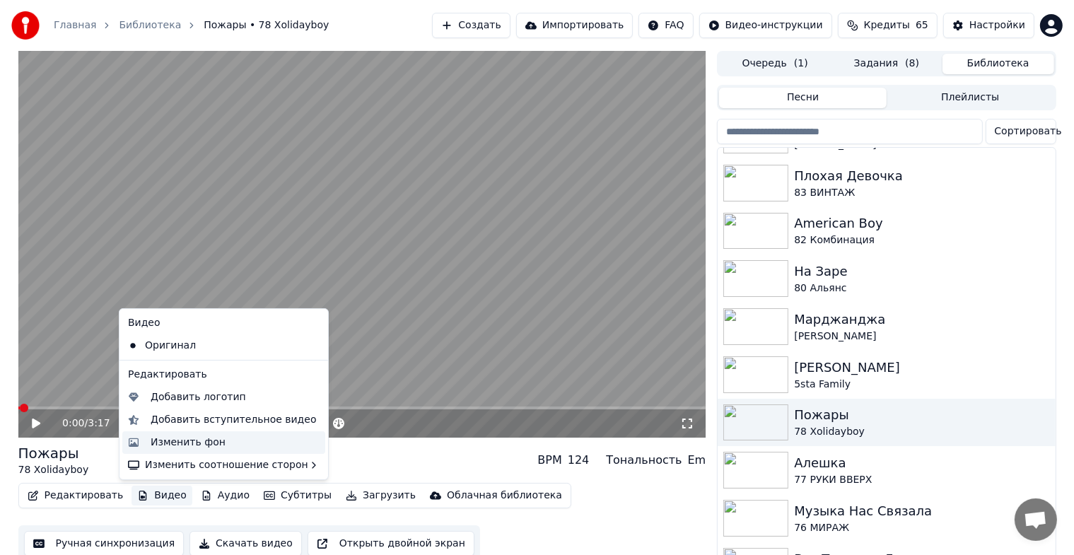
click at [175, 441] on div "Изменить фон" at bounding box center [188, 443] width 75 height 14
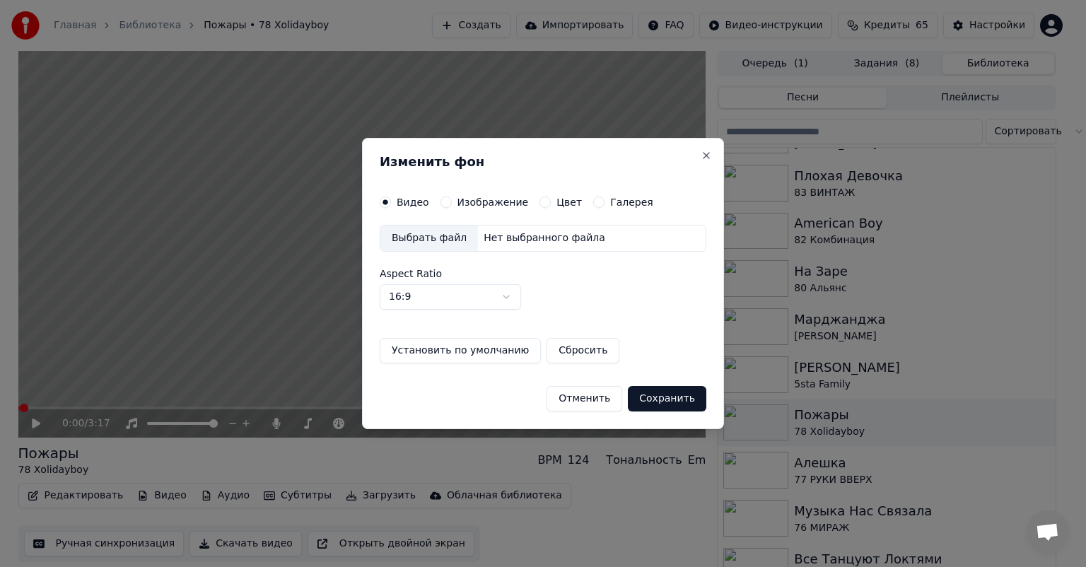
click at [441, 202] on button "Изображение" at bounding box center [445, 202] width 11 height 11
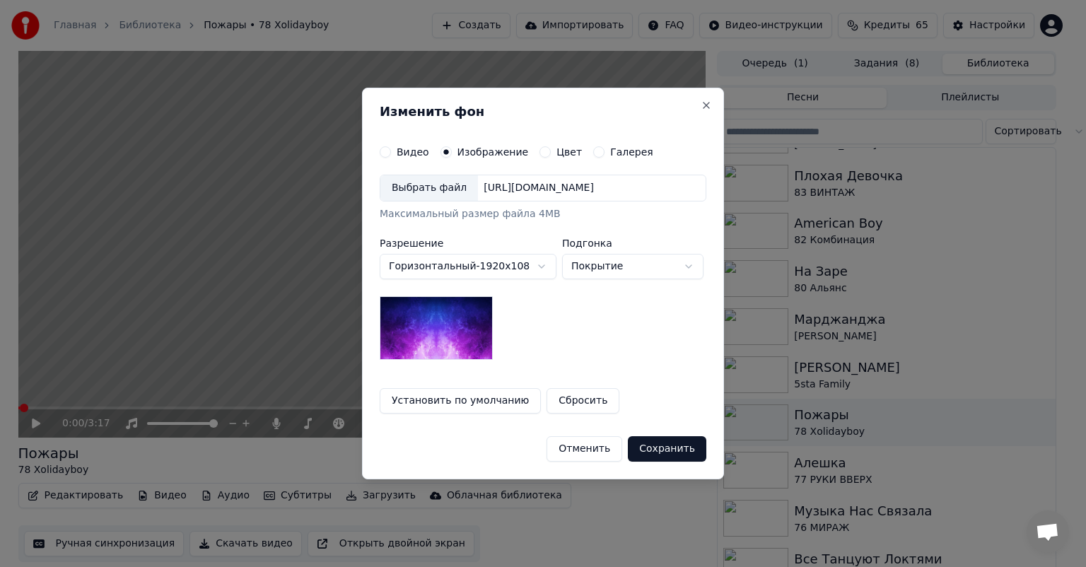
click at [426, 191] on div "Выбрать файл" at bounding box center [429, 187] width 98 height 25
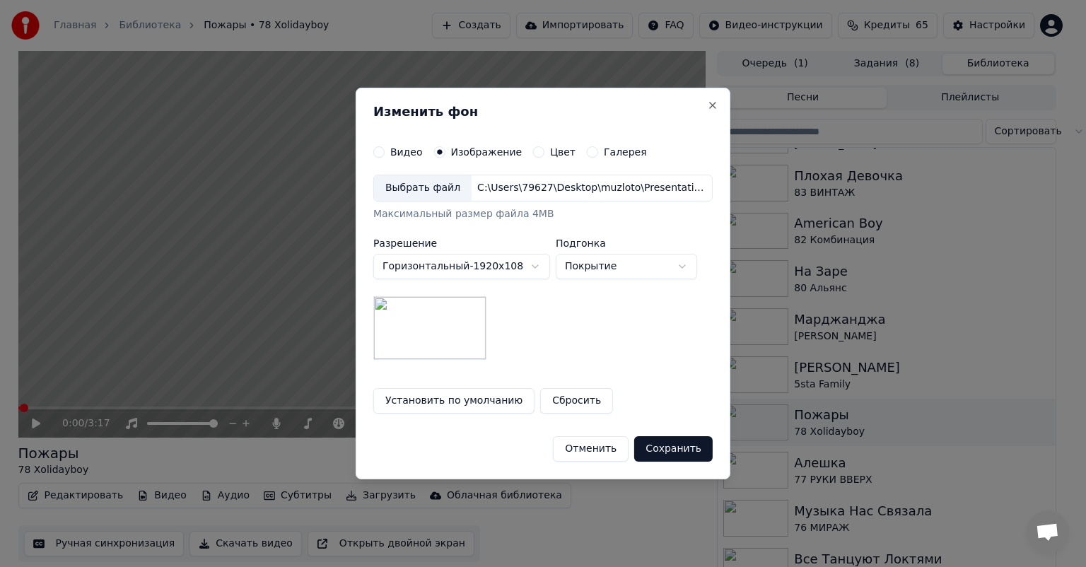
click at [670, 450] on button "Сохранить" at bounding box center [673, 448] width 78 height 25
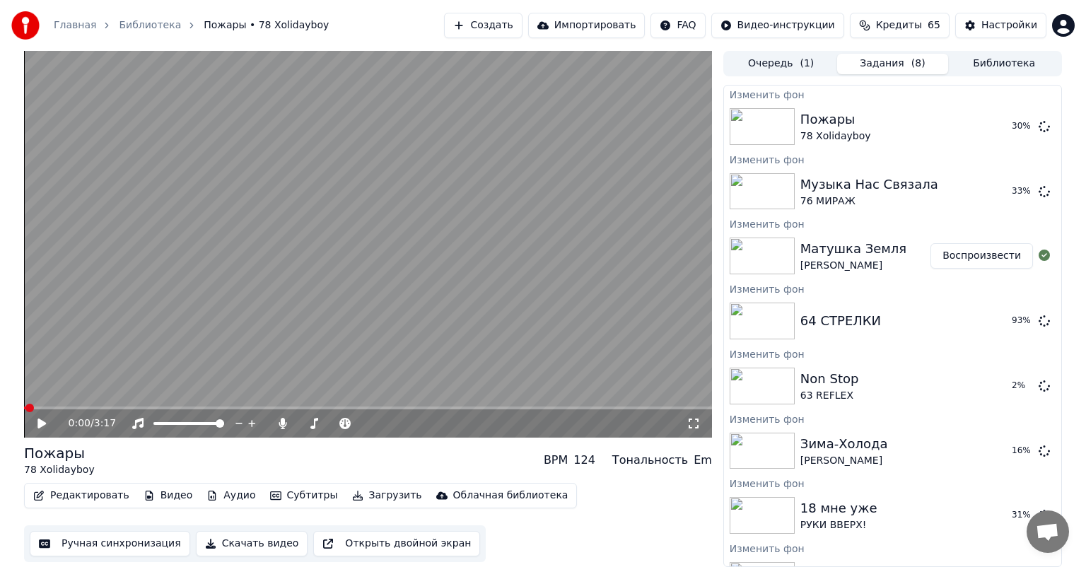
click at [947, 252] on button "Воспроизвести" at bounding box center [981, 255] width 103 height 25
click at [40, 428] on icon at bounding box center [51, 423] width 33 height 11
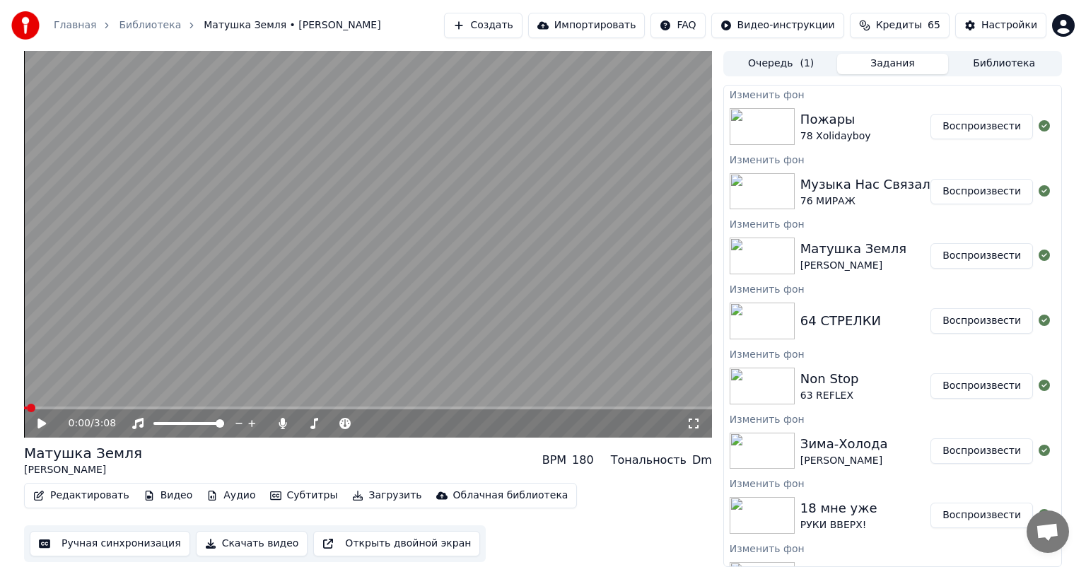
click at [997, 129] on button "Воспроизвести" at bounding box center [981, 126] width 103 height 25
click at [42, 426] on icon at bounding box center [51, 423] width 33 height 11
click at [981, 65] on button "Библиотека" at bounding box center [1004, 64] width 112 height 21
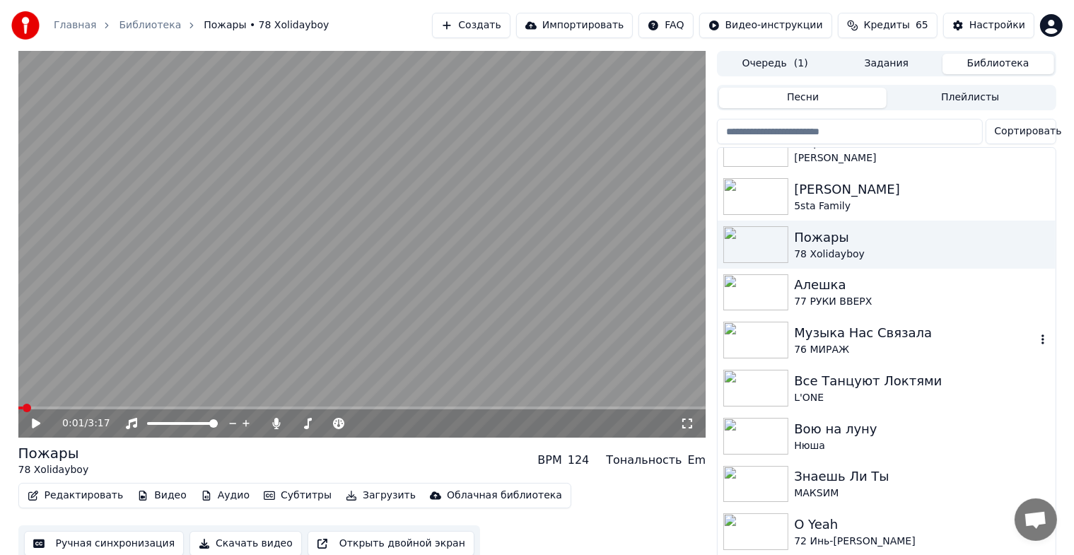
scroll to position [4242, 0]
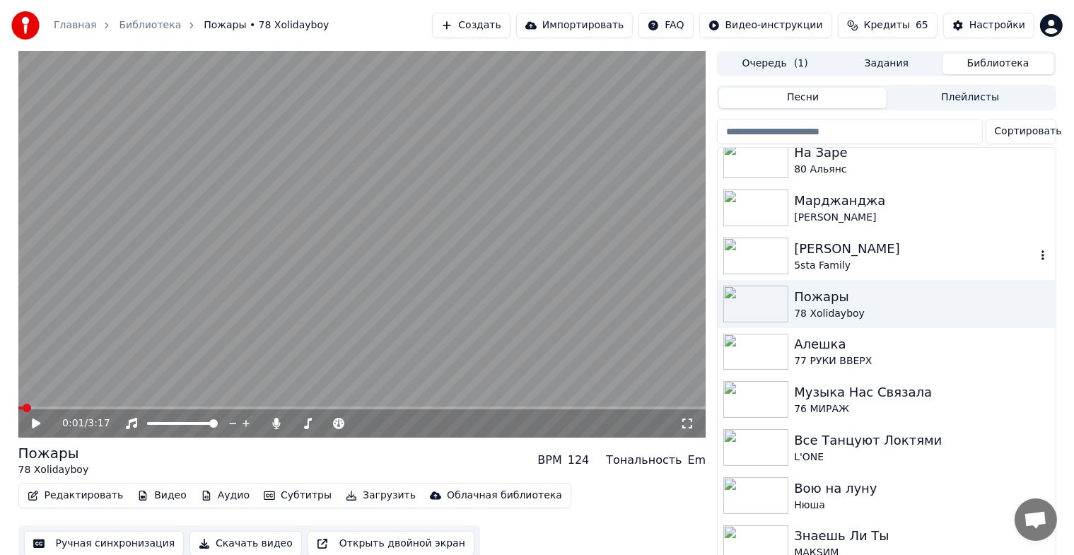
click at [864, 266] on div "5sta Family" at bounding box center [914, 266] width 241 height 14
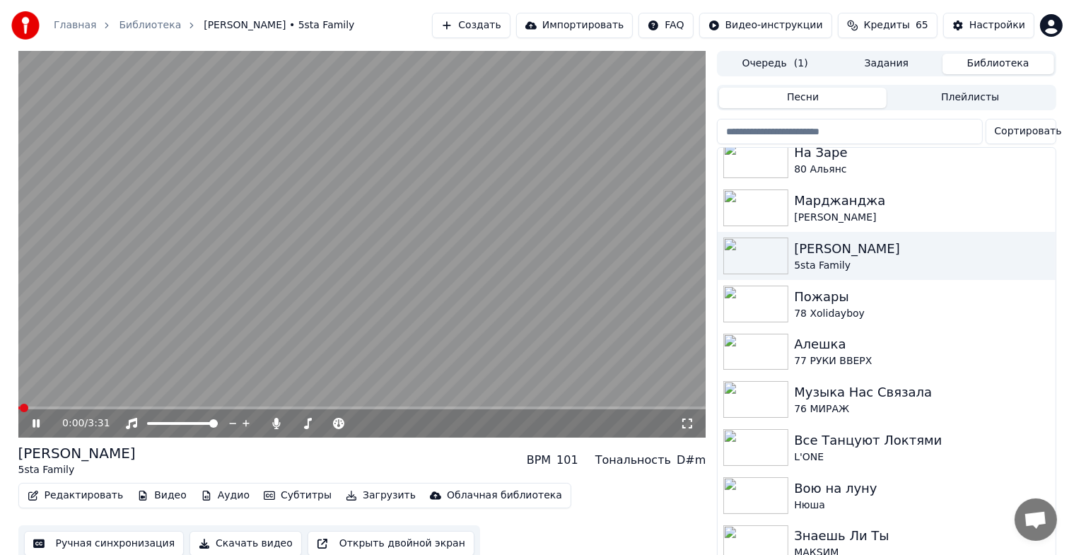
click at [33, 423] on icon at bounding box center [36, 423] width 7 height 8
click at [144, 498] on button "Видео" at bounding box center [162, 496] width 61 height 20
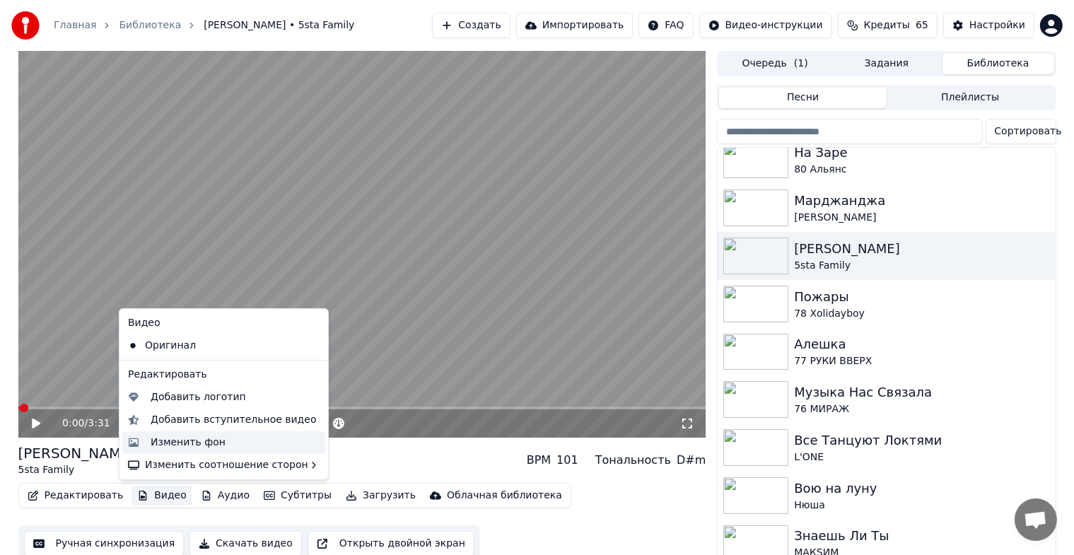
click at [172, 439] on div "Изменить фон" at bounding box center [188, 443] width 75 height 14
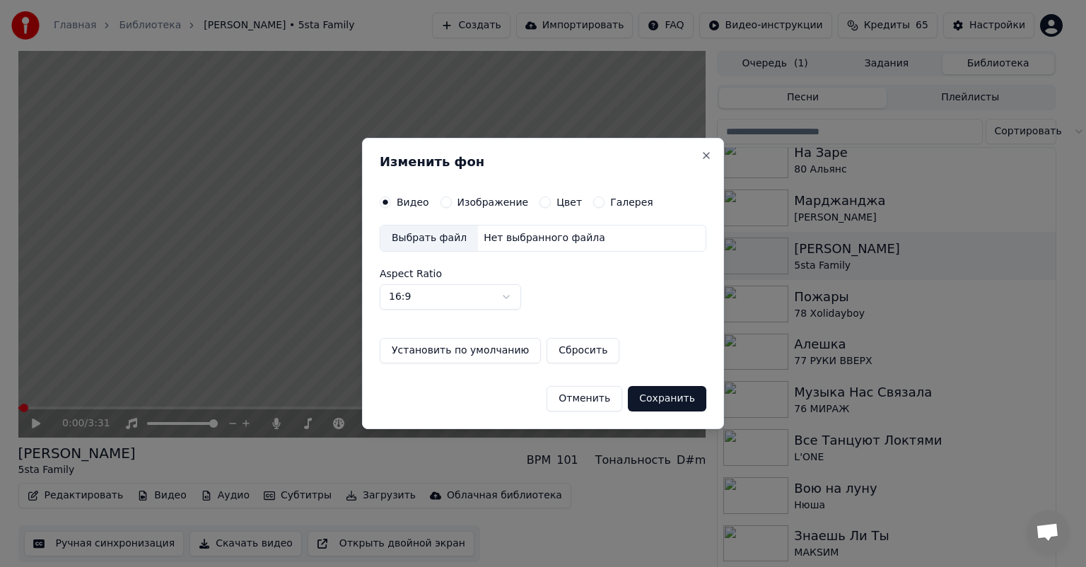
click at [442, 200] on button "Изображение" at bounding box center [445, 202] width 11 height 11
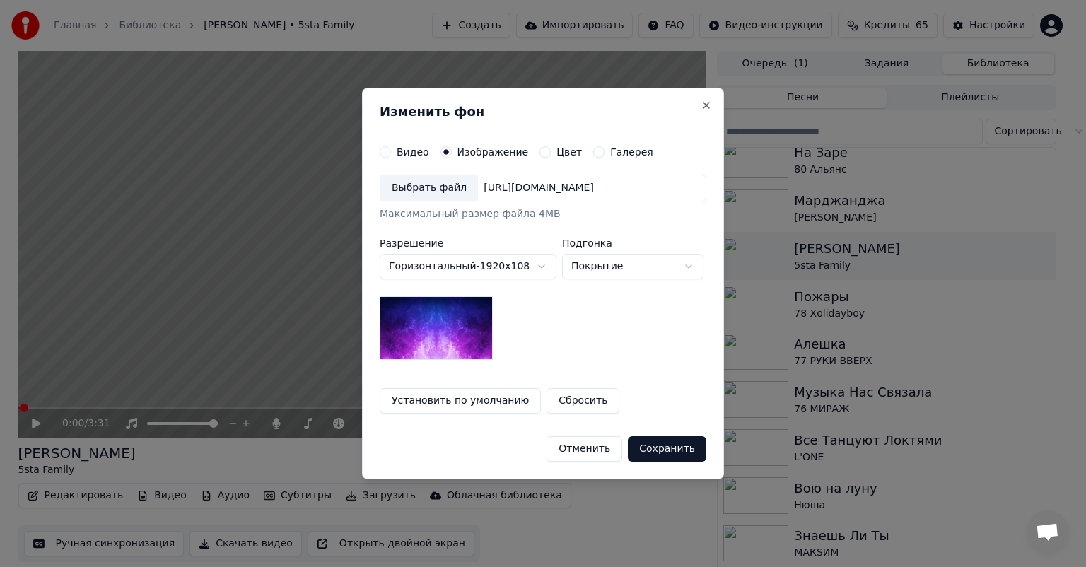
click at [418, 192] on div "Выбрать файл" at bounding box center [429, 187] width 98 height 25
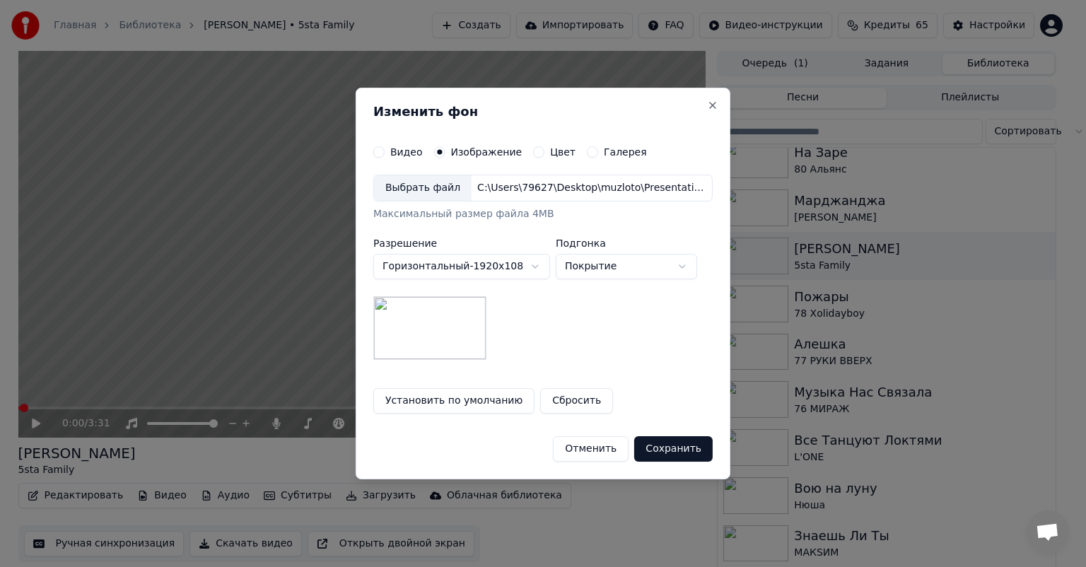
click at [683, 446] on button "Сохранить" at bounding box center [673, 448] width 78 height 25
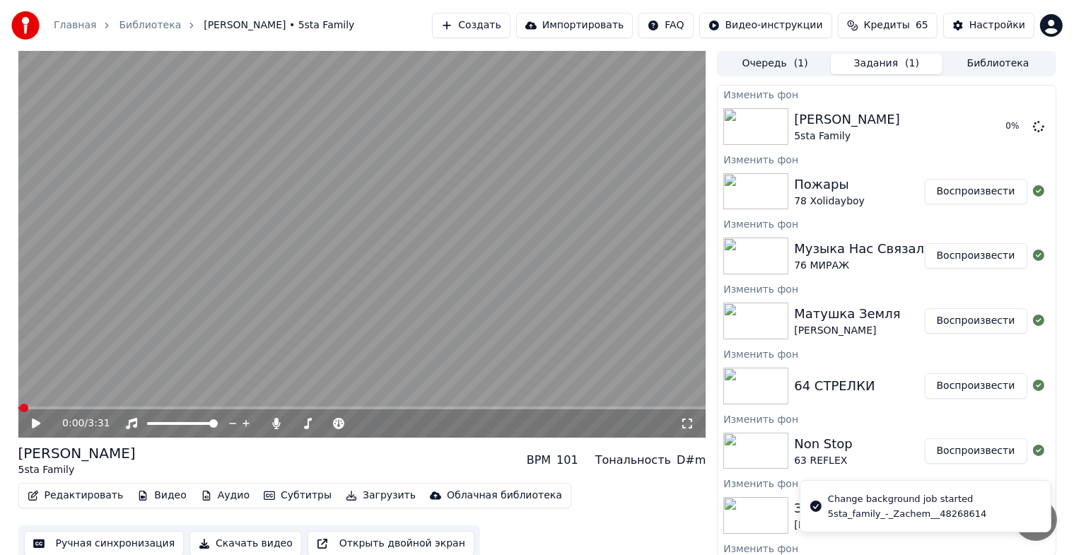
click at [981, 61] on button "Библиотека" at bounding box center [998, 64] width 112 height 21
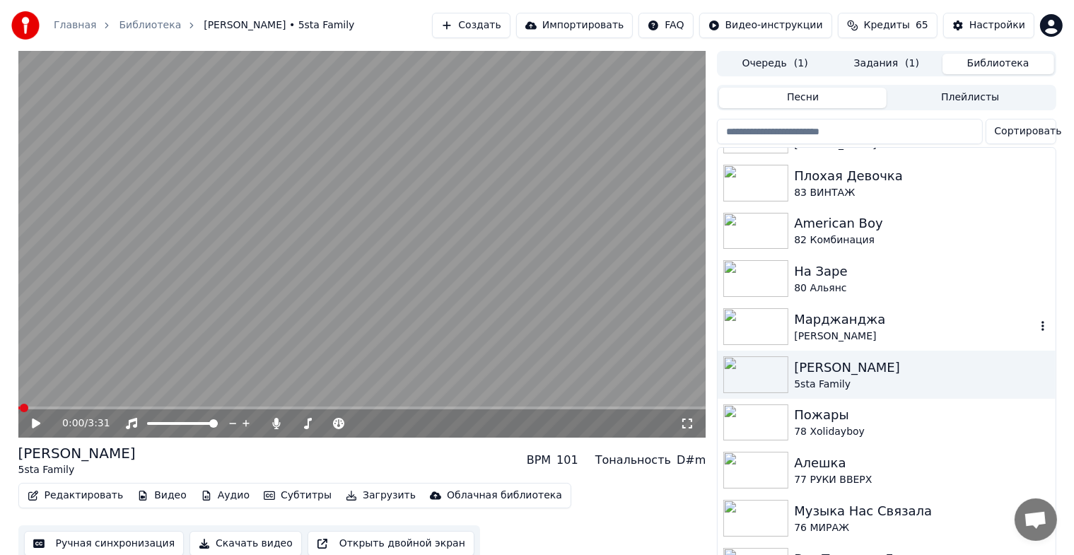
scroll to position [4006, 0]
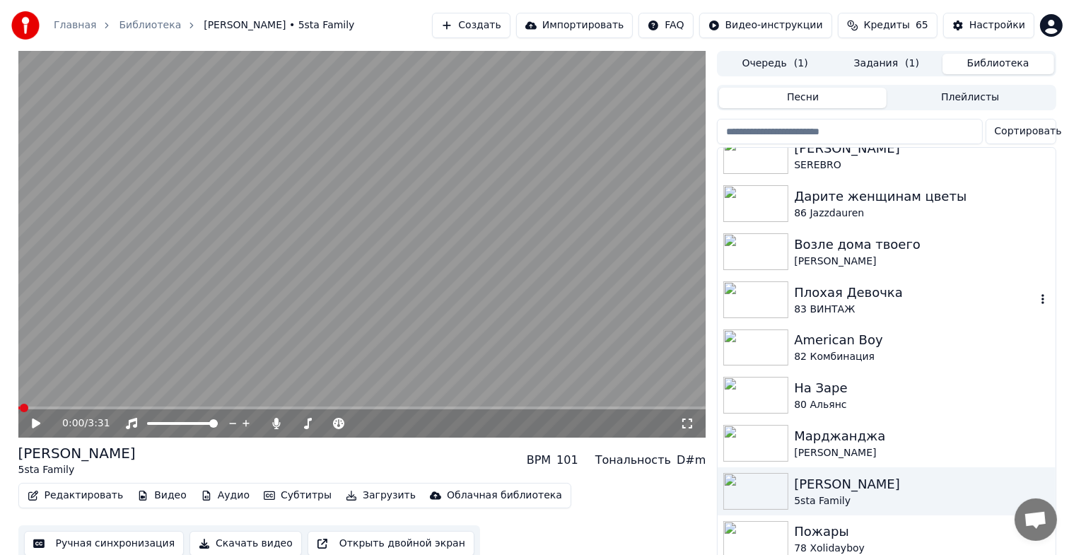
click at [871, 305] on div "83 ВИНТАЖ" at bounding box center [914, 310] width 241 height 14
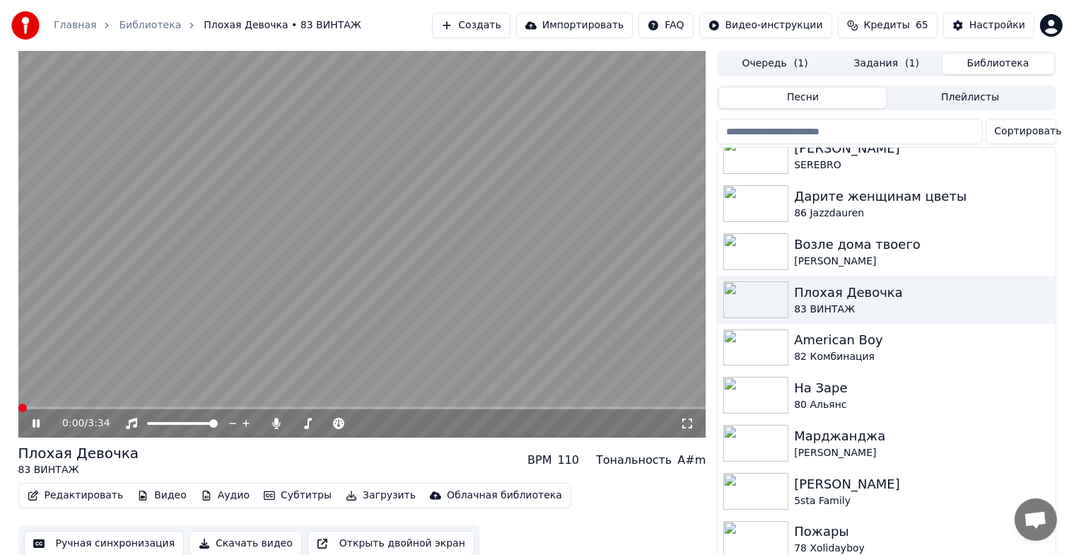
click at [35, 424] on icon at bounding box center [36, 423] width 7 height 8
click at [139, 498] on button "Видео" at bounding box center [162, 496] width 61 height 20
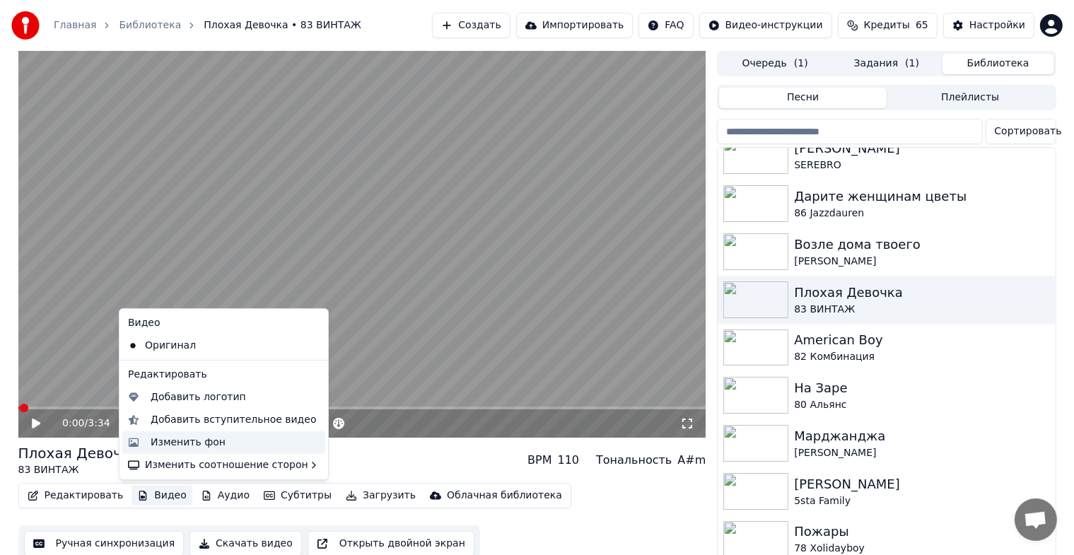
click at [171, 444] on div "Изменить фон" at bounding box center [188, 443] width 75 height 14
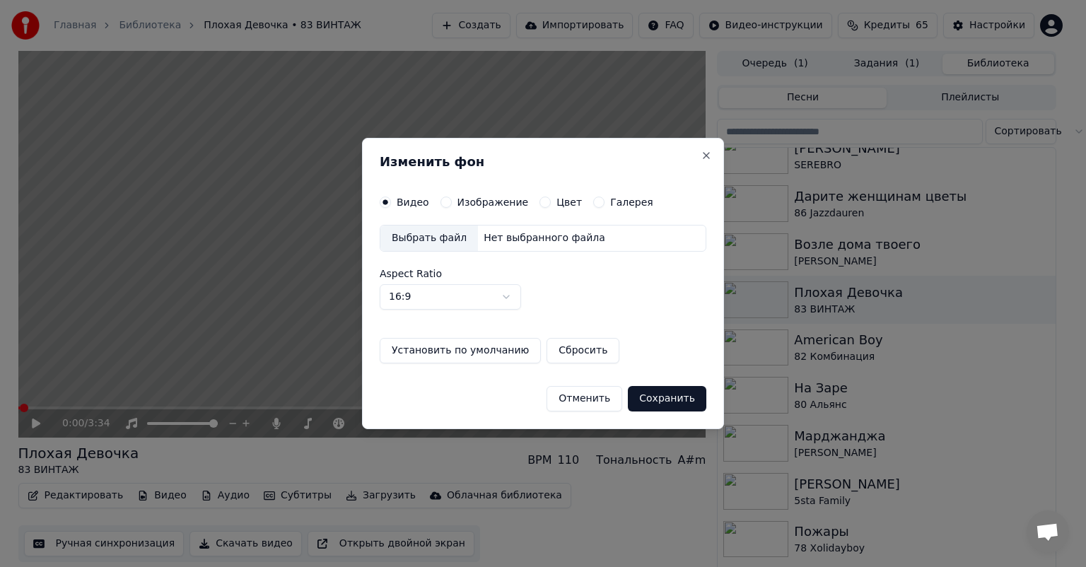
click at [442, 205] on button "Изображение" at bounding box center [445, 202] width 11 height 11
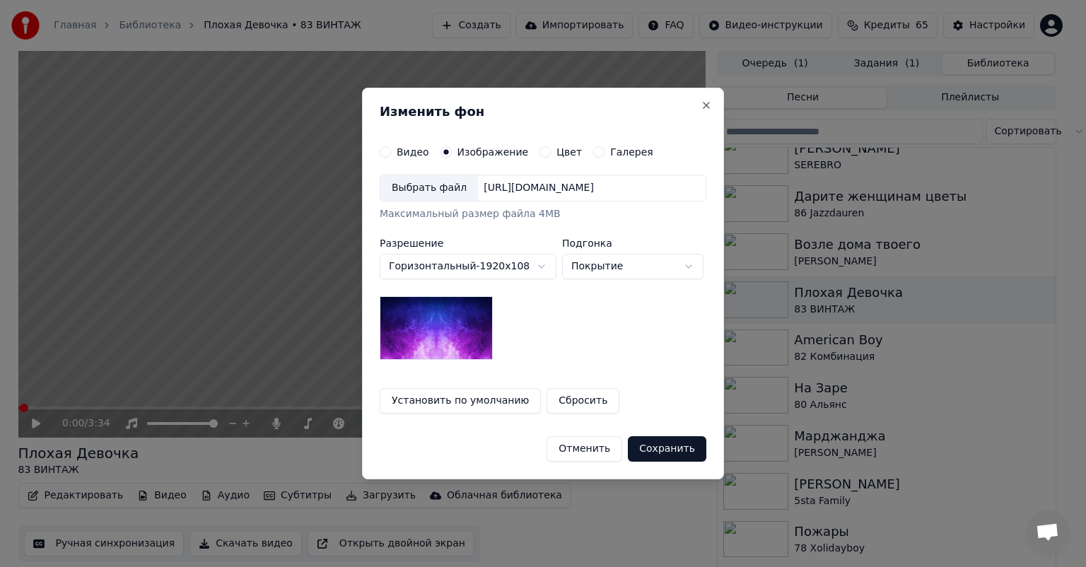
click at [424, 192] on div "Выбрать файл" at bounding box center [429, 187] width 98 height 25
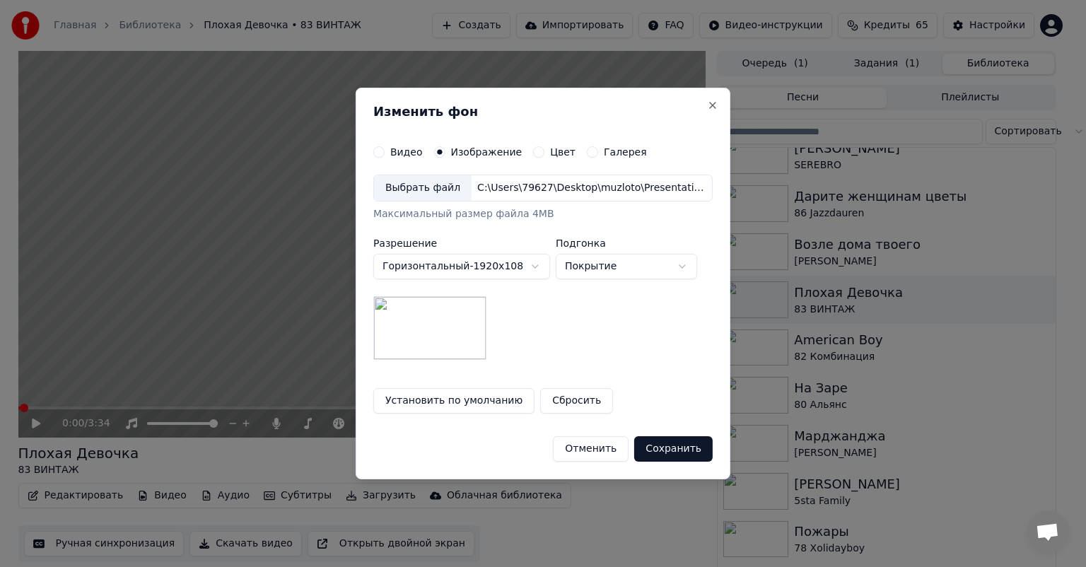
click at [667, 445] on button "Сохранить" at bounding box center [673, 448] width 78 height 25
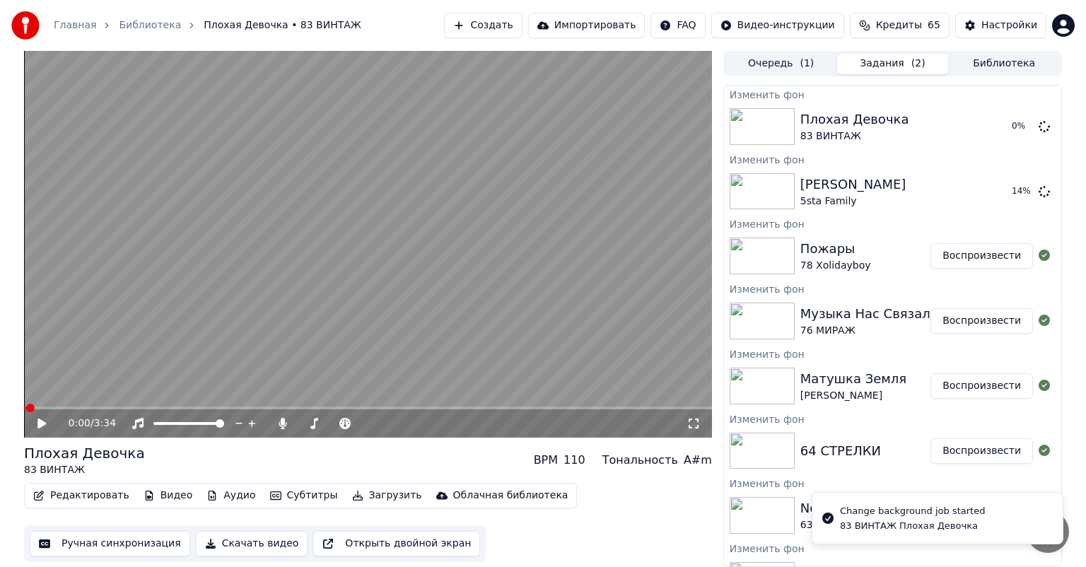
click at [988, 64] on button "Библиотека" at bounding box center [1004, 64] width 112 height 21
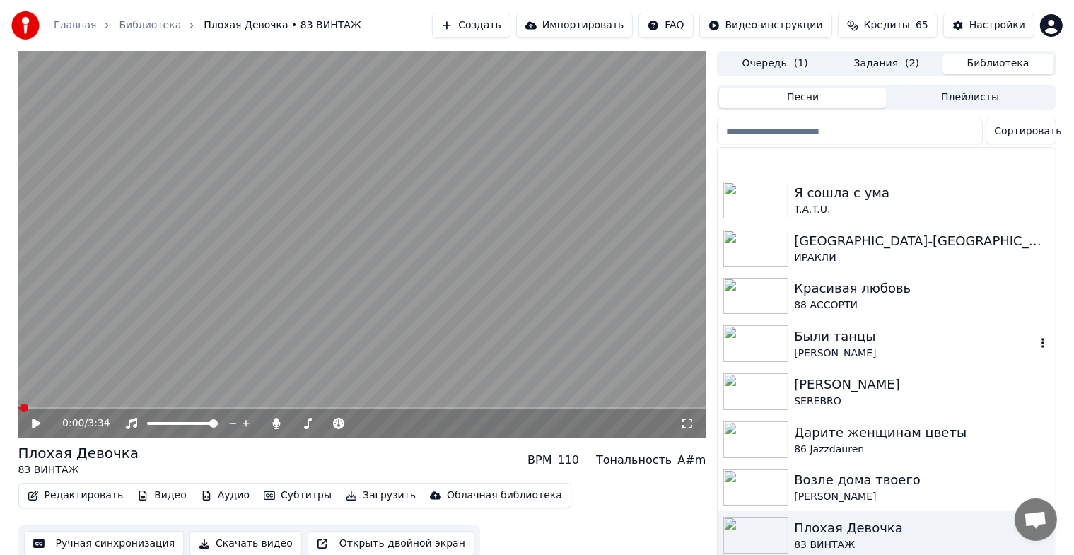
scroll to position [3889, 0]
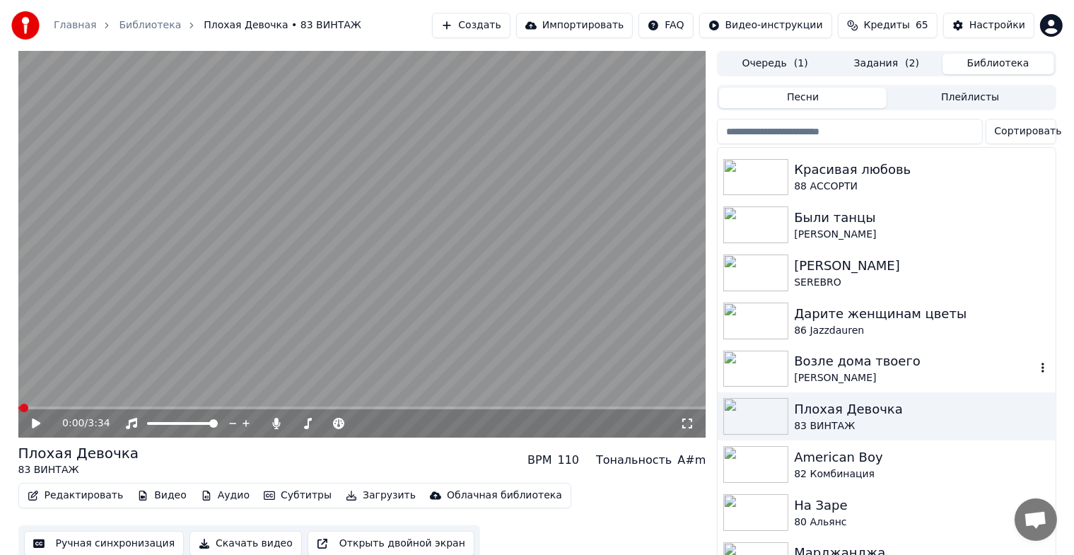
click at [851, 362] on div "Возле дома твоего" at bounding box center [914, 361] width 241 height 20
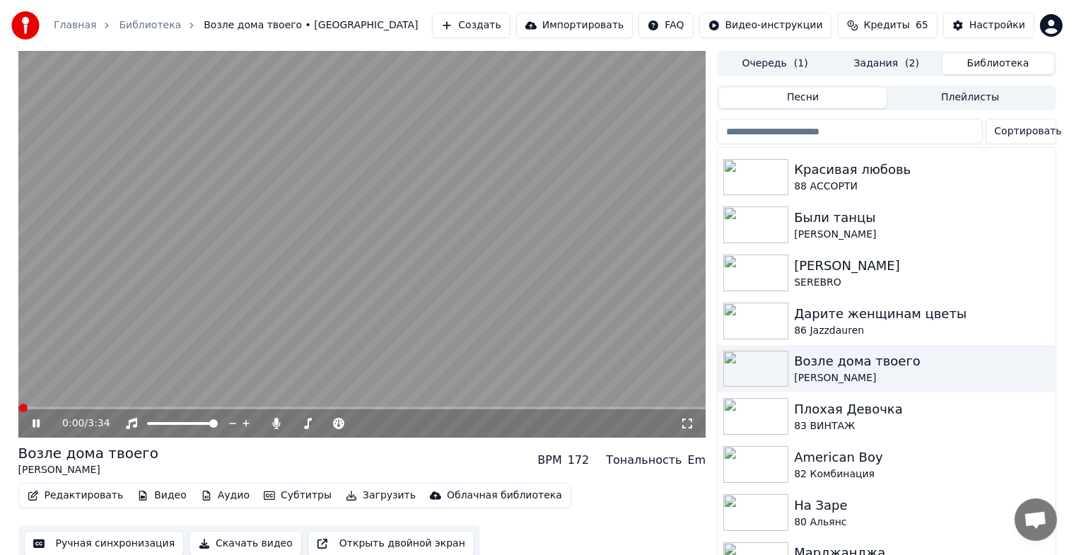
click at [31, 423] on icon at bounding box center [46, 423] width 33 height 11
click at [144, 492] on button "Видео" at bounding box center [162, 496] width 61 height 20
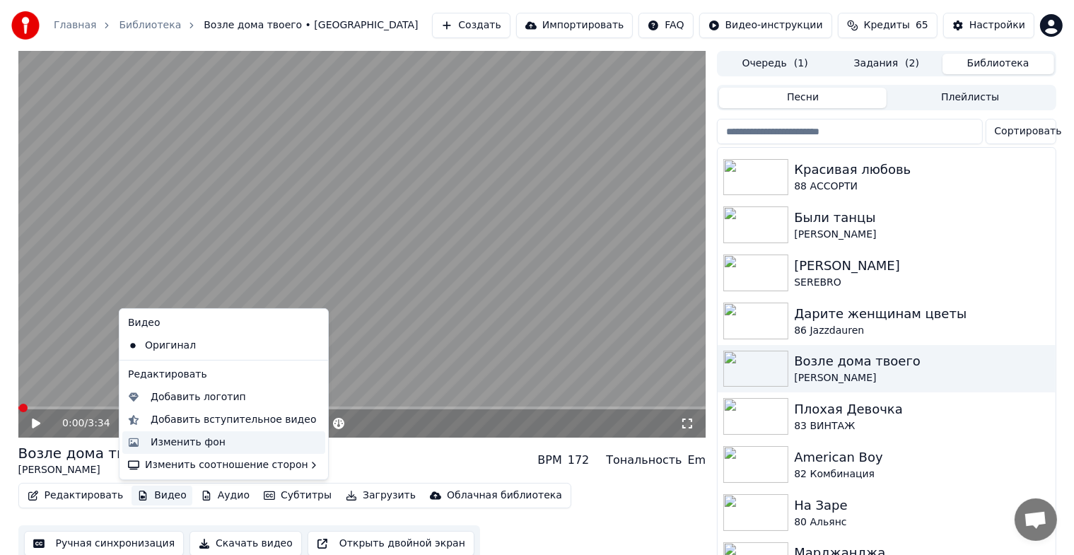
click at [182, 438] on div "Изменить фон" at bounding box center [188, 443] width 75 height 14
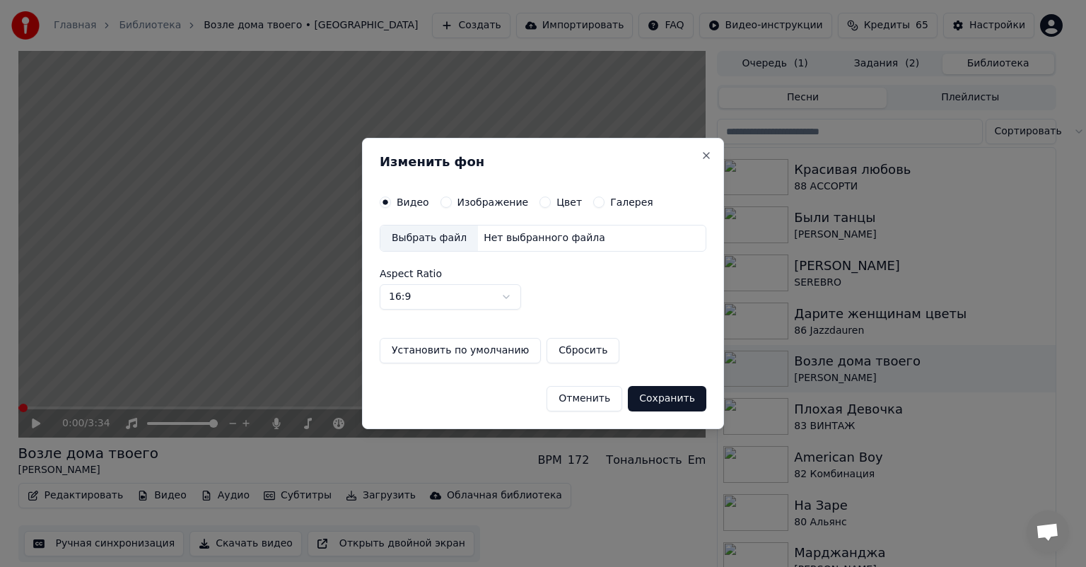
click at [443, 202] on button "Изображение" at bounding box center [445, 202] width 11 height 11
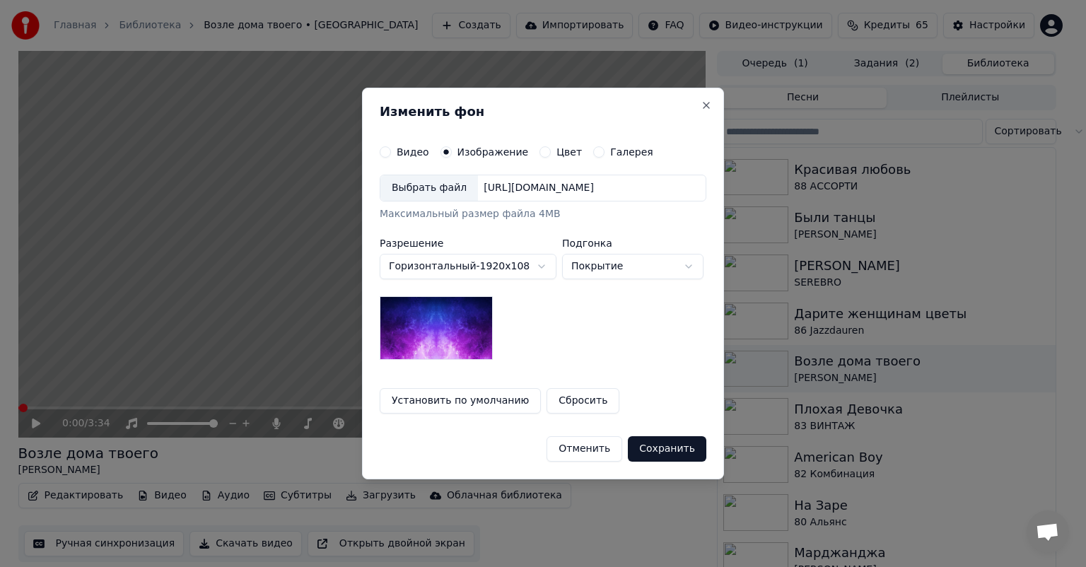
click at [429, 194] on div "Выбрать файл" at bounding box center [429, 187] width 98 height 25
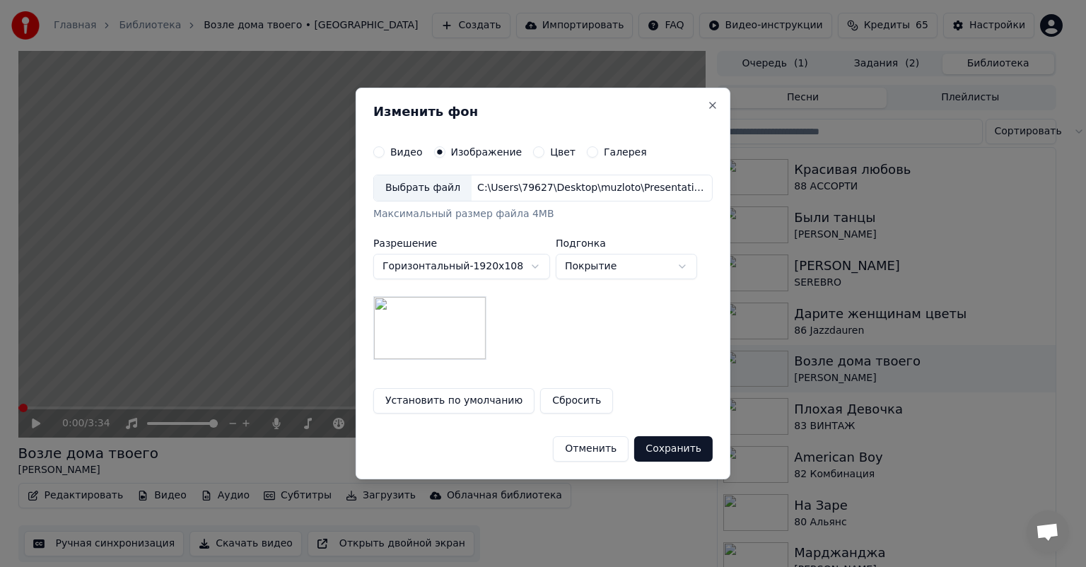
click at [665, 444] on button "Сохранить" at bounding box center [673, 448] width 78 height 25
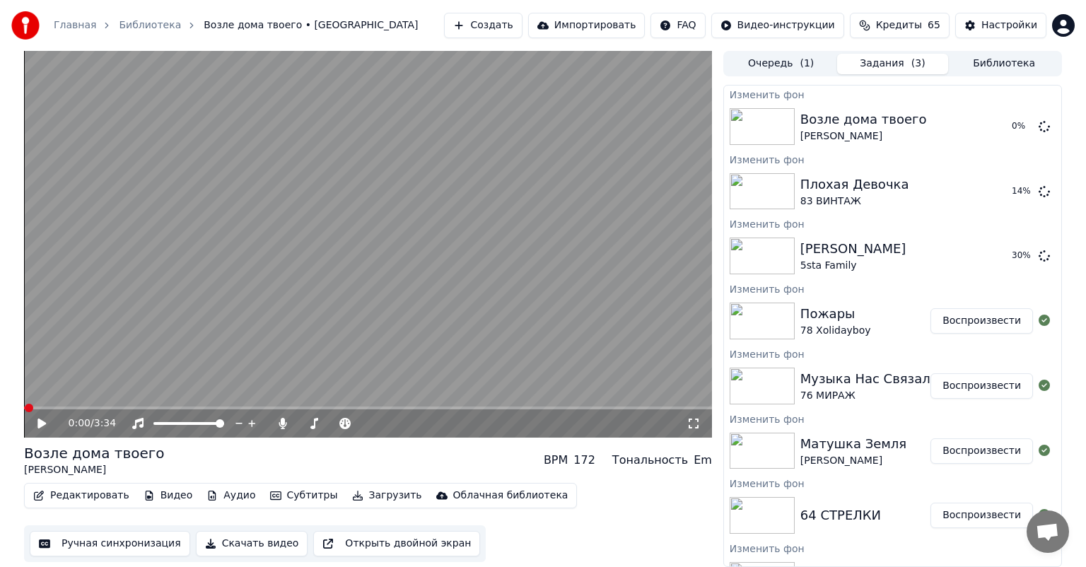
click at [980, 60] on button "Библиотека" at bounding box center [1004, 64] width 112 height 21
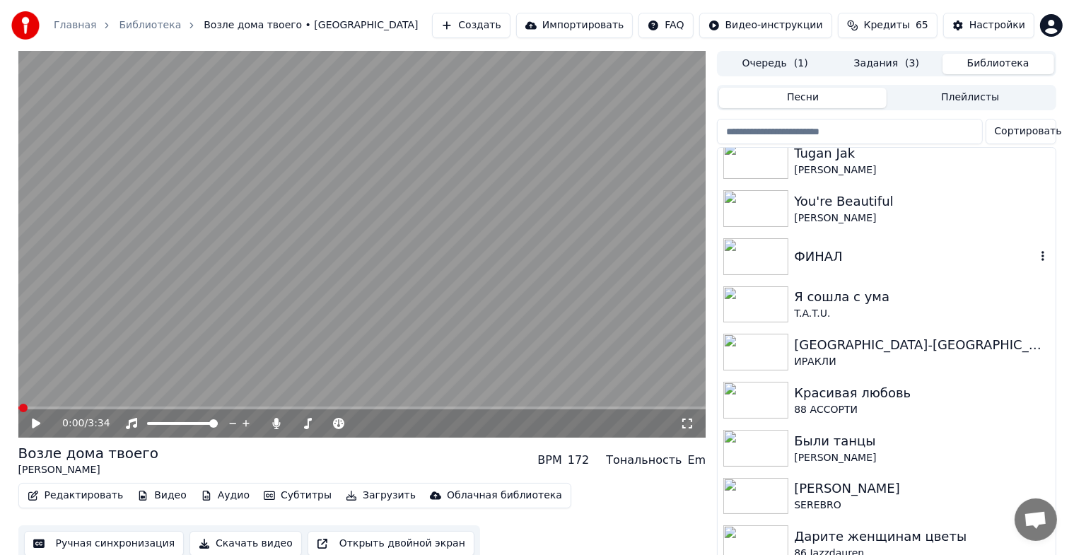
scroll to position [3770, 0]
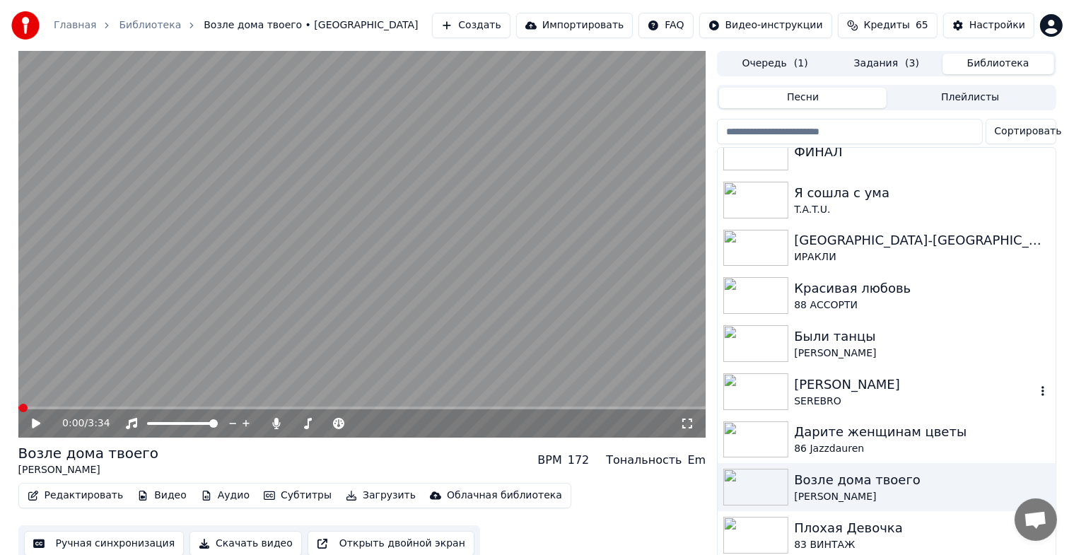
click at [845, 387] on div "[PERSON_NAME]" at bounding box center [914, 385] width 241 height 20
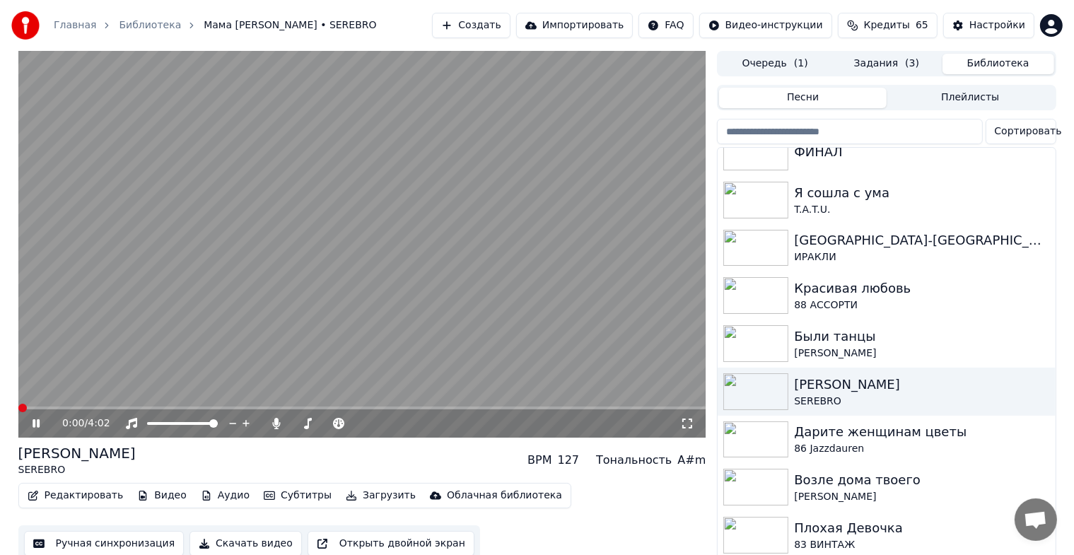
click at [36, 424] on icon at bounding box center [46, 423] width 33 height 11
click at [150, 501] on button "Видео" at bounding box center [162, 496] width 61 height 20
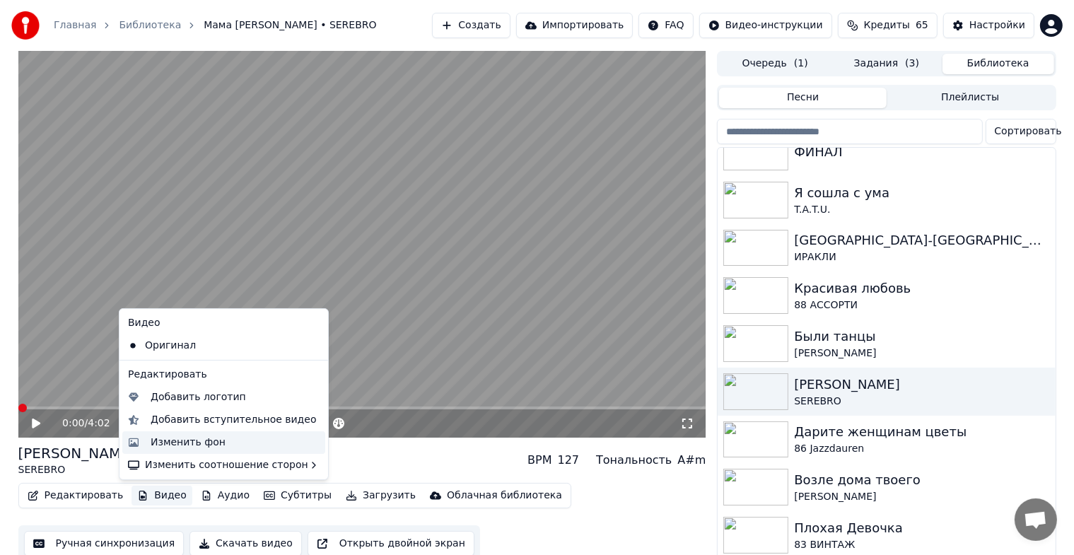
click at [185, 445] on div "Изменить фон" at bounding box center [188, 443] width 75 height 14
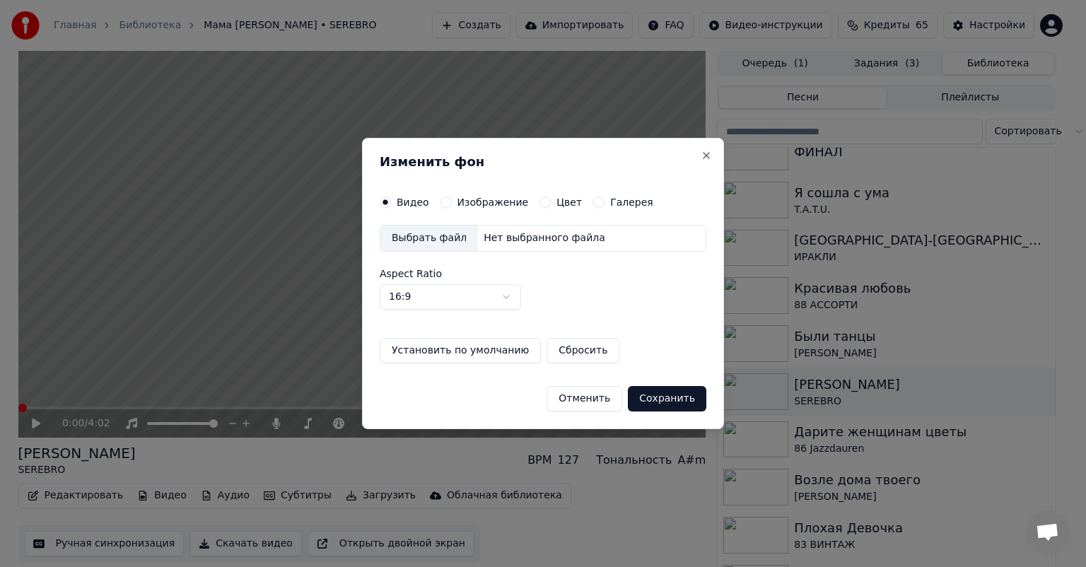
click at [443, 203] on button "Изображение" at bounding box center [445, 202] width 11 height 11
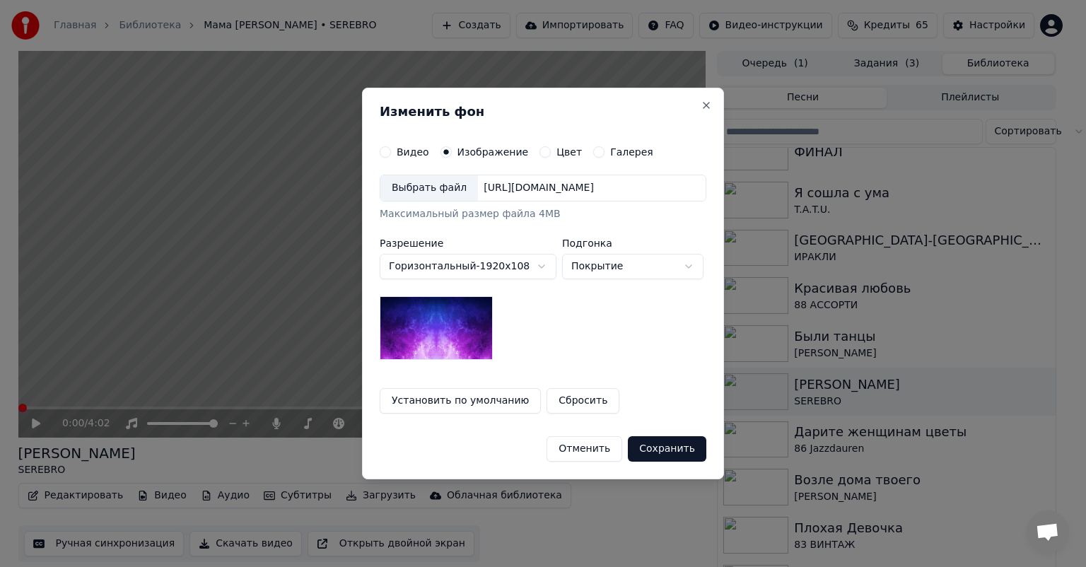
click at [421, 192] on div "Выбрать файл" at bounding box center [429, 187] width 98 height 25
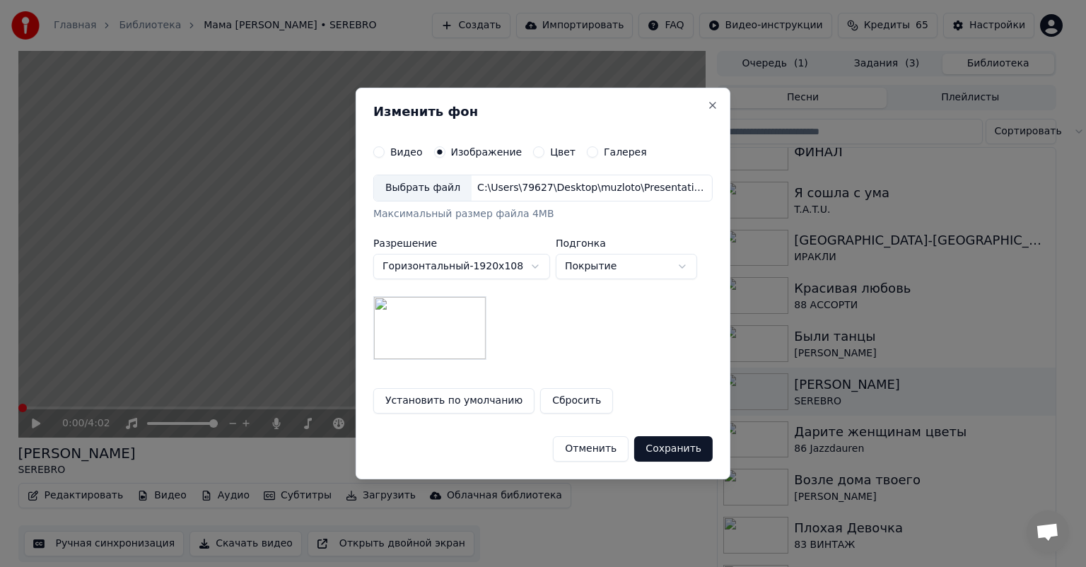
click at [674, 448] on button "Сохранить" at bounding box center [673, 448] width 78 height 25
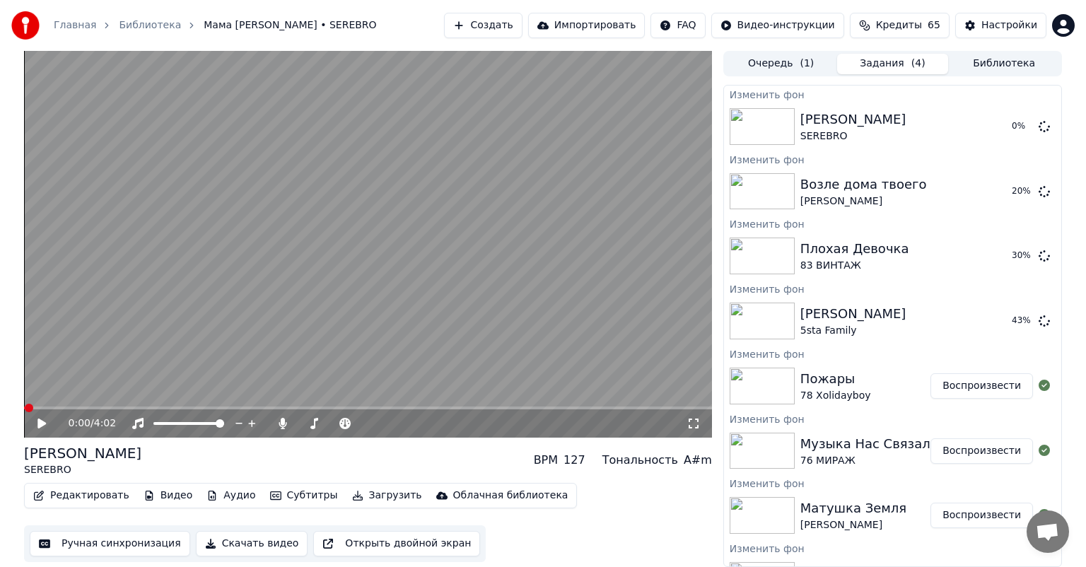
click at [1008, 65] on button "Библиотека" at bounding box center [1004, 64] width 112 height 21
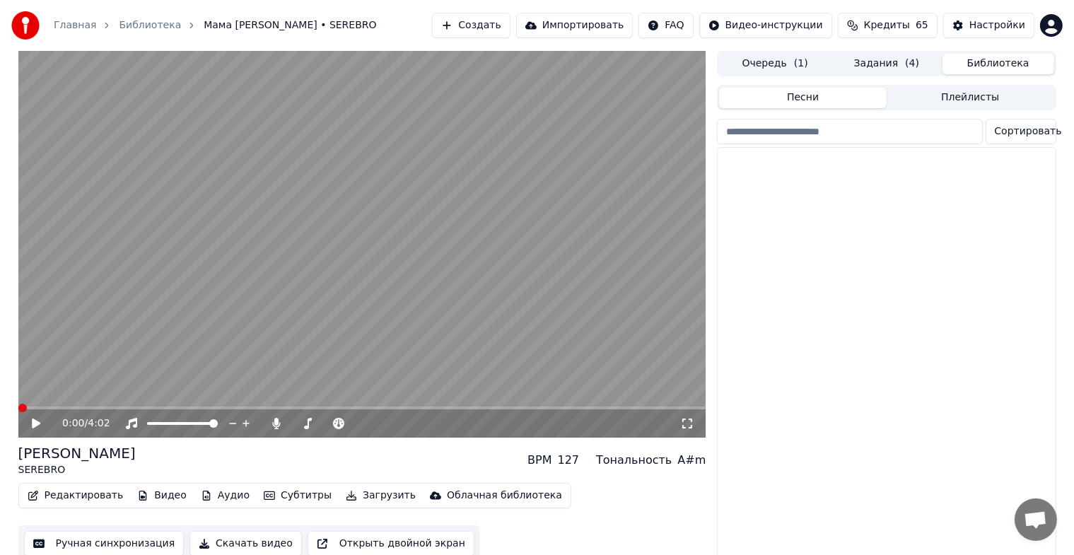
scroll to position [7423, 0]
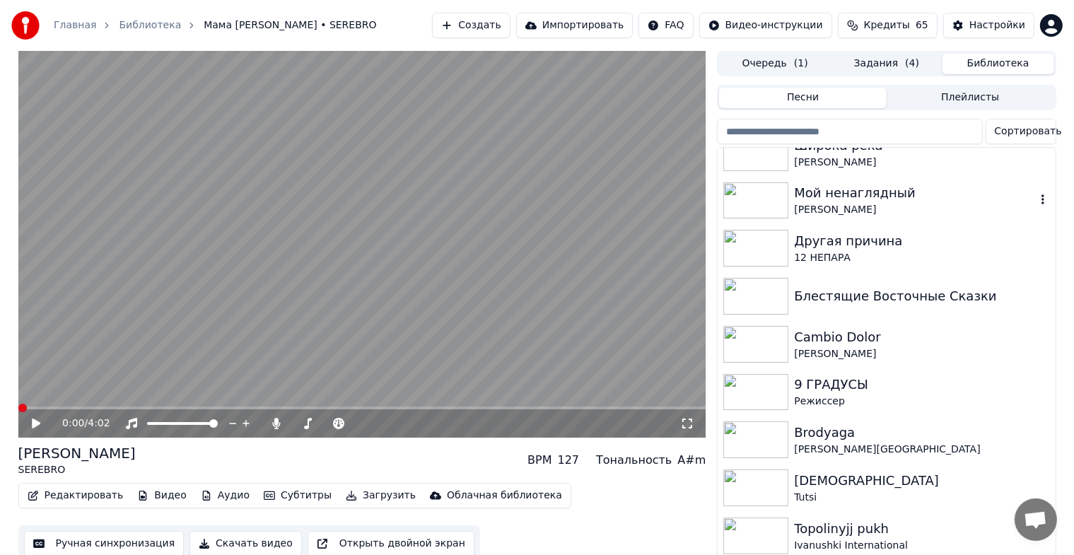
click at [814, 127] on input "search" at bounding box center [849, 131] width 265 height 25
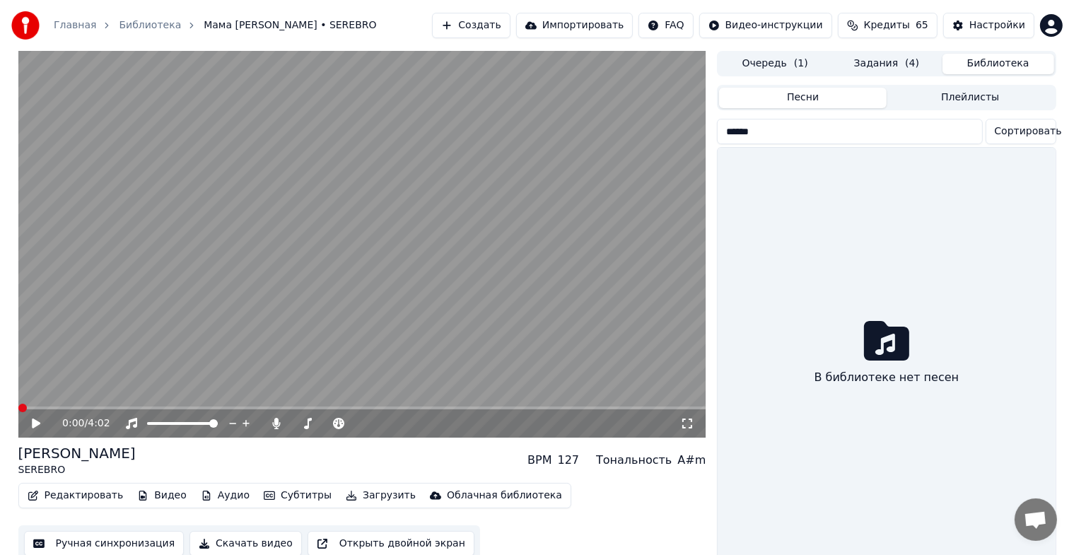
type input "*******"
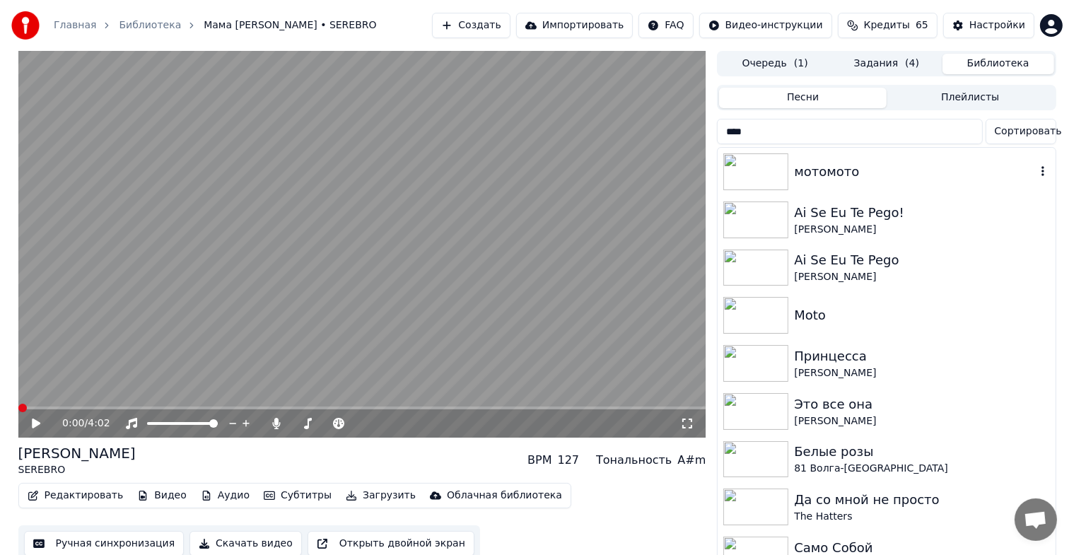
type input "*****"
click at [951, 98] on button "Плейлисты" at bounding box center [971, 98] width 168 height 21
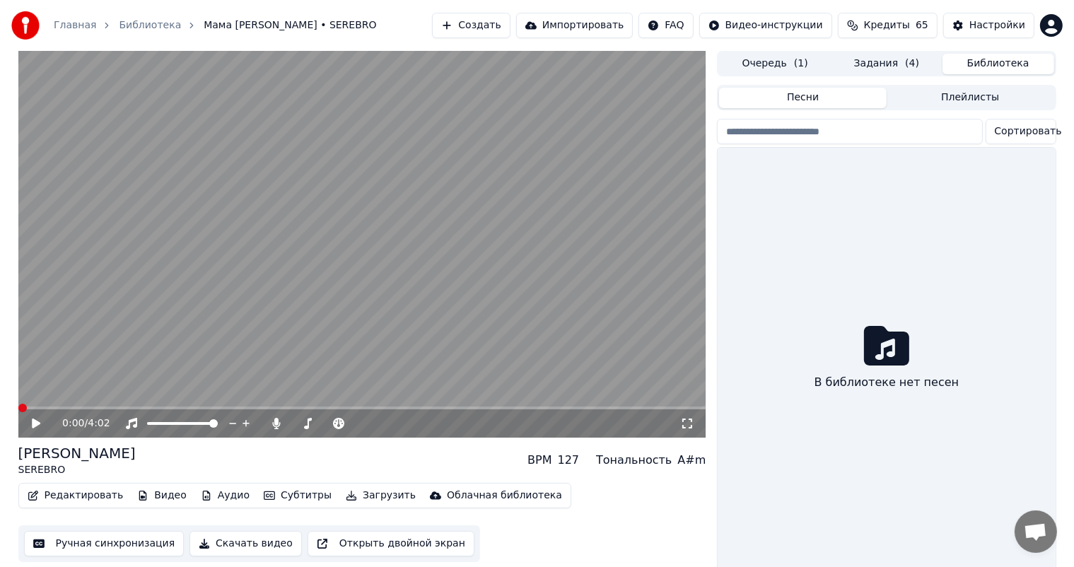
click at [817, 94] on button "Песни" at bounding box center [803, 98] width 168 height 21
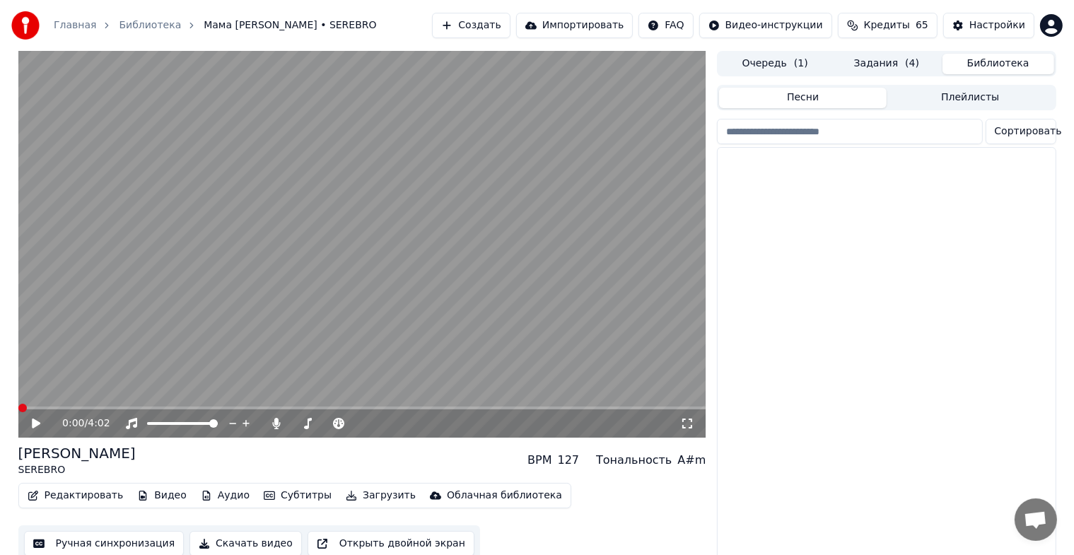
scroll to position [3653, 0]
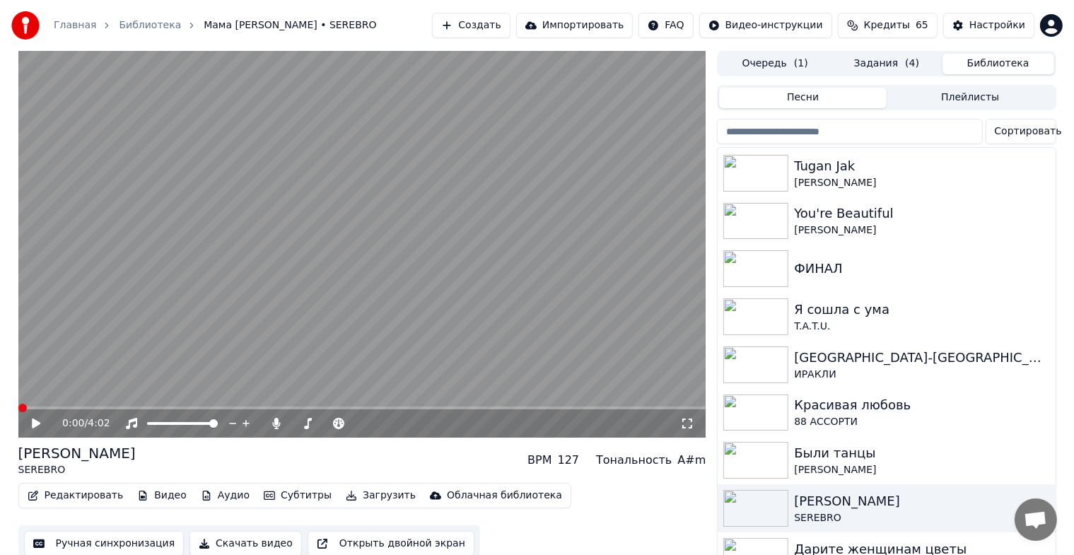
click at [842, 129] on input "search" at bounding box center [849, 131] width 265 height 25
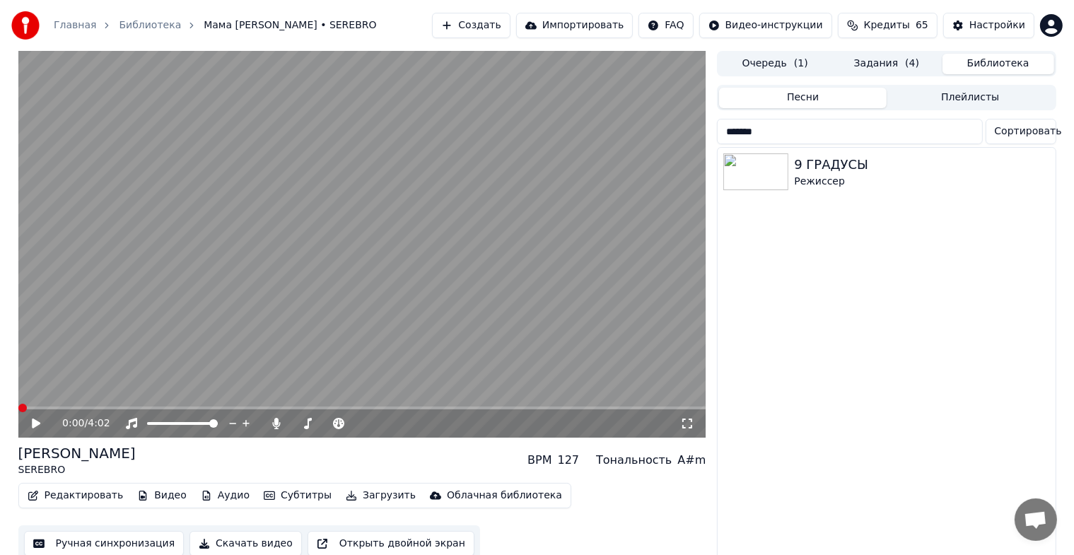
scroll to position [0, 0]
type input "*******"
click at [828, 175] on div "Режиссер" at bounding box center [914, 182] width 241 height 14
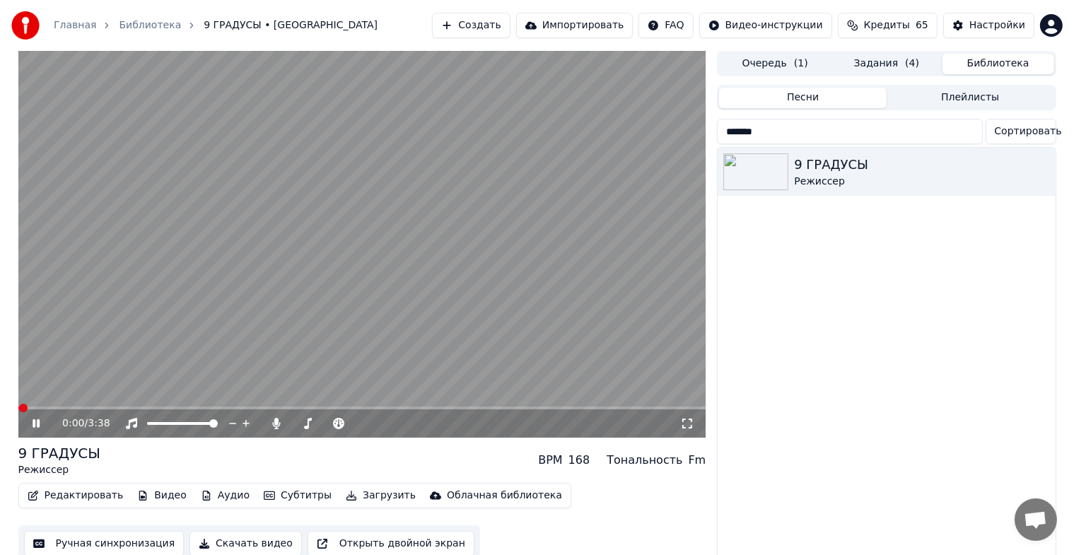
click at [36, 426] on icon at bounding box center [46, 423] width 33 height 11
click at [152, 492] on button "Видео" at bounding box center [162, 496] width 61 height 20
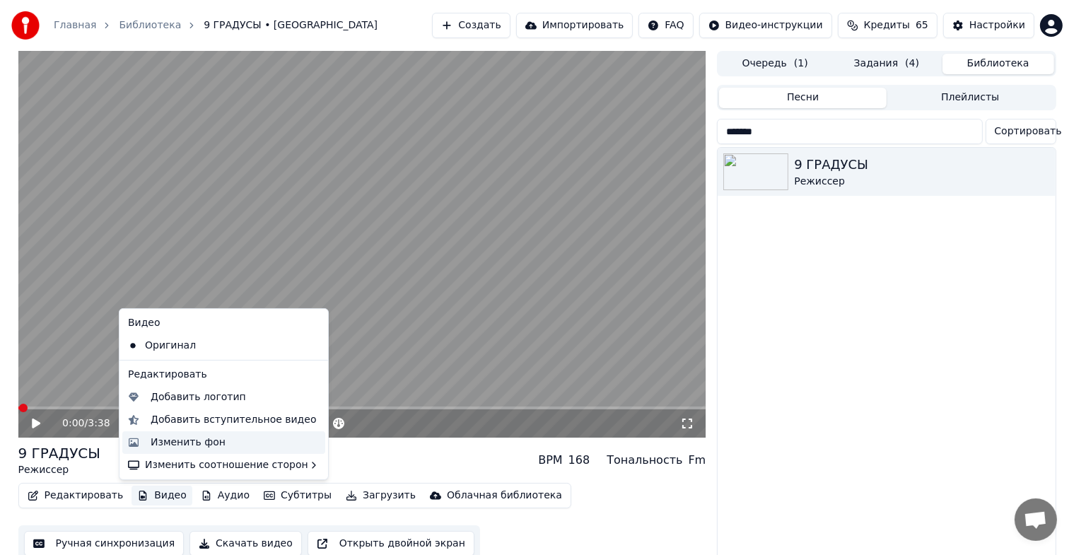
click at [168, 443] on div "Изменить фон" at bounding box center [188, 443] width 75 height 14
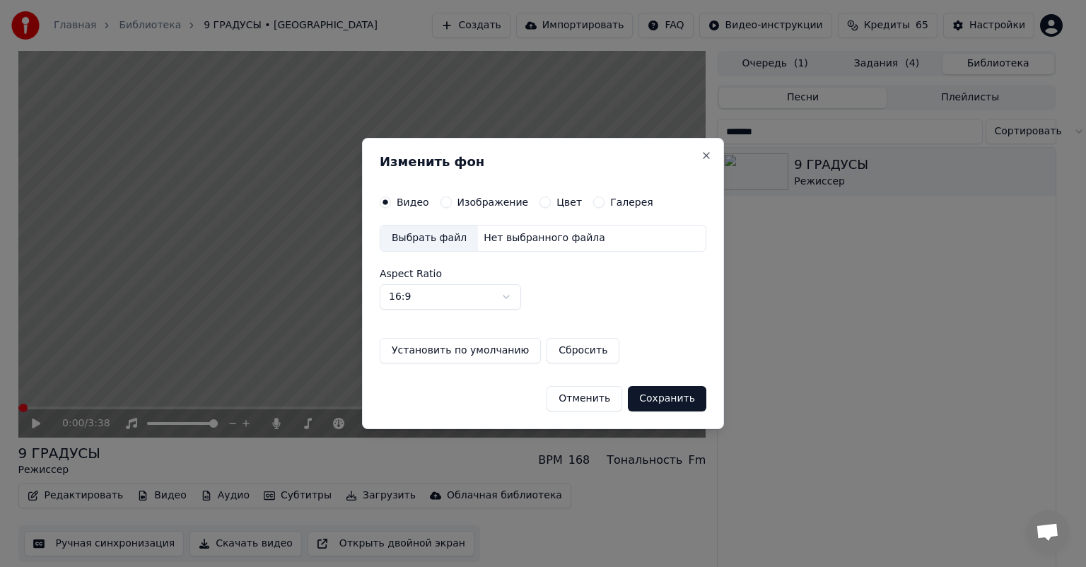
click at [447, 201] on button "Изображение" at bounding box center [445, 202] width 11 height 11
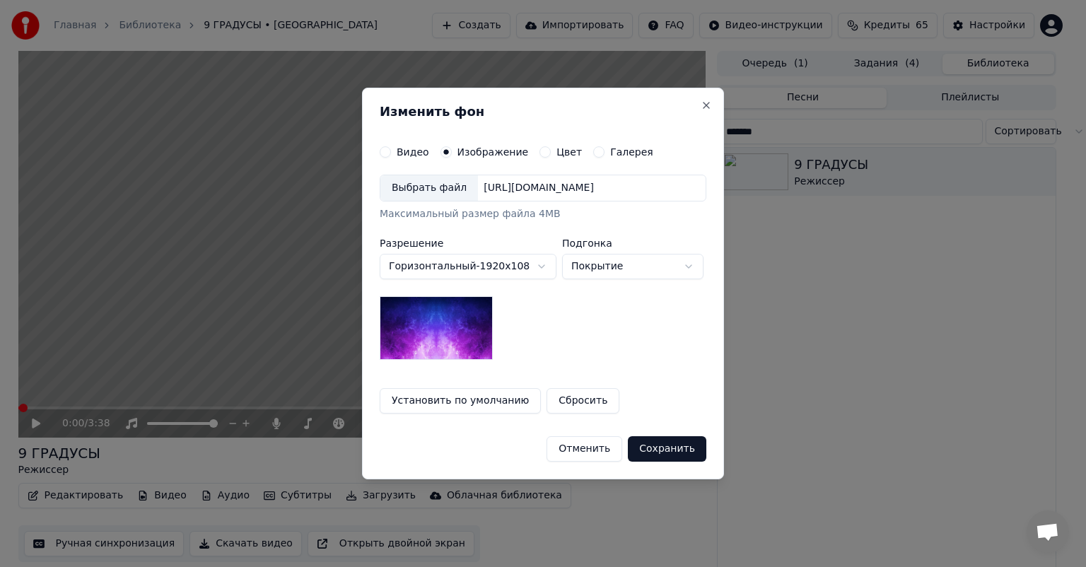
click at [433, 189] on div "Выбрать файл" at bounding box center [429, 187] width 98 height 25
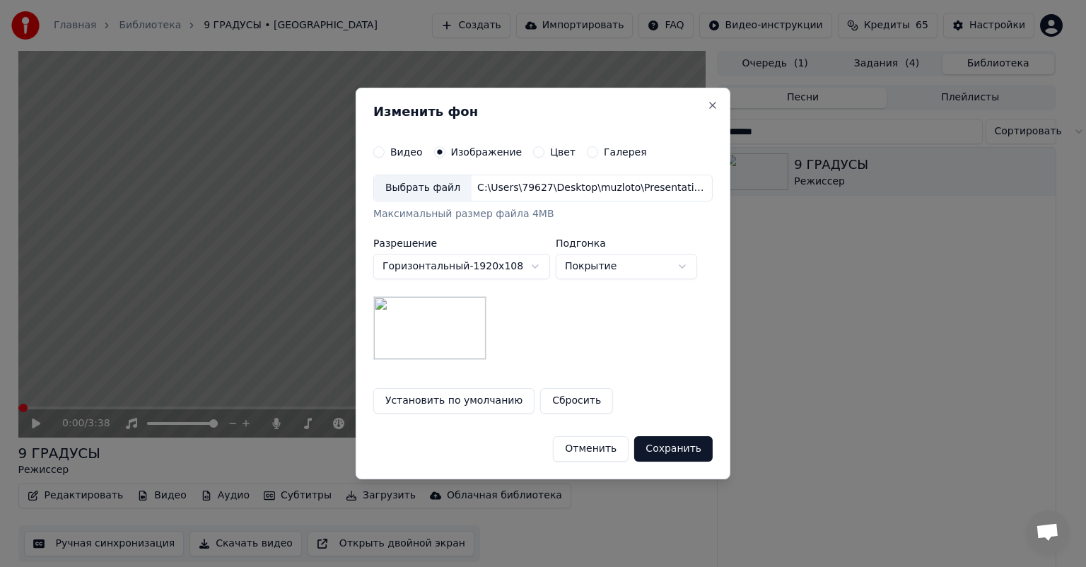
click at [667, 445] on button "Сохранить" at bounding box center [673, 448] width 78 height 25
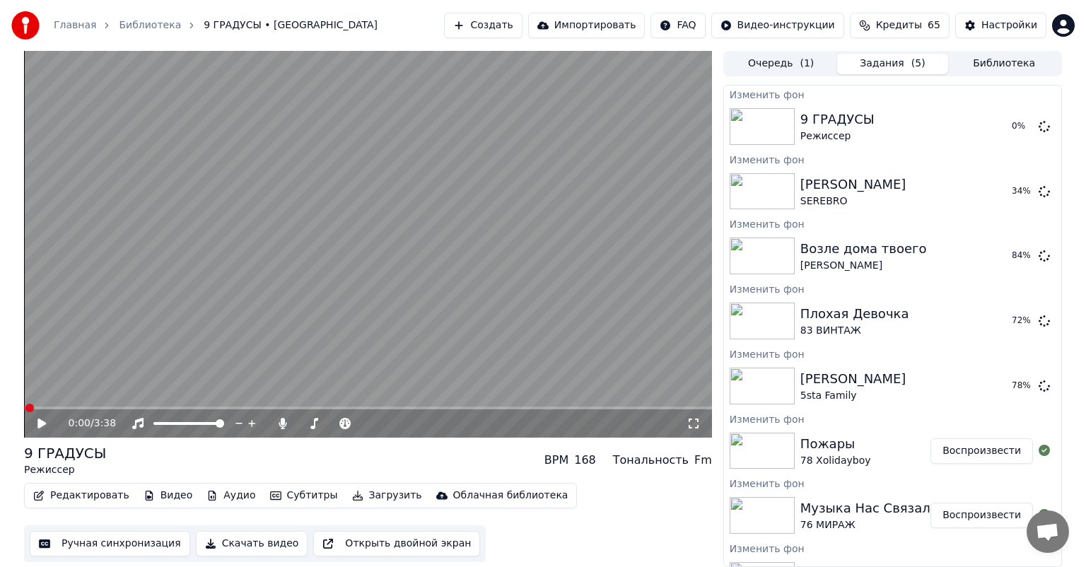
click at [1010, 64] on button "Библиотека" at bounding box center [1004, 64] width 112 height 21
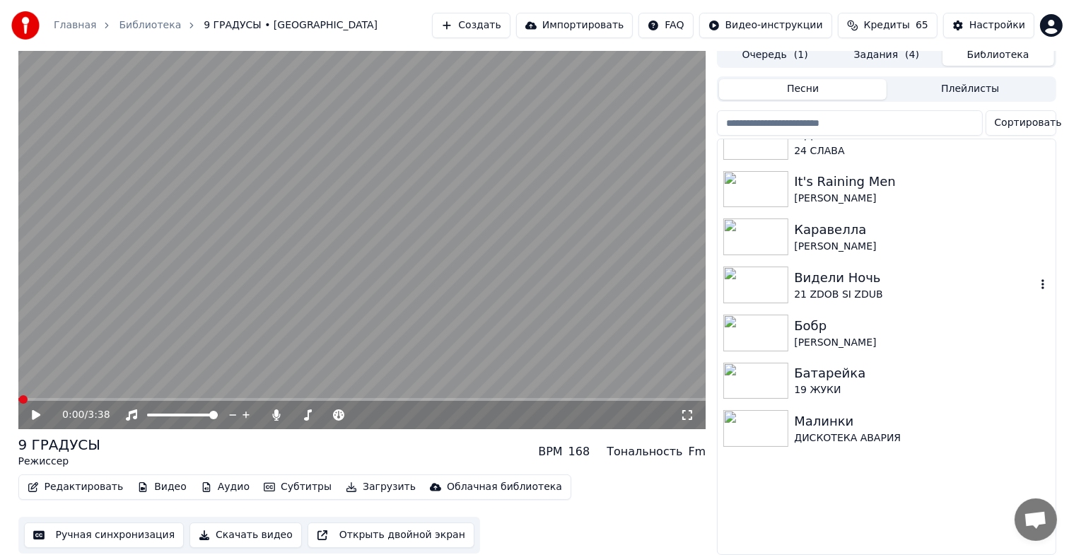
scroll to position [6826, 0]
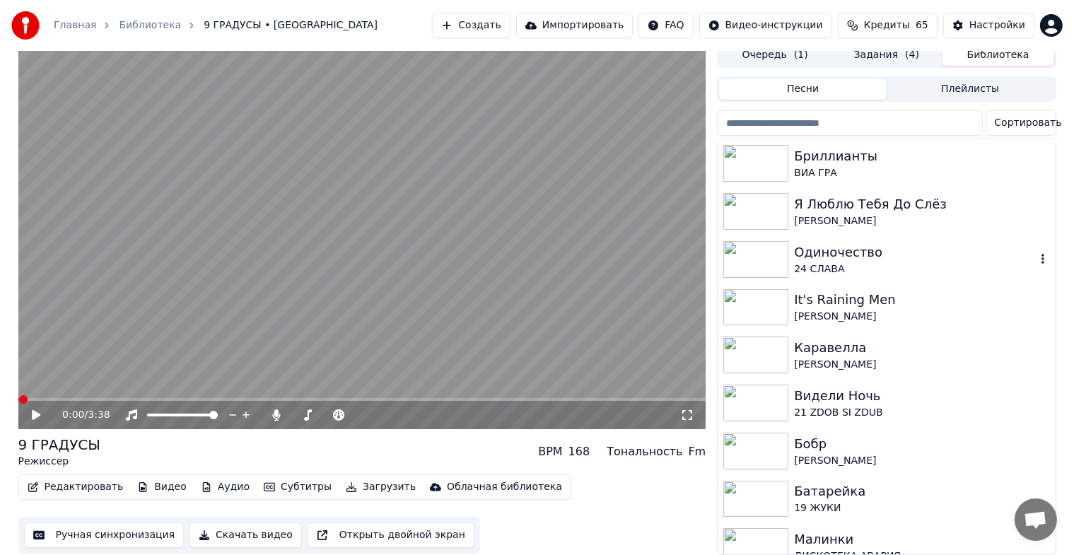
click at [859, 249] on div "Одиночество" at bounding box center [914, 253] width 241 height 20
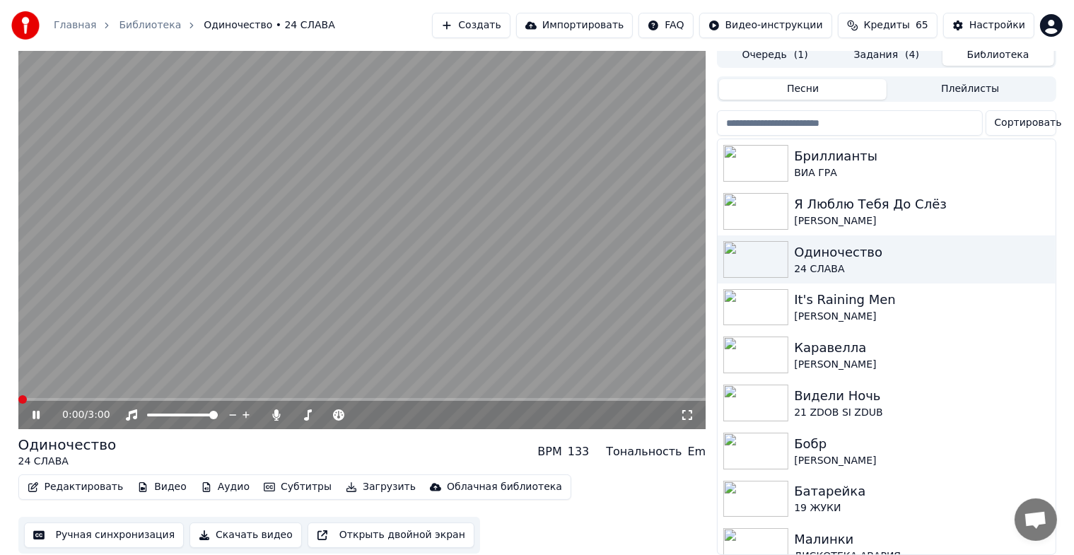
click at [36, 409] on icon at bounding box center [46, 414] width 33 height 11
click at [150, 478] on button "Видео" at bounding box center [162, 487] width 61 height 20
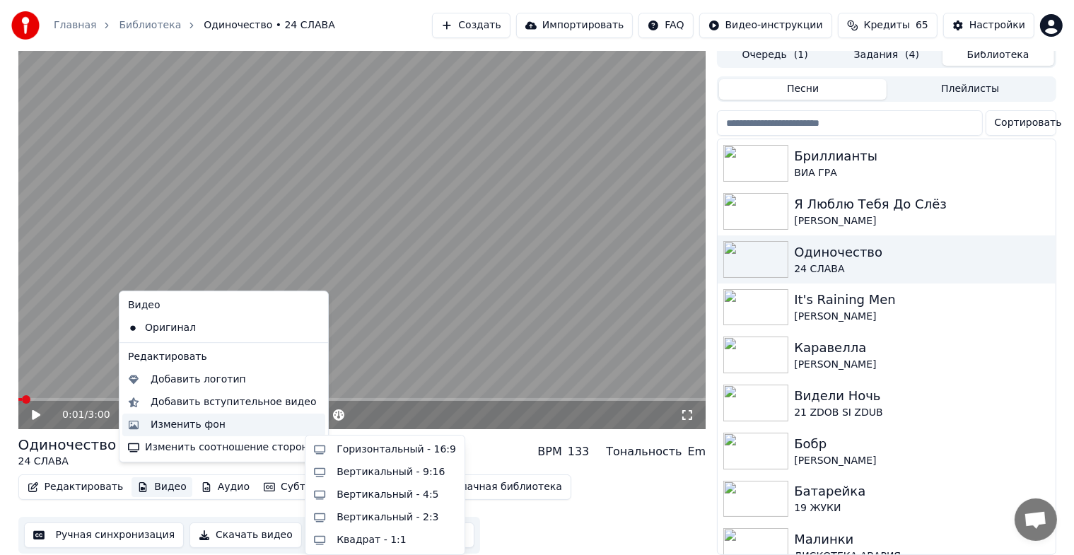
click at [180, 423] on div "Изменить фон" at bounding box center [188, 425] width 75 height 14
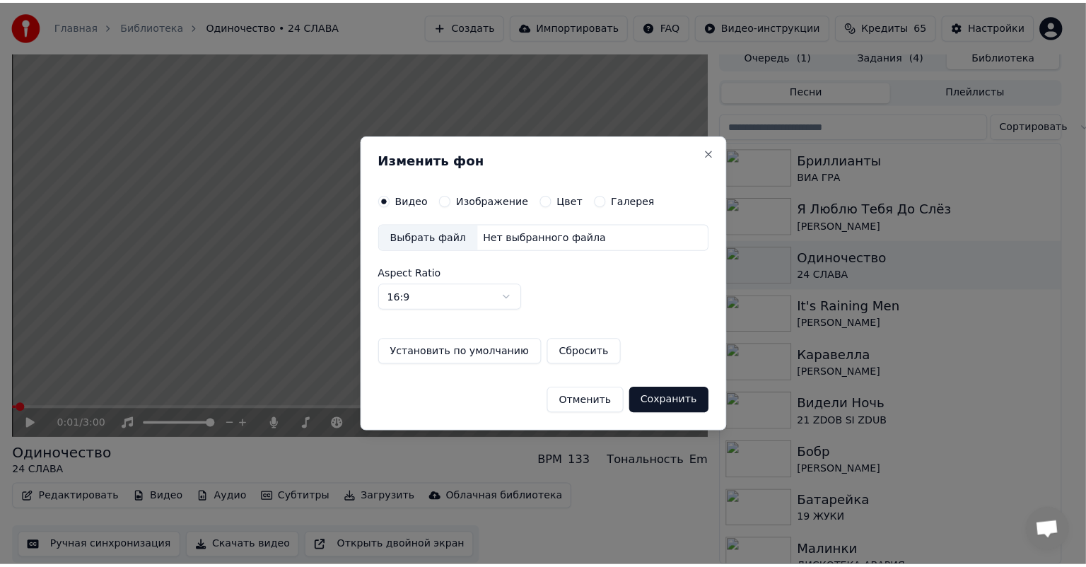
scroll to position [6, 0]
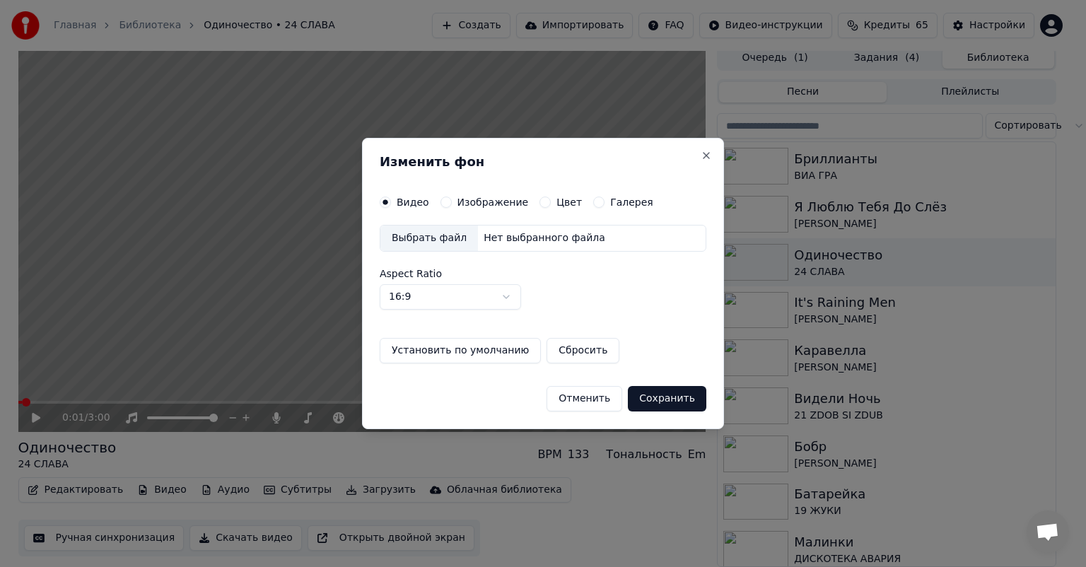
click at [441, 204] on button "Изображение" at bounding box center [445, 202] width 11 height 11
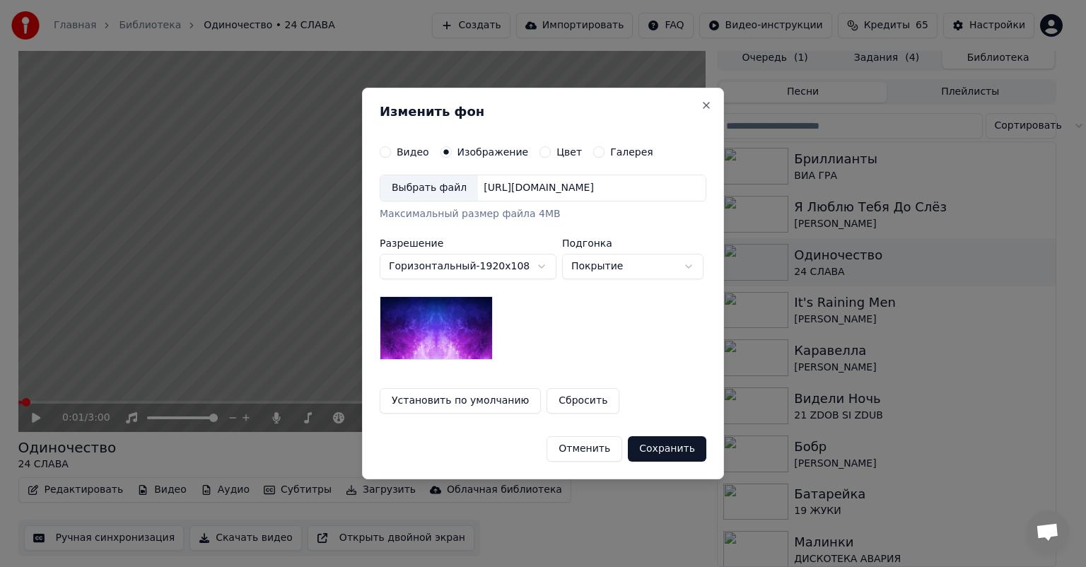
click at [427, 190] on div "Выбрать файл" at bounding box center [429, 187] width 98 height 25
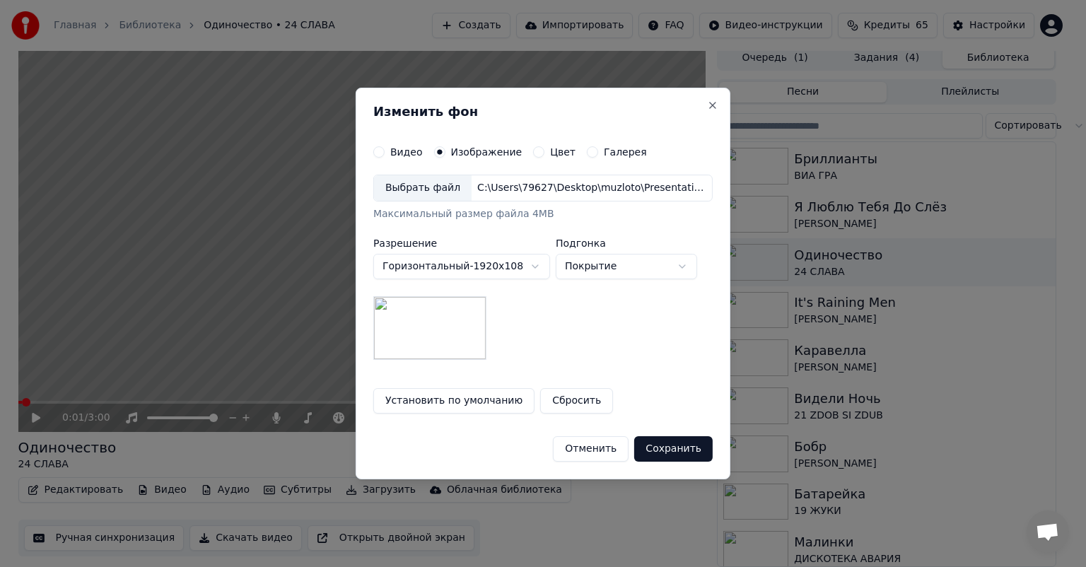
click at [670, 453] on button "Сохранить" at bounding box center [673, 448] width 78 height 25
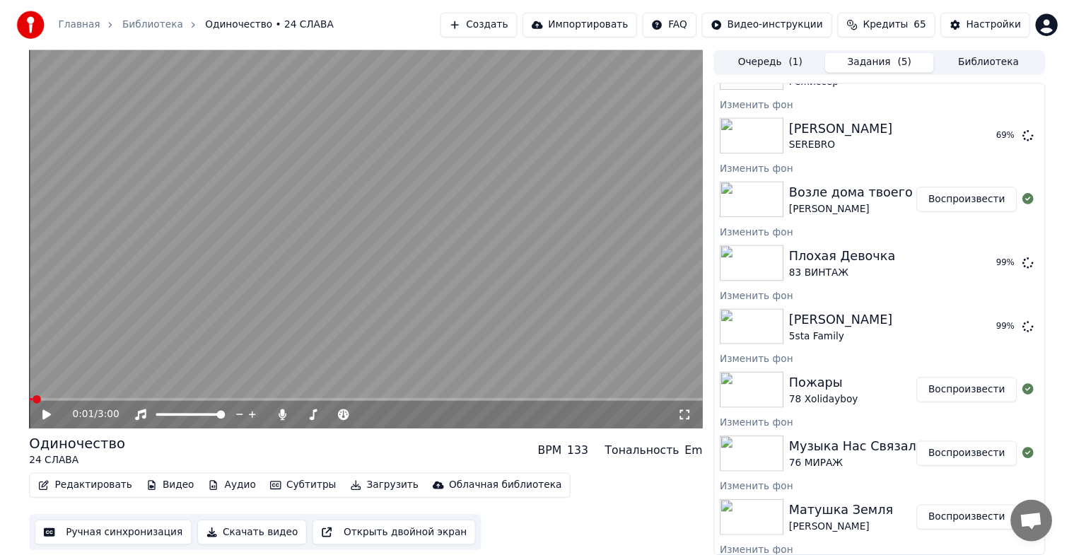
scroll to position [0, 0]
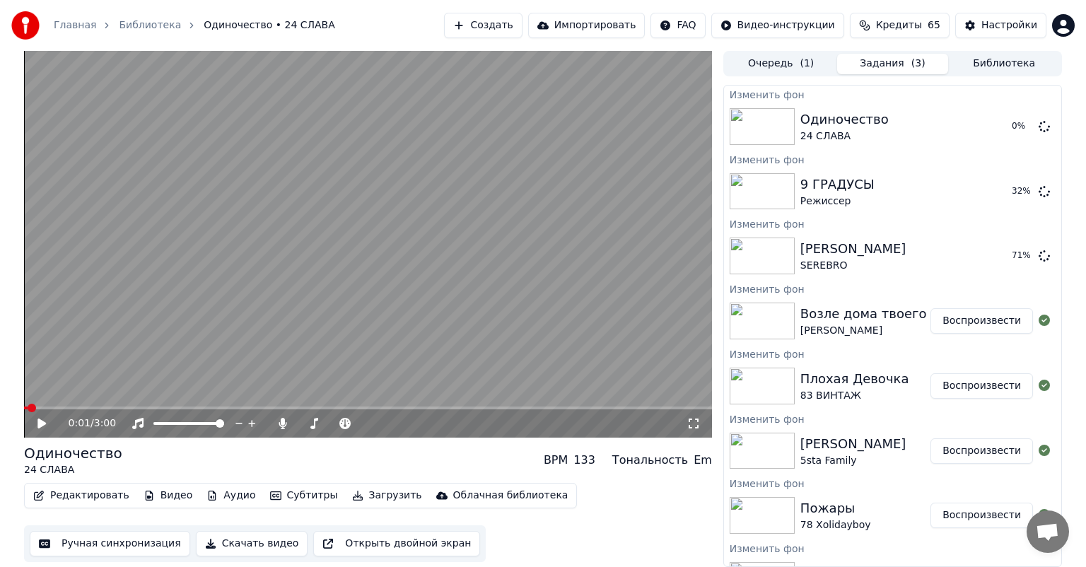
click at [994, 62] on button "Библиотека" at bounding box center [1004, 64] width 112 height 21
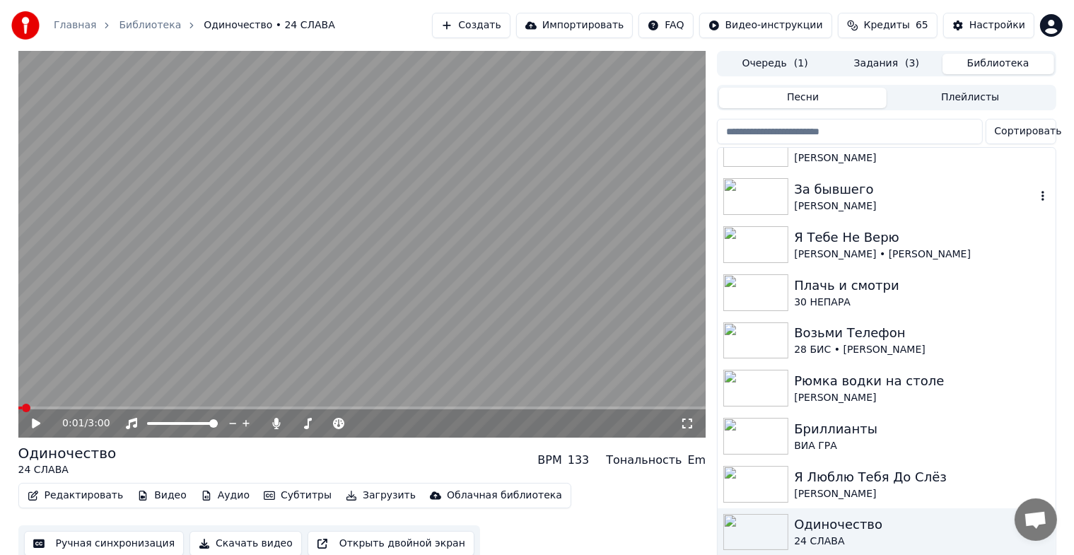
scroll to position [6472, 0]
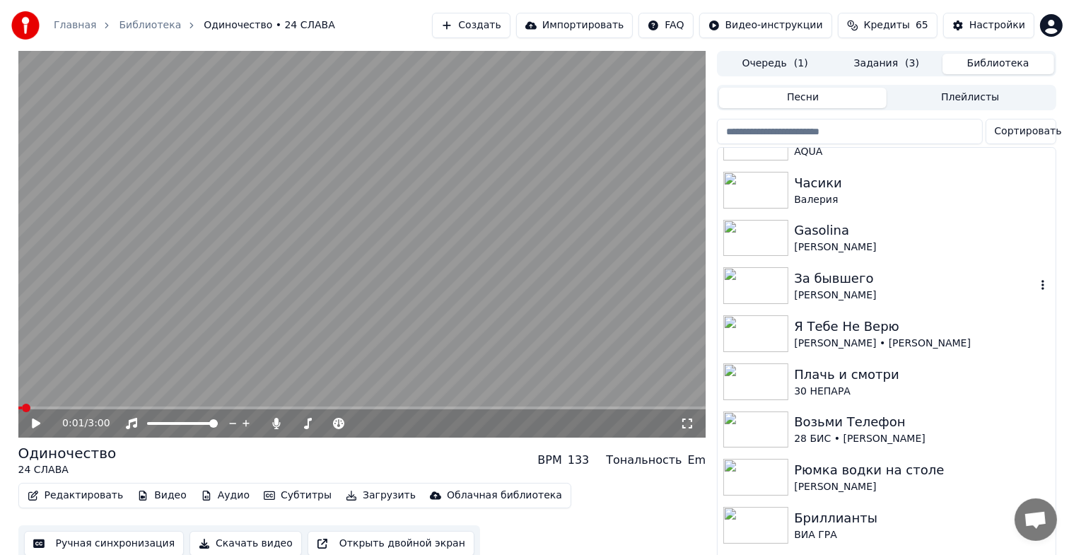
click at [864, 286] on div "За бывшего" at bounding box center [914, 279] width 241 height 20
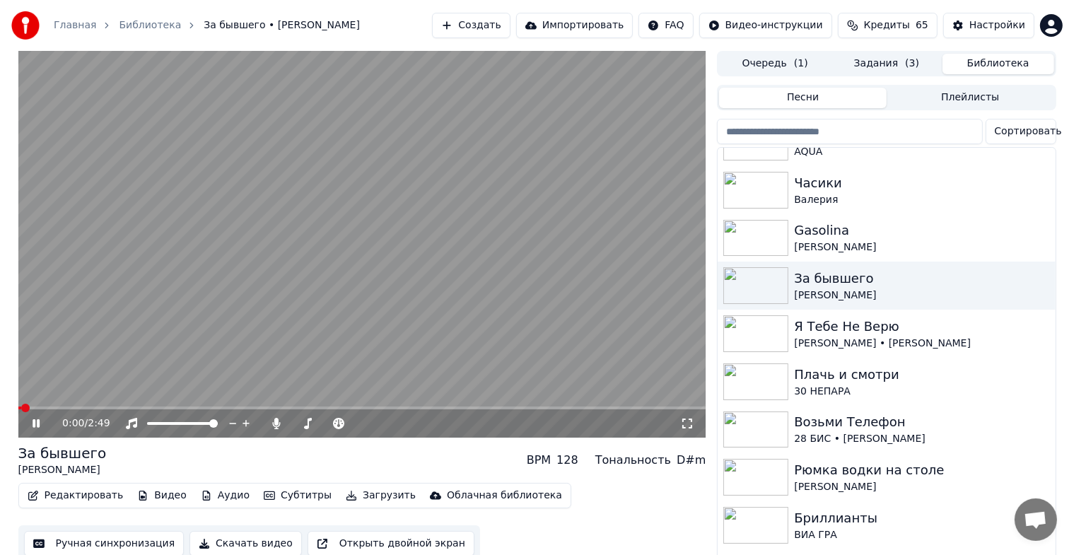
click at [37, 424] on icon at bounding box center [36, 423] width 7 height 8
click at [139, 494] on icon "button" at bounding box center [143, 496] width 8 height 10
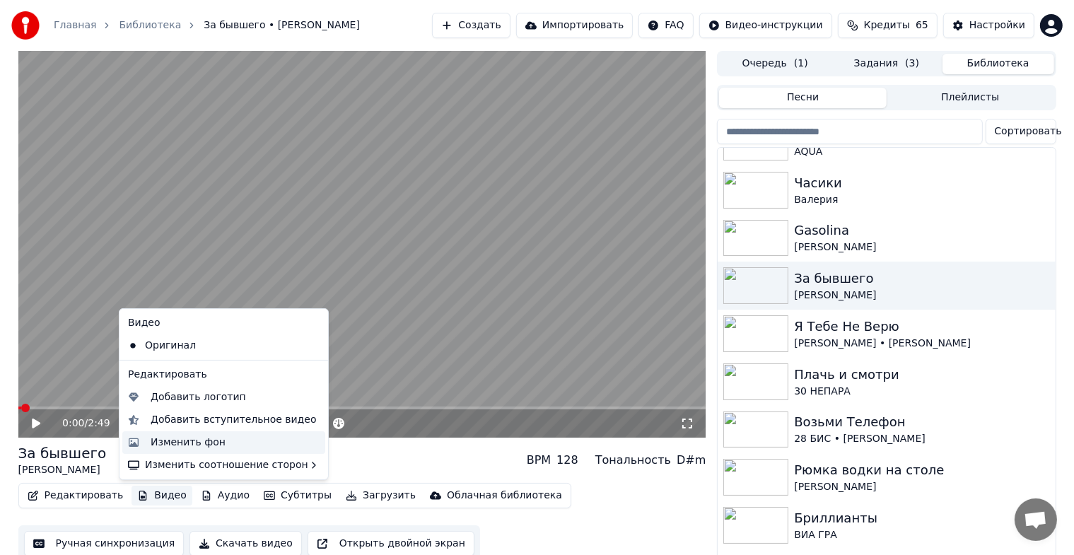
click at [177, 443] on div "Изменить фон" at bounding box center [188, 443] width 75 height 14
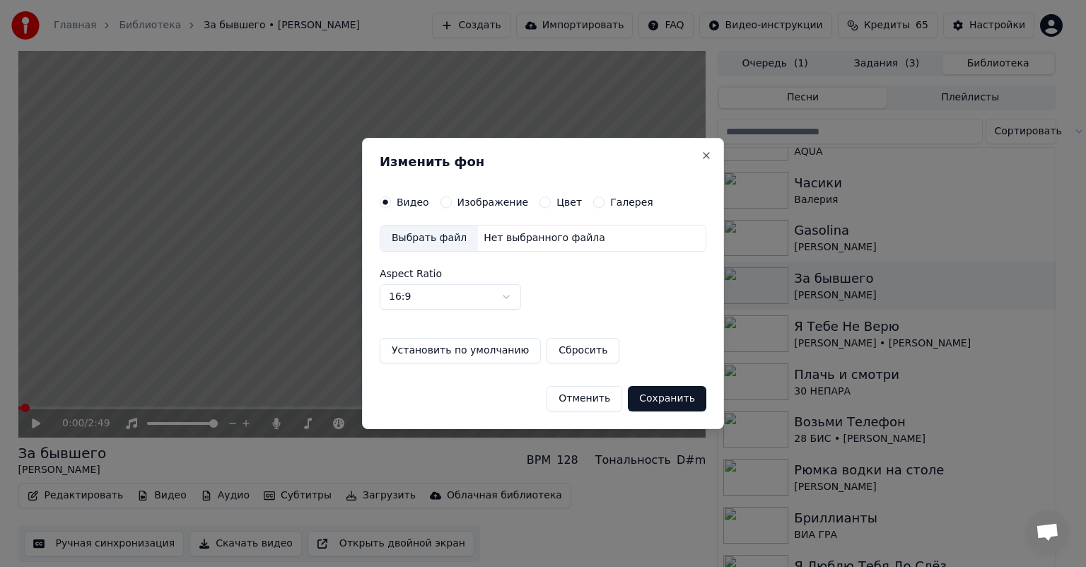
click at [442, 204] on button "Изображение" at bounding box center [445, 202] width 11 height 11
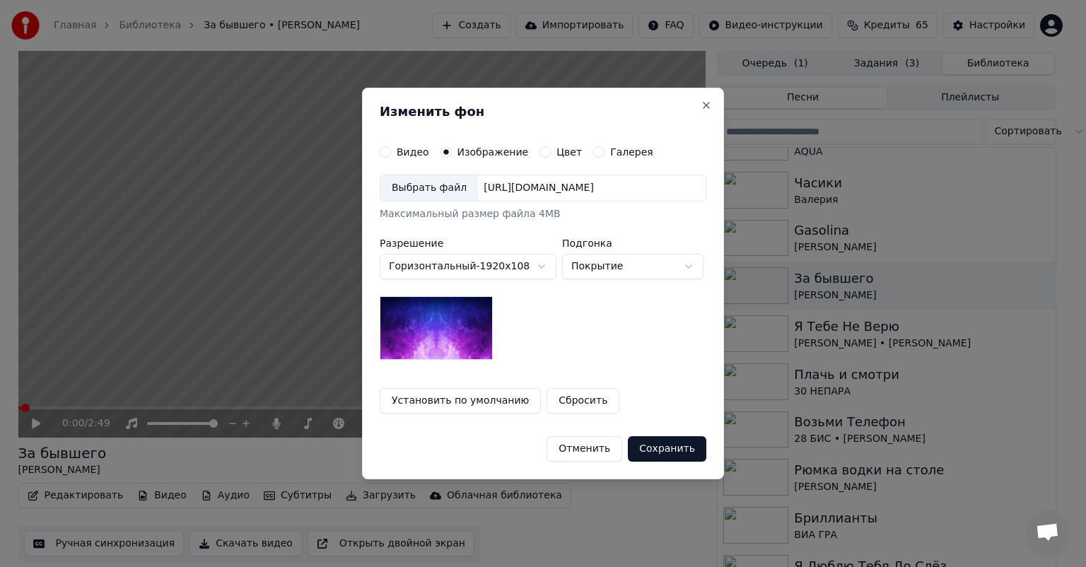
click at [427, 185] on div "Выбрать файл" at bounding box center [429, 187] width 98 height 25
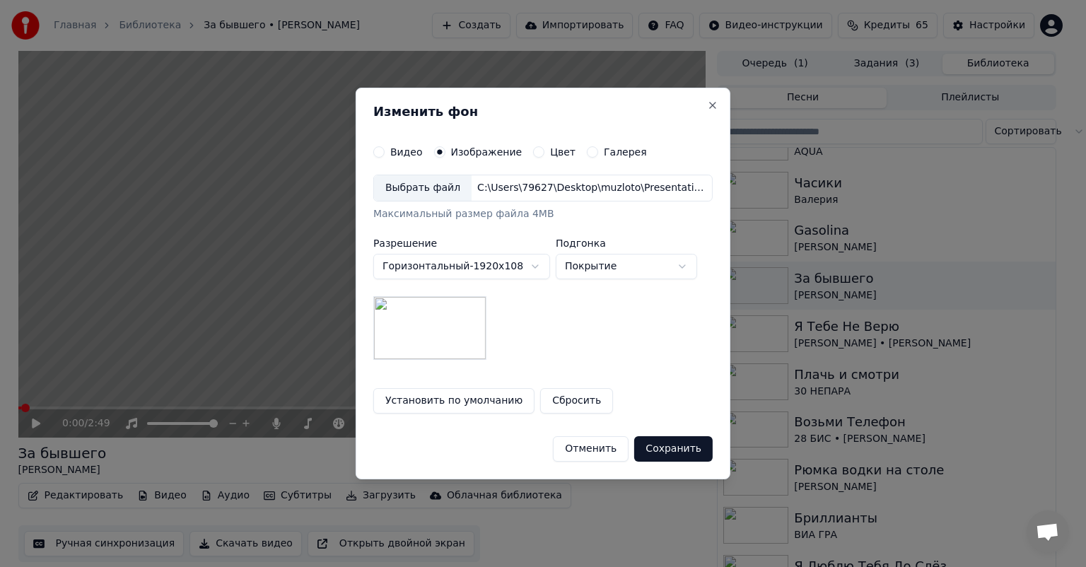
click at [677, 448] on button "Сохранить" at bounding box center [673, 448] width 78 height 25
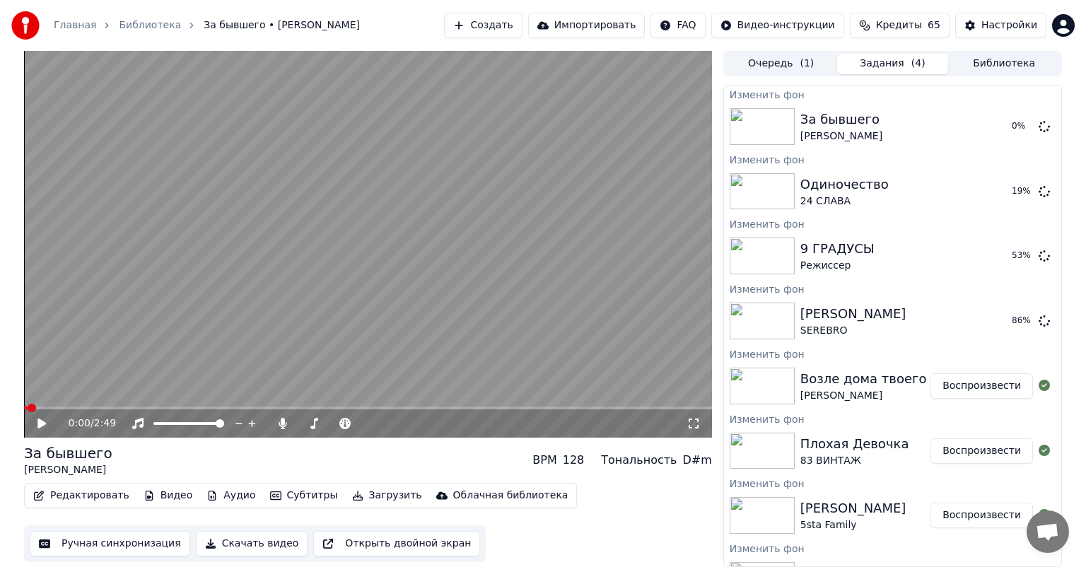
click at [998, 58] on button "Библиотека" at bounding box center [1004, 64] width 112 height 21
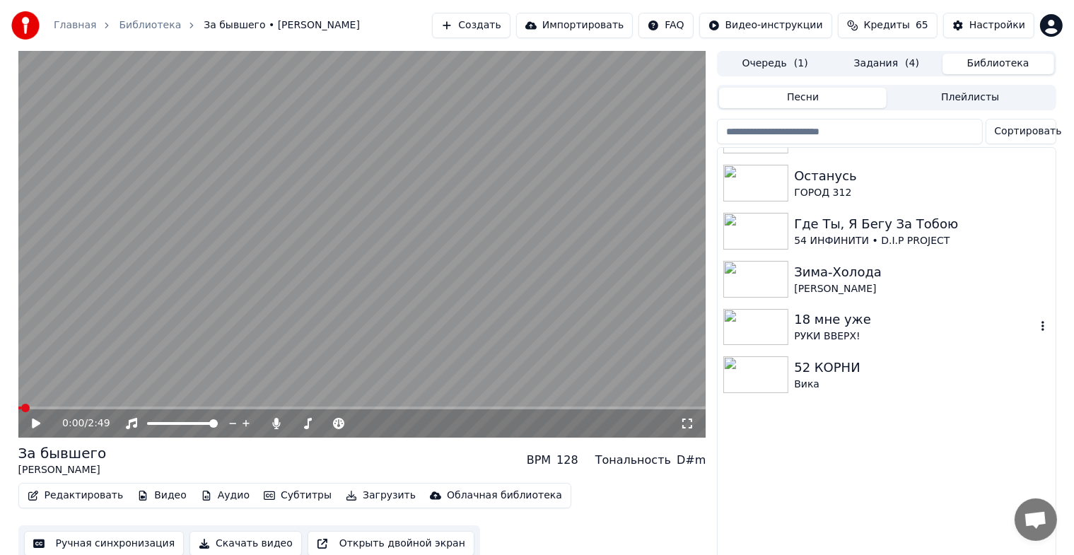
scroll to position [5184, 0]
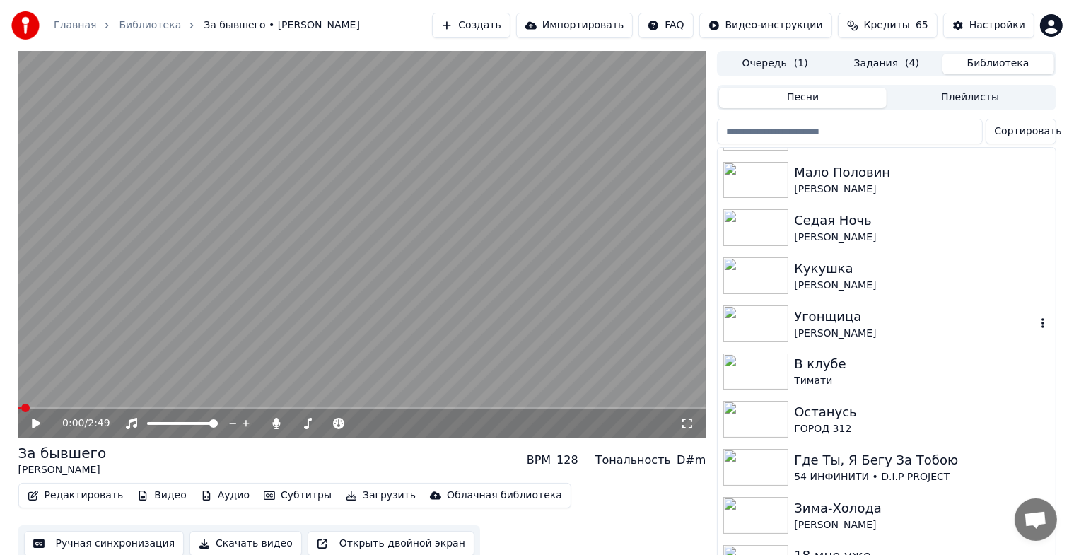
click at [828, 325] on div "Угонщица" at bounding box center [914, 317] width 241 height 20
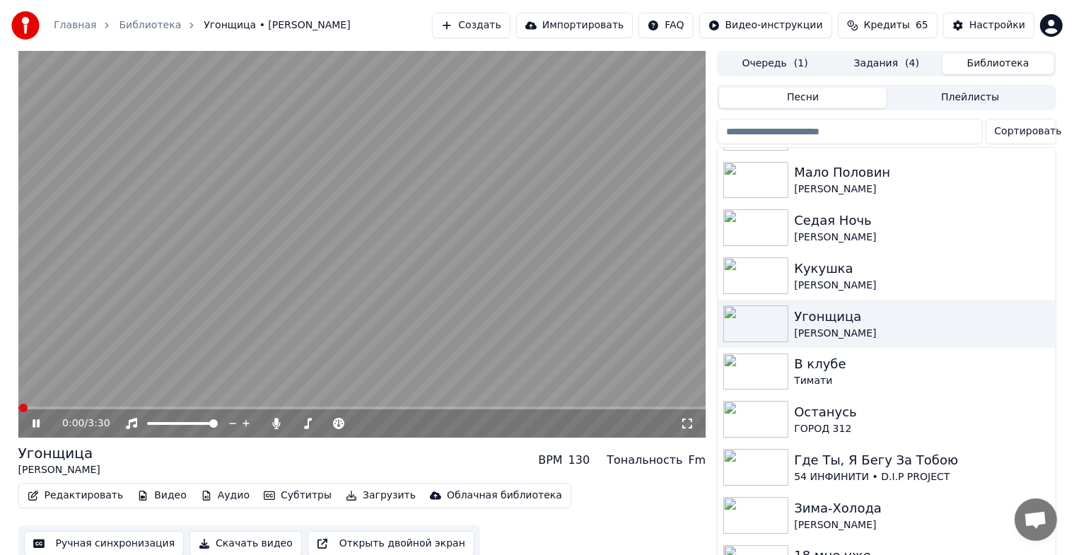
click at [30, 427] on icon at bounding box center [46, 423] width 33 height 11
click at [158, 499] on button "Видео" at bounding box center [162, 496] width 61 height 20
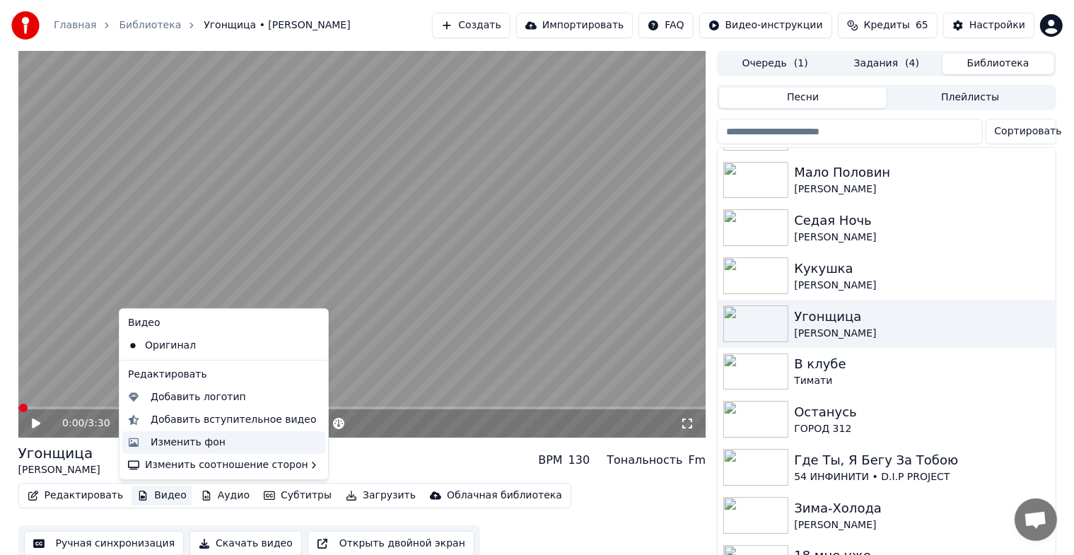
click at [160, 445] on div "Изменить фон" at bounding box center [188, 443] width 75 height 14
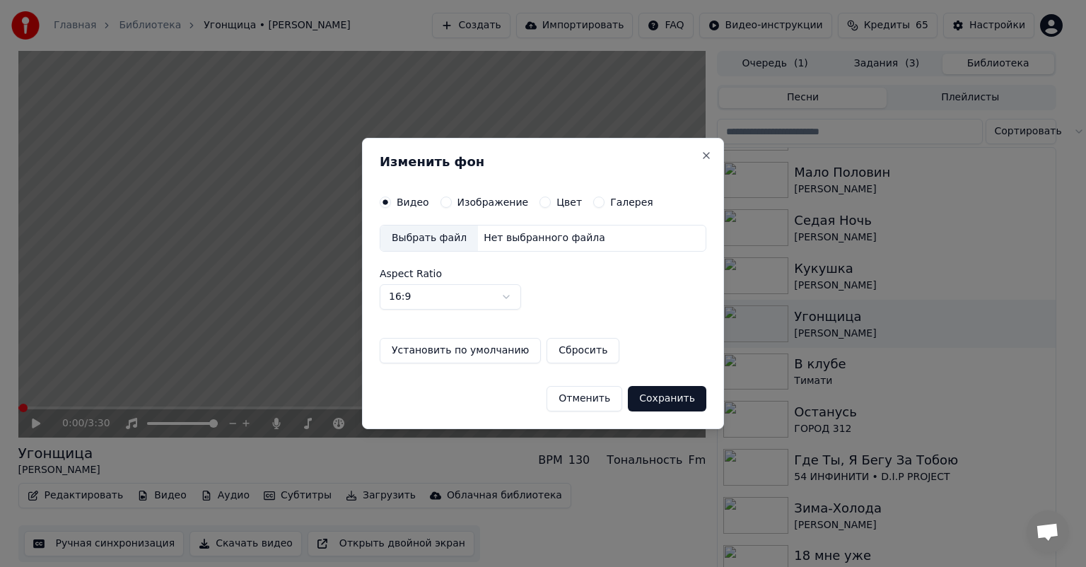
click at [443, 202] on button "Изображение" at bounding box center [445, 202] width 11 height 11
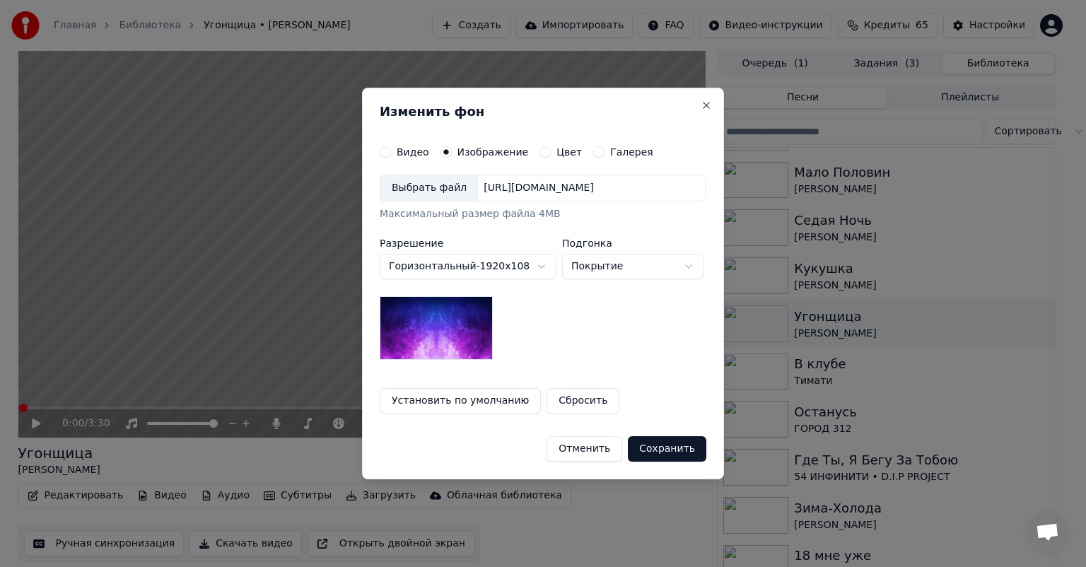
click at [436, 187] on div "Выбрать файл" at bounding box center [429, 187] width 98 height 25
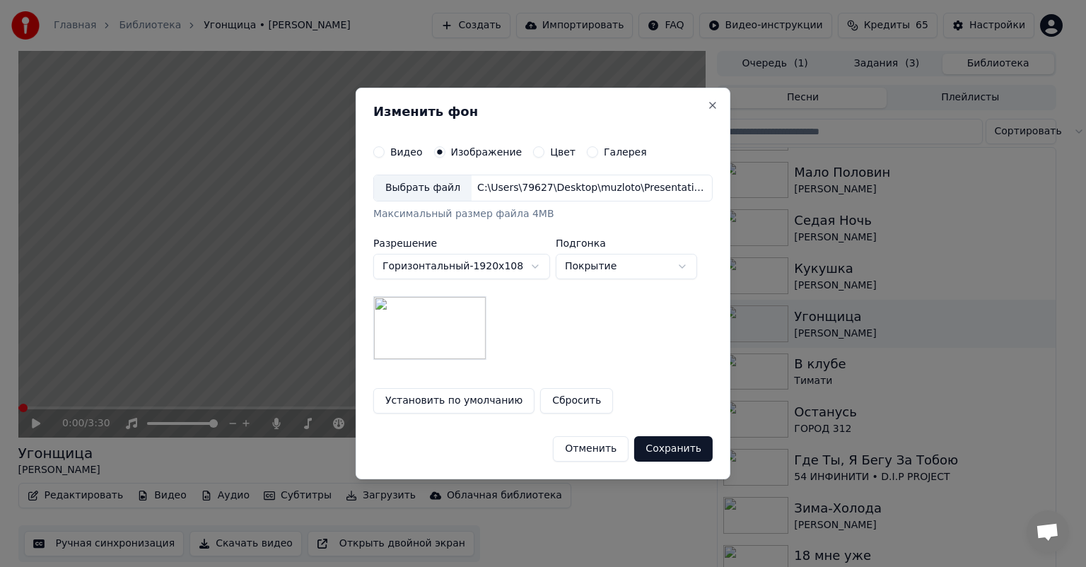
click at [682, 446] on button "Сохранить" at bounding box center [673, 448] width 78 height 25
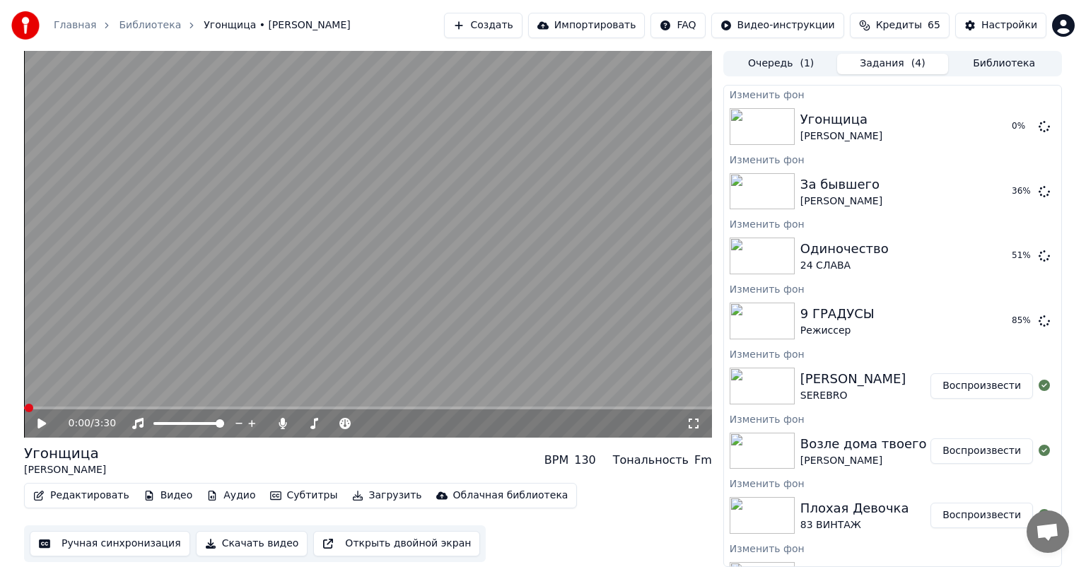
click at [991, 66] on button "Библиотека" at bounding box center [1004, 64] width 112 height 21
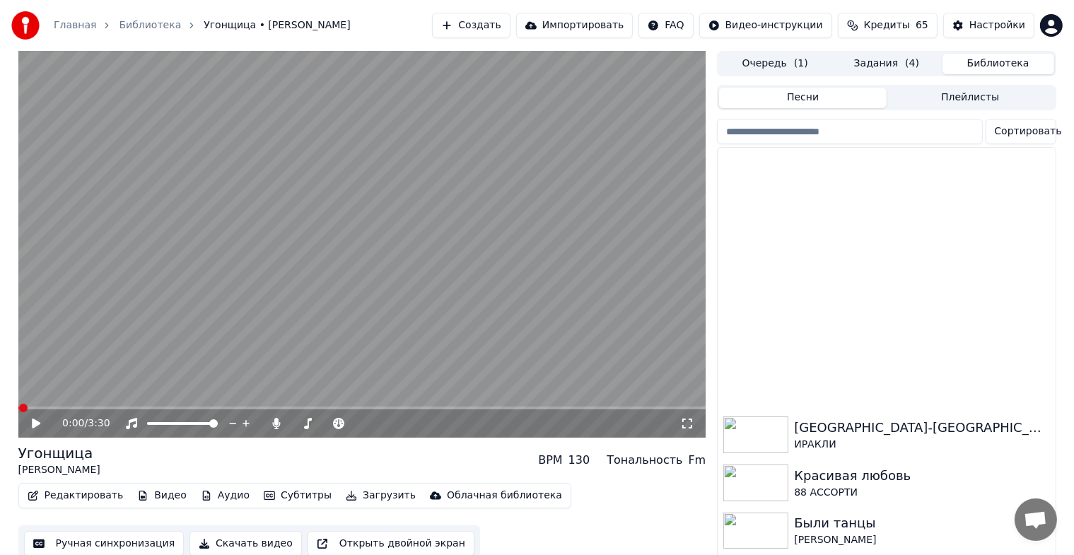
scroll to position [3888, 0]
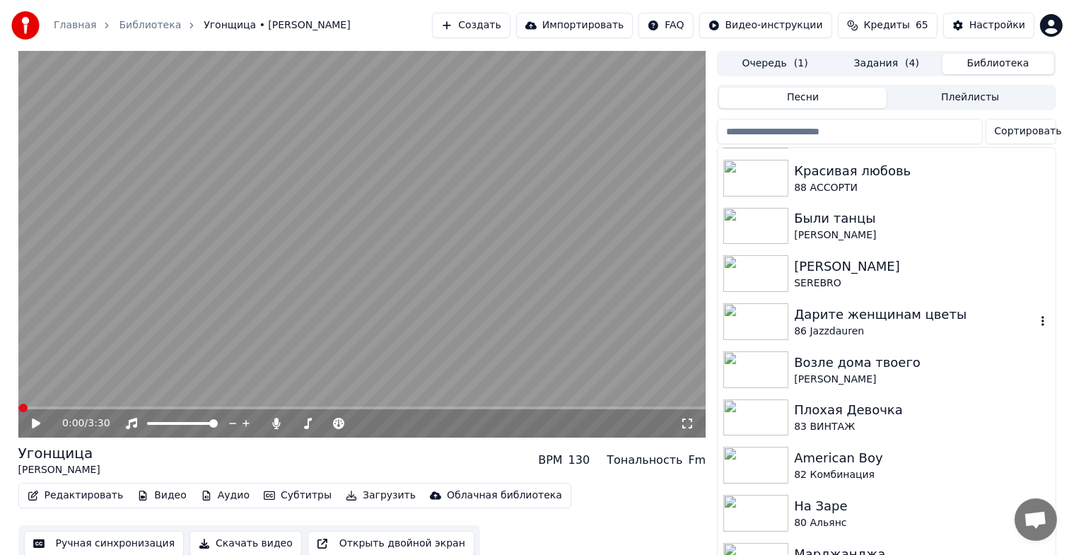
click at [911, 325] on div "86 Jazzdauren" at bounding box center [914, 332] width 241 height 14
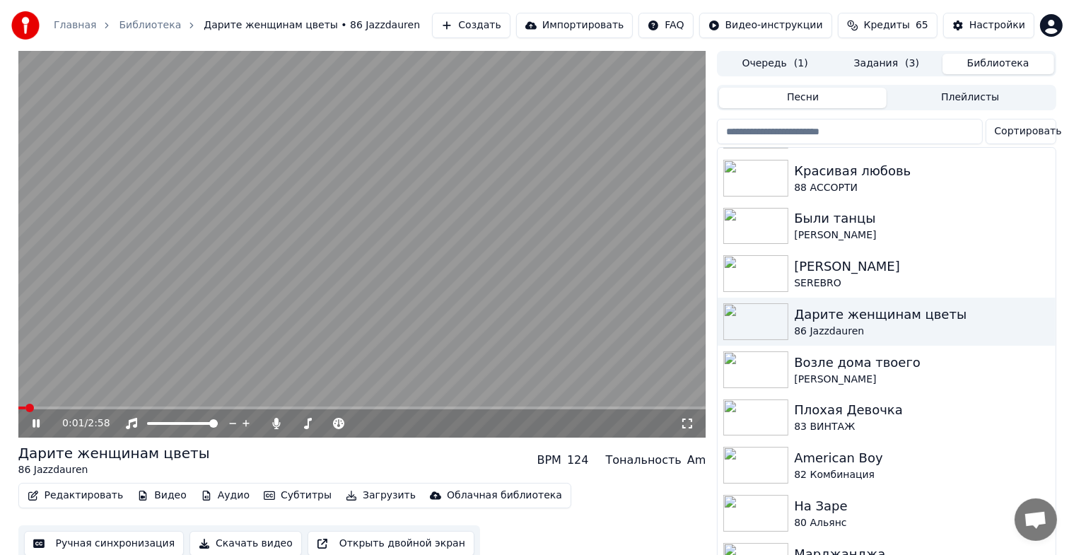
click at [31, 424] on icon at bounding box center [46, 423] width 33 height 11
click at [151, 493] on button "Видео" at bounding box center [162, 496] width 61 height 20
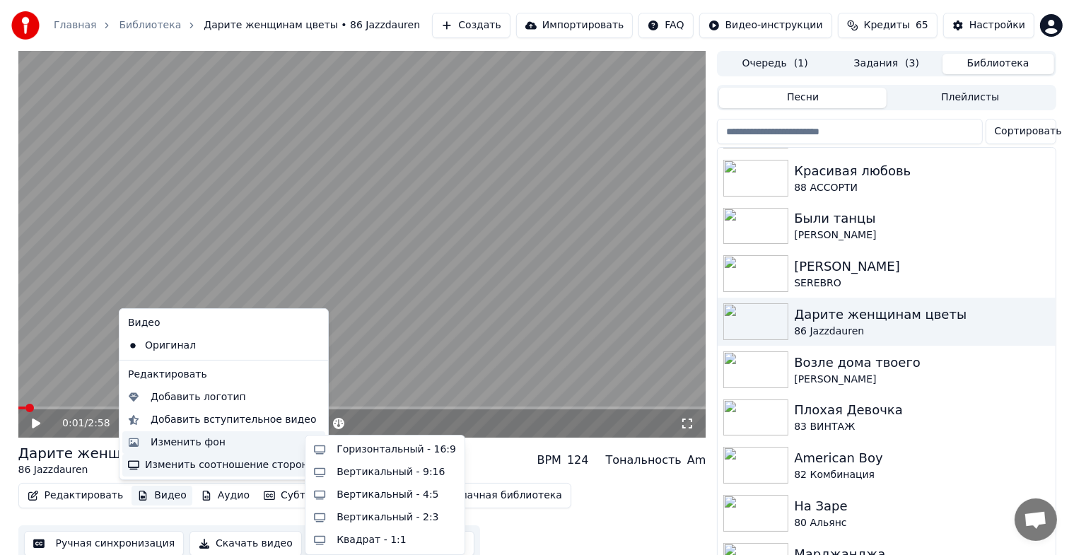
click at [175, 442] on div "Изменить фон" at bounding box center [188, 443] width 75 height 14
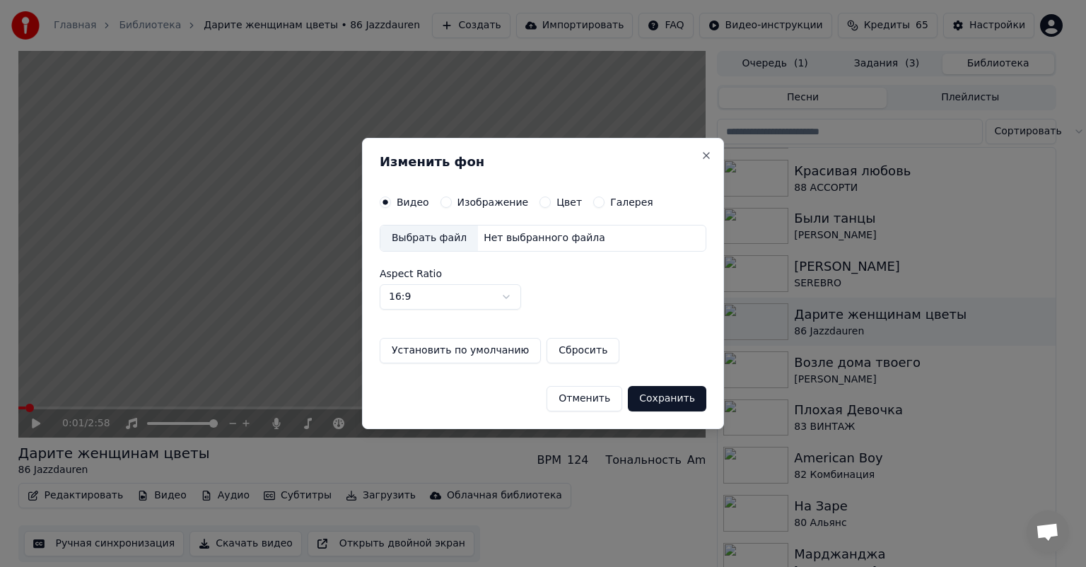
click at [445, 199] on button "Изображение" at bounding box center [445, 202] width 11 height 11
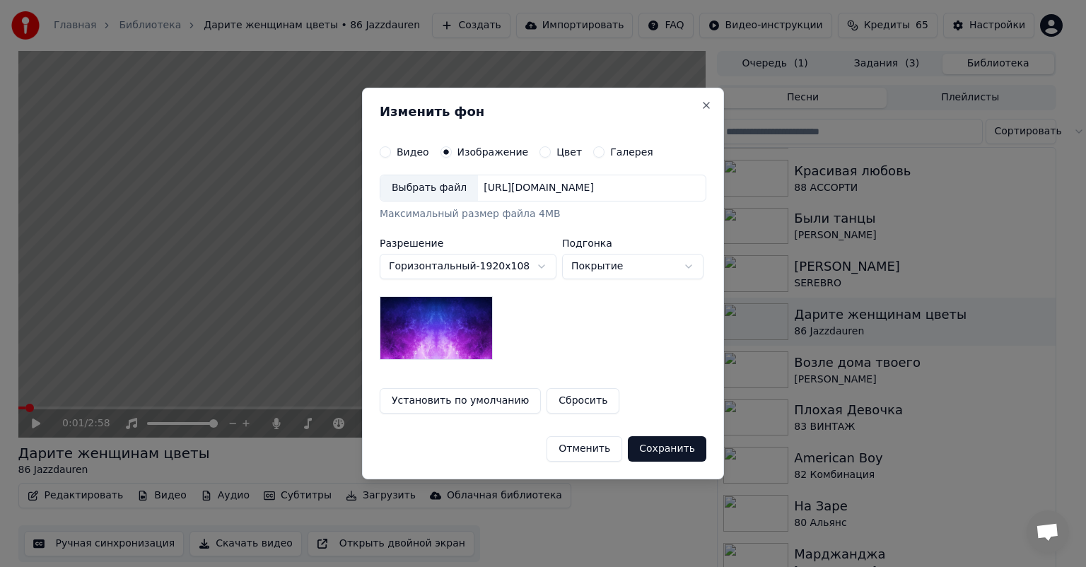
click at [436, 189] on div "Выбрать файл" at bounding box center [429, 187] width 98 height 25
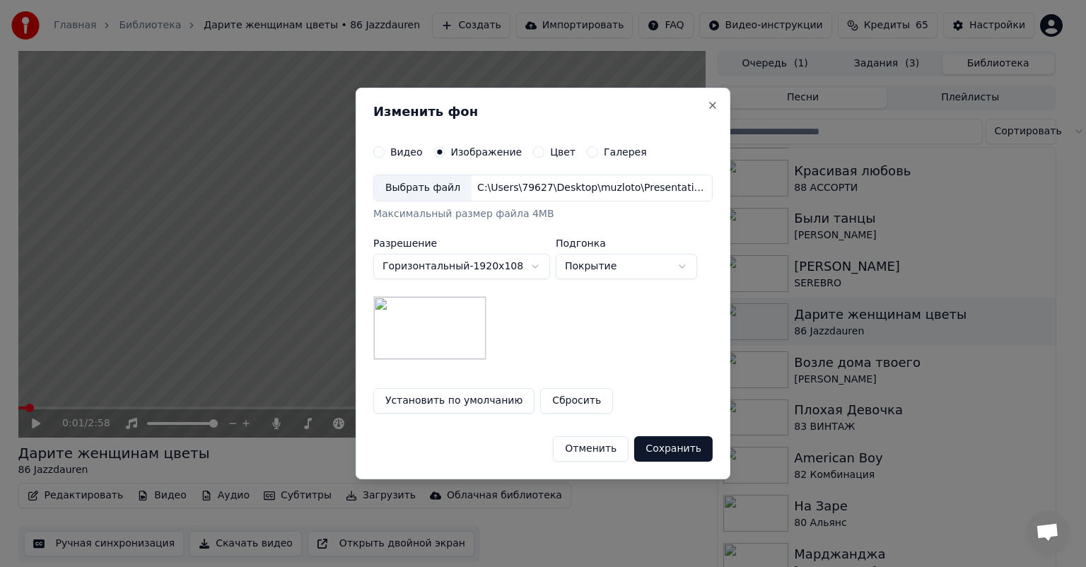
click at [676, 444] on button "Сохранить" at bounding box center [673, 448] width 78 height 25
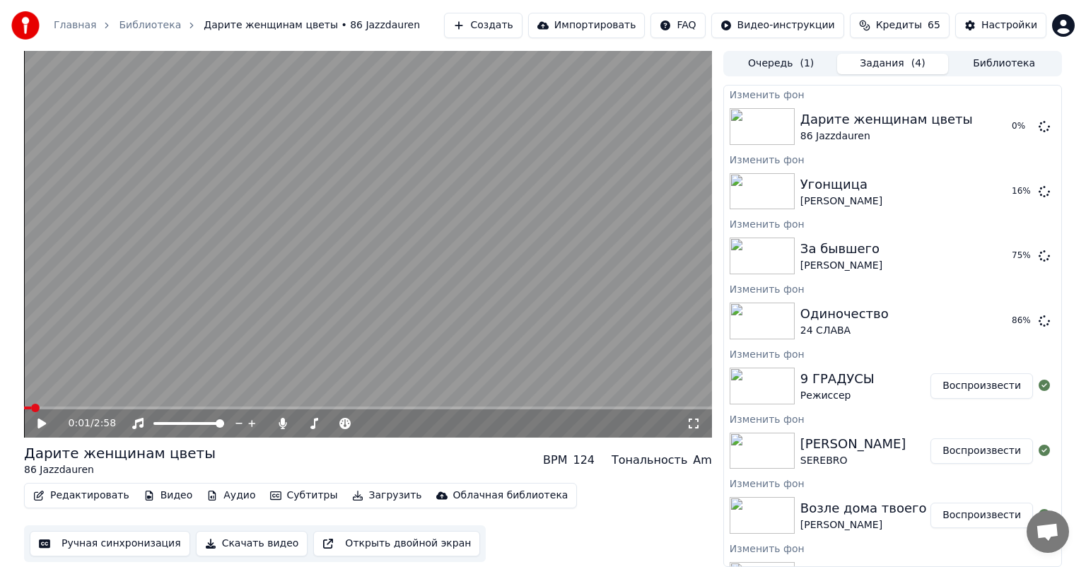
click at [994, 64] on button "Библиотека" at bounding box center [1004, 64] width 112 height 21
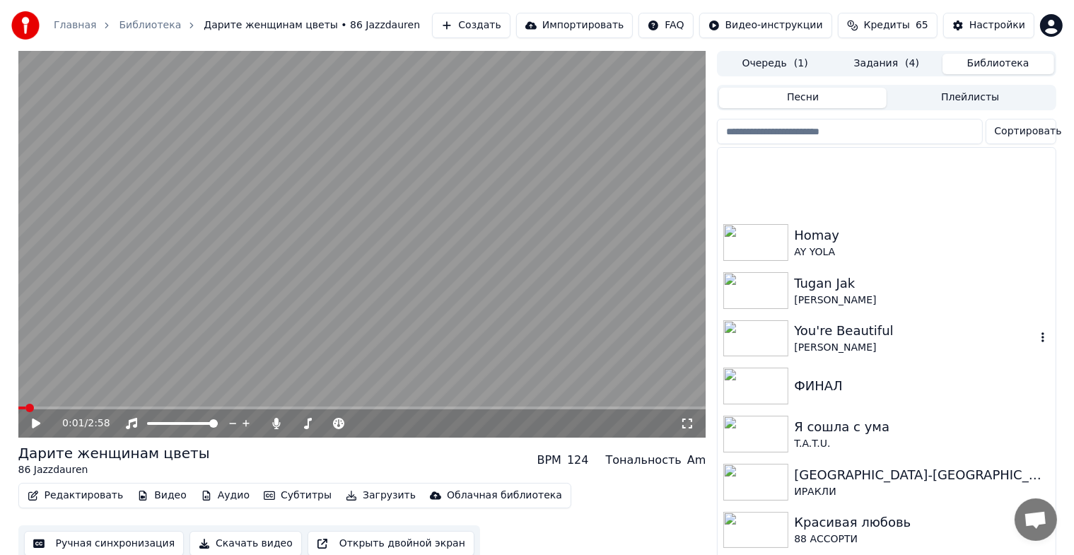
scroll to position [3653, 0]
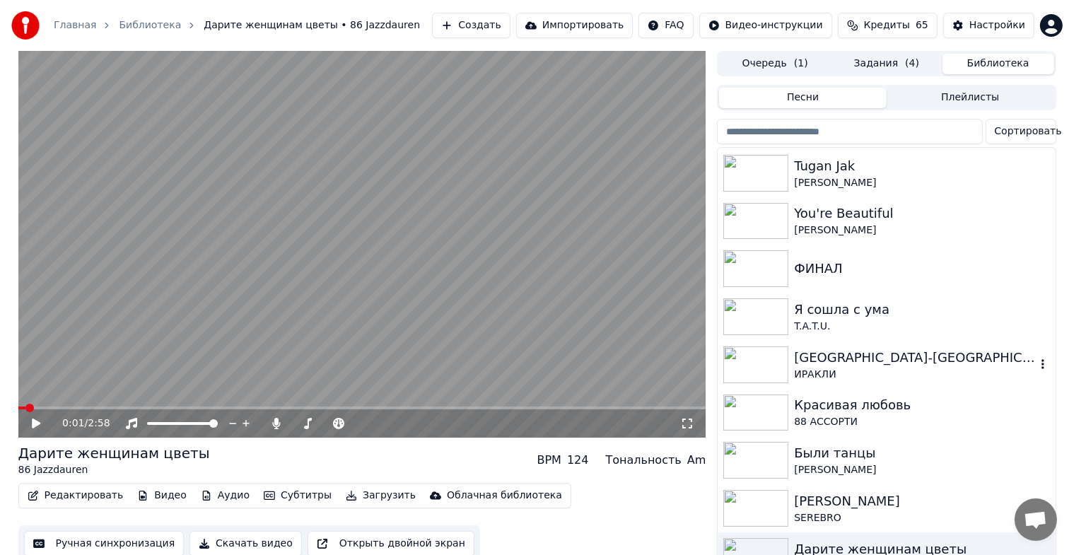
click at [859, 359] on div "[GEOGRAPHIC_DATA]-[GEOGRAPHIC_DATA]" at bounding box center [914, 358] width 241 height 20
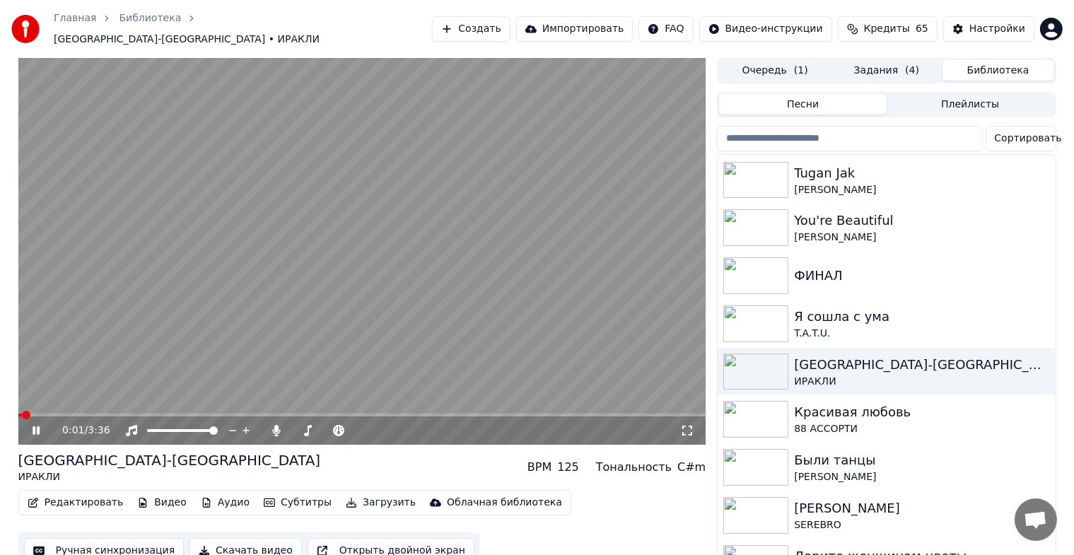
click at [39, 426] on icon at bounding box center [36, 430] width 7 height 8
click at [161, 496] on button "Видео" at bounding box center [162, 503] width 61 height 20
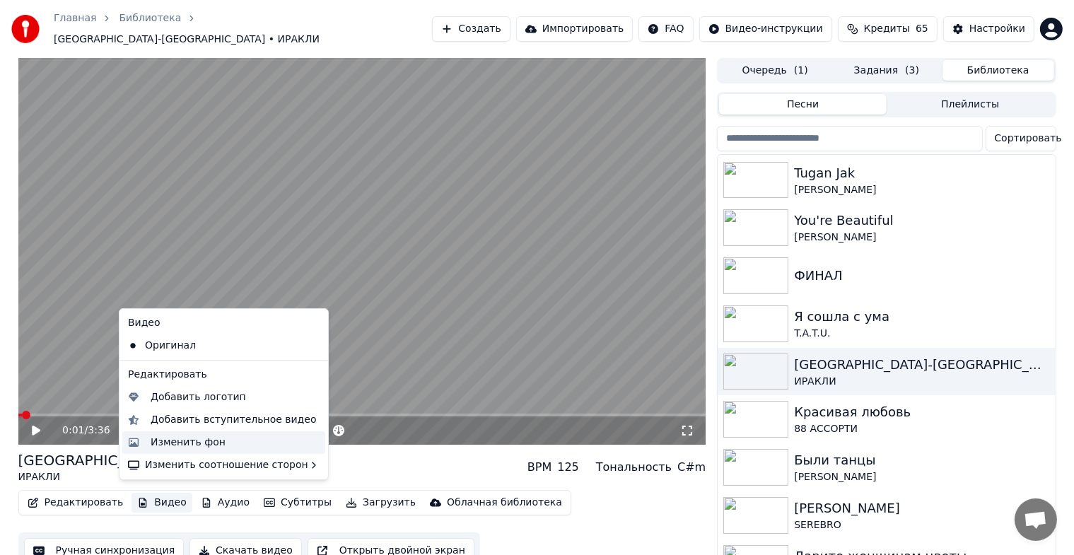
click at [174, 438] on div "Изменить фон" at bounding box center [188, 443] width 75 height 14
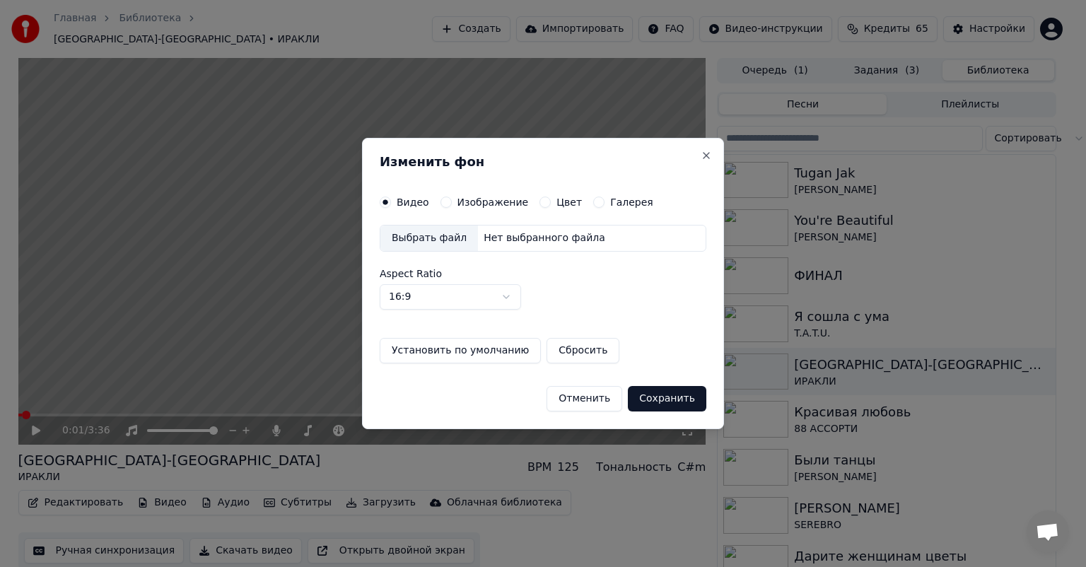
click at [441, 203] on button "Изображение" at bounding box center [445, 202] width 11 height 11
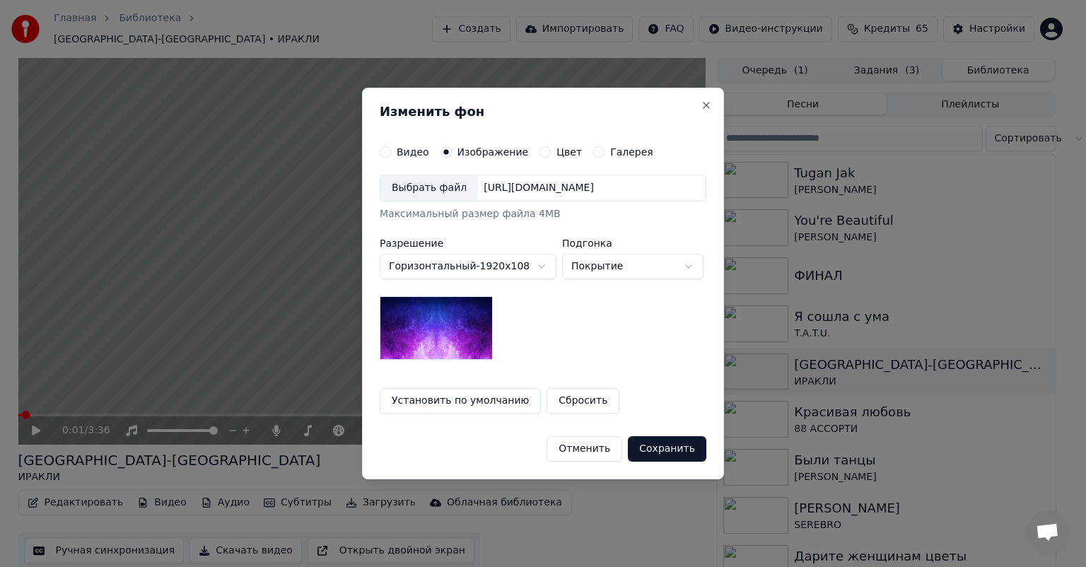
click at [416, 187] on div "Выбрать файл" at bounding box center [429, 187] width 98 height 25
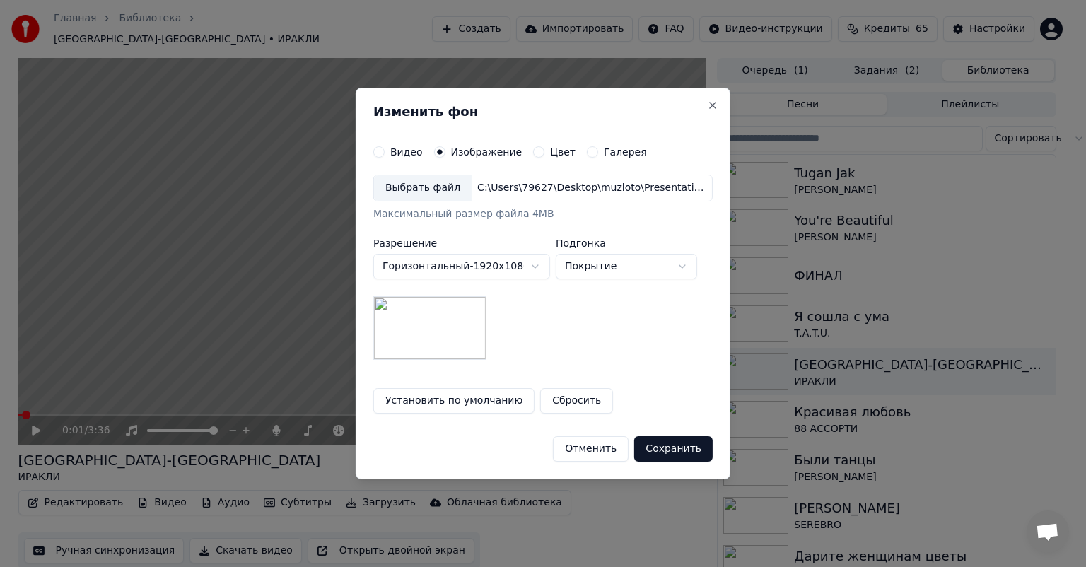
click at [678, 445] on button "Сохранить" at bounding box center [673, 448] width 78 height 25
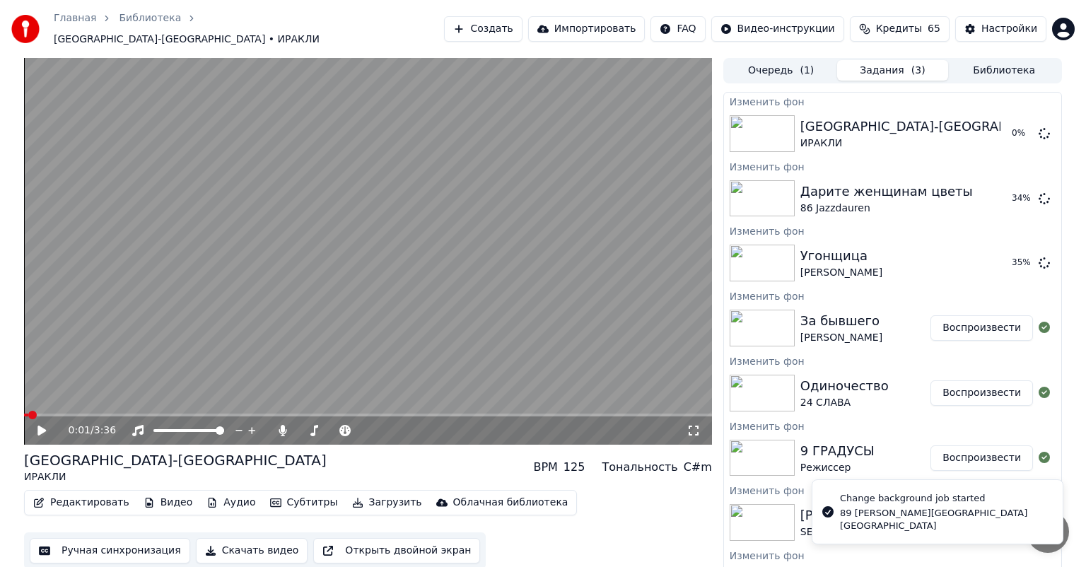
click at [995, 65] on button "Библиотека" at bounding box center [1004, 70] width 112 height 21
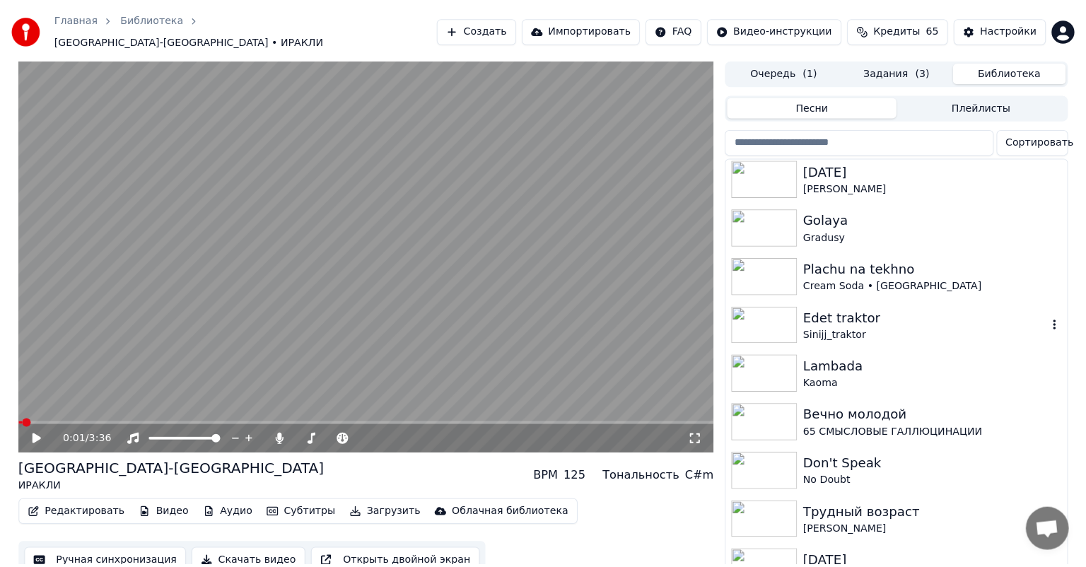
scroll to position [1649, 0]
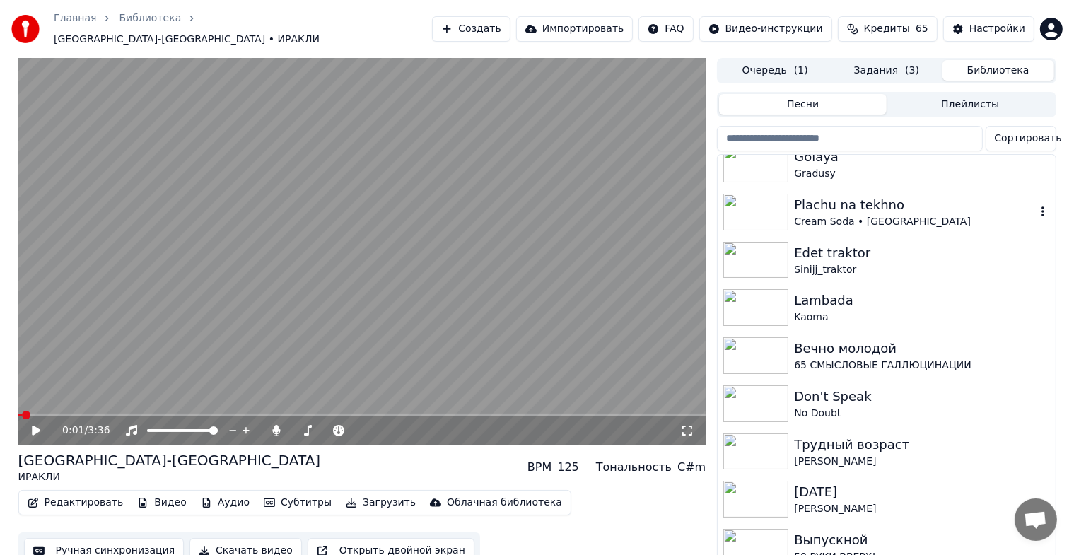
click at [884, 202] on div "Plachu na tekhno" at bounding box center [914, 205] width 241 height 20
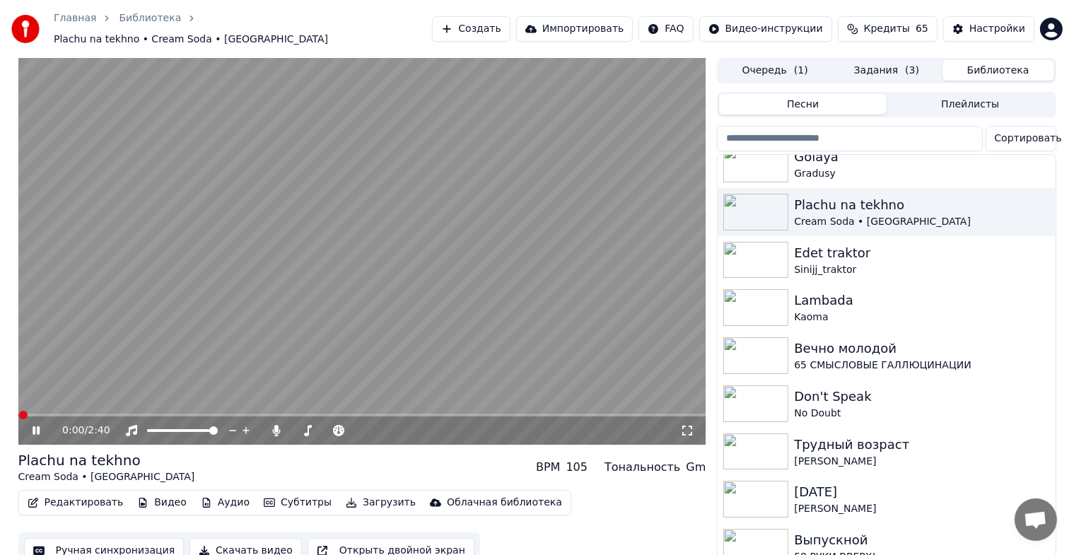
click at [32, 425] on icon at bounding box center [46, 430] width 33 height 11
click at [156, 493] on button "Видео" at bounding box center [162, 503] width 61 height 20
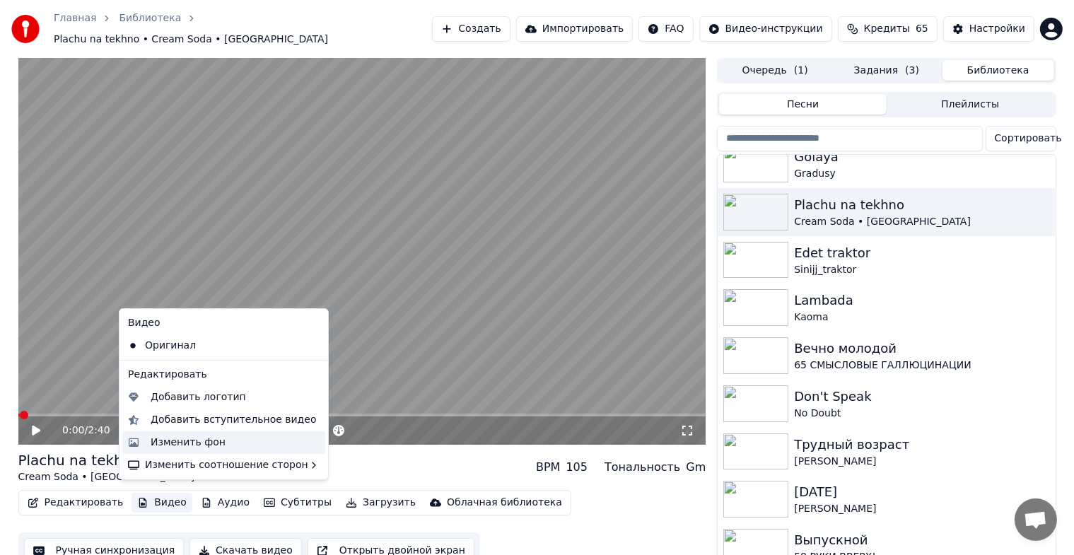
click at [174, 441] on div "Изменить фон" at bounding box center [188, 443] width 75 height 14
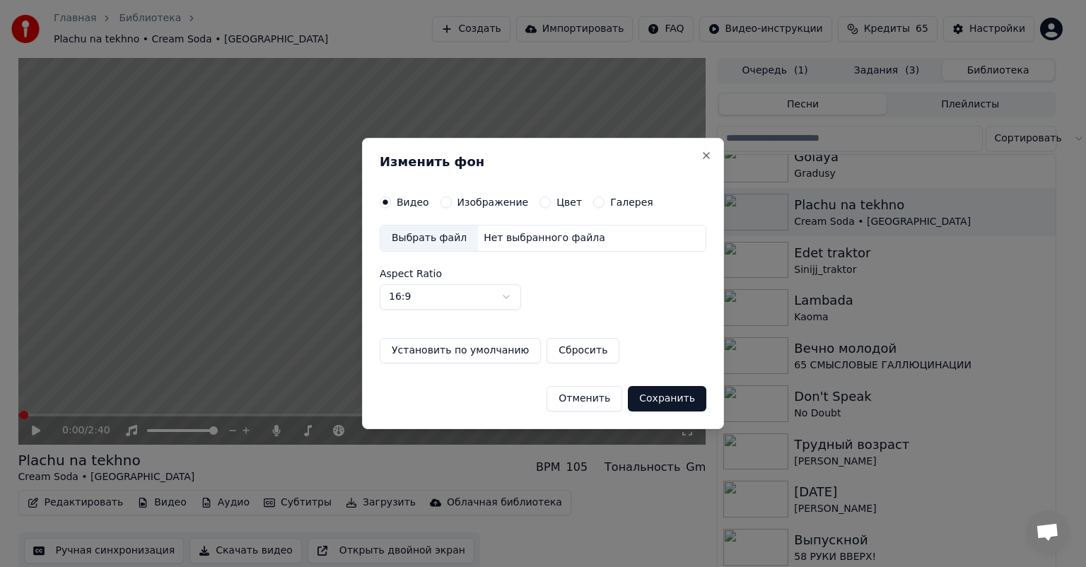
click at [443, 200] on button "Изображение" at bounding box center [445, 202] width 11 height 11
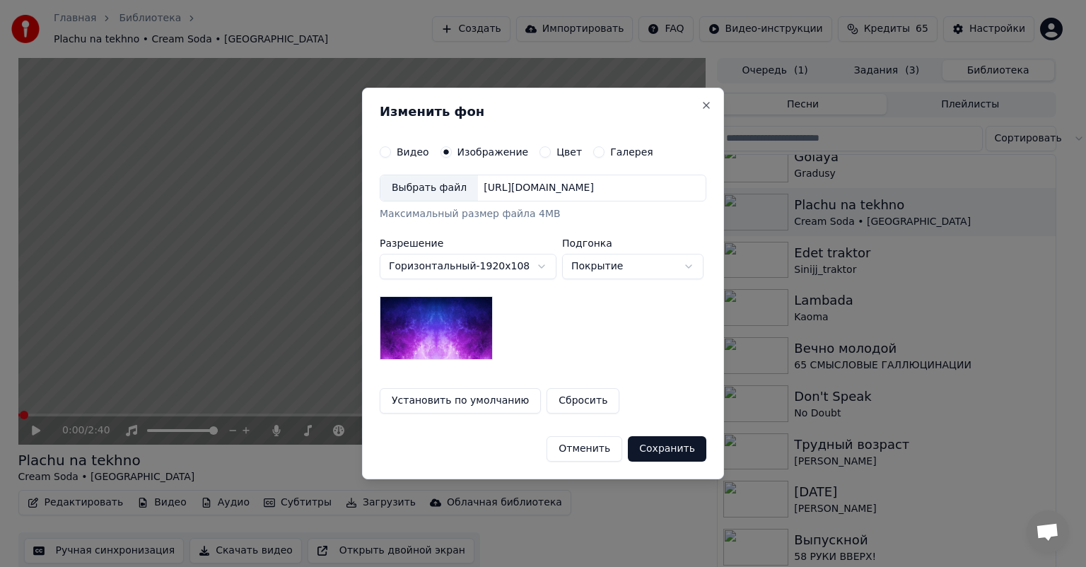
click at [438, 186] on div "Выбрать файл" at bounding box center [429, 187] width 98 height 25
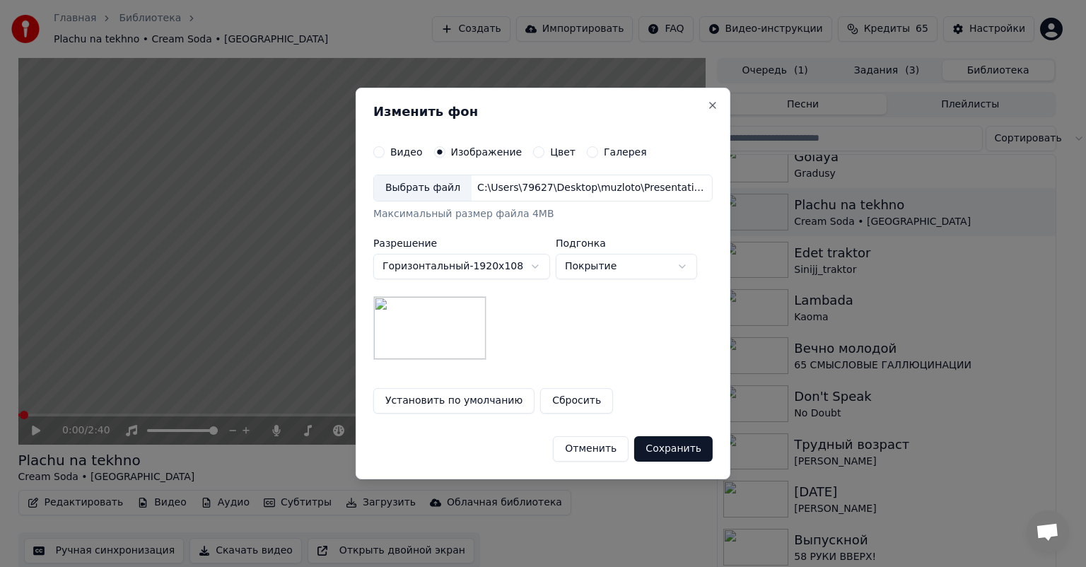
click at [667, 450] on button "Сохранить" at bounding box center [673, 448] width 78 height 25
